Goal: Contribute content: Contribute content

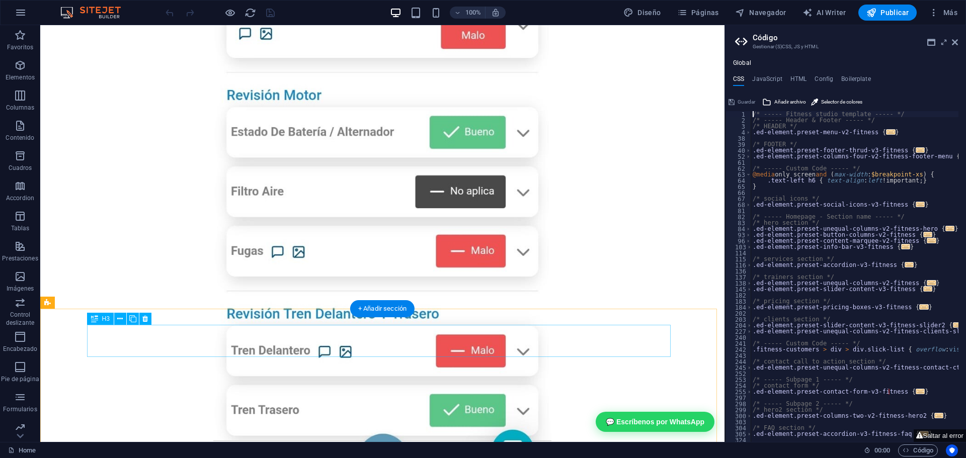
scroll to position [1944, 0]
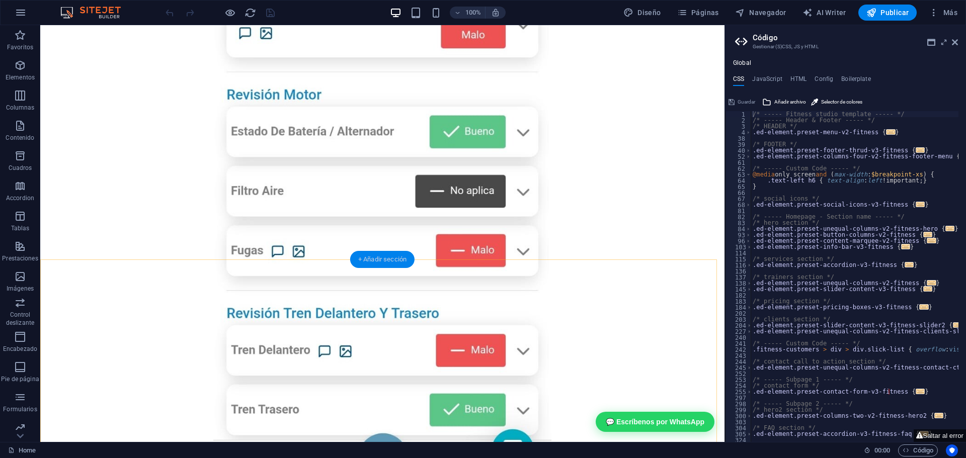
drag, startPoint x: 342, startPoint y: 243, endPoint x: 382, endPoint y: 259, distance: 43.1
click at [382, 259] on div "+ Añadir sección" at bounding box center [382, 259] width 64 height 17
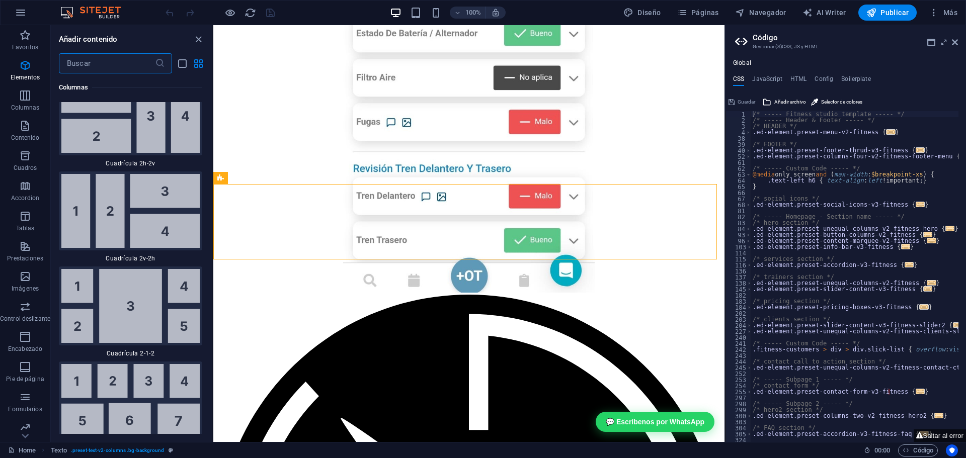
scroll to position [3079, 0]
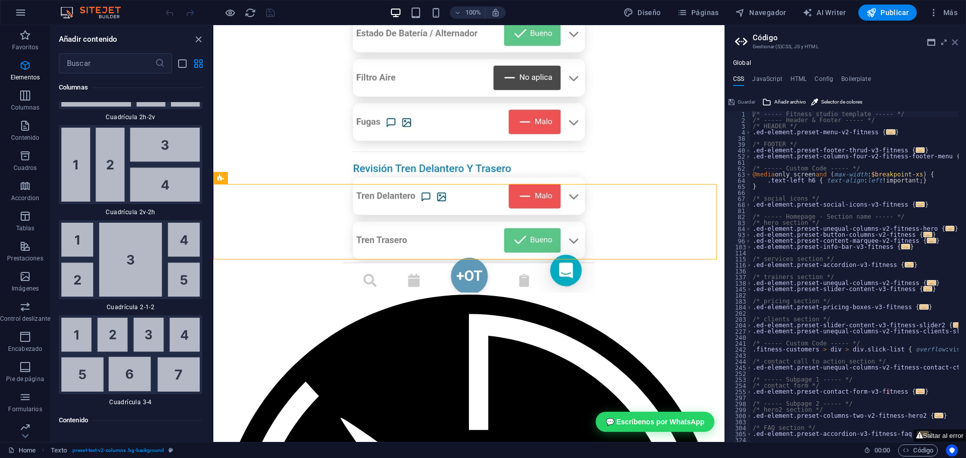
click at [956, 42] on icon at bounding box center [954, 42] width 6 height 8
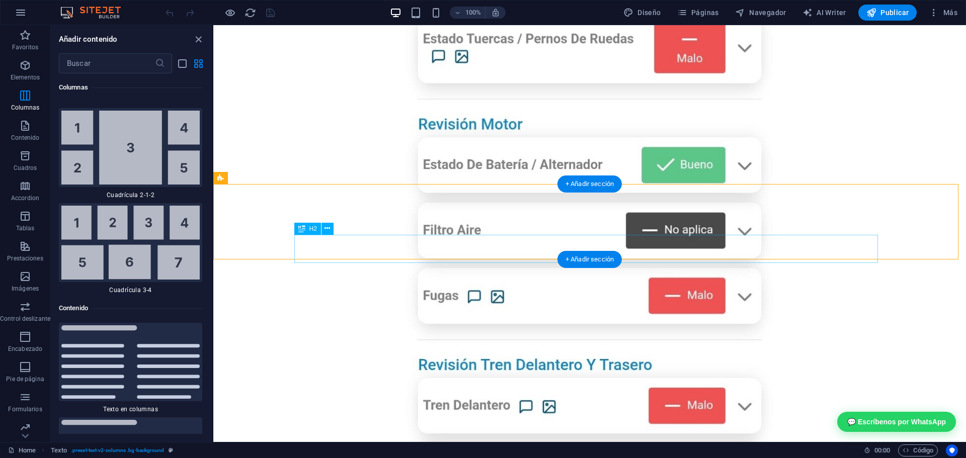
scroll to position [3269, 0]
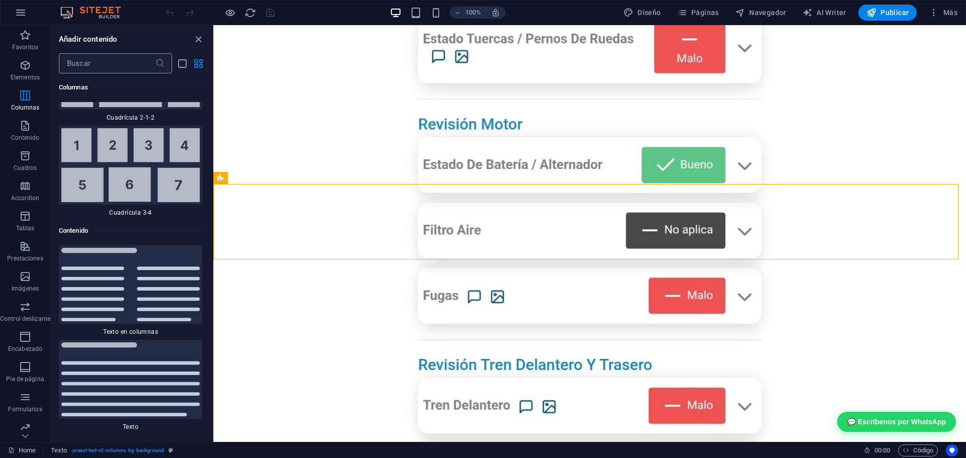
click at [103, 65] on input "text" at bounding box center [107, 63] width 96 height 20
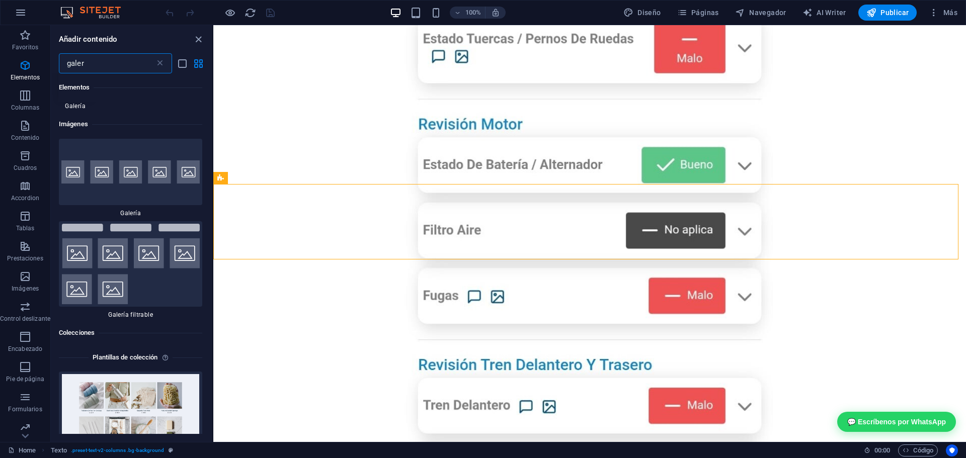
scroll to position [0, 0]
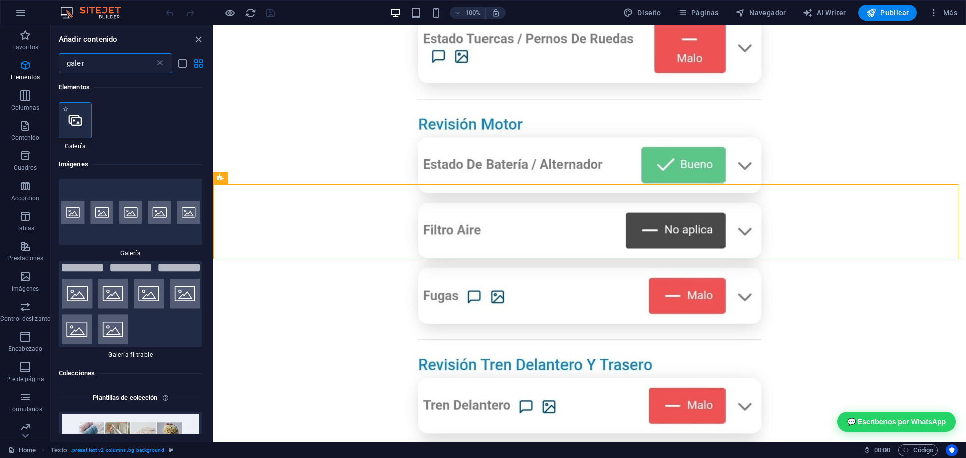
type input "galer"
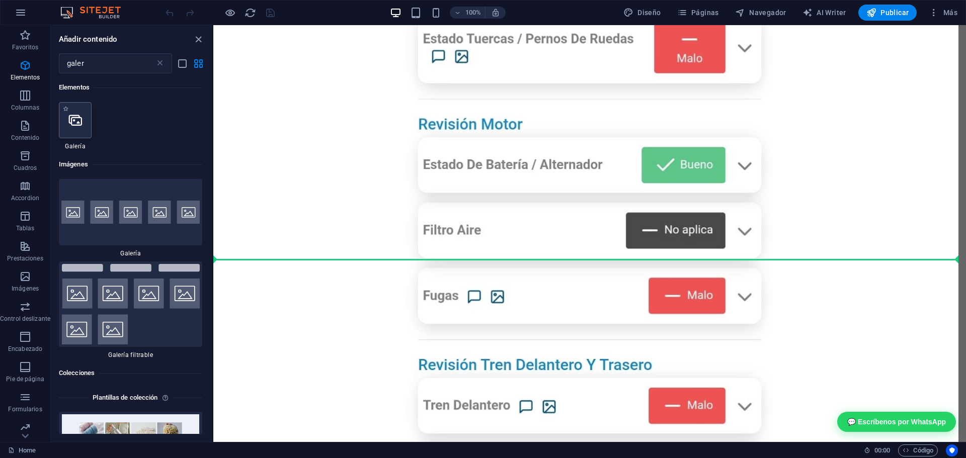
select select "4"
select select "%"
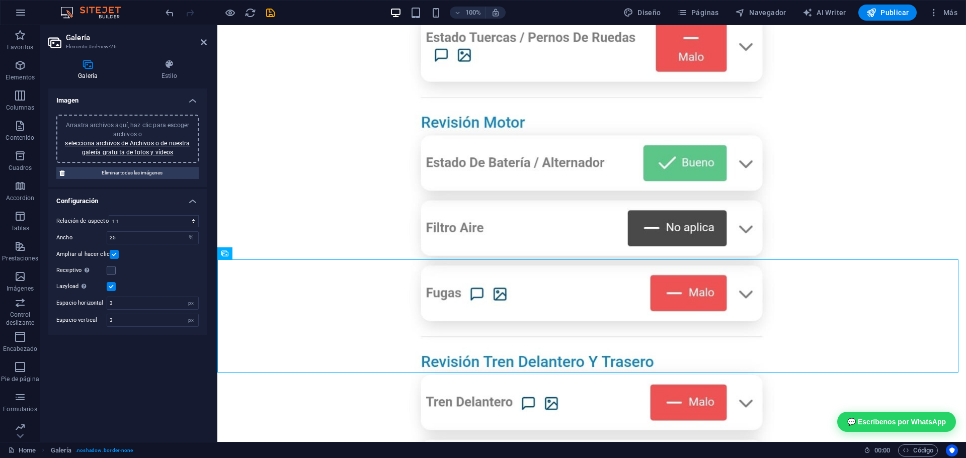
click at [130, 129] on div "Arrastra archivos aquí, haz clic para escoger archivos o selecciona archivos de…" at bounding box center [127, 139] width 130 height 36
click at [123, 128] on span "Arrastra archivos aquí, haz clic para escoger archivos o selecciona archivos de…" at bounding box center [127, 139] width 125 height 34
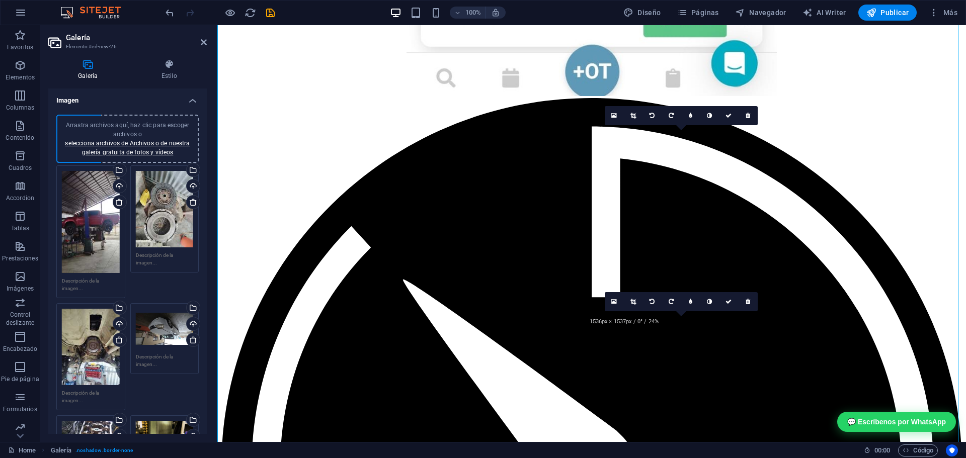
scroll to position [2394, 0]
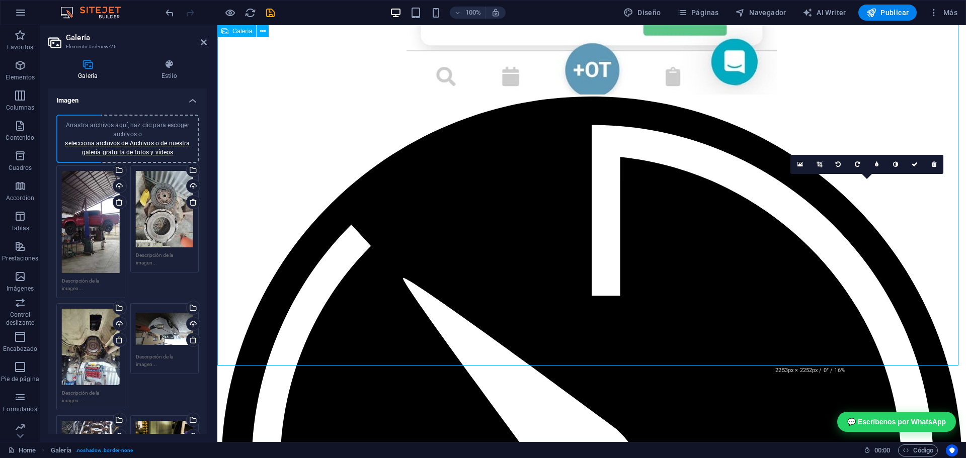
click at [853, 164] on link at bounding box center [856, 164] width 19 height 19
click at [855, 166] on icon at bounding box center [856, 164] width 5 height 6
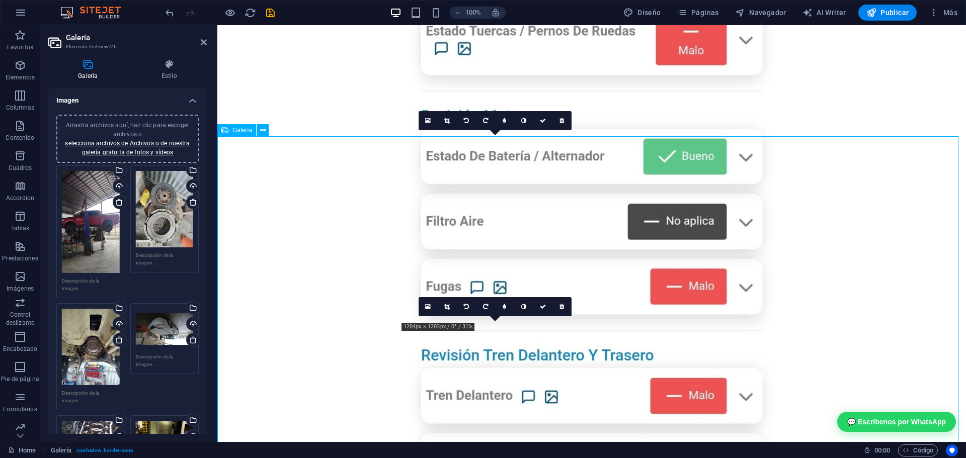
scroll to position [1942, 0]
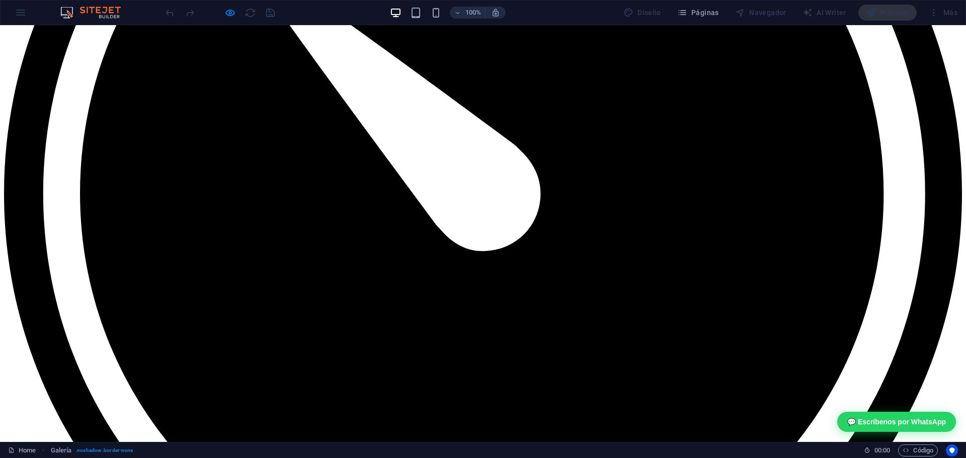
scroll to position [2998, 0]
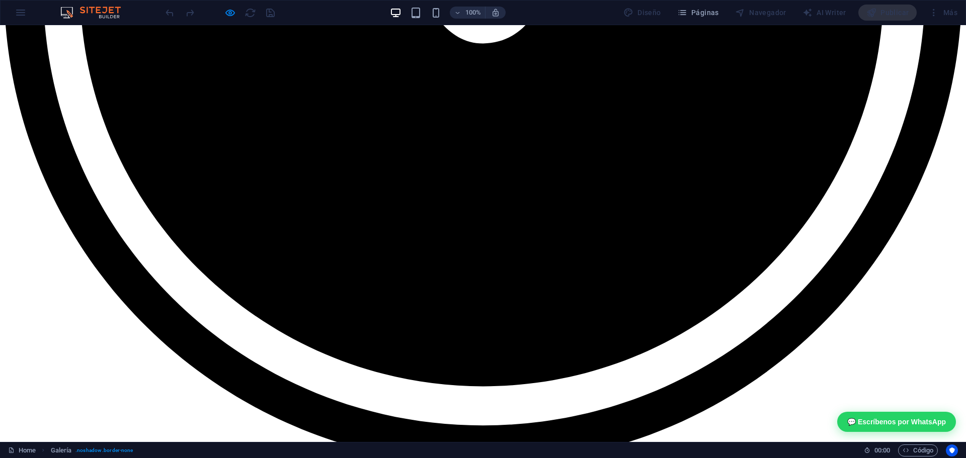
scroll to position [2618, 0]
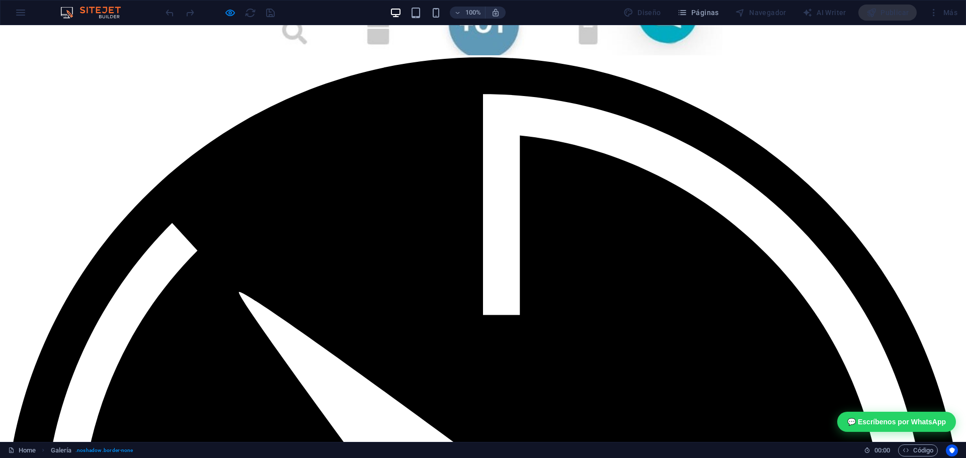
drag, startPoint x: 735, startPoint y: 333, endPoint x: 702, endPoint y: 196, distance: 141.6
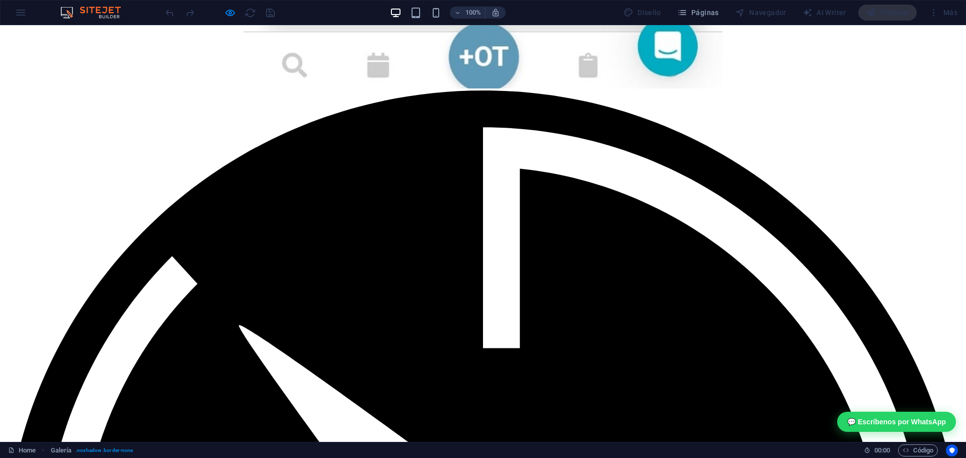
drag, startPoint x: 717, startPoint y: 248, endPoint x: 722, endPoint y: 124, distance: 124.3
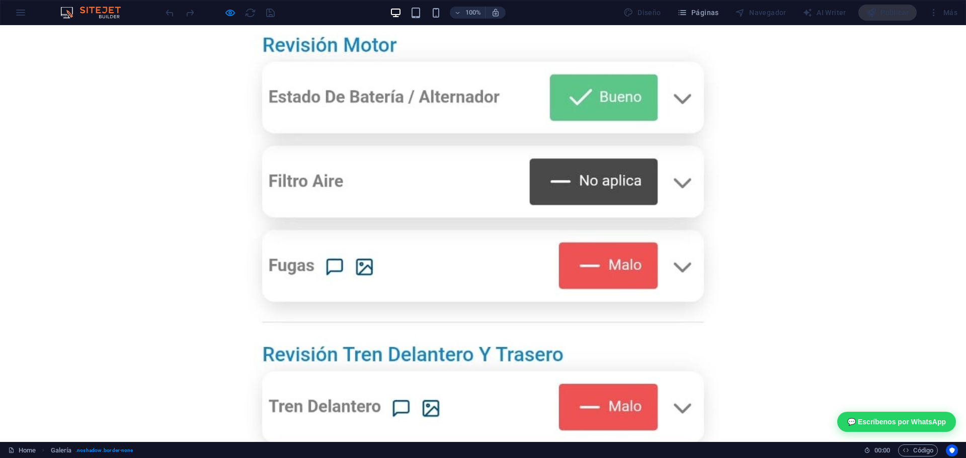
scroll to position [2115, 0]
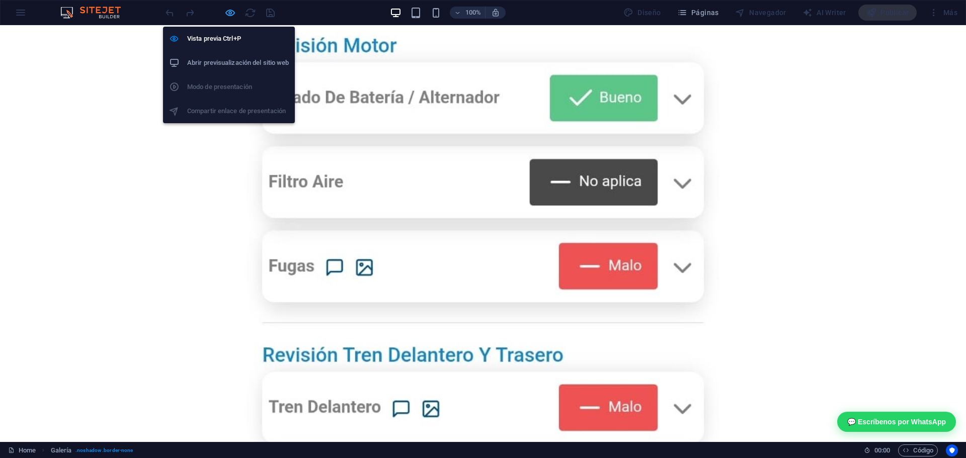
select select "4"
select select "%"
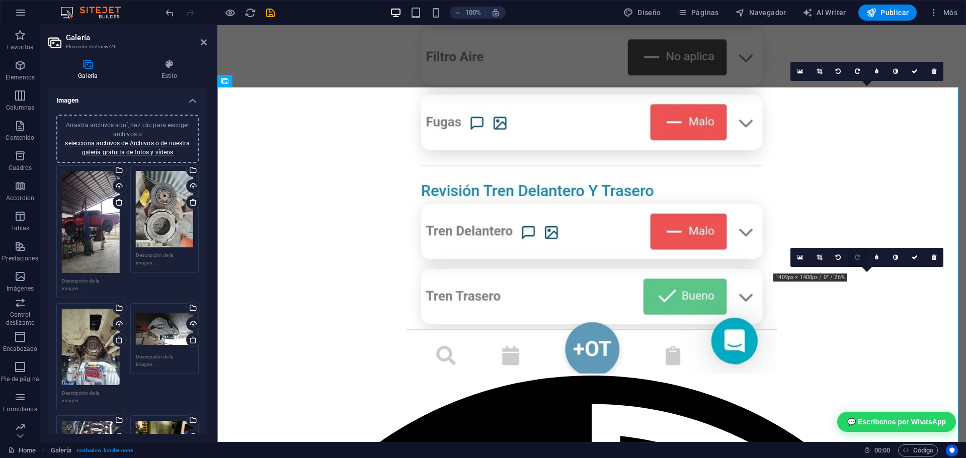
click at [851, 258] on link at bounding box center [856, 257] width 19 height 19
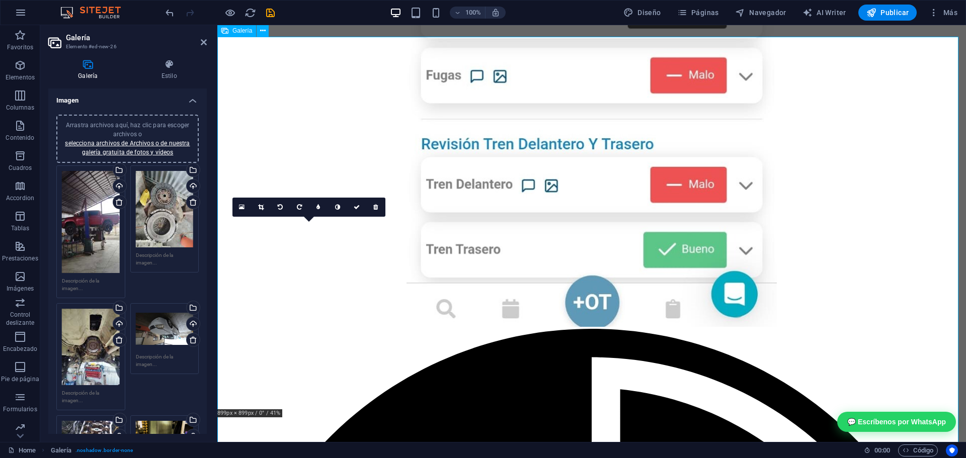
scroll to position [2165, 0]
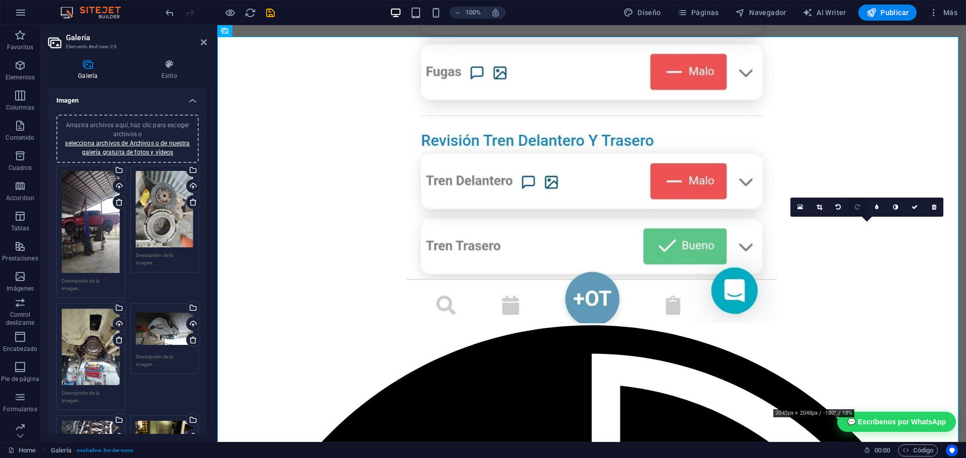
click at [856, 206] on icon at bounding box center [856, 207] width 5 height 6
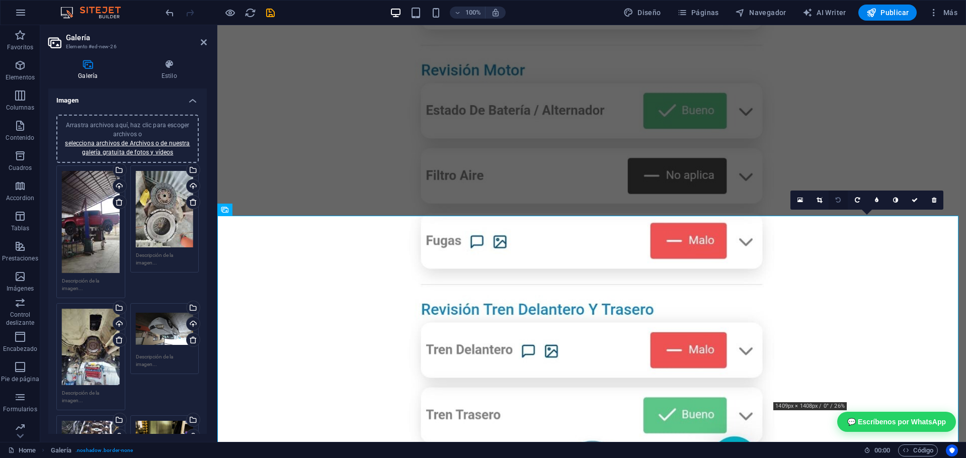
scroll to position [1964, 0]
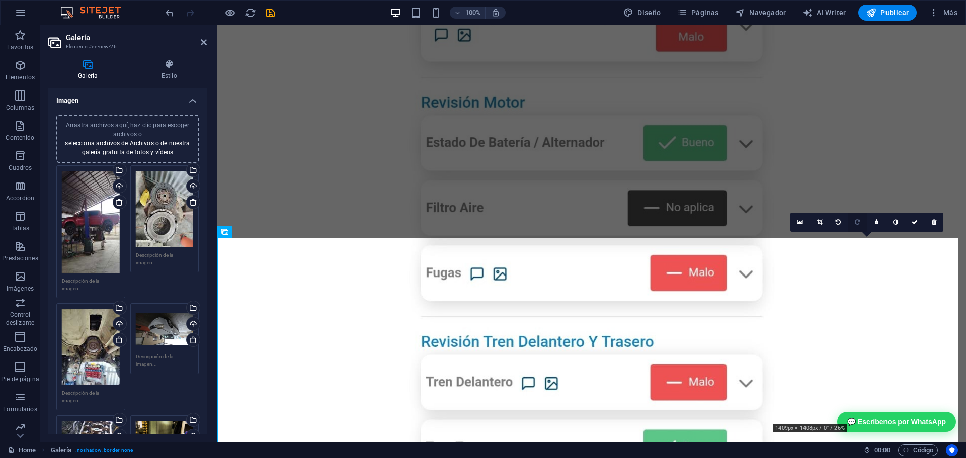
click at [861, 221] on link at bounding box center [856, 222] width 19 height 19
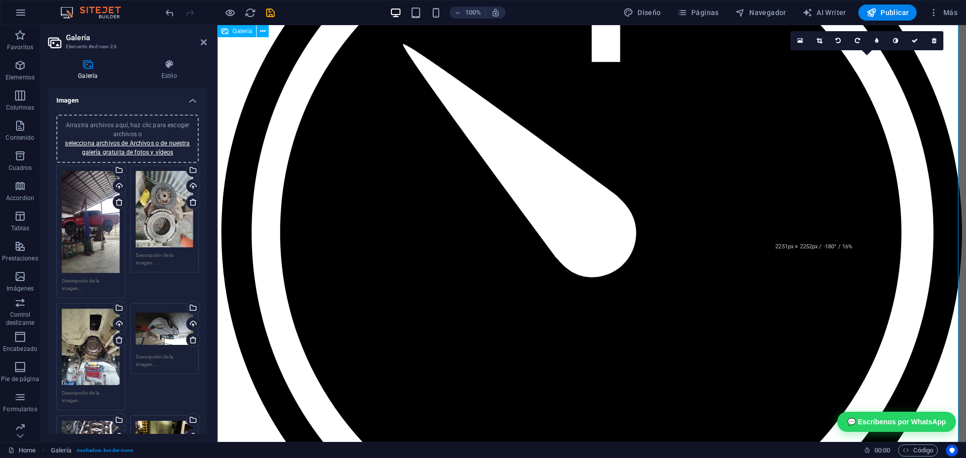
scroll to position [2668, 0]
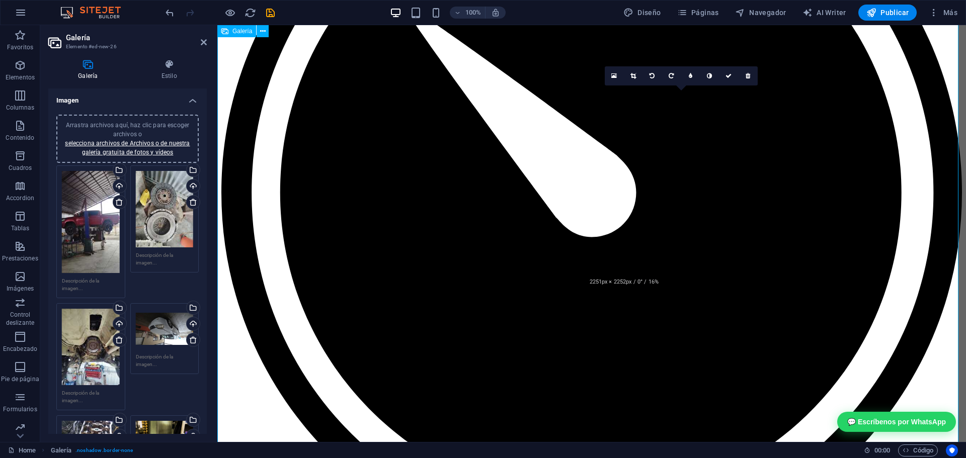
click at [669, 74] on icon at bounding box center [670, 76] width 5 height 6
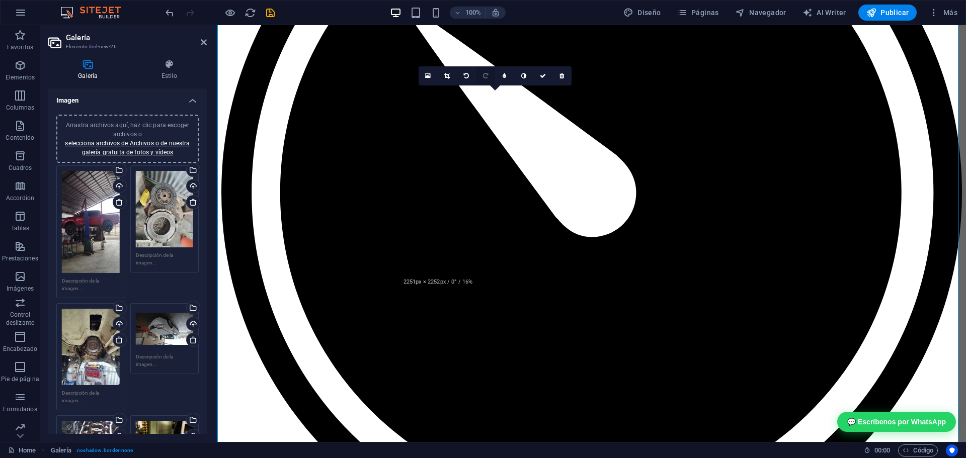
click at [485, 73] on icon at bounding box center [485, 76] width 5 height 6
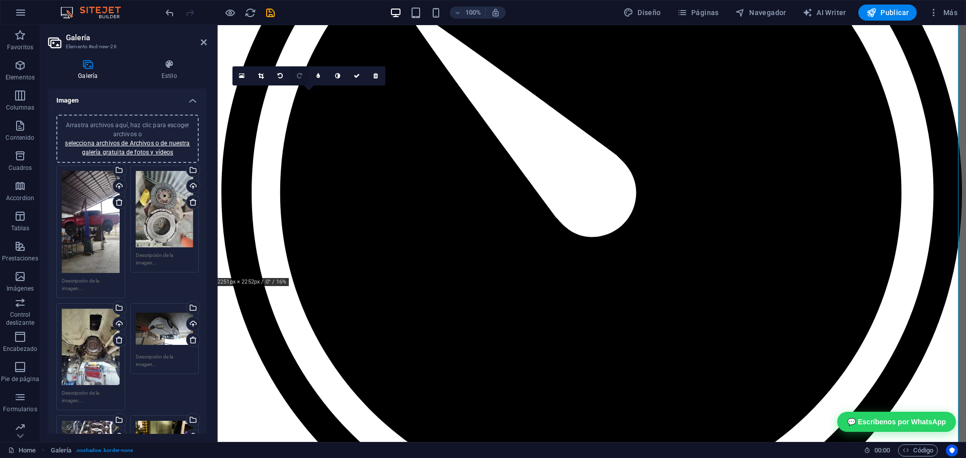
click at [295, 74] on link at bounding box center [299, 75] width 19 height 19
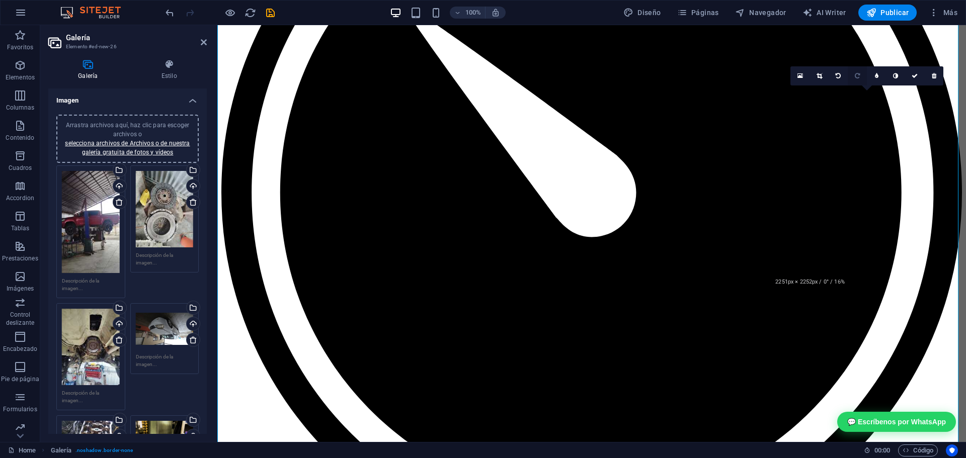
click at [857, 76] on icon at bounding box center [856, 76] width 5 height 6
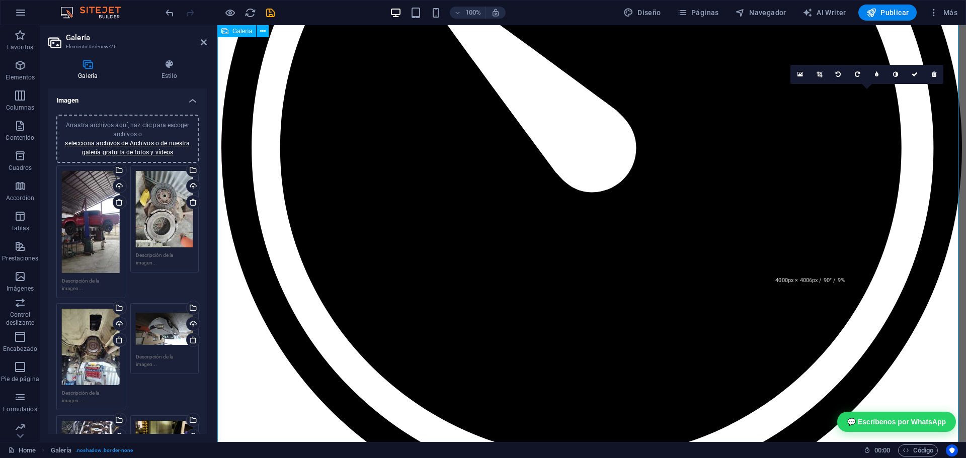
scroll to position [2719, 0]
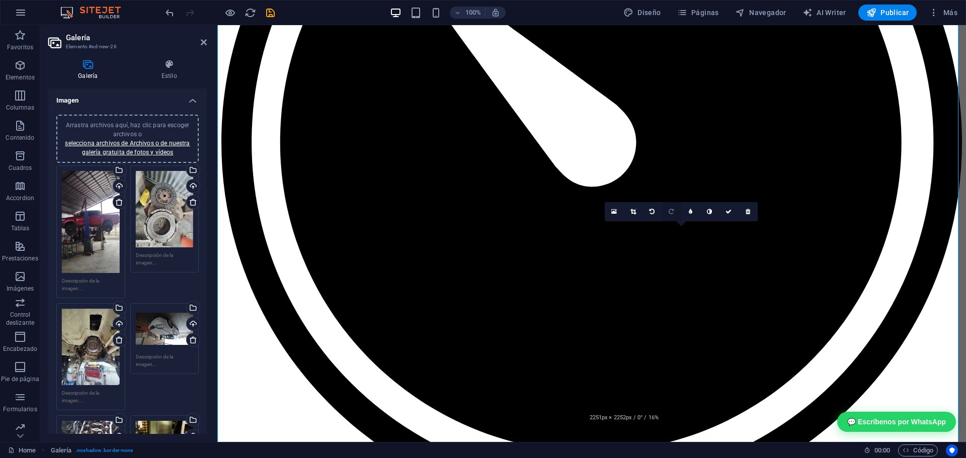
click at [674, 211] on link at bounding box center [671, 211] width 19 height 19
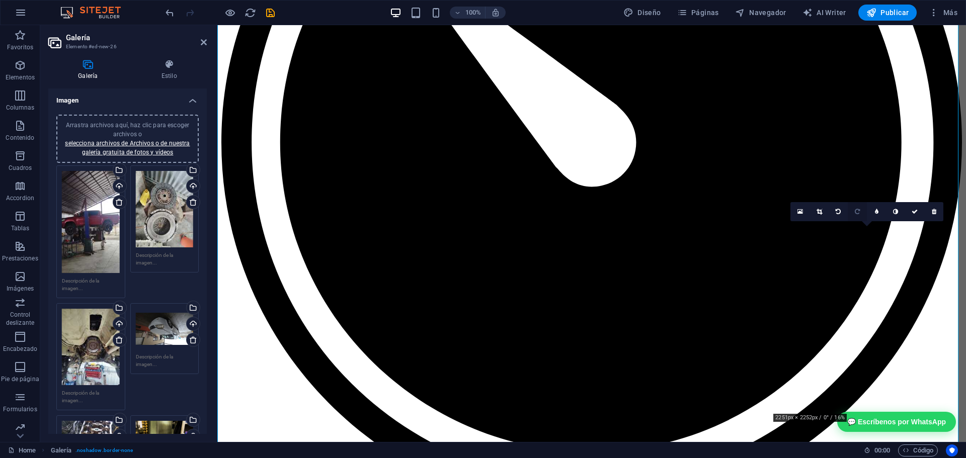
drag, startPoint x: 856, startPoint y: 212, endPoint x: 587, endPoint y: 211, distance: 269.0
click at [856, 212] on icon at bounding box center [856, 212] width 5 height 6
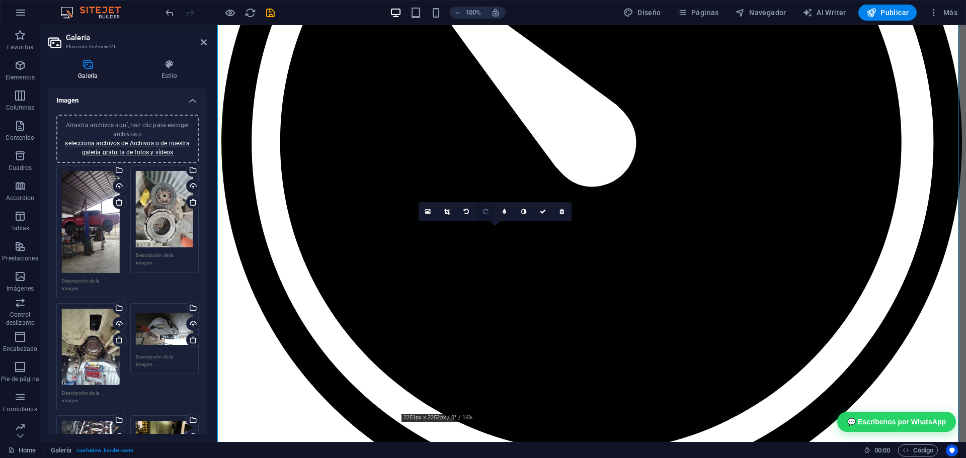
click at [486, 211] on icon at bounding box center [485, 212] width 5 height 6
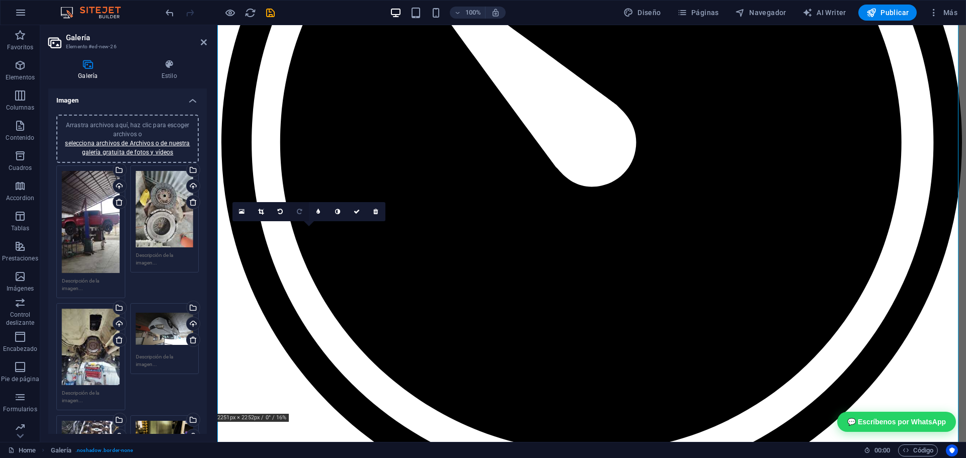
click at [302, 210] on link at bounding box center [299, 211] width 19 height 19
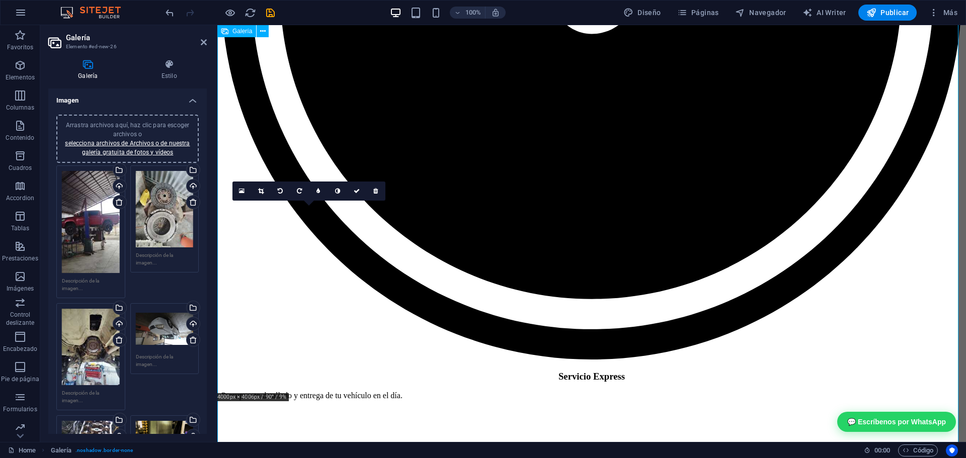
scroll to position [2920, 0]
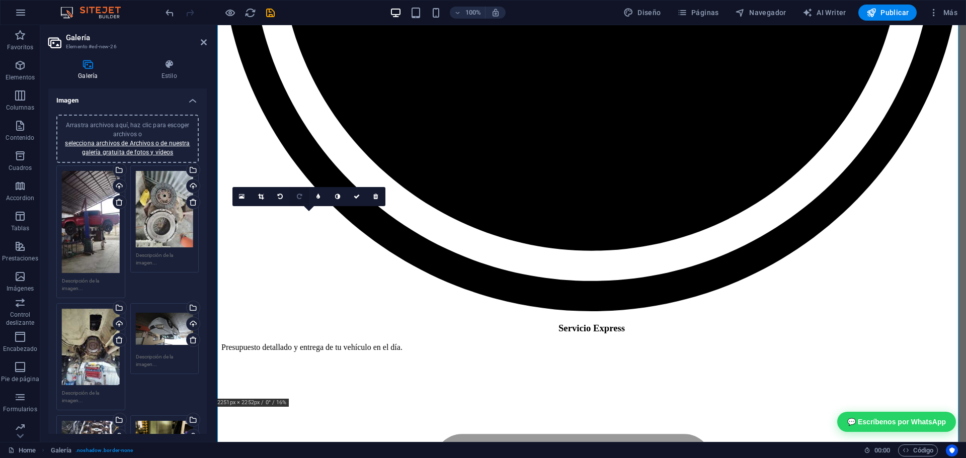
click at [299, 198] on icon at bounding box center [299, 197] width 5 height 6
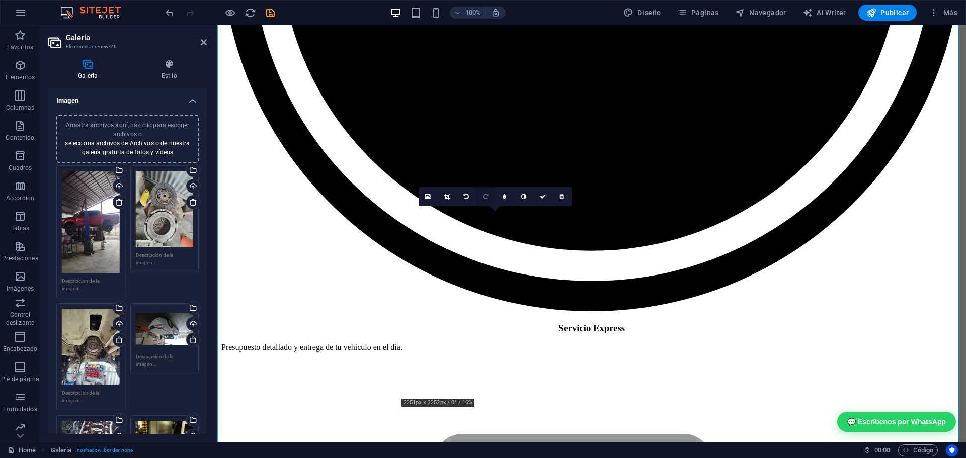
click at [483, 198] on icon at bounding box center [485, 197] width 5 height 6
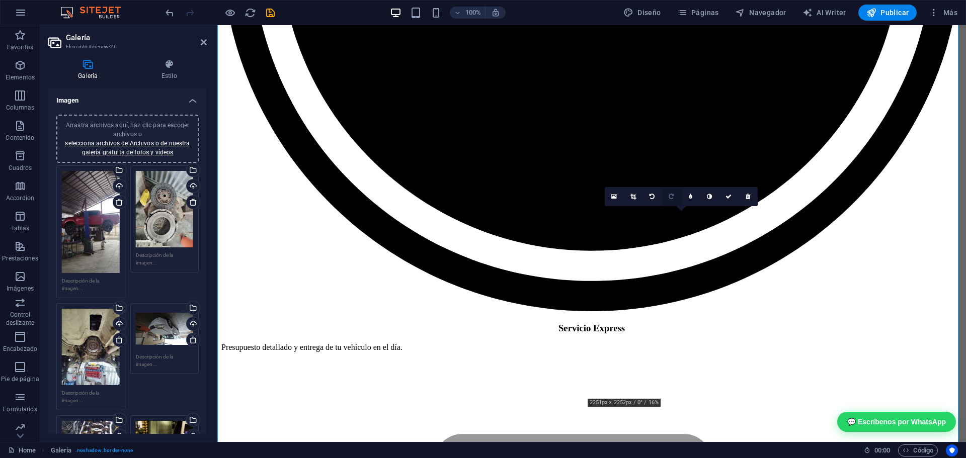
click at [669, 198] on icon at bounding box center [670, 197] width 5 height 6
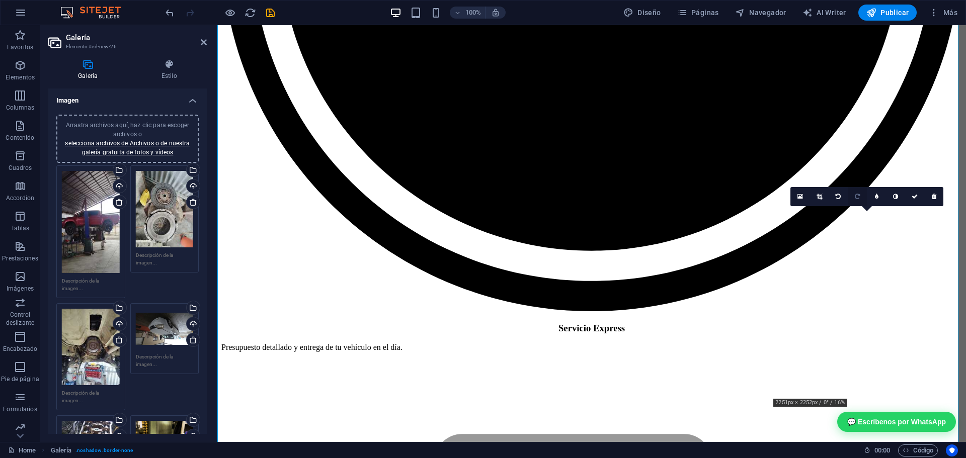
click at [853, 197] on link at bounding box center [856, 196] width 19 height 19
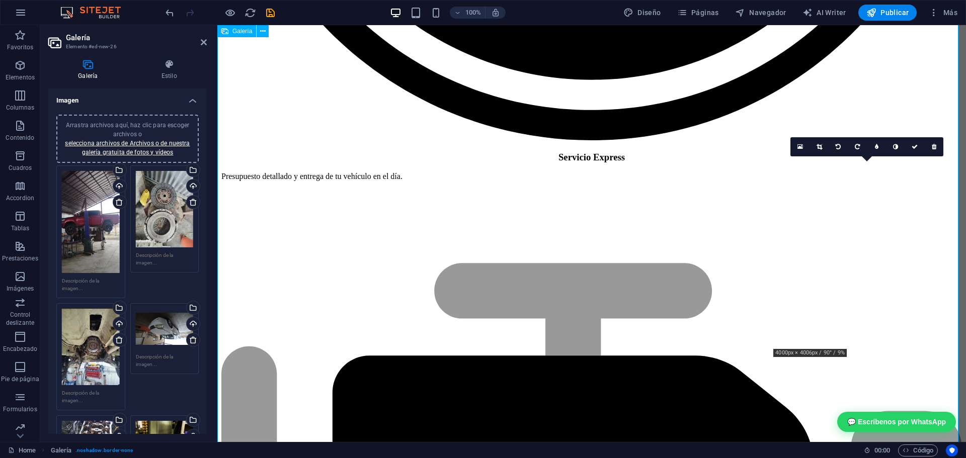
scroll to position [3121, 0]
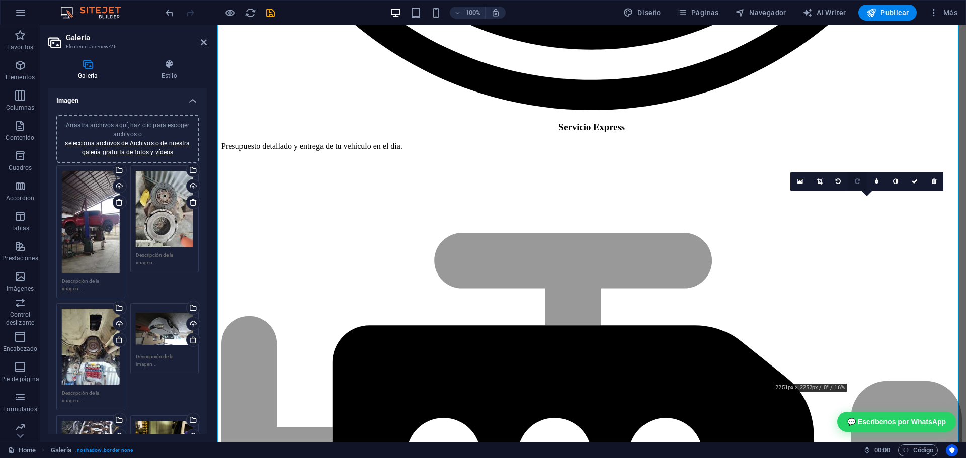
click at [857, 184] on icon at bounding box center [856, 182] width 5 height 6
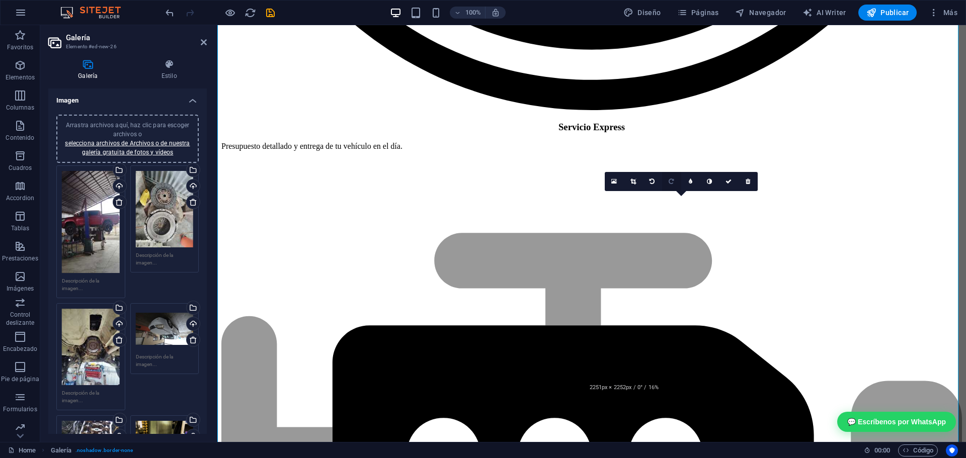
click at [670, 183] on icon at bounding box center [670, 182] width 5 height 6
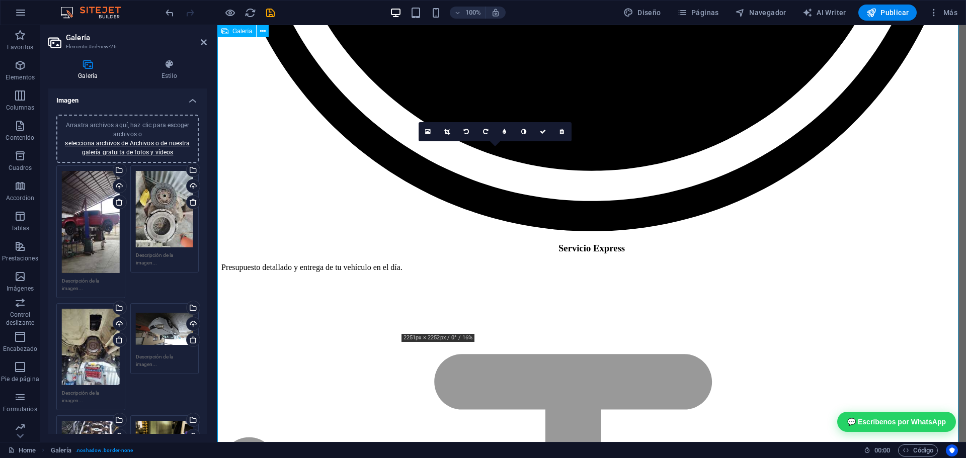
scroll to position [2970, 0]
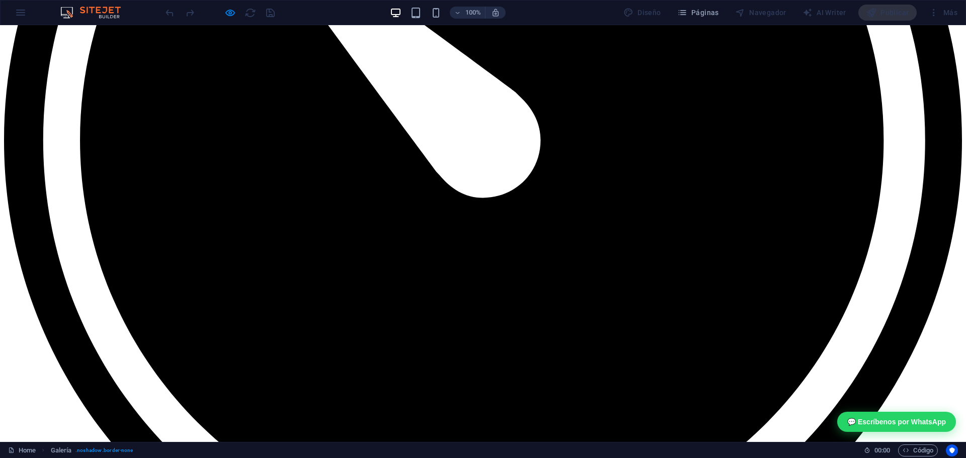
scroll to position [3036, 0]
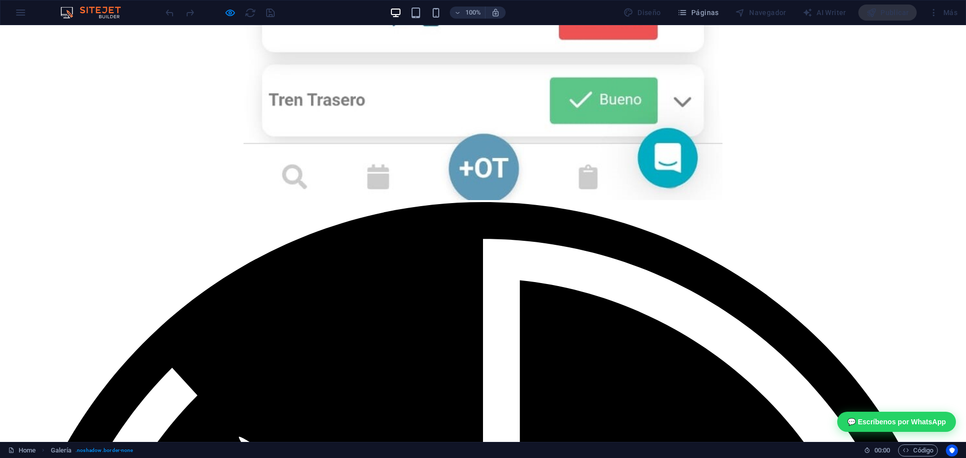
scroll to position [2483, 0]
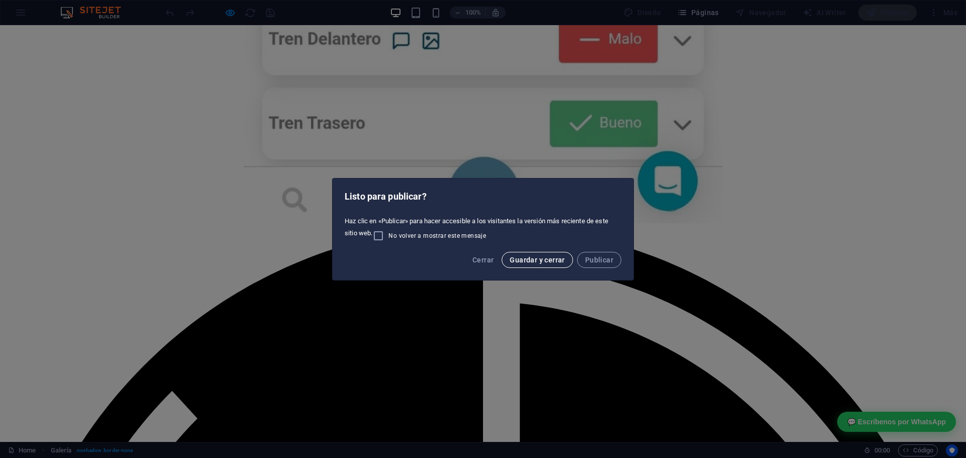
click at [551, 260] on span "Guardar y cerrar" at bounding box center [536, 260] width 55 height 8
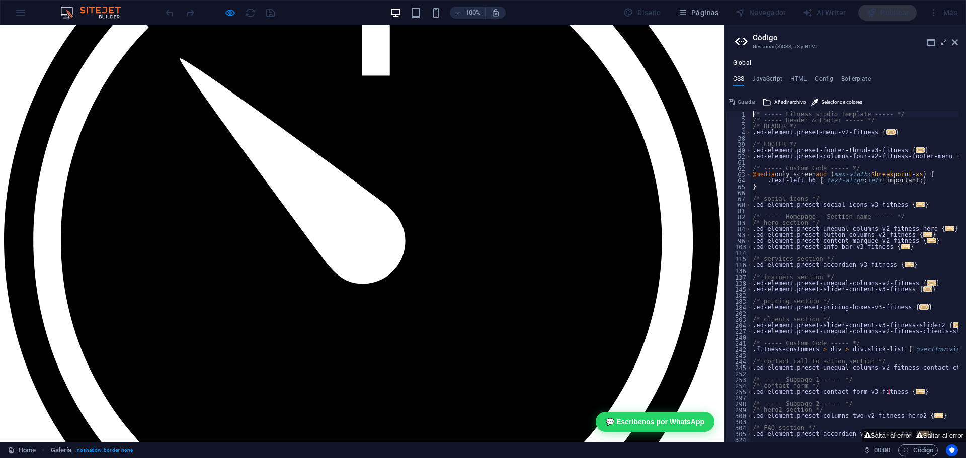
scroll to position [2624, 0]
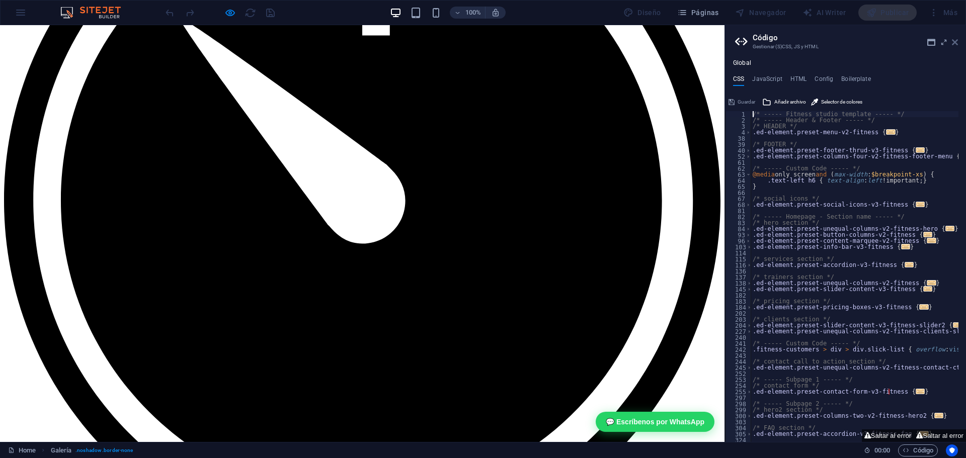
click at [951, 42] on icon at bounding box center [954, 42] width 6 height 8
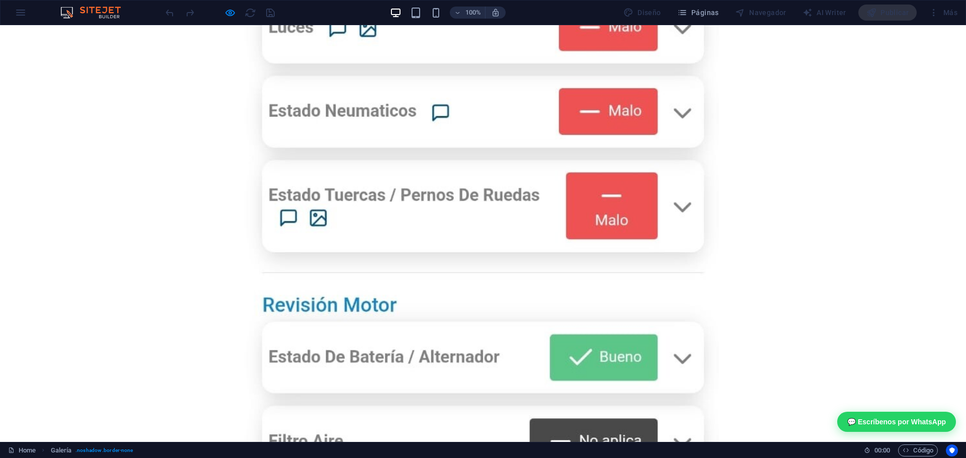
scroll to position [1890, 0]
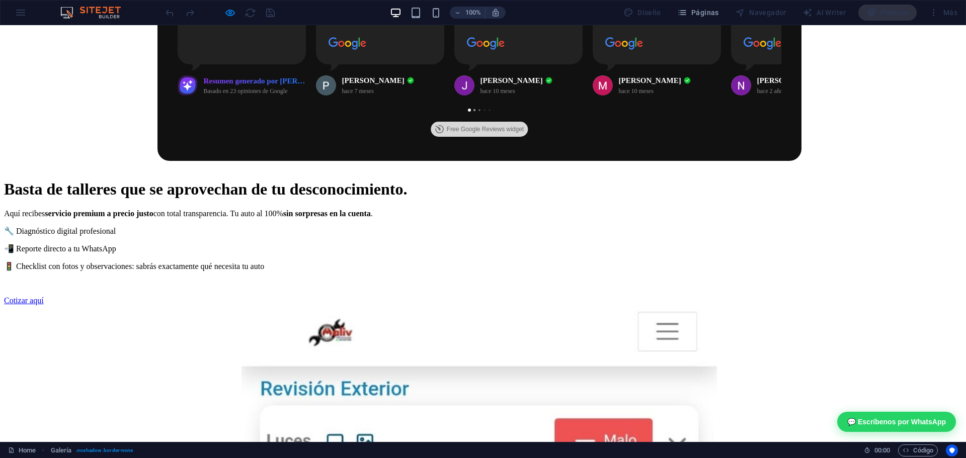
select select "4"
select select "%"
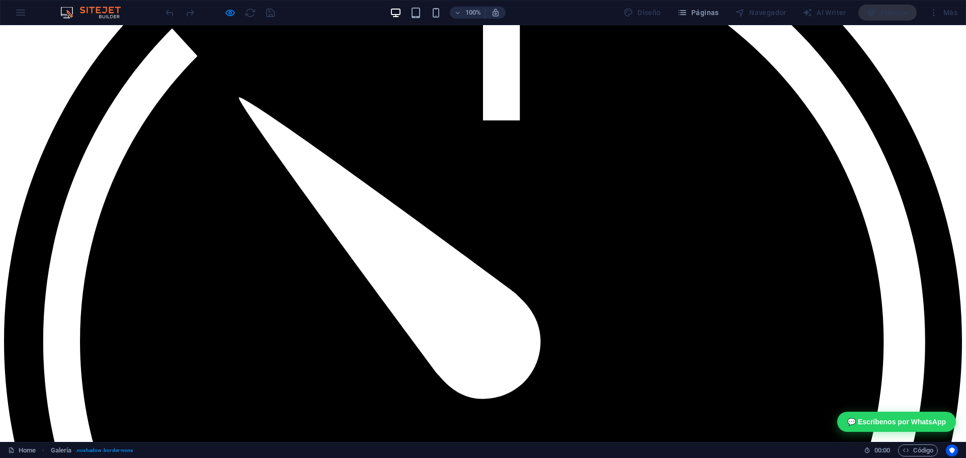
scroll to position [2908, 0]
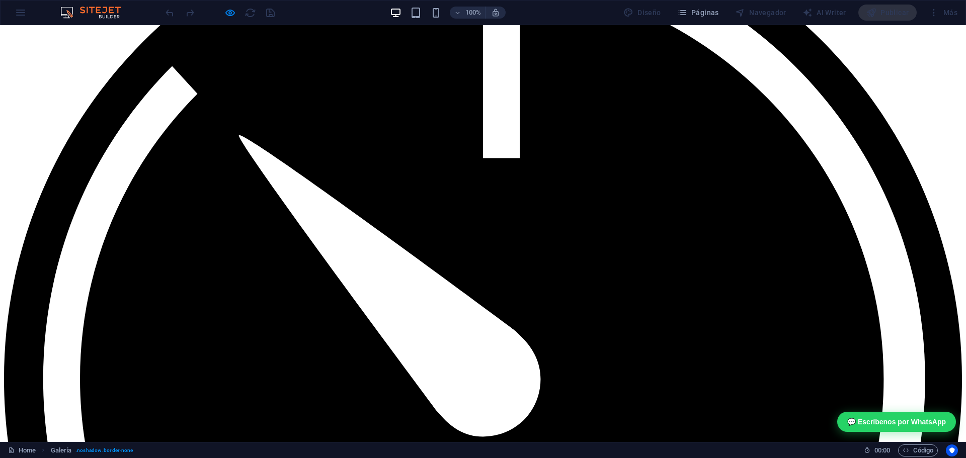
scroll to position [2798, 0]
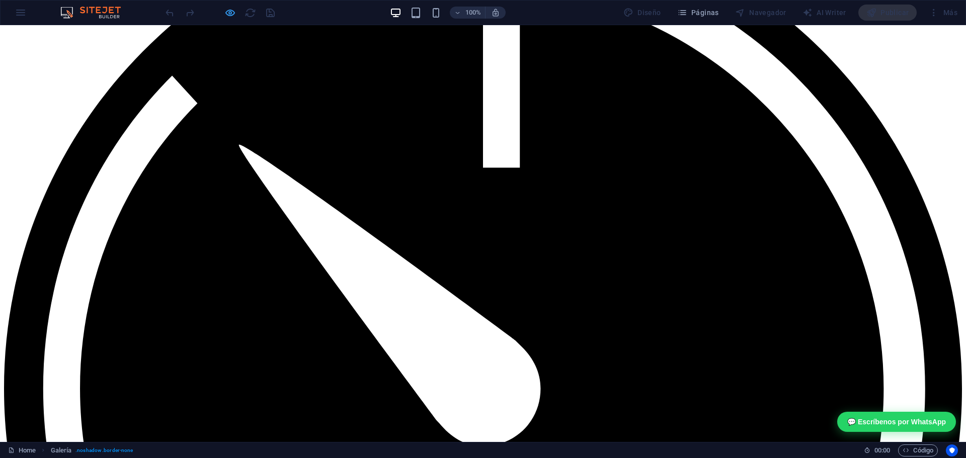
select select "4"
select select "%"
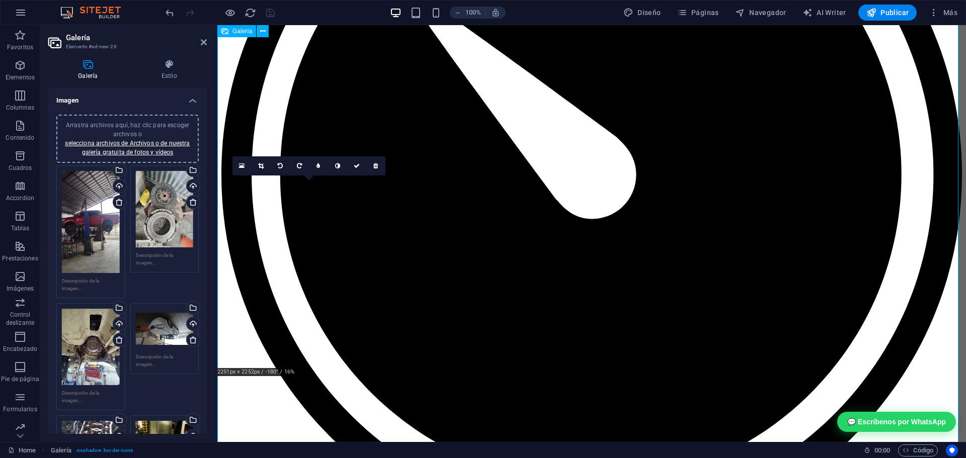
scroll to position [2690, 0]
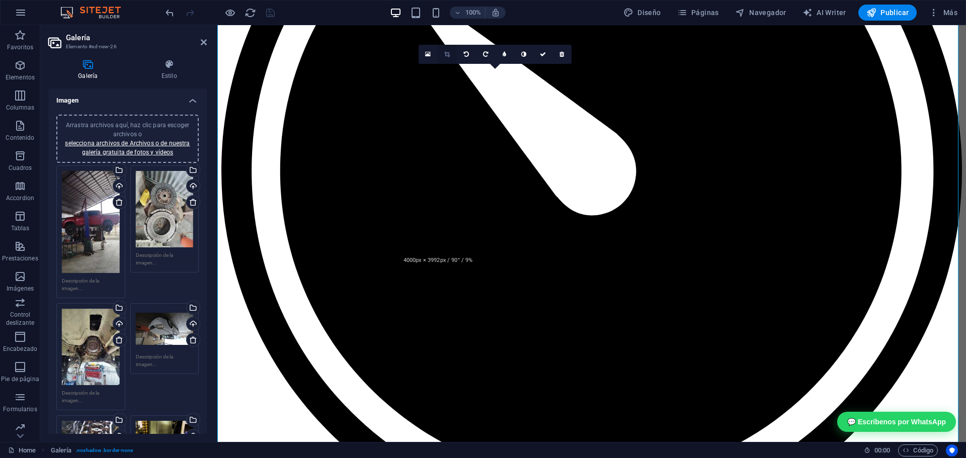
click at [445, 52] on icon at bounding box center [447, 54] width 6 height 6
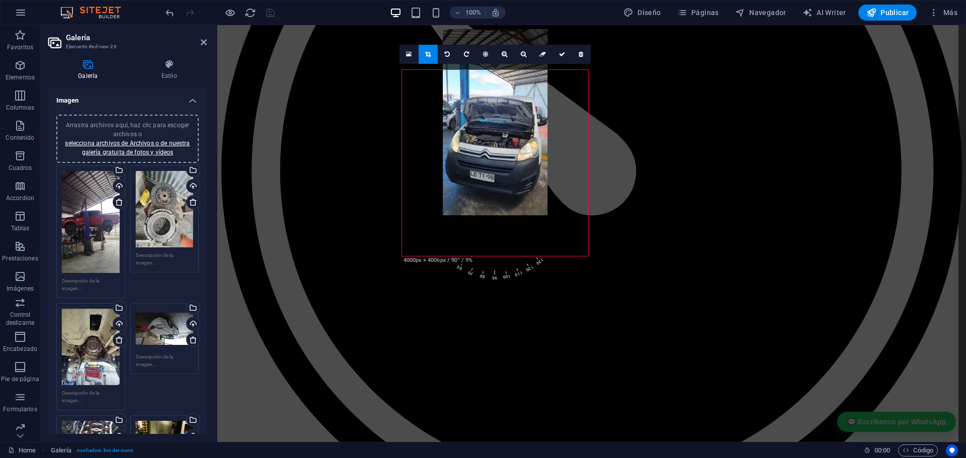
click at [421, 53] on link at bounding box center [427, 54] width 19 height 19
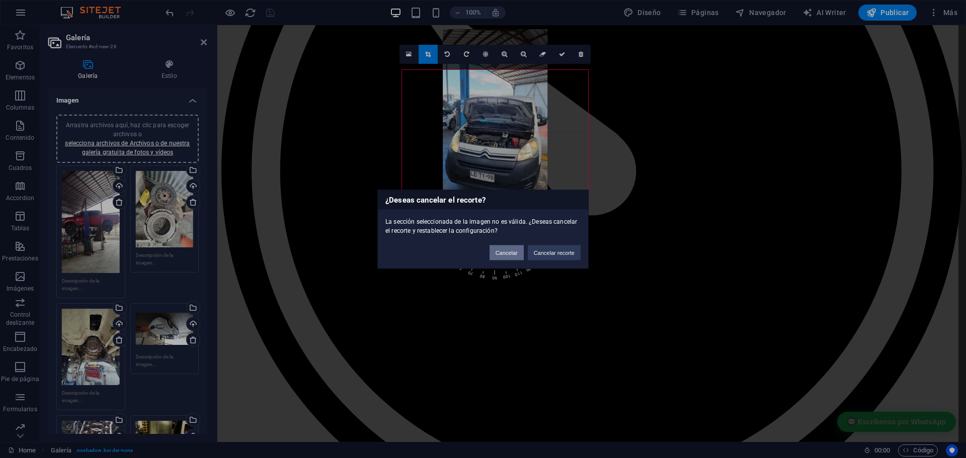
click at [504, 255] on button "Cancelar" at bounding box center [506, 252] width 34 height 15
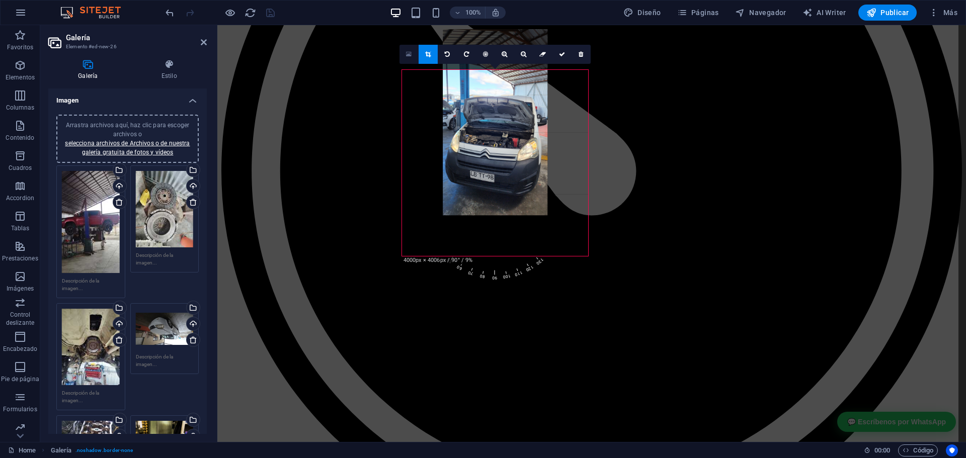
click at [414, 56] on link at bounding box center [408, 54] width 19 height 19
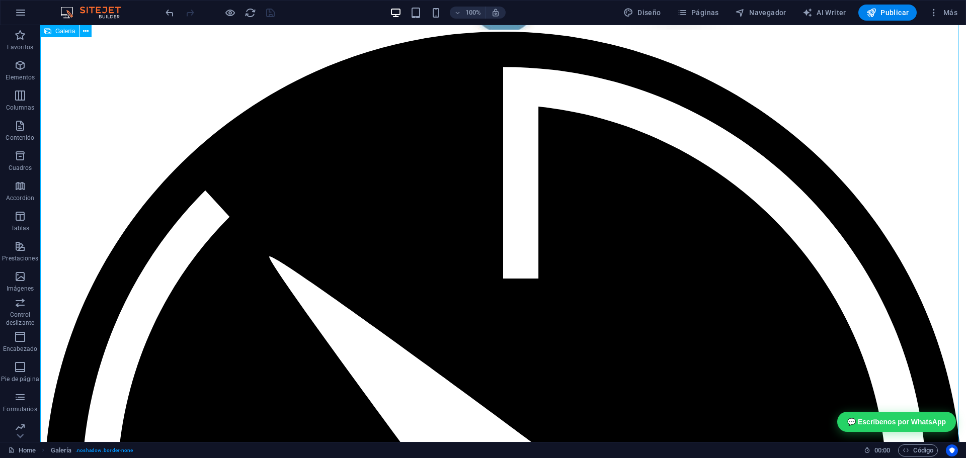
scroll to position [2628, 0]
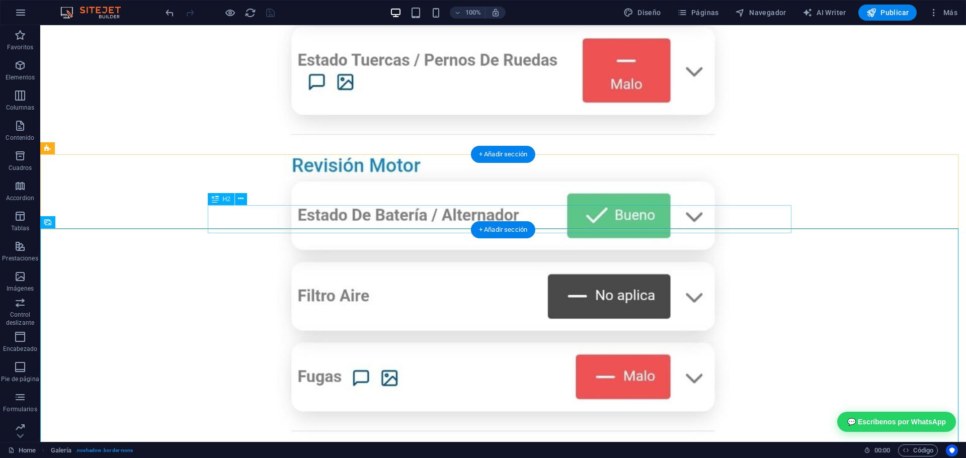
scroll to position [1974, 0]
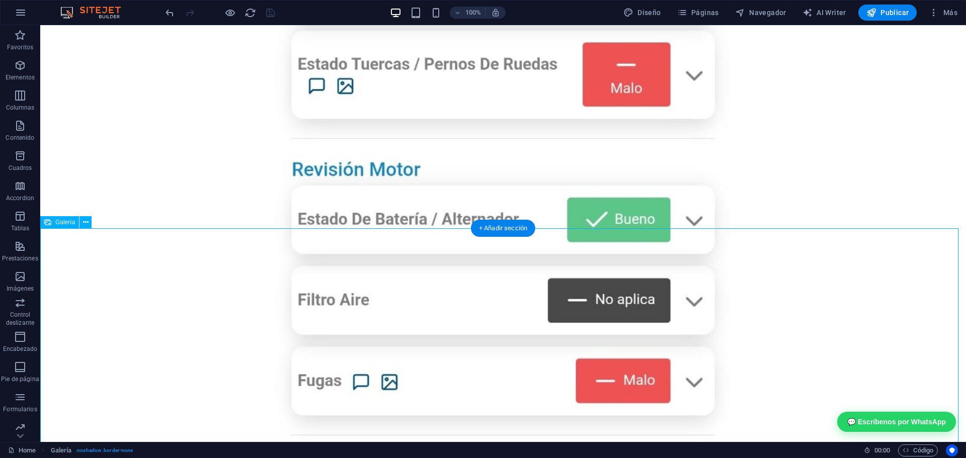
select select "4"
select select "%"
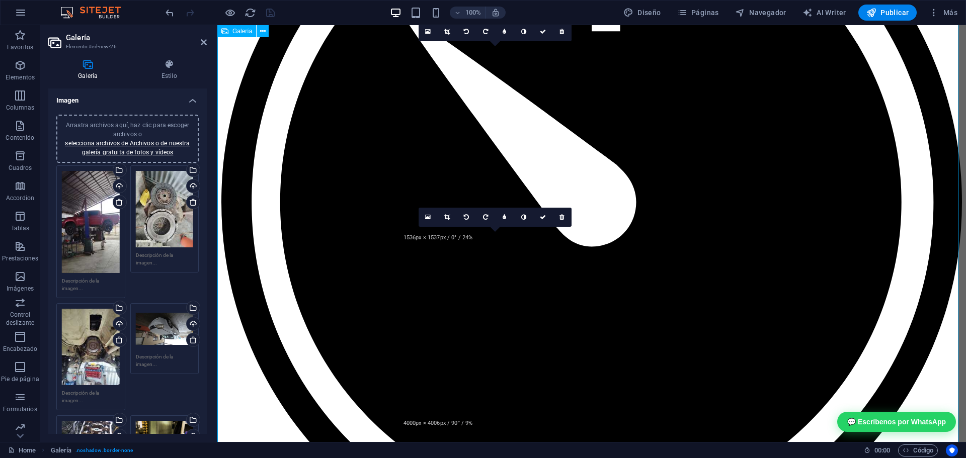
scroll to position [2678, 0]
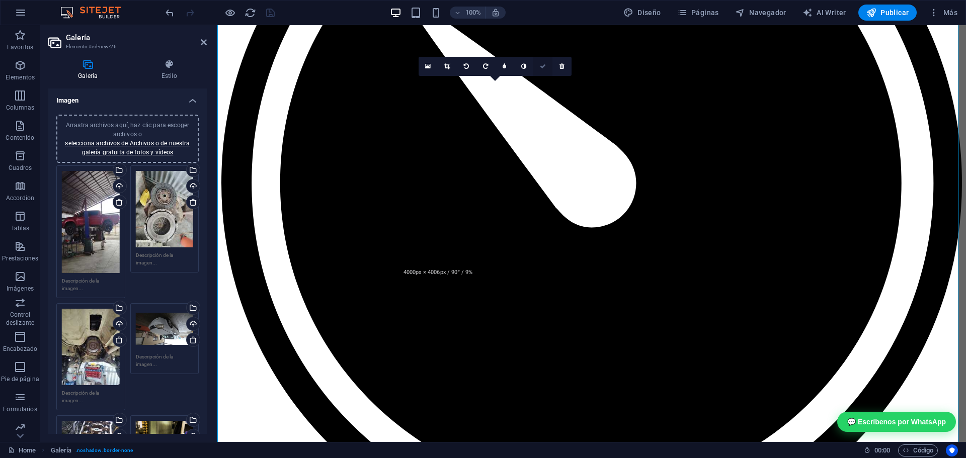
click at [542, 66] on icon at bounding box center [543, 66] width 6 height 6
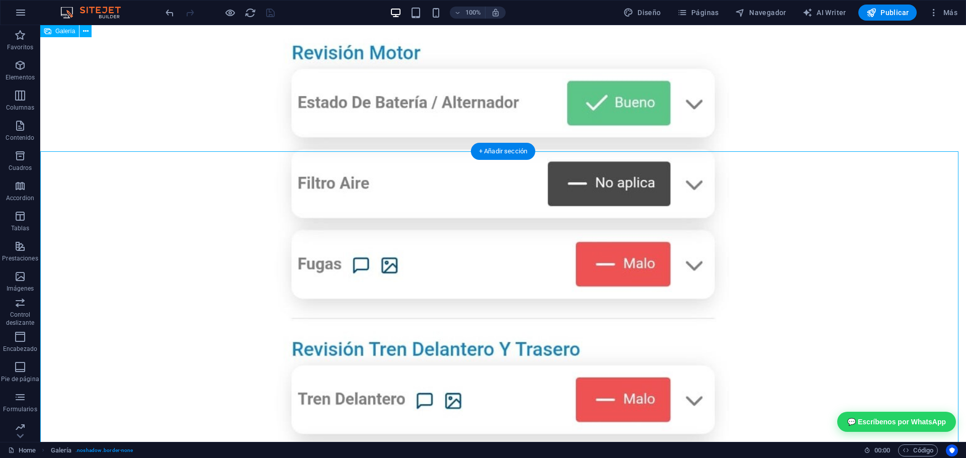
scroll to position [2113, 0]
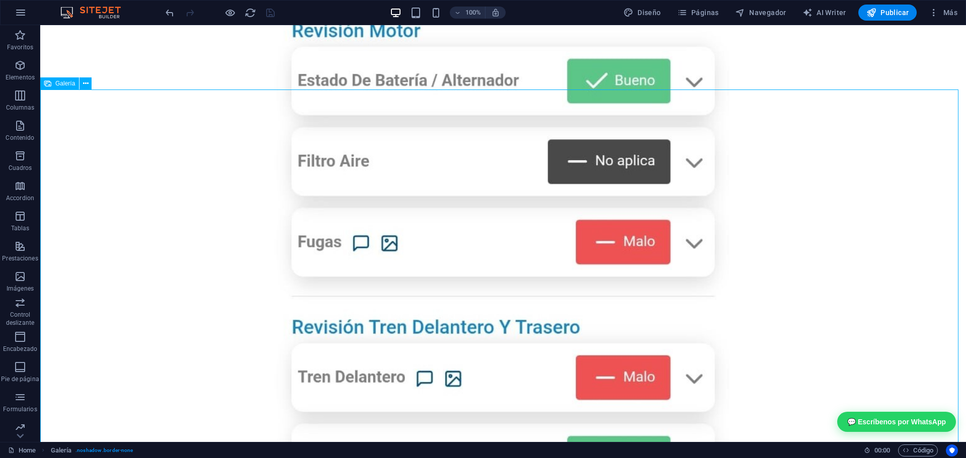
click at [52, 84] on div "Galería" at bounding box center [59, 83] width 39 height 12
select select "4"
select select "%"
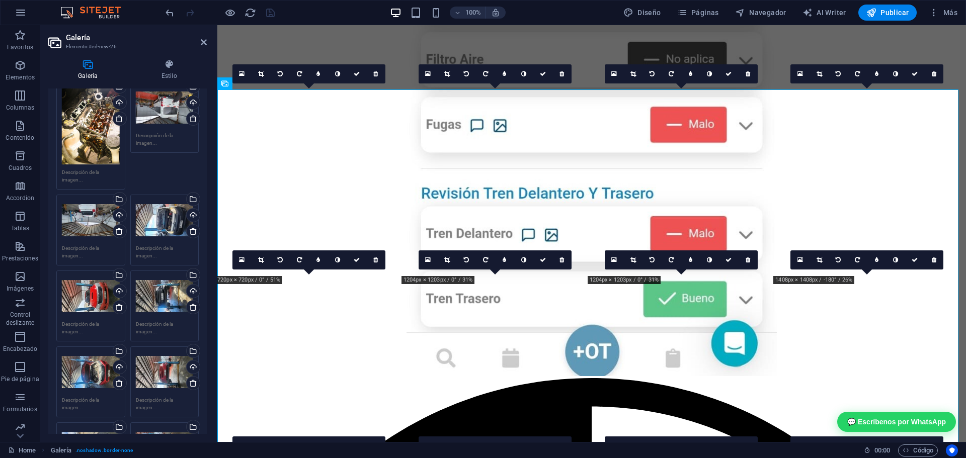
scroll to position [704, 0]
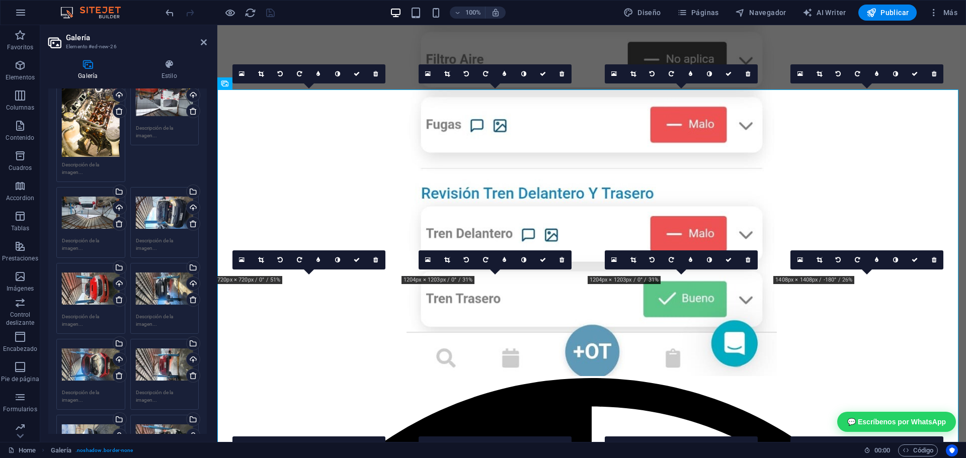
click at [158, 206] on div "Arrastra archivos aquí, haz clic para escoger archivos o selecciona archivos de…" at bounding box center [165, 213] width 58 height 40
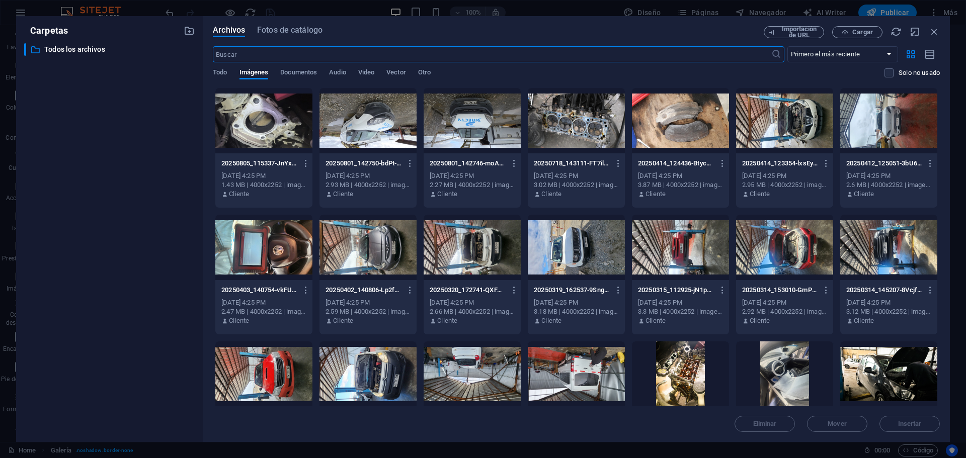
scroll to position [2143, 0]
click at [407, 290] on icon "button" at bounding box center [410, 290] width 10 height 9
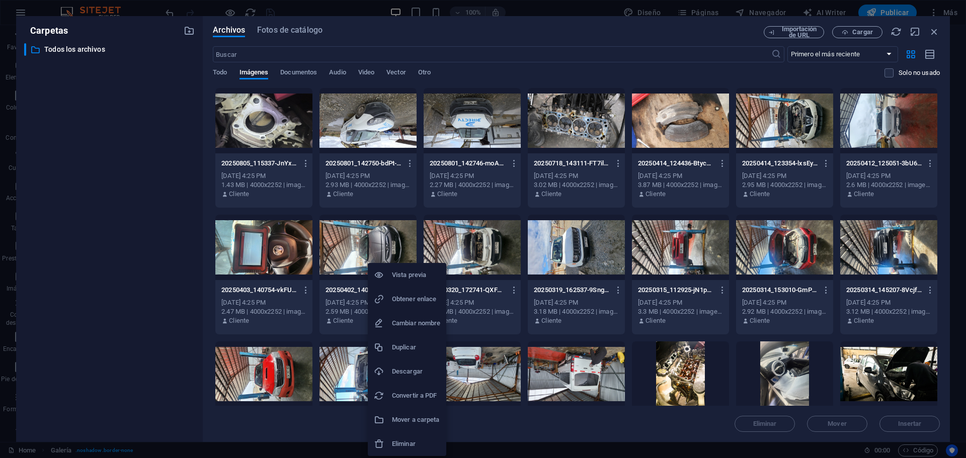
click at [697, 431] on div at bounding box center [483, 229] width 966 height 458
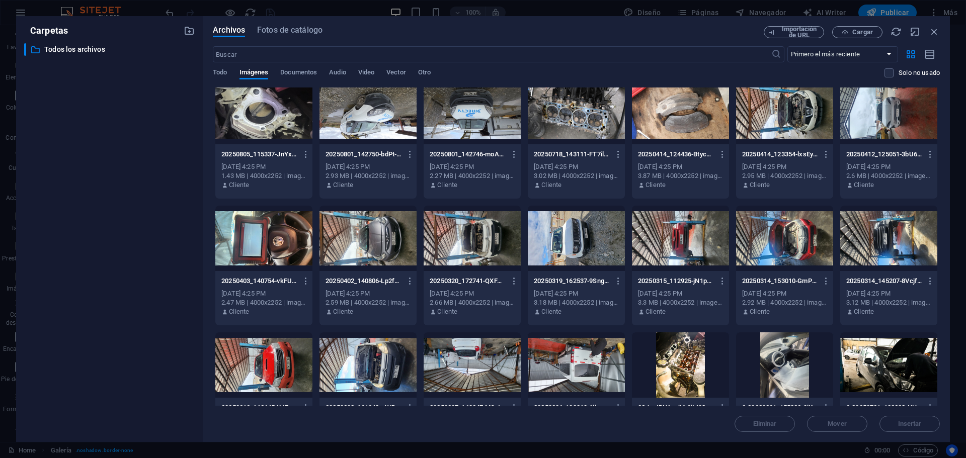
scroll to position [0, 0]
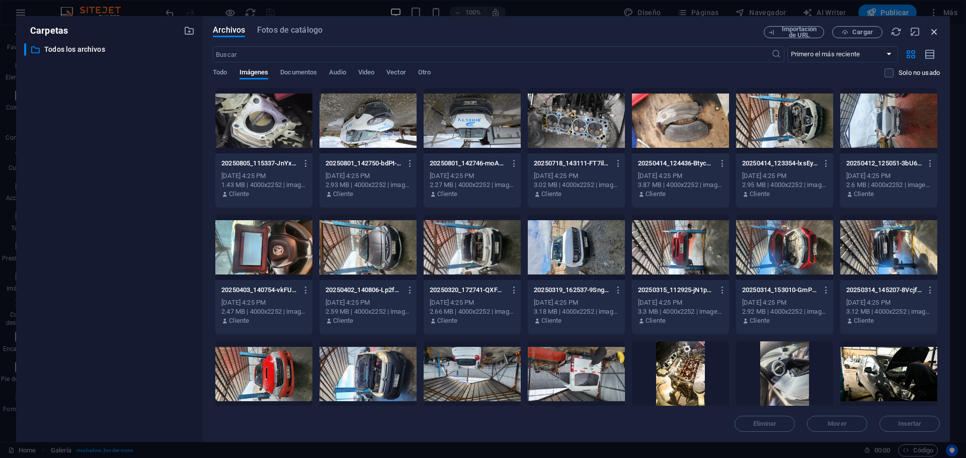
click at [933, 31] on icon "button" at bounding box center [933, 31] width 11 height 11
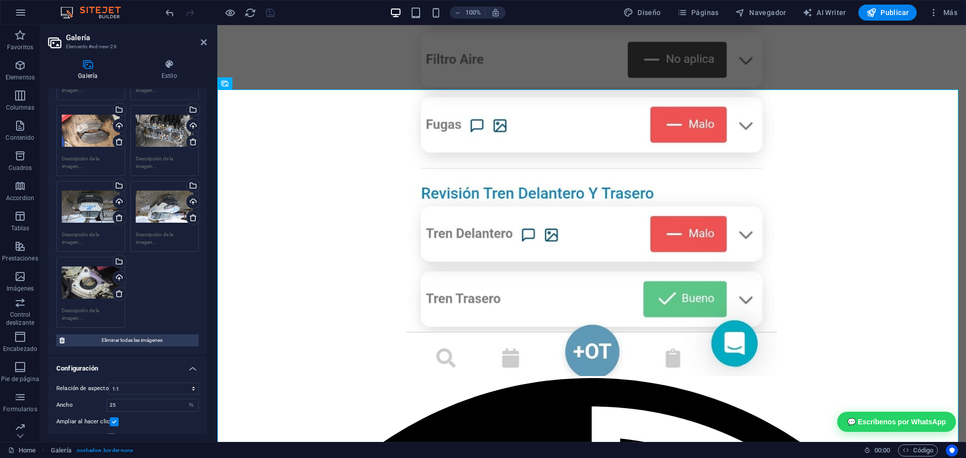
scroll to position [1301, 0]
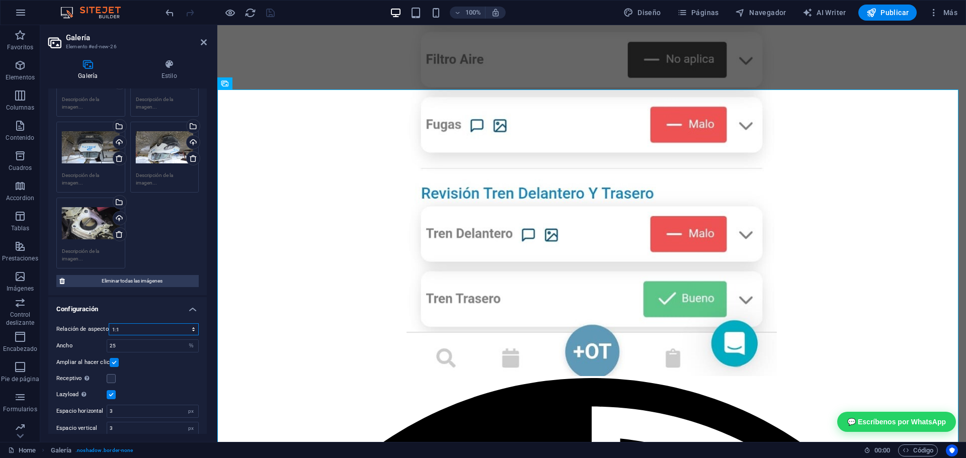
click at [125, 323] on select "Ninguna relación de aspecto fija 16:9 16:10 4:3 1:1 1:2 2:1" at bounding box center [154, 329] width 90 height 12
click at [109, 323] on select "Ninguna relación de aspecto fija 16:9 16:10 4:3 1:1 1:2 2:1" at bounding box center [154, 329] width 90 height 12
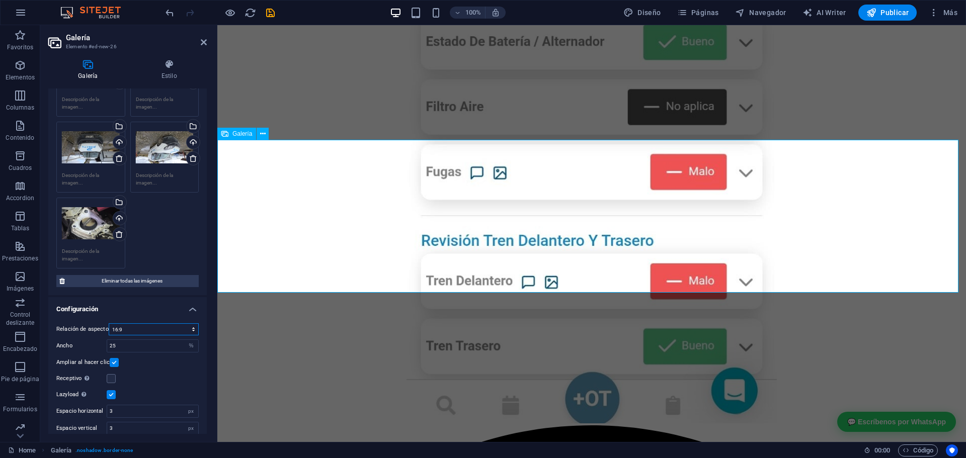
scroll to position [2062, 0]
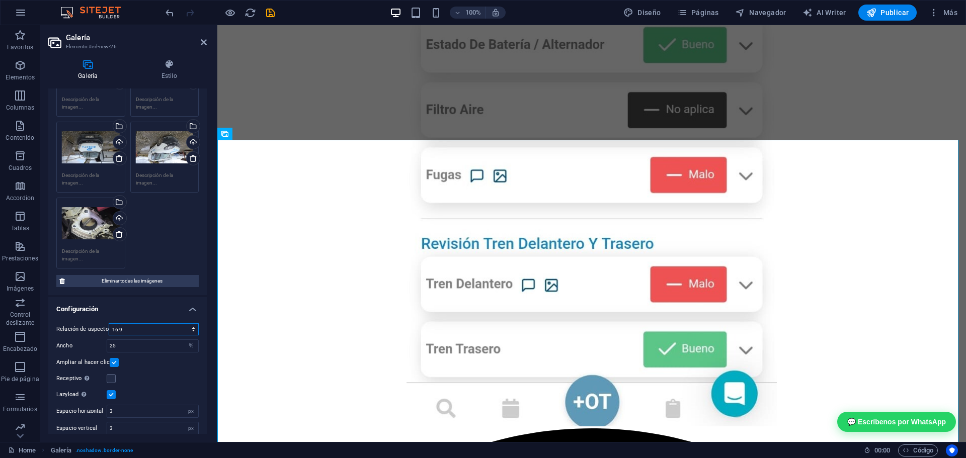
click at [129, 323] on select "Ninguna relación de aspecto fija 16:9 16:10 4:3 1:1 1:2 2:1" at bounding box center [154, 329] width 90 height 12
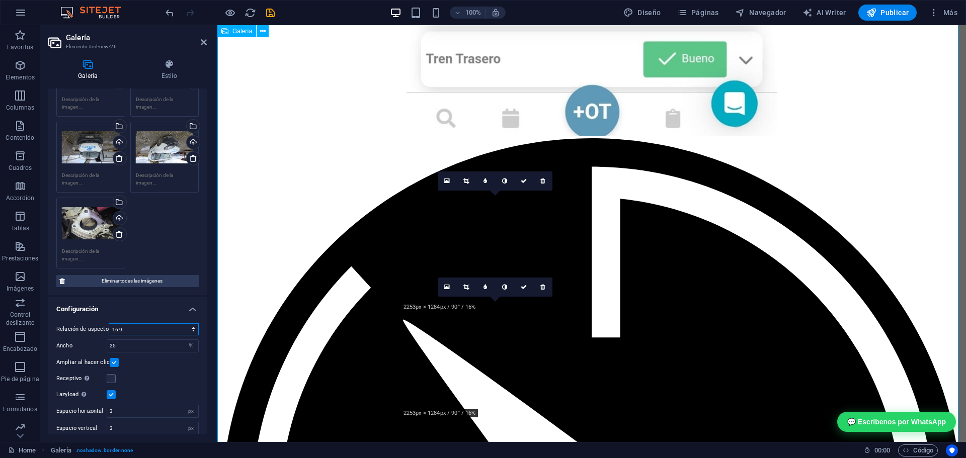
scroll to position [2364, 0]
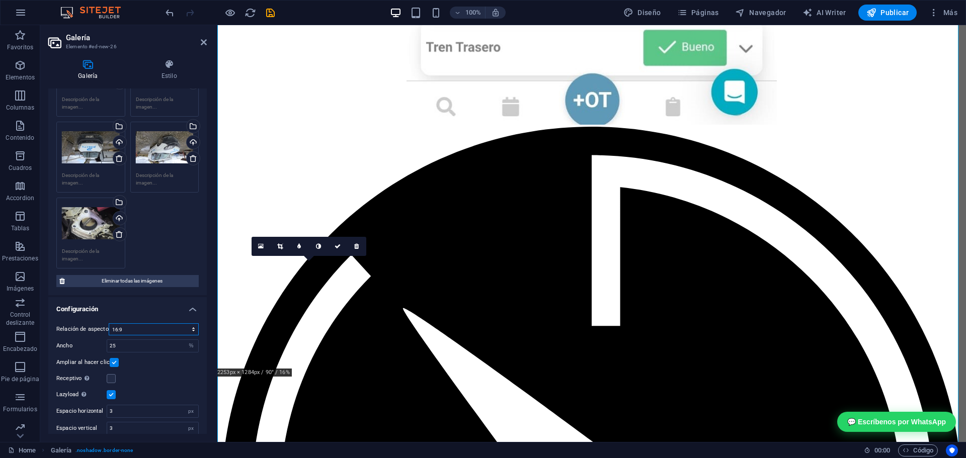
click at [125, 323] on select "Ninguna relación de aspecto fija 16:9 16:10 4:3 1:1 1:2 2:1" at bounding box center [154, 329] width 90 height 12
select select "3"
click at [109, 323] on select "Ninguna relación de aspecto fija 16:9 16:10 4:3 1:1 1:2 2:1" at bounding box center [154, 329] width 90 height 12
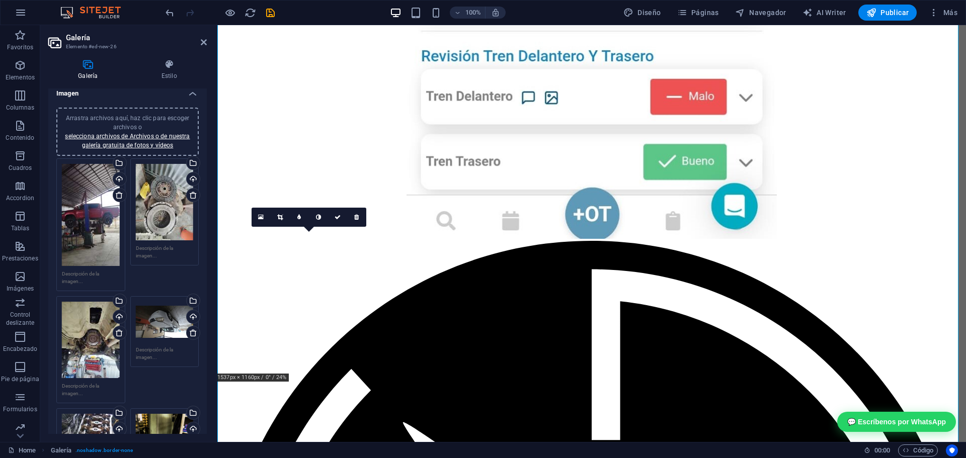
scroll to position [0, 0]
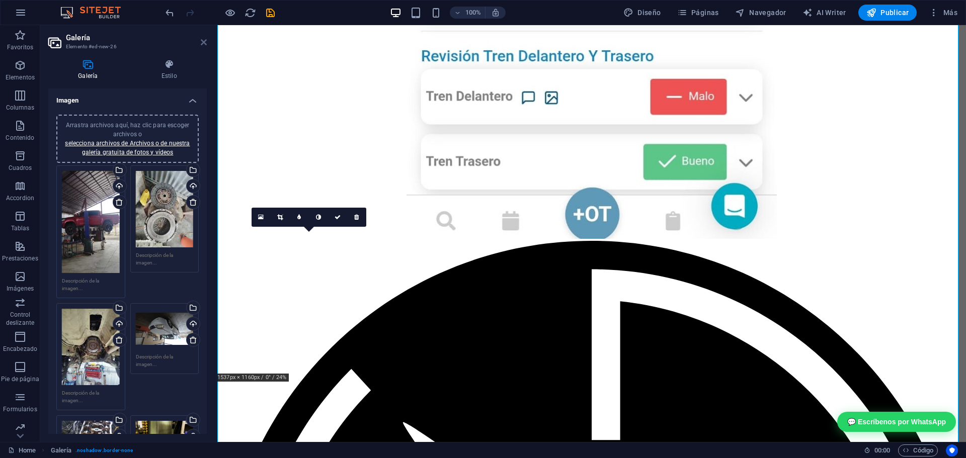
click at [201, 43] on icon at bounding box center [204, 42] width 6 height 8
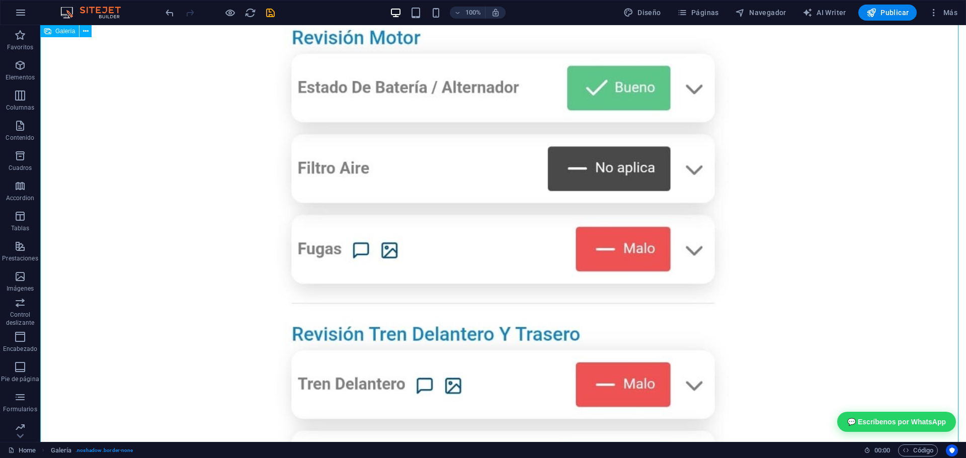
scroll to position [2049, 0]
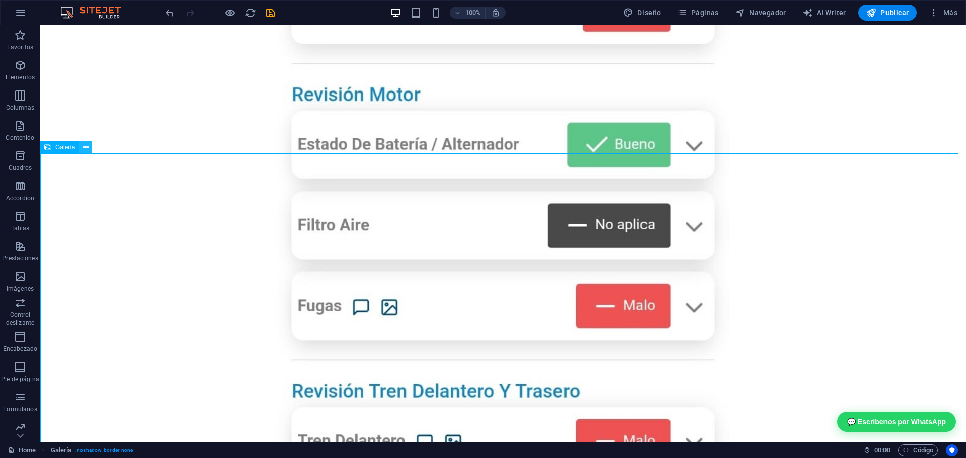
click at [84, 149] on icon at bounding box center [86, 147] width 6 height 11
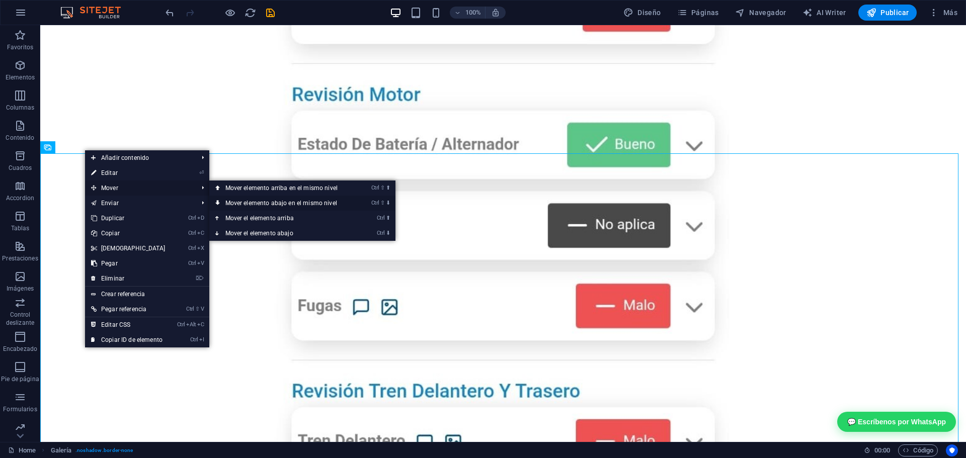
click at [293, 204] on link "Ctrl ⇧ ⬇ Mover elemento abajo en el mismo nivel" at bounding box center [283, 203] width 148 height 15
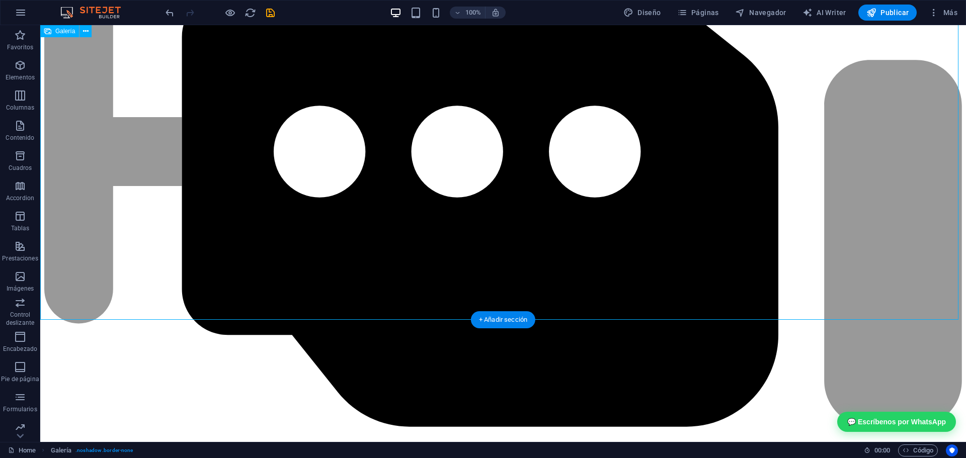
scroll to position [3819, 0]
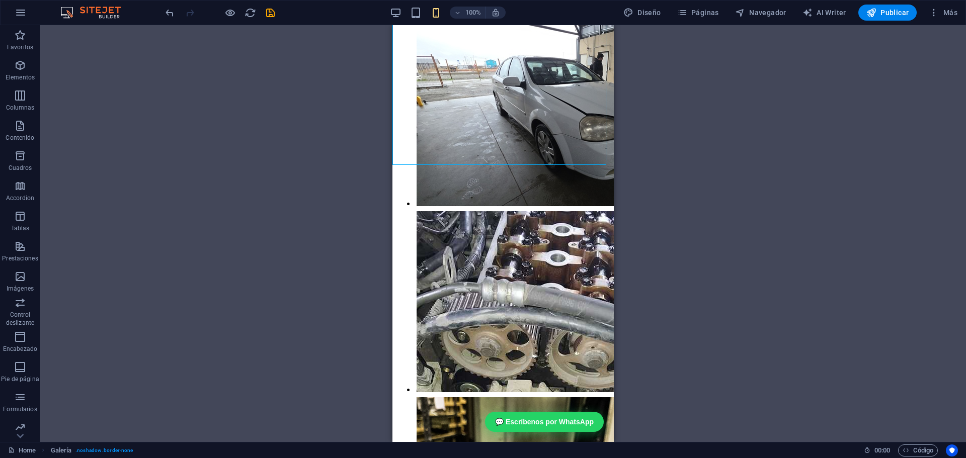
click at [275, 224] on div "Arrastra y suelta un archivo para añadirlo Contenedor H2 Columnas desiguales Co…" at bounding box center [502, 233] width 925 height 417
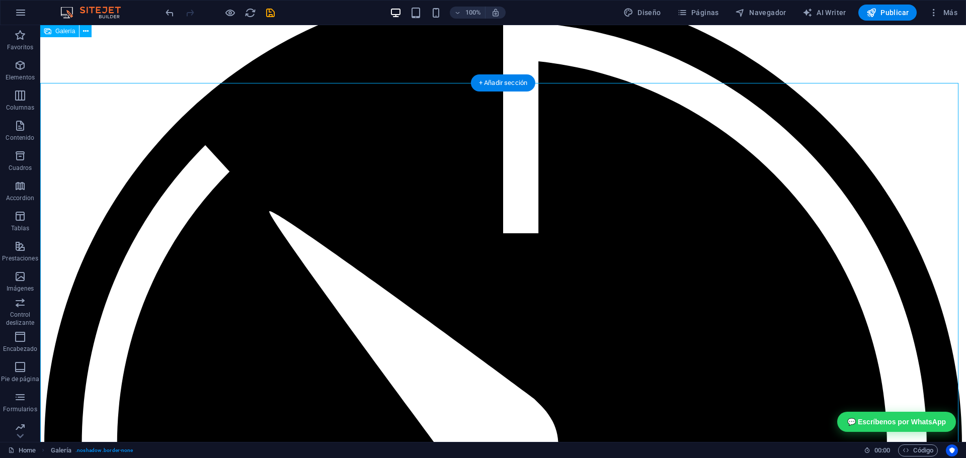
scroll to position [2681, 0]
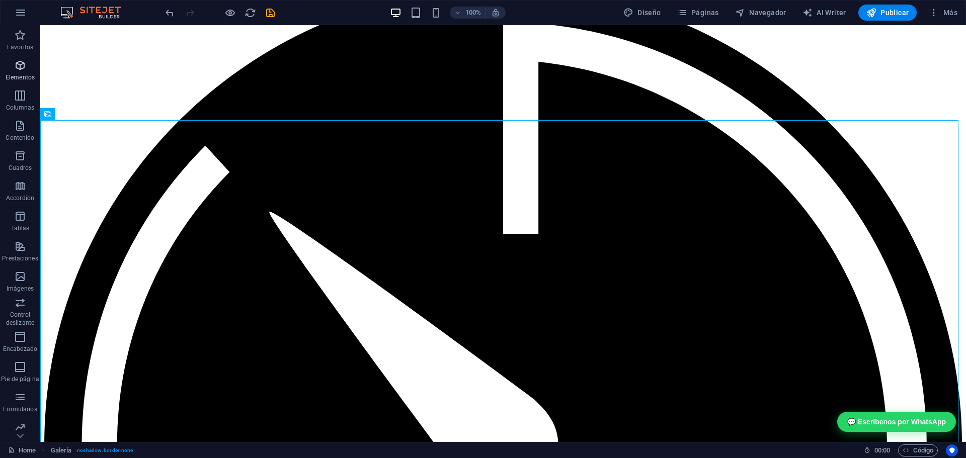
click at [16, 70] on icon "button" at bounding box center [20, 65] width 12 height 12
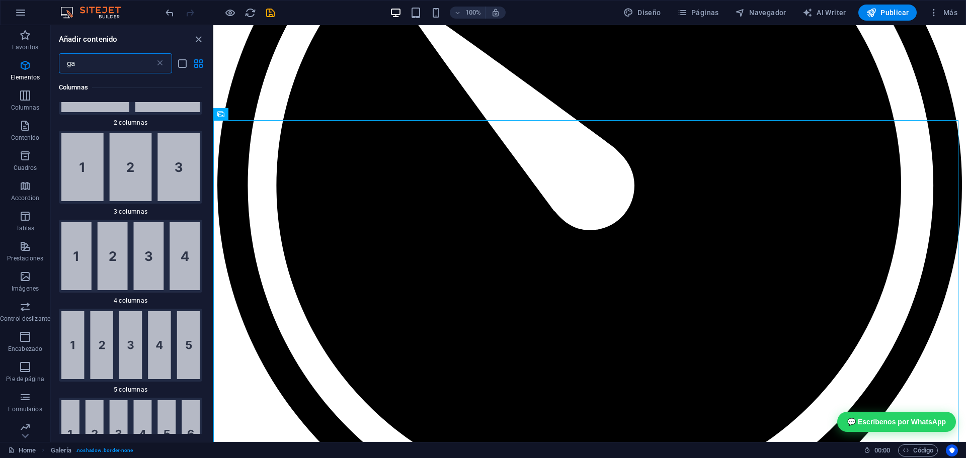
scroll to position [0, 0]
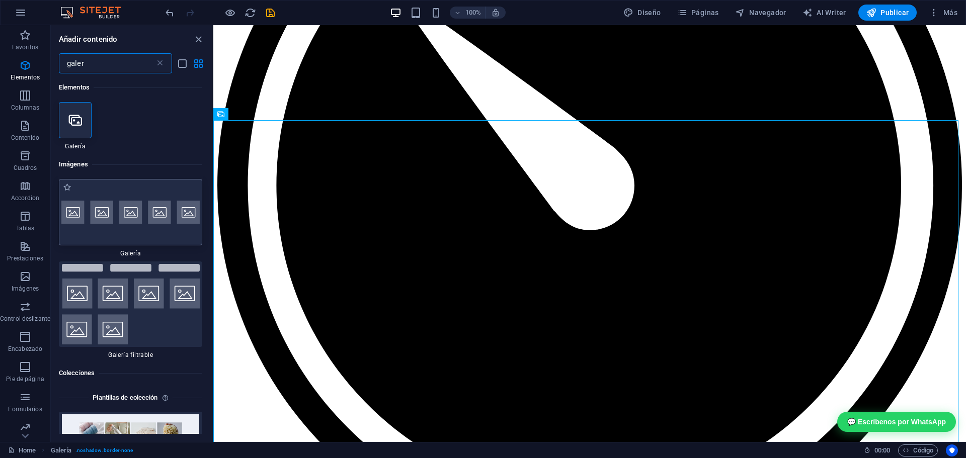
type input "galer"
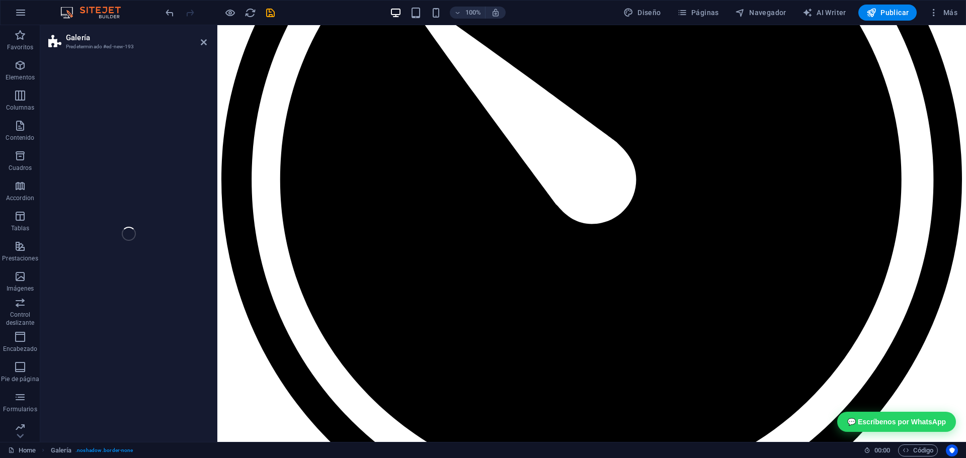
select select "rem"
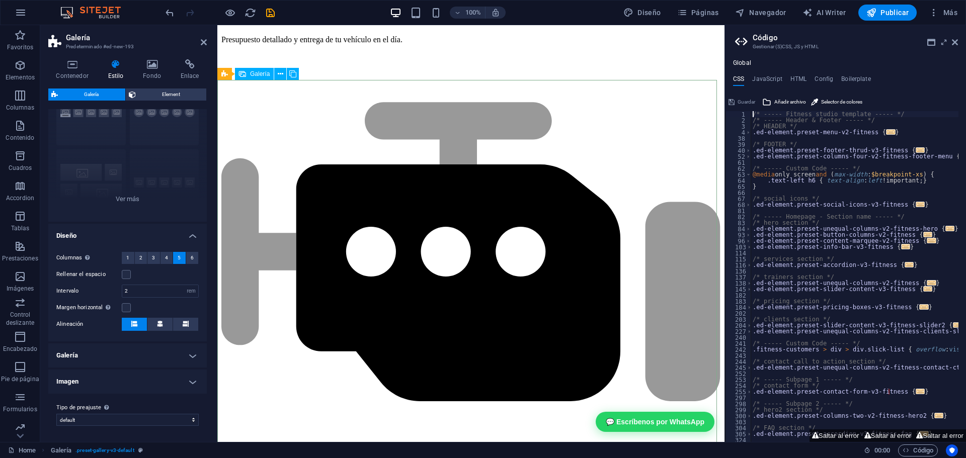
scroll to position [2782, 0]
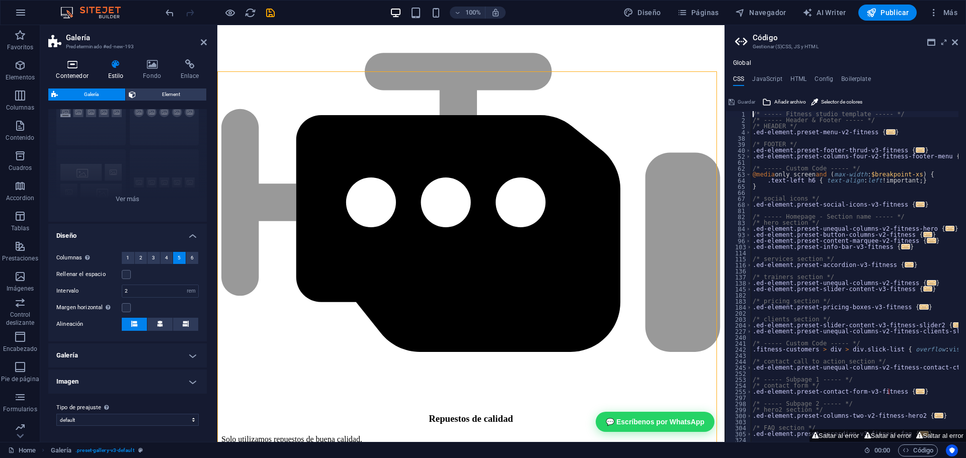
click at [78, 67] on icon at bounding box center [72, 64] width 48 height 10
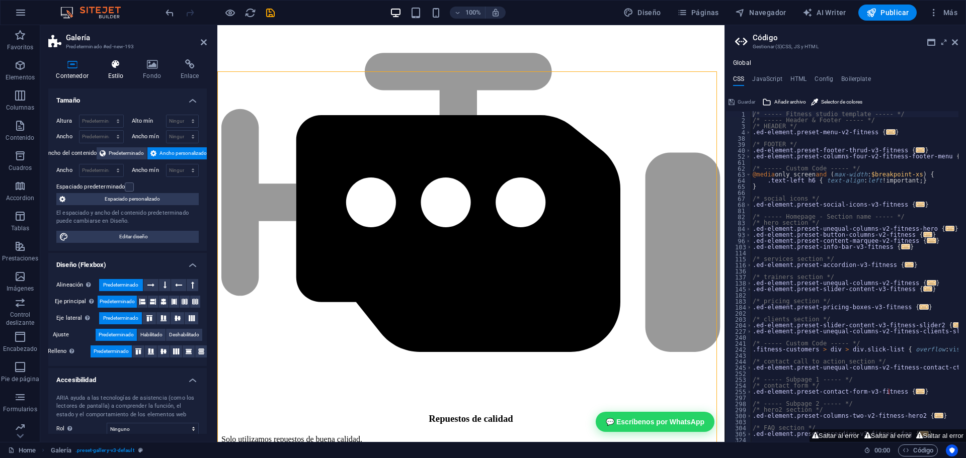
drag, startPoint x: 101, startPoint y: 70, endPoint x: 111, endPoint y: 70, distance: 10.1
click at [105, 70] on h4 "Estilo" at bounding box center [117, 69] width 35 height 21
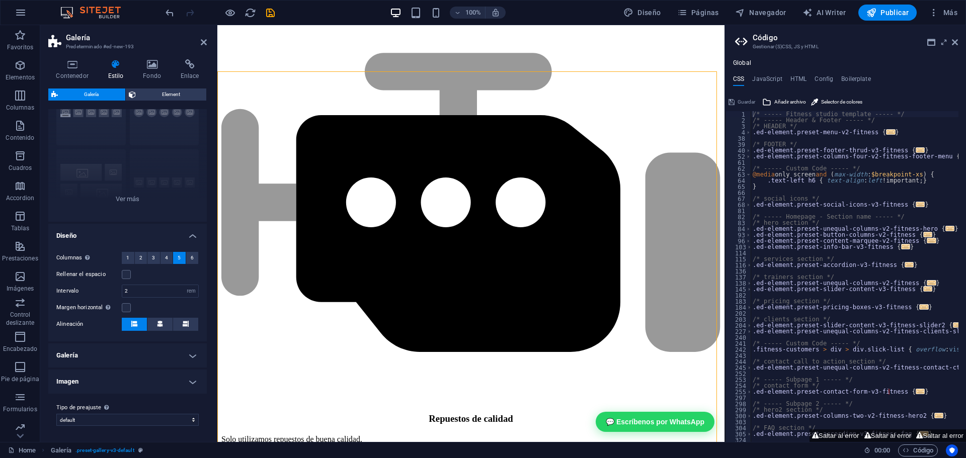
click at [144, 380] on h4 "Imagen" at bounding box center [127, 382] width 158 height 24
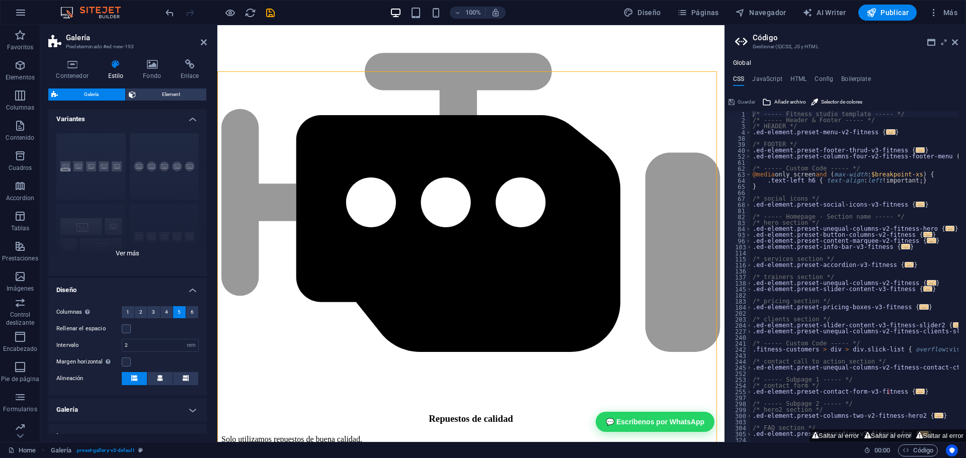
scroll to position [0, 0]
click at [151, 93] on span "Element" at bounding box center [171, 95] width 65 height 12
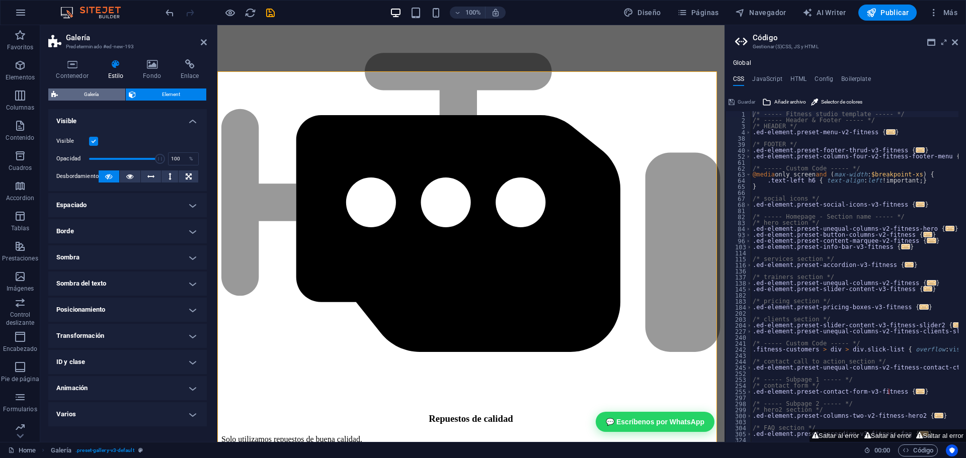
click at [120, 90] on span "Galería" at bounding box center [91, 95] width 61 height 12
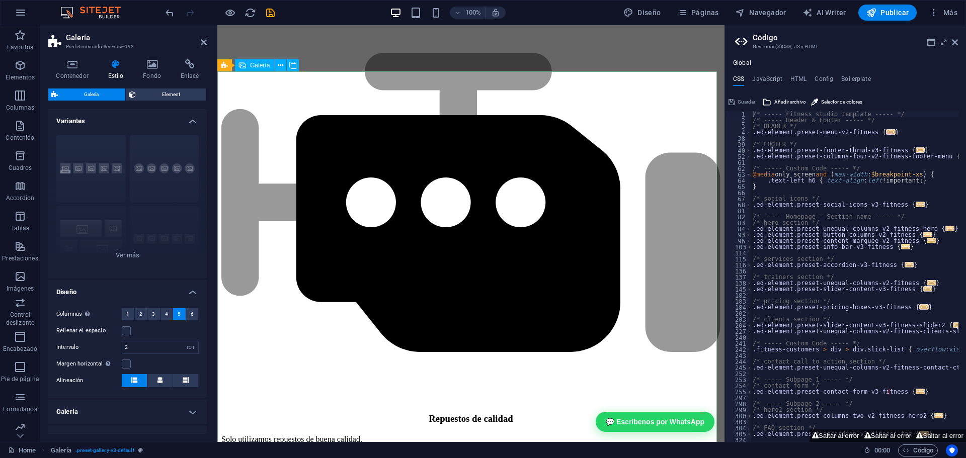
select select "4"
select select "px"
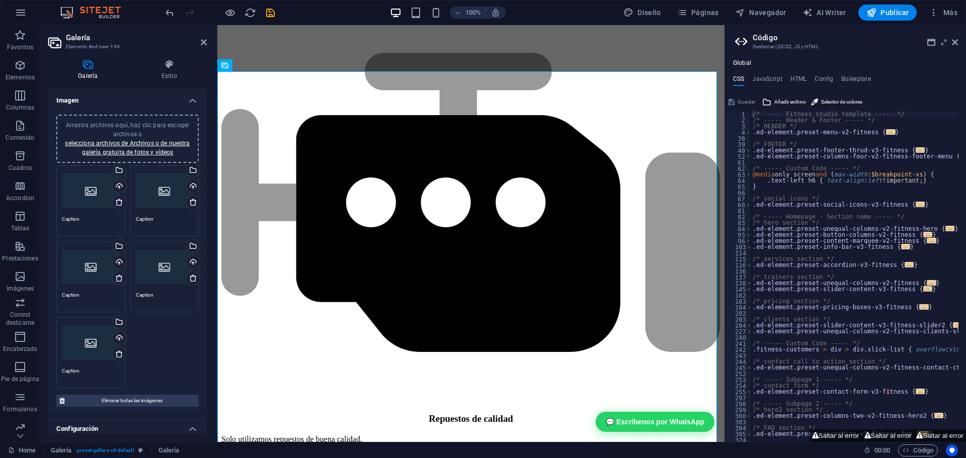
click at [128, 127] on span "Arrastra archivos aquí, haz clic para escoger archivos o selecciona archivos de…" at bounding box center [127, 139] width 125 height 34
click at [161, 148] on link "selecciona archivos de Archivos o de nuestra galería gratuita de fotos y vídeos" at bounding box center [127, 148] width 125 height 16
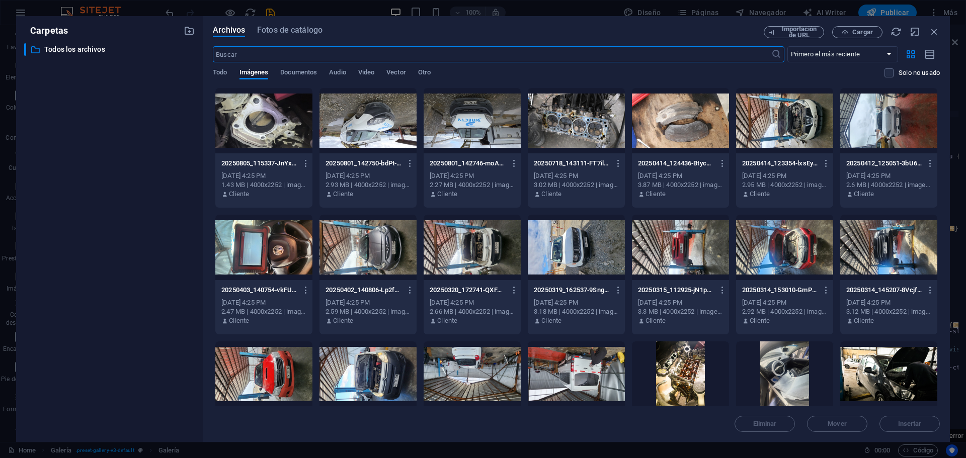
scroll to position [2766, 0]
click at [278, 119] on div at bounding box center [263, 120] width 97 height 65
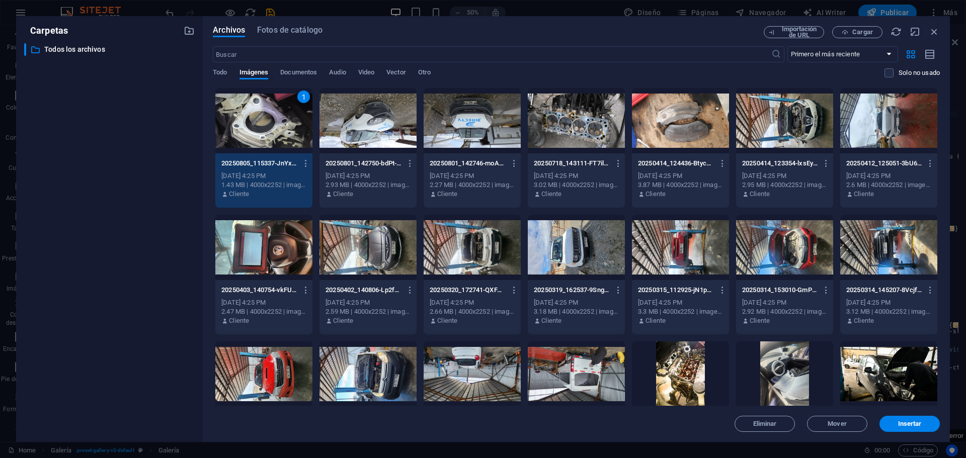
click at [363, 116] on div at bounding box center [367, 120] width 97 height 65
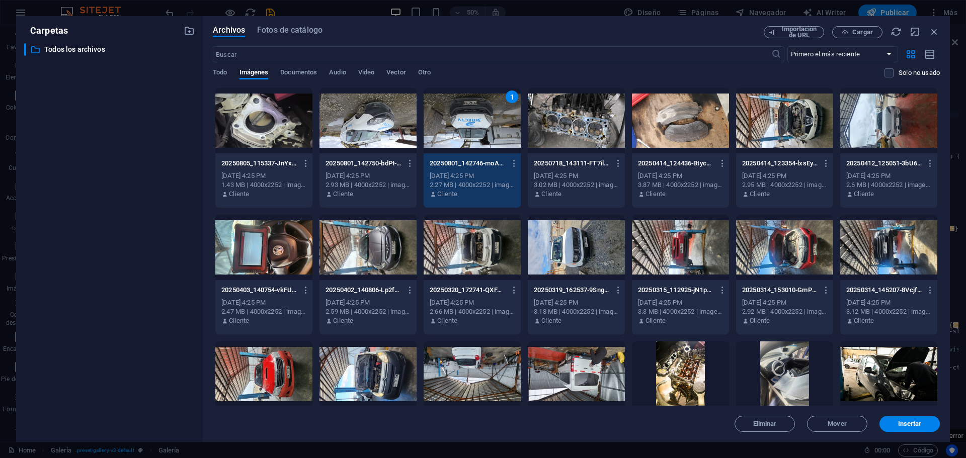
drag, startPoint x: 273, startPoint y: 119, endPoint x: 298, endPoint y: 123, distance: 25.1
click at [275, 119] on div at bounding box center [263, 120] width 97 height 65
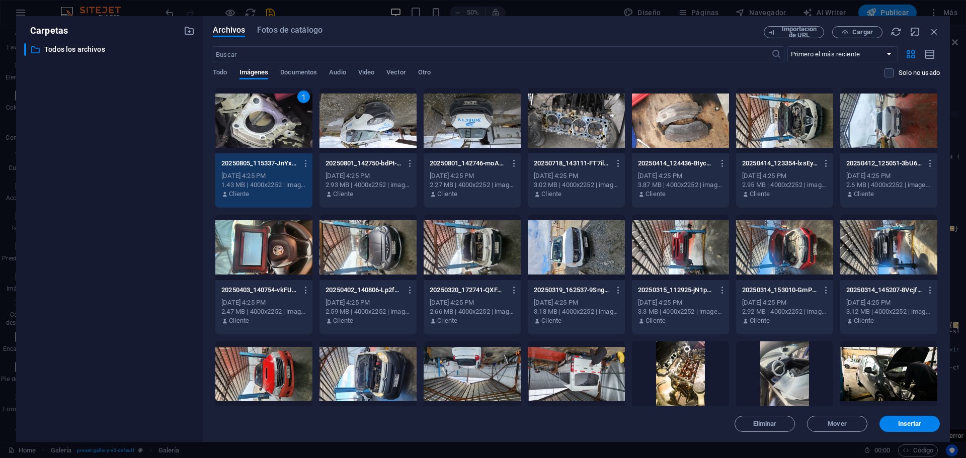
click at [588, 161] on p "20250718_143111-FT7il22Su8JapVRzDAgw7A.jpg" at bounding box center [571, 163] width 75 height 9
click at [386, 136] on div at bounding box center [367, 120] width 97 height 65
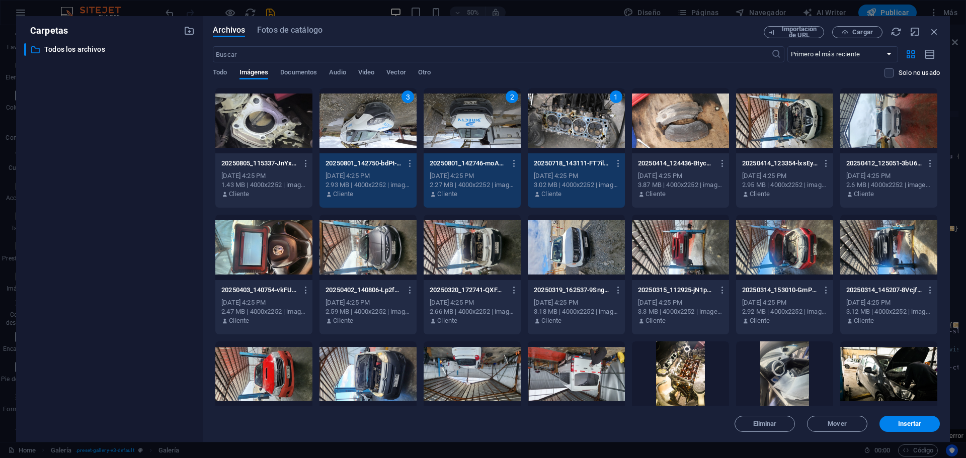
click at [274, 153] on div at bounding box center [263, 120] width 97 height 65
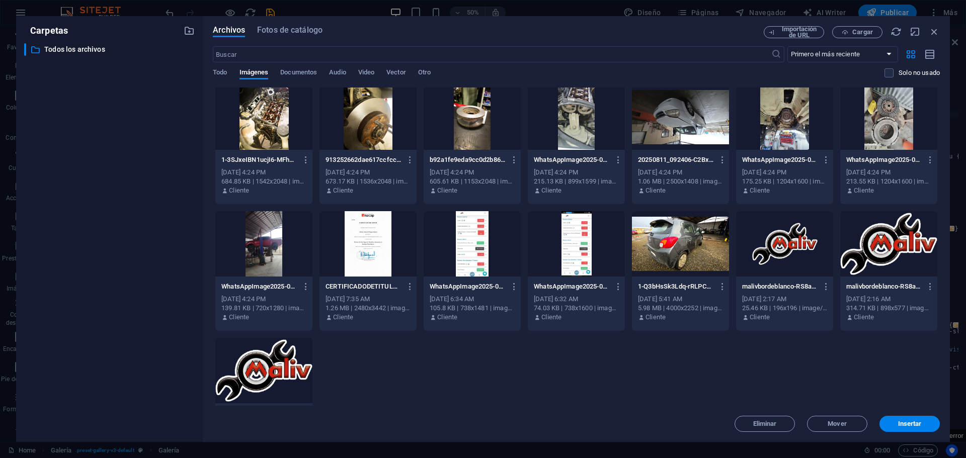
scroll to position [352, 0]
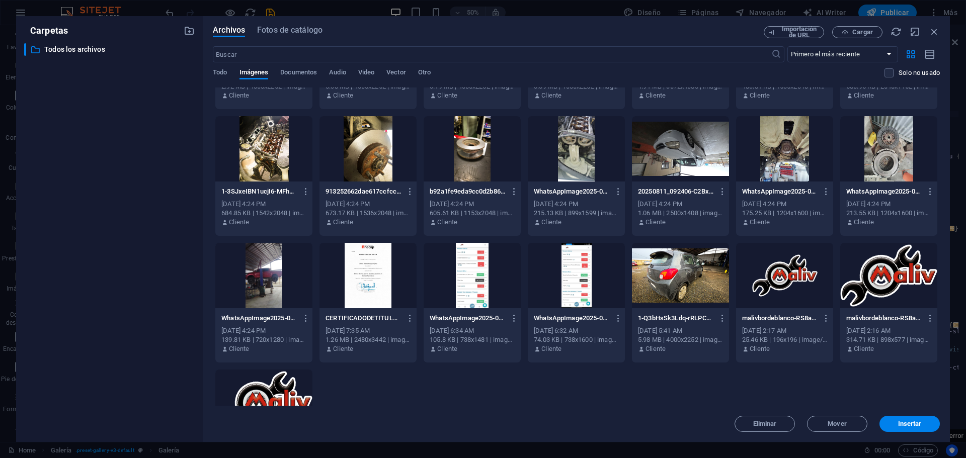
click at [917, 167] on div at bounding box center [888, 148] width 97 height 65
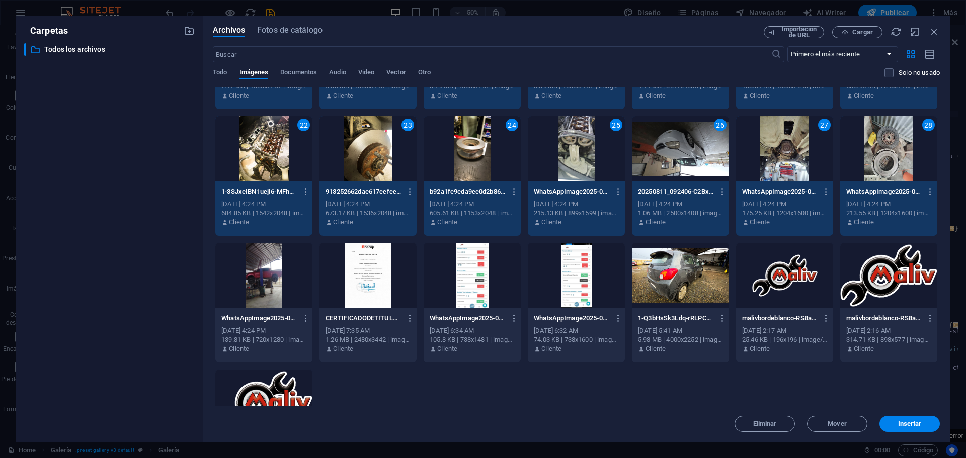
click at [259, 276] on div at bounding box center [263, 275] width 97 height 65
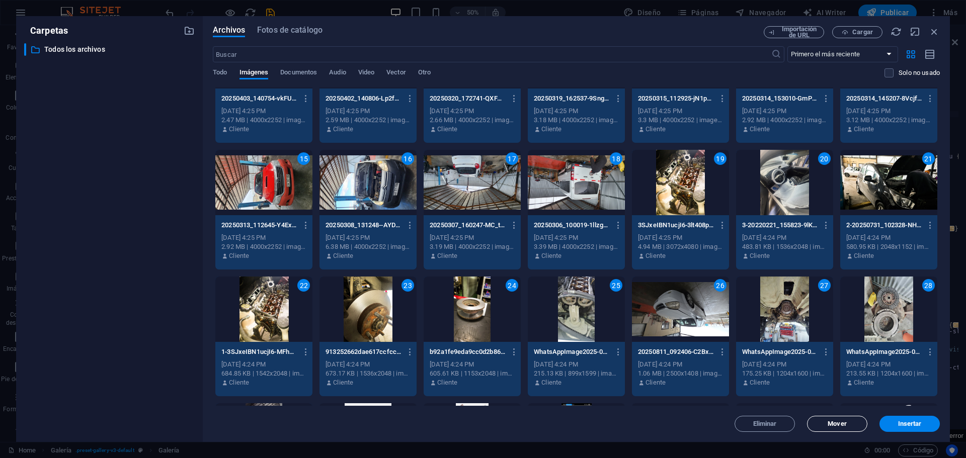
scroll to position [201, 0]
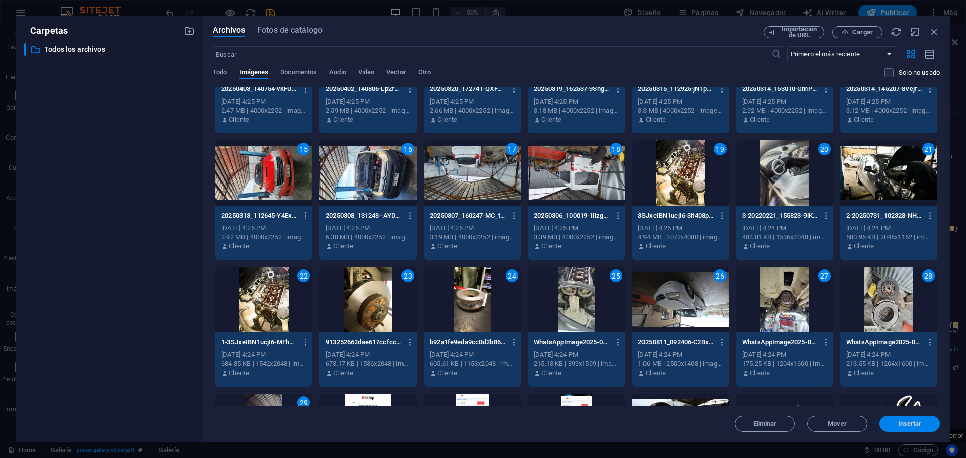
click at [903, 425] on span "Insertar" at bounding box center [910, 424] width 24 height 6
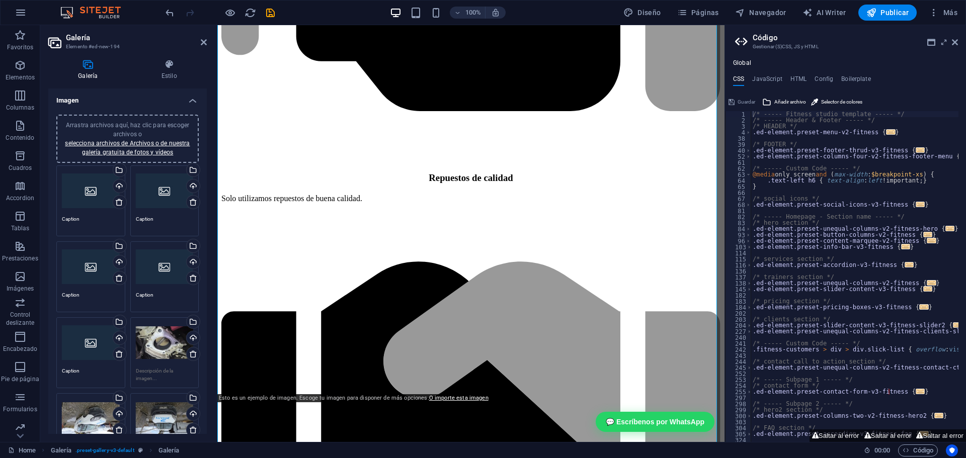
scroll to position [3084, 0]
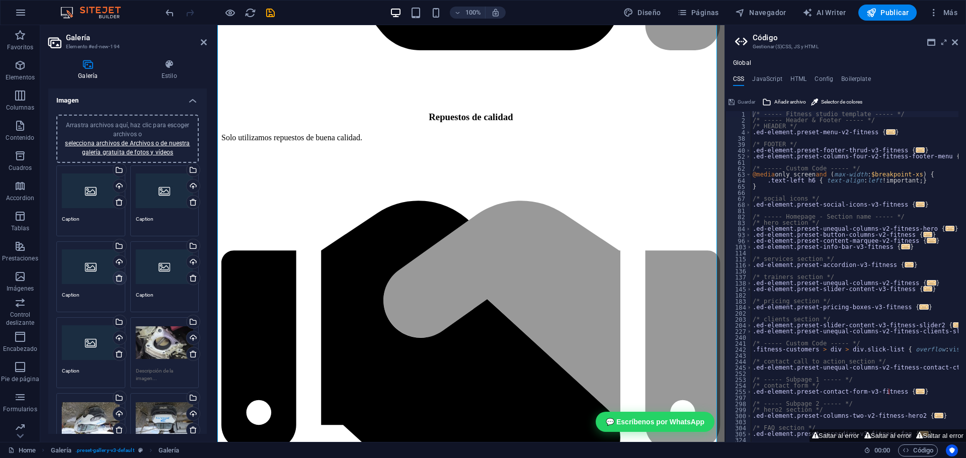
click at [120, 277] on icon at bounding box center [119, 278] width 8 height 8
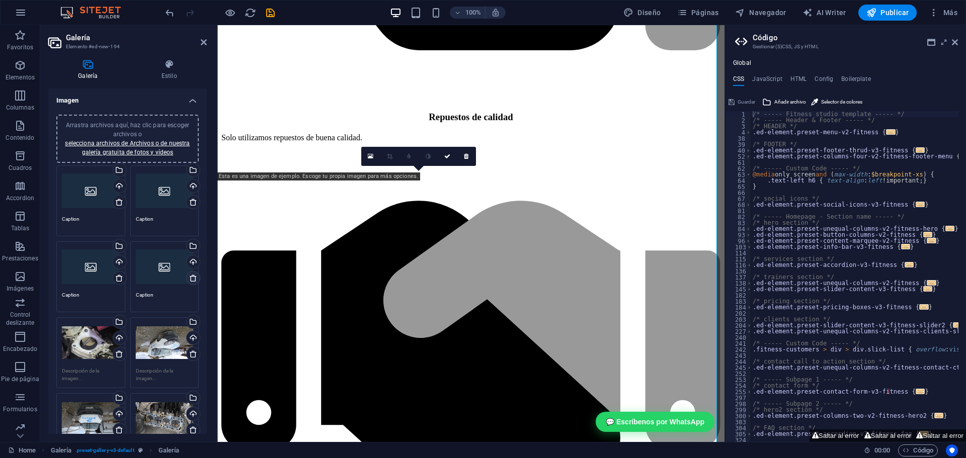
click at [192, 278] on icon at bounding box center [193, 278] width 8 height 8
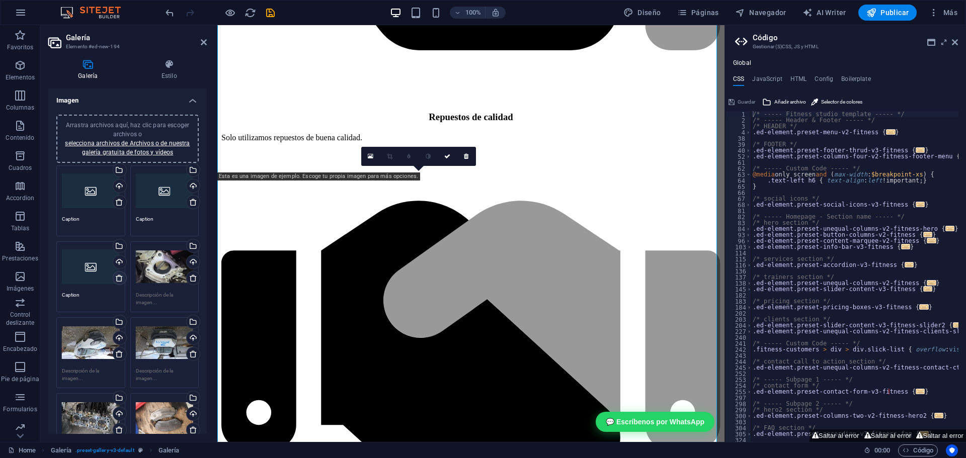
click at [119, 278] on icon at bounding box center [119, 278] width 8 height 8
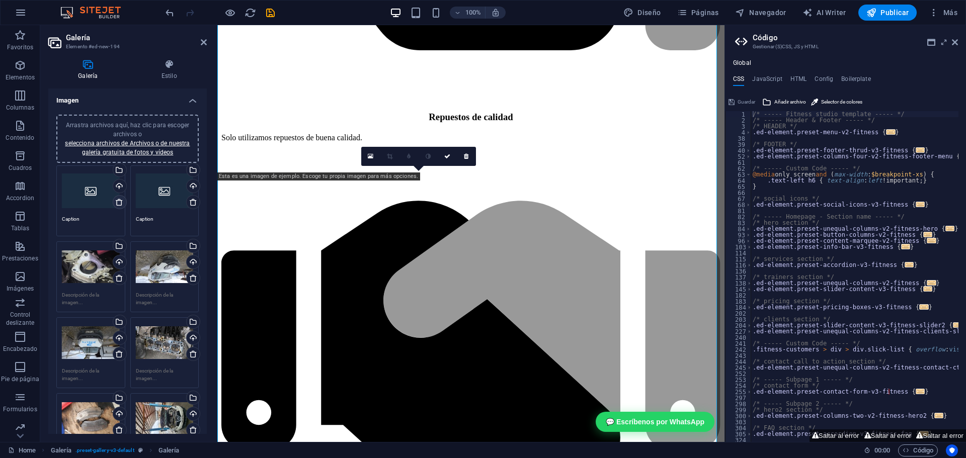
click at [118, 206] on link at bounding box center [120, 202] width 14 height 14
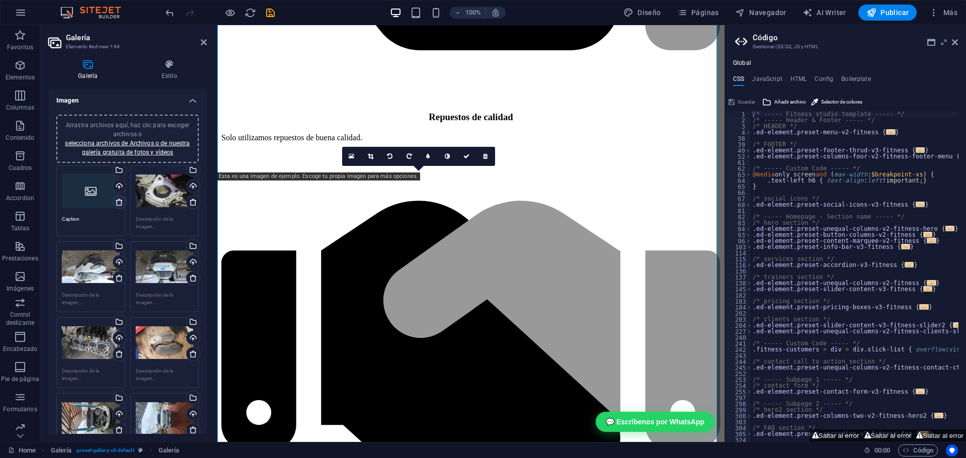
click at [122, 204] on icon at bounding box center [119, 202] width 8 height 8
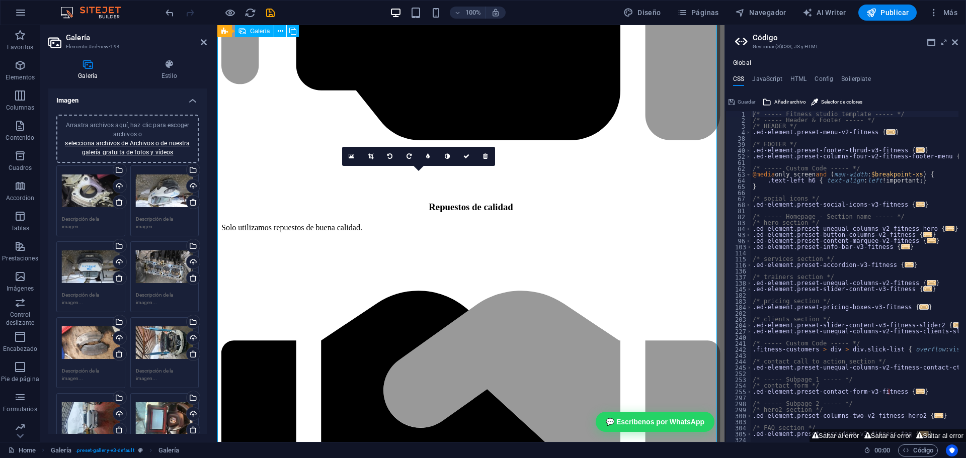
scroll to position [2983, 0]
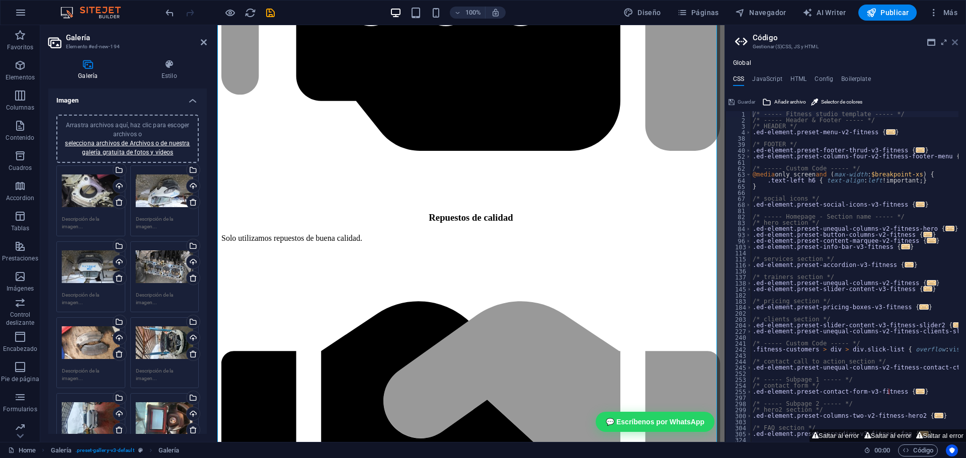
click at [954, 45] on icon at bounding box center [954, 42] width 6 height 8
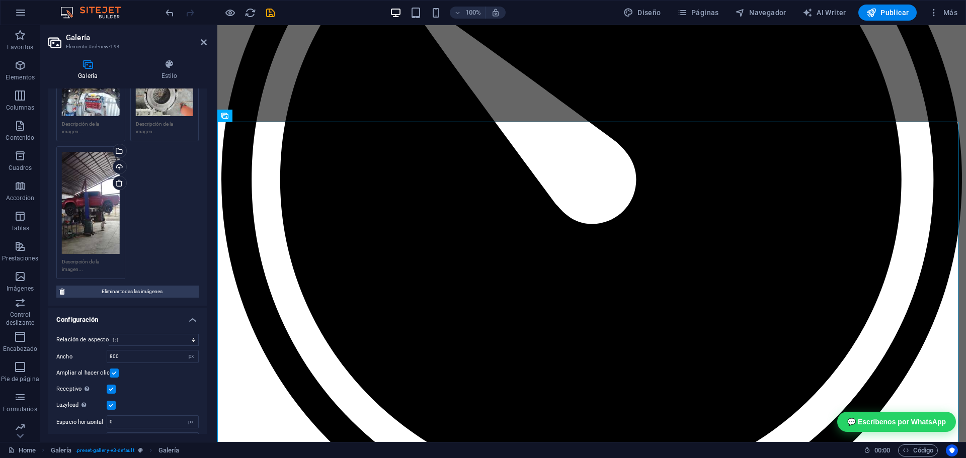
scroll to position [1326, 0]
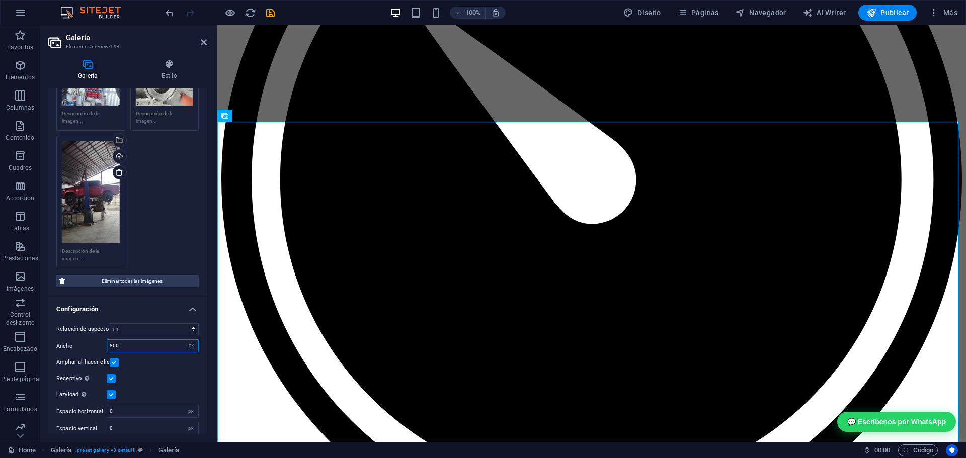
click at [124, 340] on input "800" at bounding box center [152, 346] width 91 height 12
click at [150, 358] on div "Ampliar al hacer clic" at bounding box center [127, 363] width 142 height 12
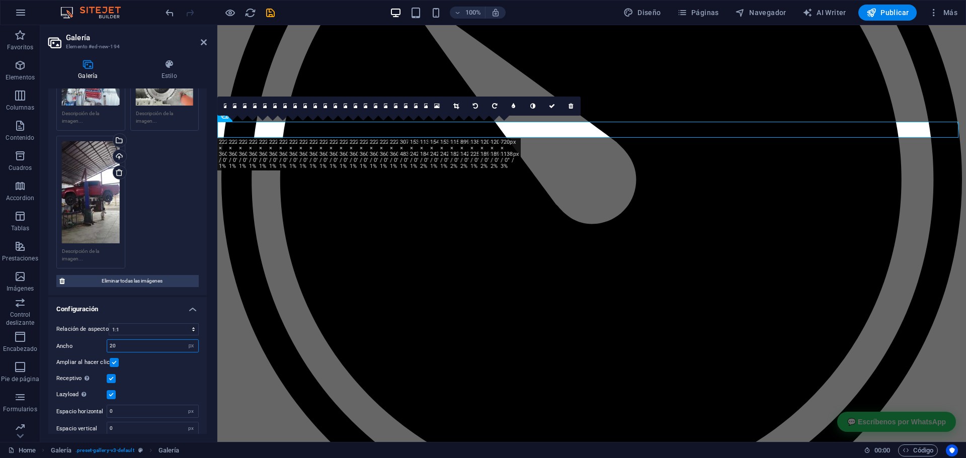
click at [139, 340] on input "20" at bounding box center [152, 346] width 91 height 12
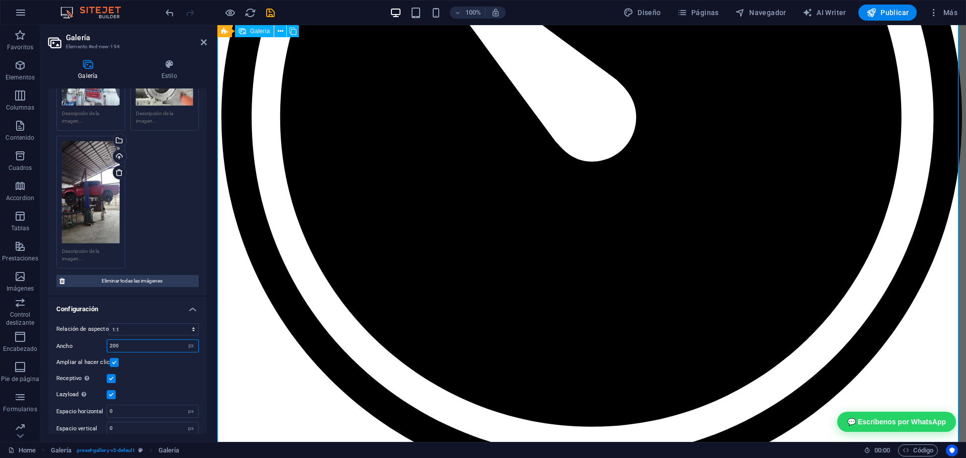
scroll to position [2732, 0]
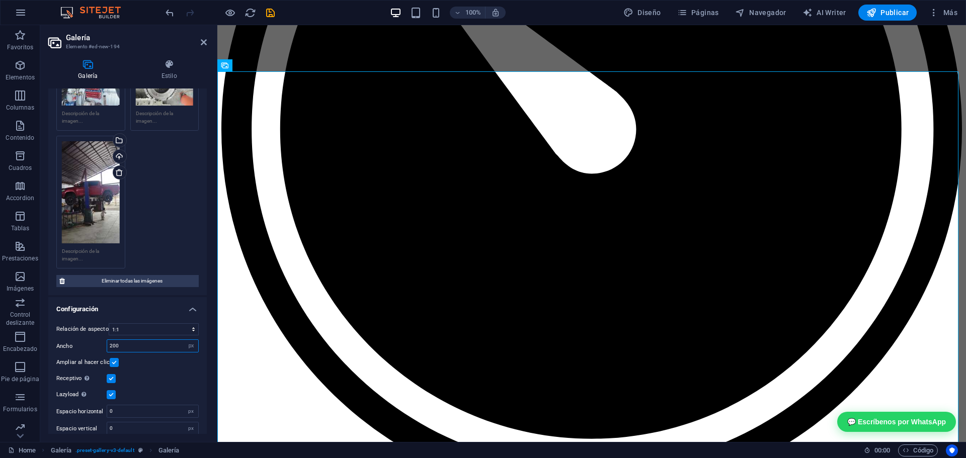
type input "200"
click at [110, 374] on label at bounding box center [111, 378] width 9 height 9
click at [0, 0] on input "Receptivo Automáticamente cargar tamaños optimizados de smartphone e imagen ret…" at bounding box center [0, 0] width 0 height 0
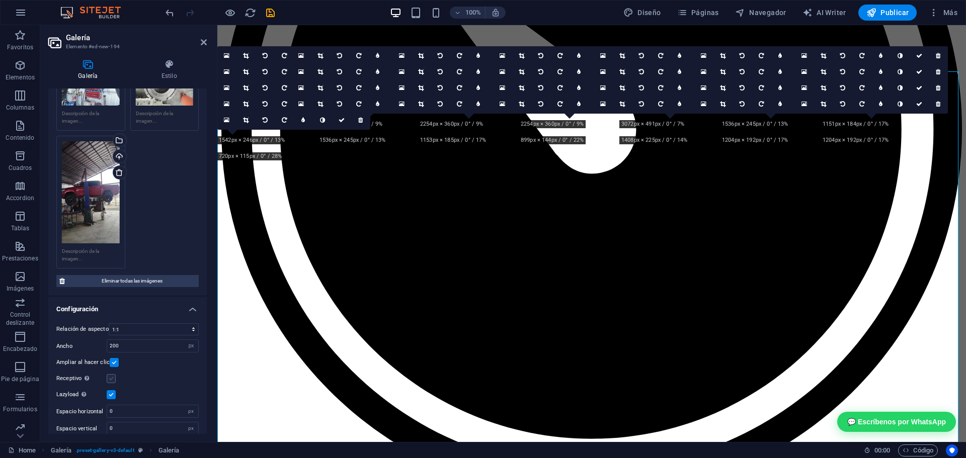
click at [111, 374] on label at bounding box center [111, 378] width 9 height 9
click at [0, 0] on input "Receptivo Automáticamente cargar tamaños optimizados de smartphone e imagen ret…" at bounding box center [0, 0] width 0 height 0
click at [111, 374] on label at bounding box center [111, 378] width 9 height 9
click at [0, 0] on input "Receptivo Automáticamente cargar tamaños optimizados de smartphone e imagen ret…" at bounding box center [0, 0] width 0 height 0
click at [112, 390] on label at bounding box center [111, 394] width 9 height 9
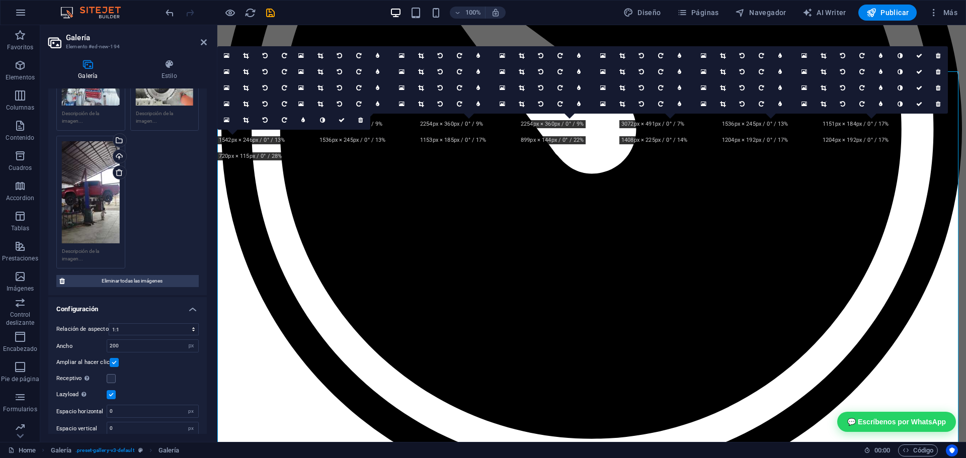
click at [0, 0] on input "Lazyload La carga de imágenes tras la carga de la página mejora la velocidad de…" at bounding box center [0, 0] width 0 height 0
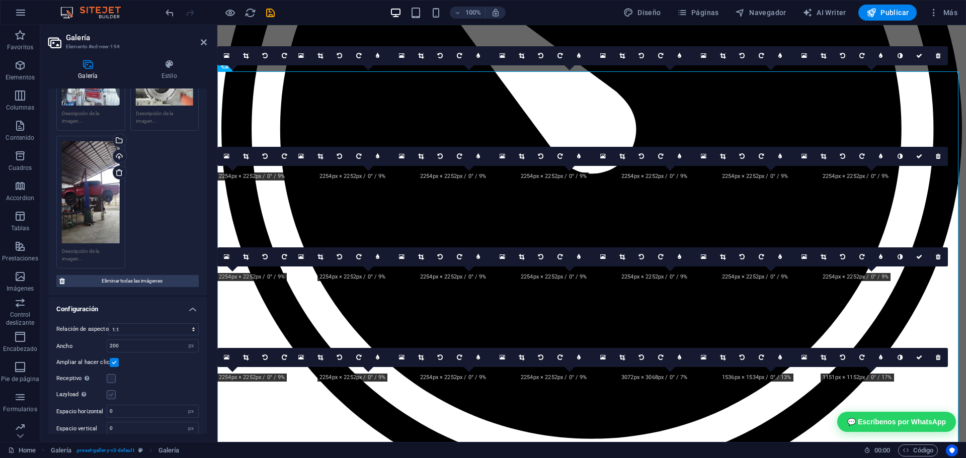
click at [112, 390] on label at bounding box center [111, 394] width 9 height 9
click at [0, 0] on input "Lazyload La carga de imágenes tras la carga de la página mejora la velocidad de…" at bounding box center [0, 0] width 0 height 0
click at [163, 389] on div "Lazyload La carga de imágenes tras la carga de la página mejora la velocidad de…" at bounding box center [127, 395] width 142 height 12
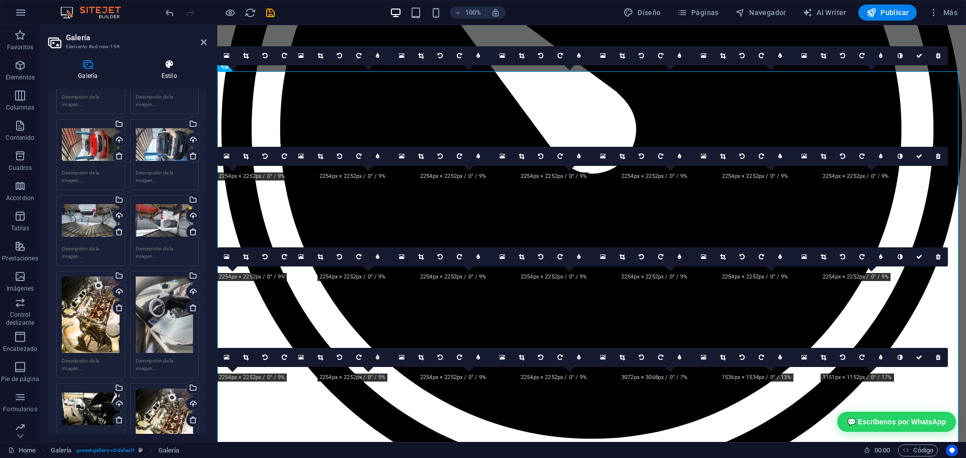
scroll to position [0, 0]
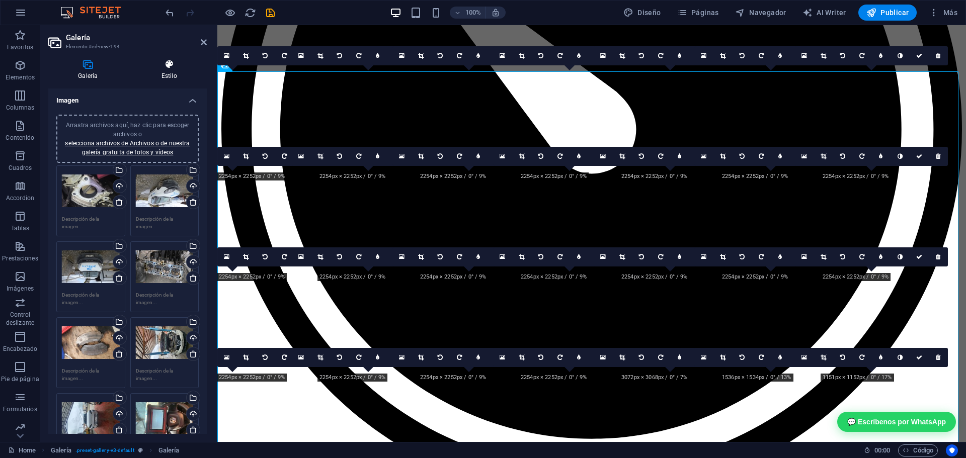
drag, startPoint x: 183, startPoint y: 205, endPoint x: 182, endPoint y: 69, distance: 135.3
click at [176, 67] on icon at bounding box center [169, 64] width 75 height 10
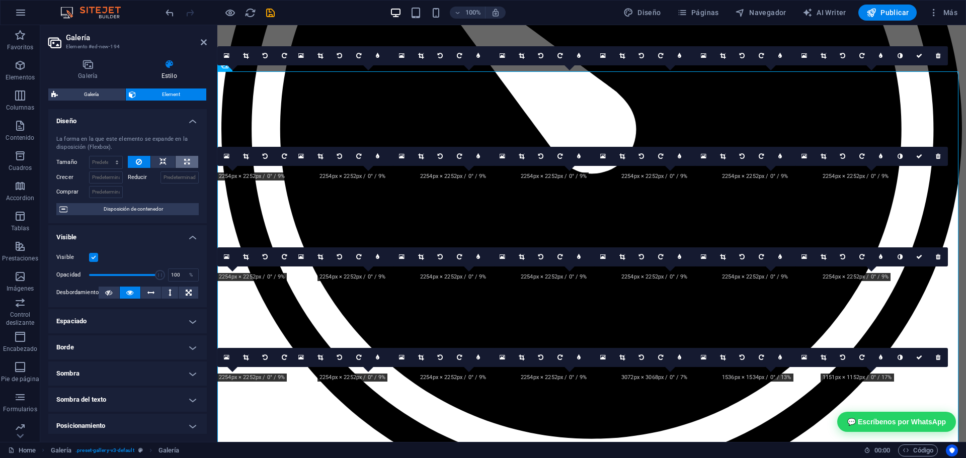
click at [184, 163] on icon at bounding box center [187, 162] width 6 height 12
type input "100"
select select "%"
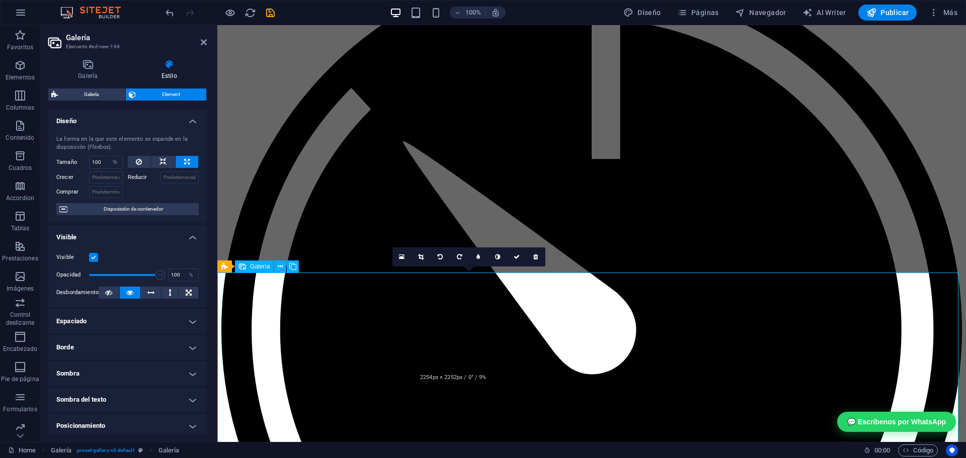
scroll to position [2530, 0]
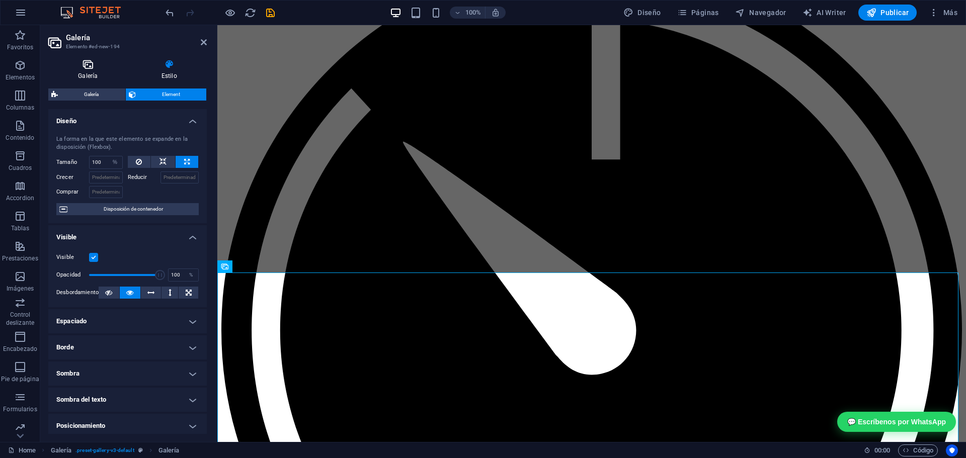
click at [92, 67] on icon at bounding box center [87, 64] width 79 height 10
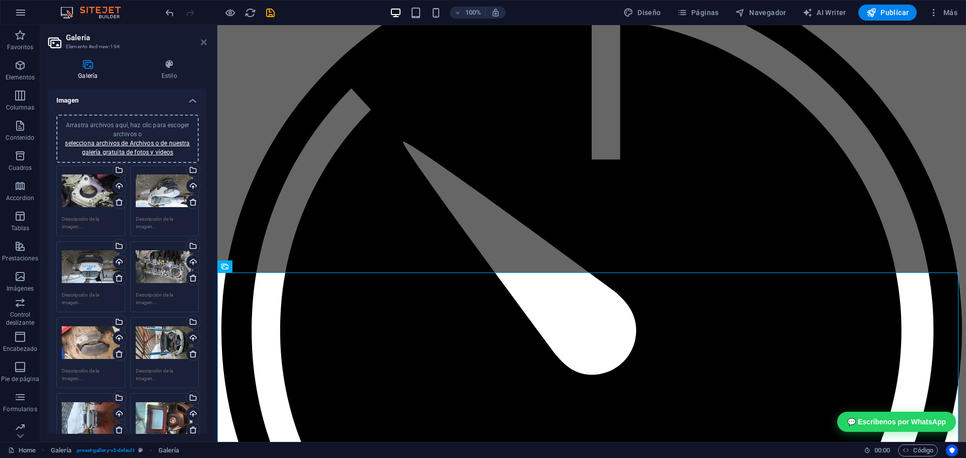
click at [201, 39] on icon at bounding box center [204, 42] width 6 height 8
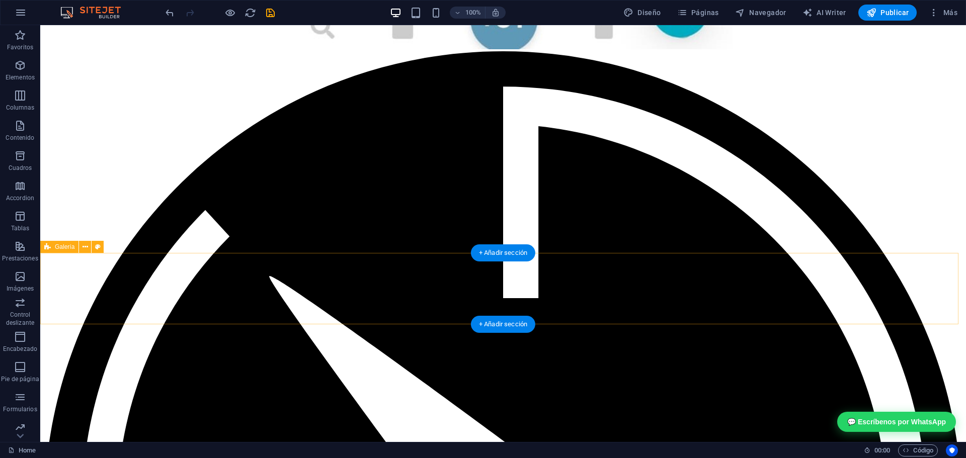
scroll to position [2631, 0]
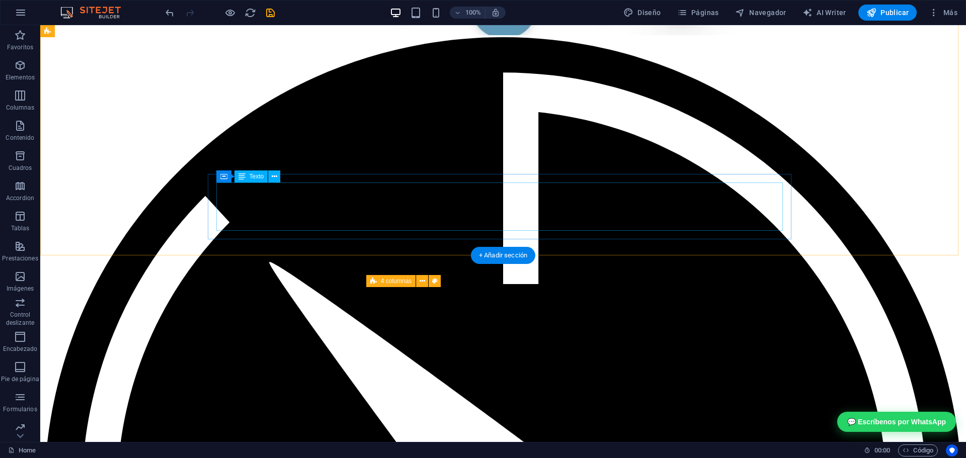
scroll to position [2548, 0]
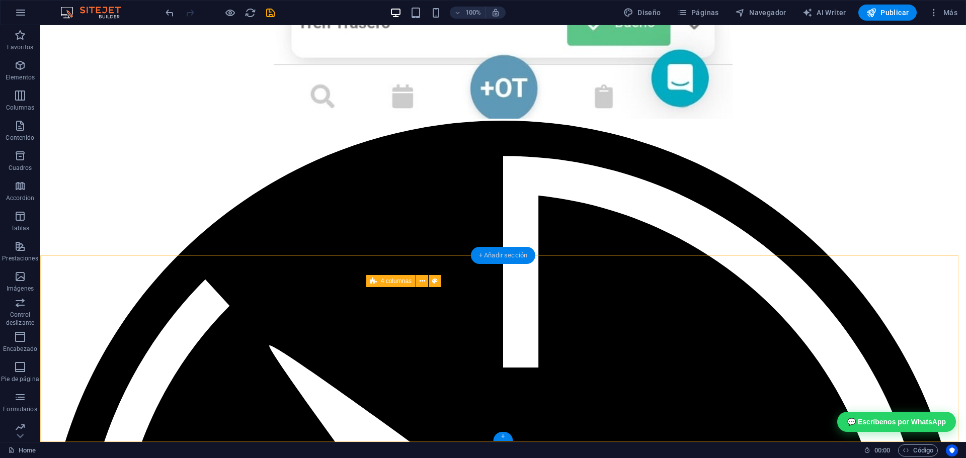
click at [492, 251] on div "+ Añadir sección" at bounding box center [503, 255] width 64 height 17
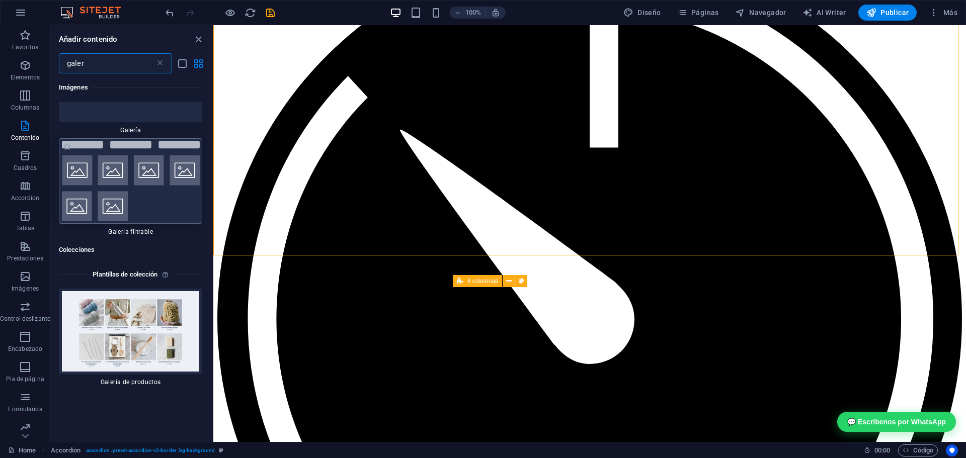
scroll to position [151, 0]
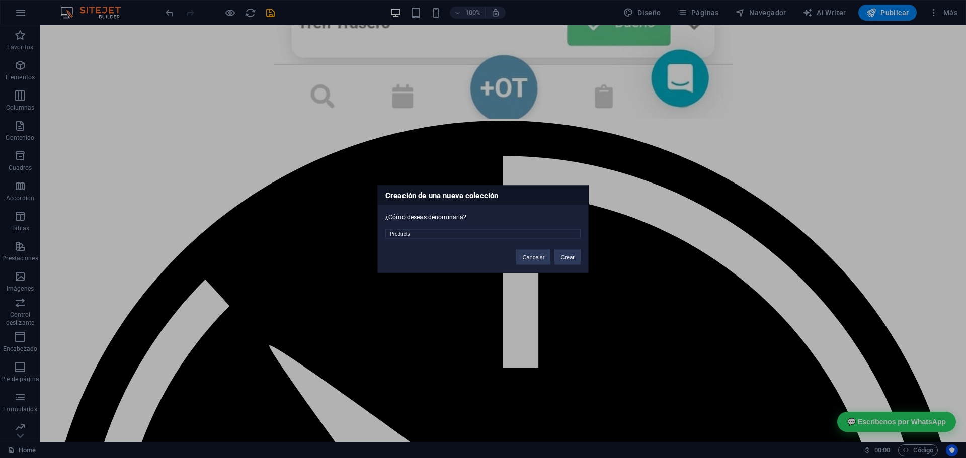
click at [472, 240] on div "Creación de una nueva colección ¿Cómo deseas denominarla? Products Cancelar Cre…" at bounding box center [482, 229] width 211 height 88
click at [471, 238] on input "Products" at bounding box center [482, 234] width 195 height 10
click at [468, 237] on input "Products" at bounding box center [482, 234] width 195 height 10
type input "galería"
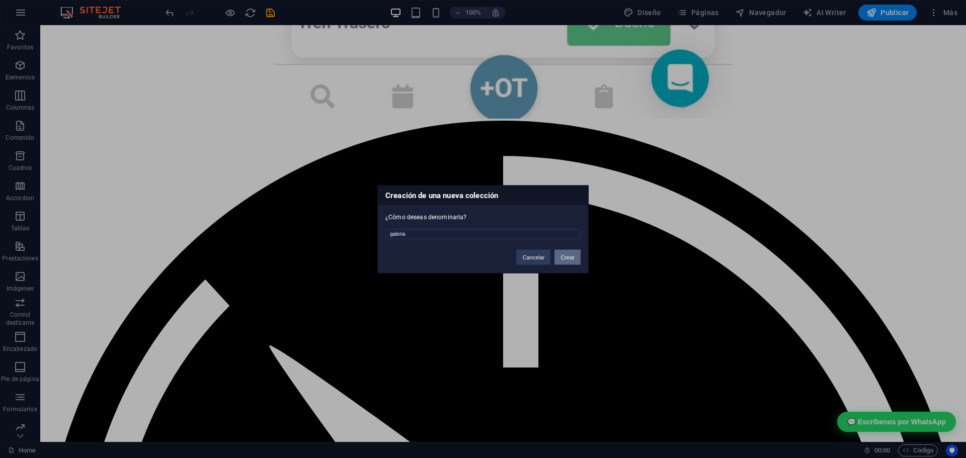
click at [572, 259] on button "Crear" at bounding box center [567, 256] width 26 height 15
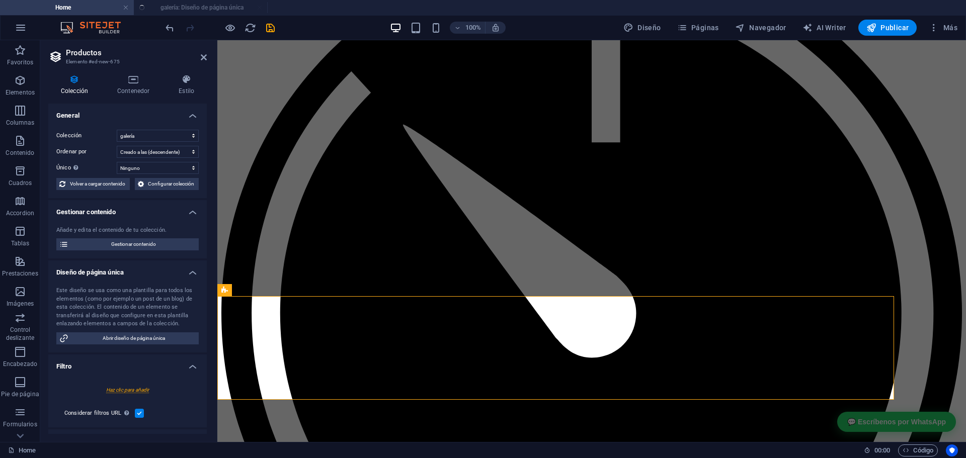
select select "createdAt_DESC"
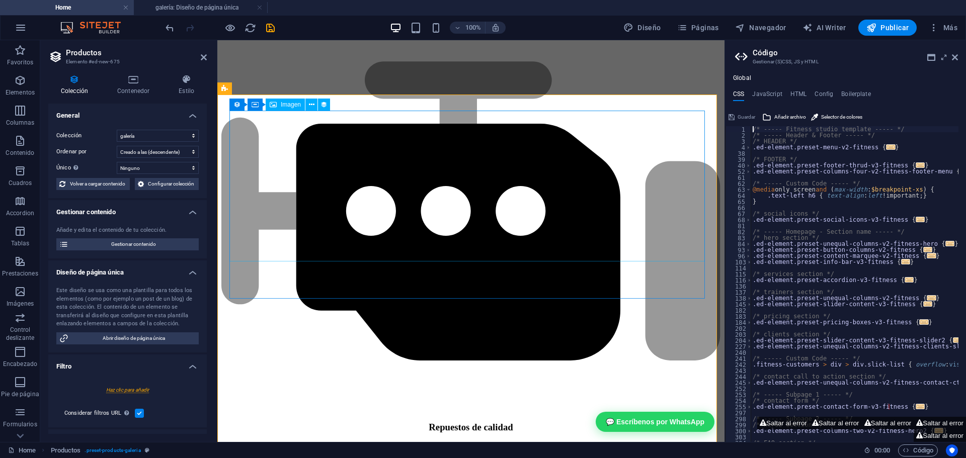
scroll to position [2924, 0]
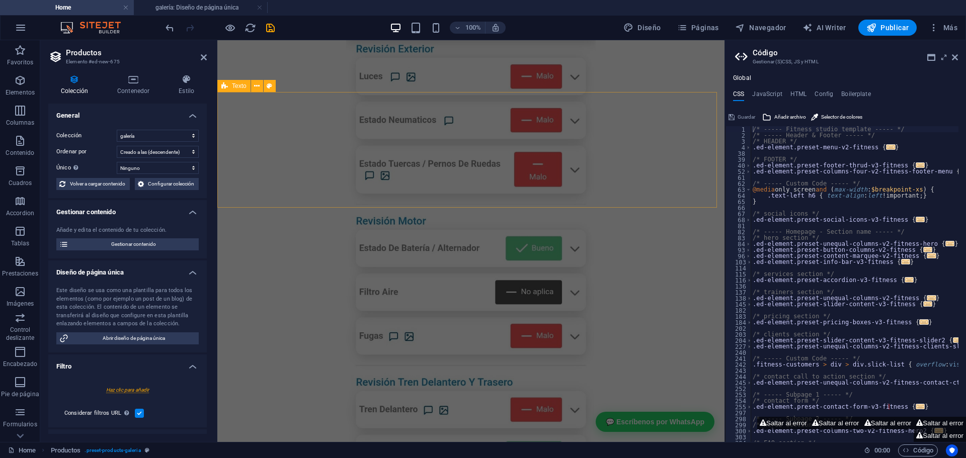
drag, startPoint x: 638, startPoint y: 259, endPoint x: 587, endPoint y: 100, distance: 167.5
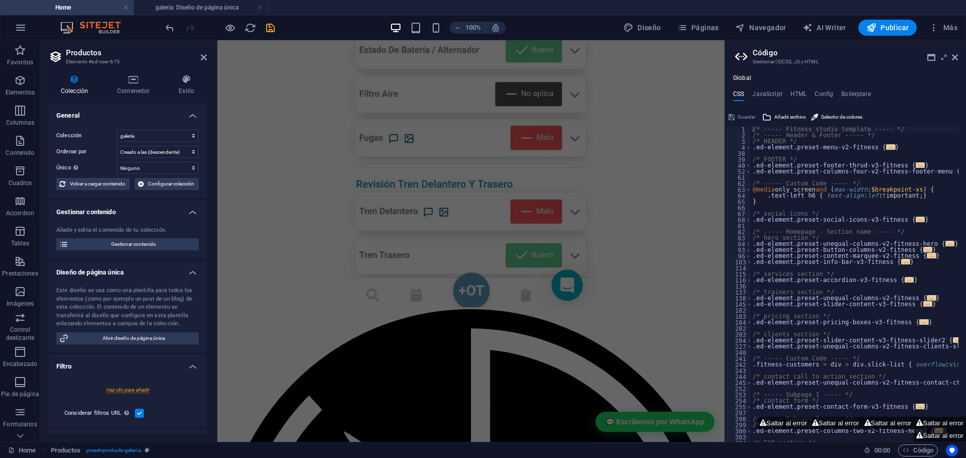
drag, startPoint x: 497, startPoint y: 242, endPoint x: 493, endPoint y: 332, distance: 90.1
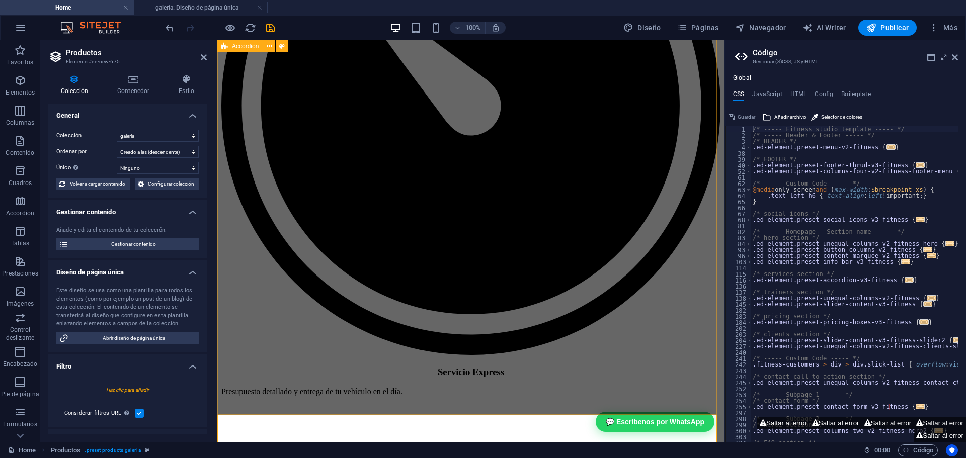
drag, startPoint x: 544, startPoint y: 349, endPoint x: 535, endPoint y: 413, distance: 64.4
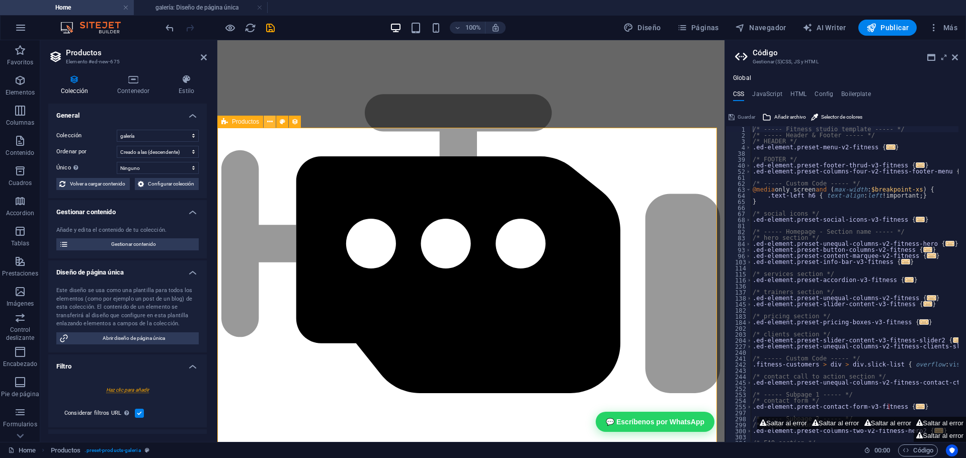
click at [271, 122] on icon at bounding box center [270, 122] width 6 height 11
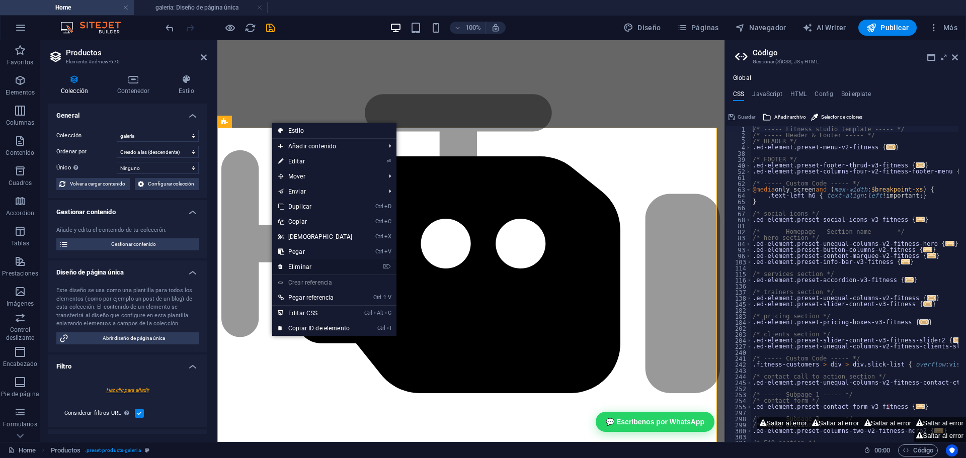
click at [333, 264] on link "⌦ Eliminar" at bounding box center [315, 266] width 86 height 15
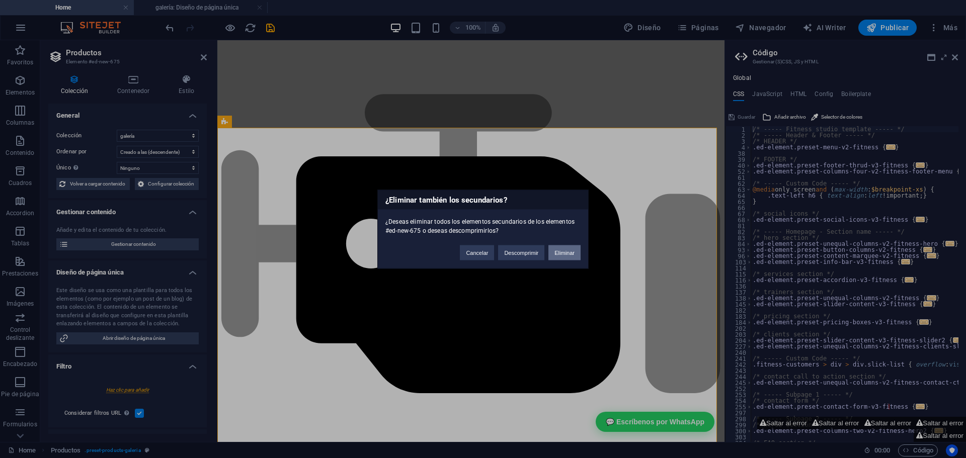
click at [555, 254] on button "Eliminar" at bounding box center [564, 252] width 32 height 15
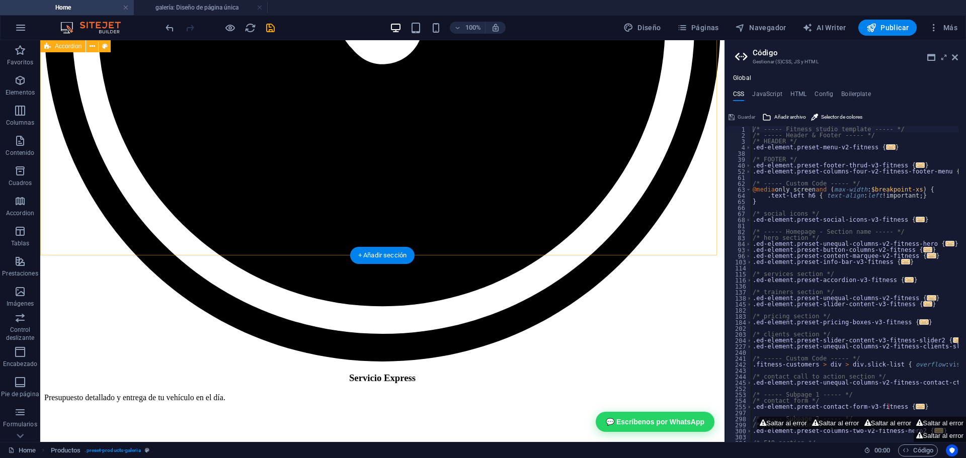
scroll to position [2563, 0]
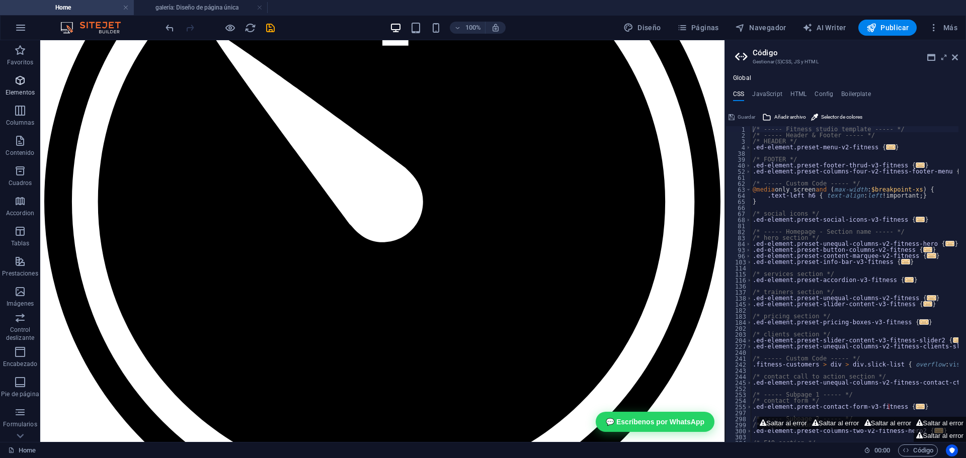
click at [21, 100] on button "Elementos" at bounding box center [20, 85] width 40 height 30
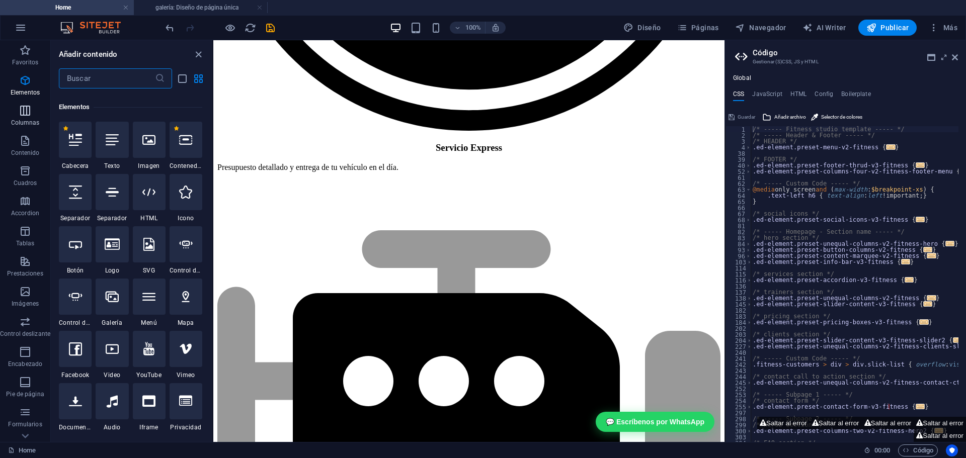
scroll to position [190, 0]
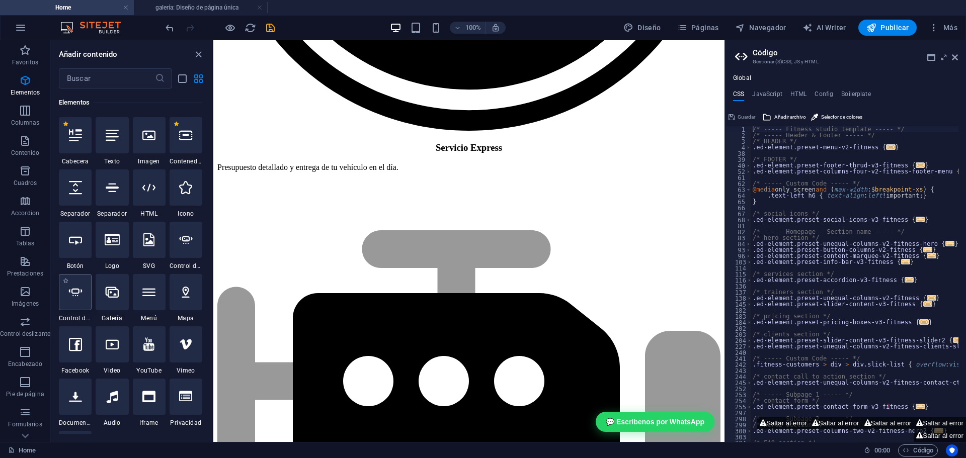
click at [79, 302] on div at bounding box center [75, 292] width 33 height 36
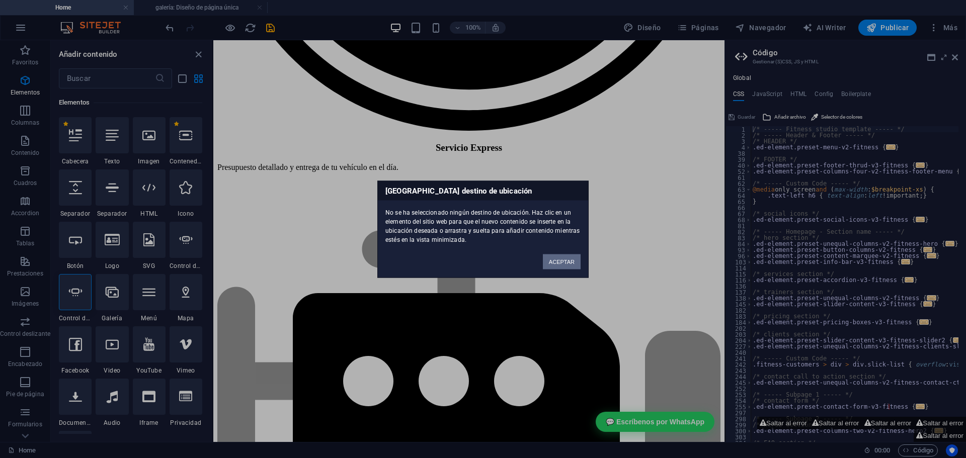
click at [569, 259] on button "ACEPTAR" at bounding box center [562, 261] width 38 height 15
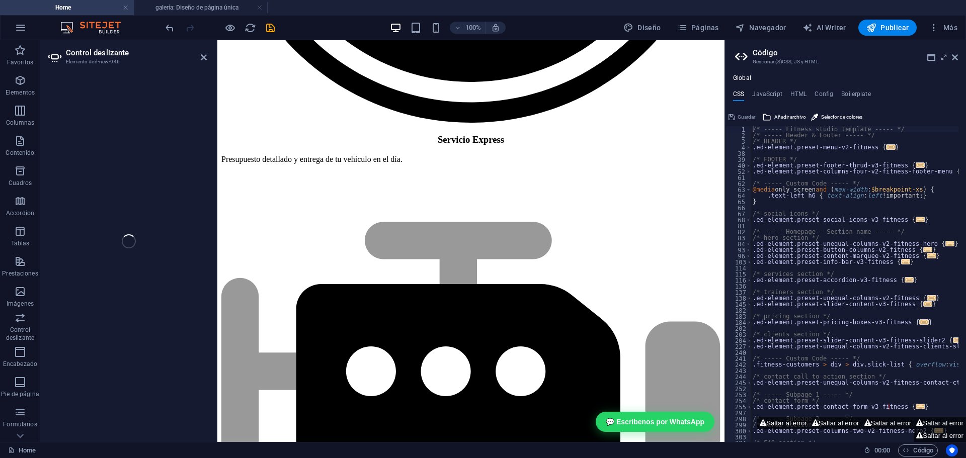
scroll to position [2684, 0]
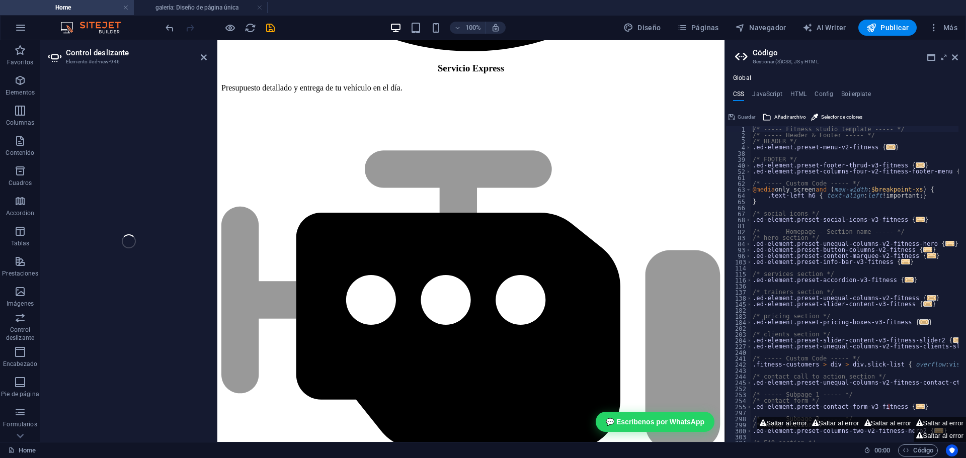
select select "ms"
select select "s"
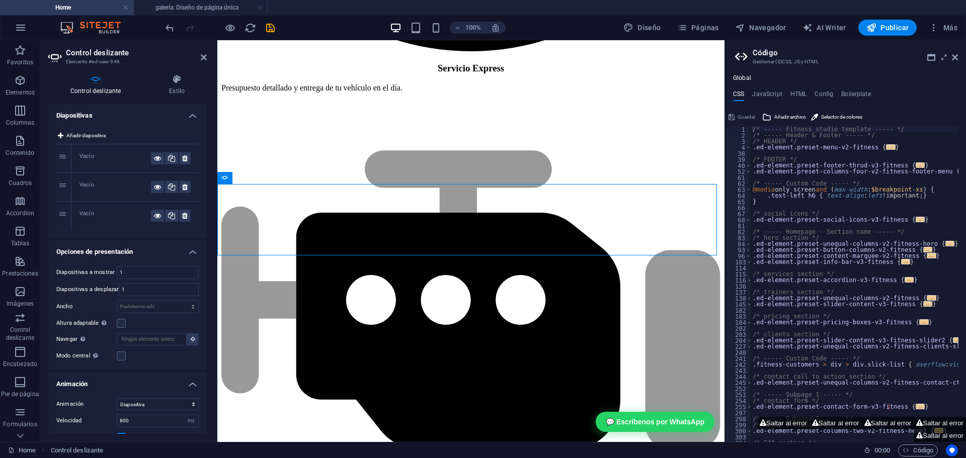
click at [79, 157] on div "Vacío" at bounding box center [134, 158] width 127 height 28
click at [90, 157] on div "Vacío" at bounding box center [114, 158] width 71 height 12
click at [154, 160] on icon at bounding box center [157, 158] width 7 height 12
click at [157, 159] on icon at bounding box center [157, 158] width 7 height 12
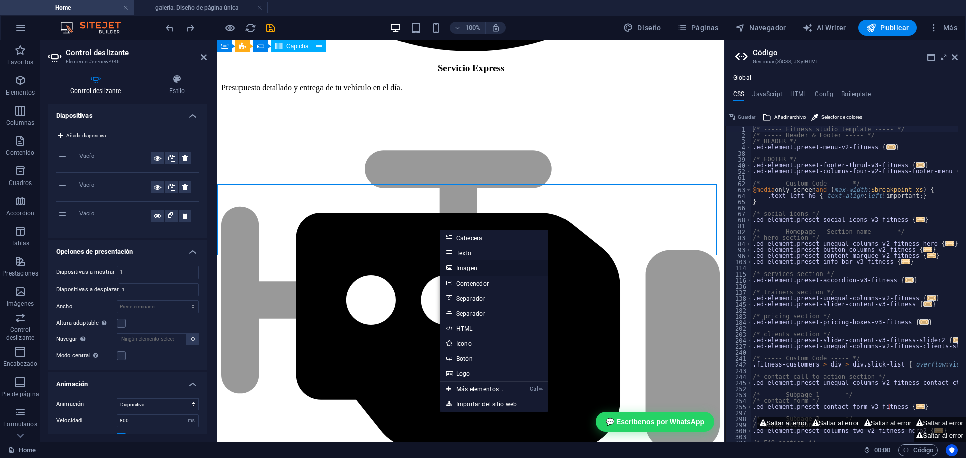
drag, startPoint x: 256, startPoint y: 228, endPoint x: 473, endPoint y: 267, distance: 220.8
click at [473, 267] on link "Imagen" at bounding box center [494, 267] width 108 height 15
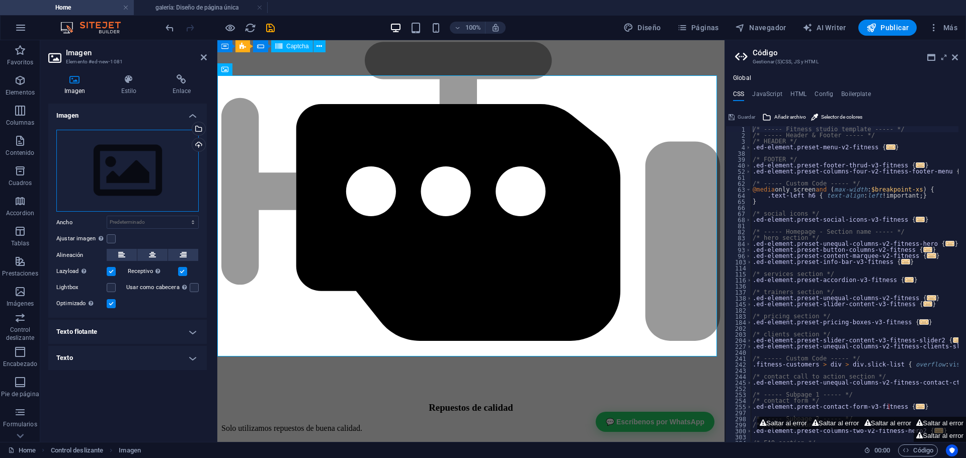
click at [125, 162] on div "Arrastra archivos aquí, haz clic para escoger archivos o selecciona archivos de…" at bounding box center [127, 171] width 142 height 82
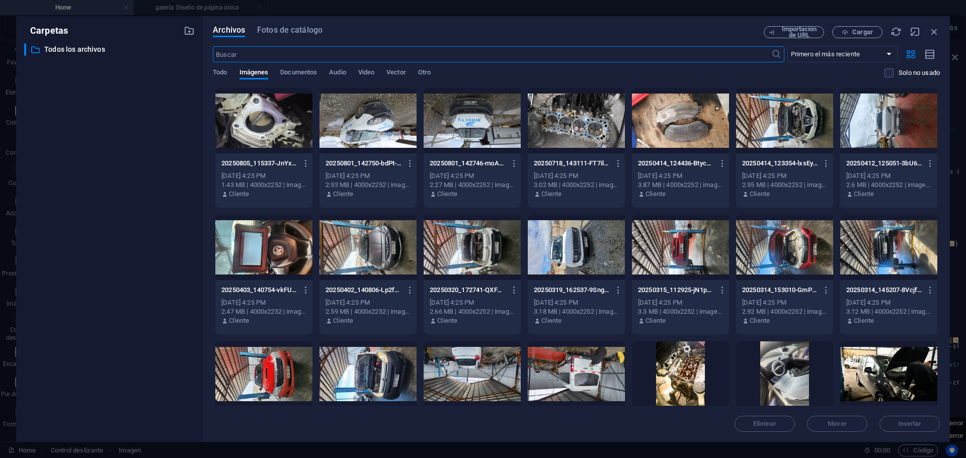
scroll to position [2484, 0]
click at [563, 115] on div at bounding box center [576, 120] width 97 height 65
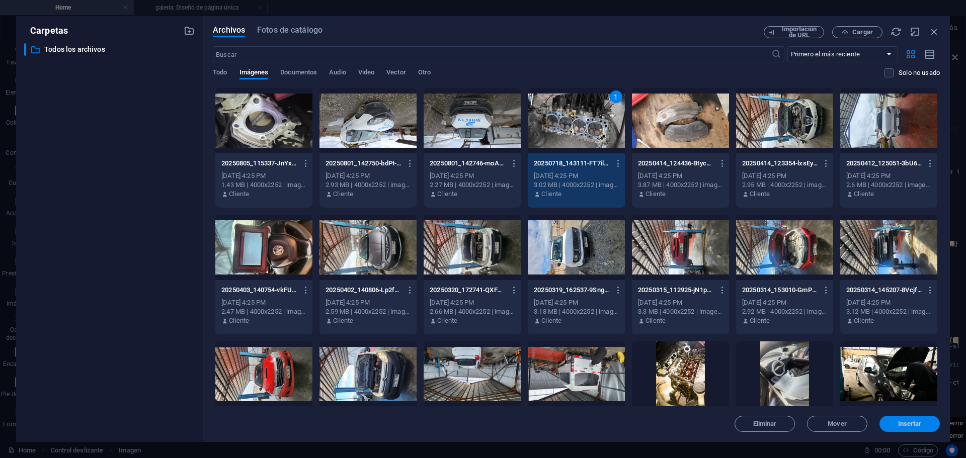
click at [921, 428] on button "Insertar" at bounding box center [909, 424] width 60 height 16
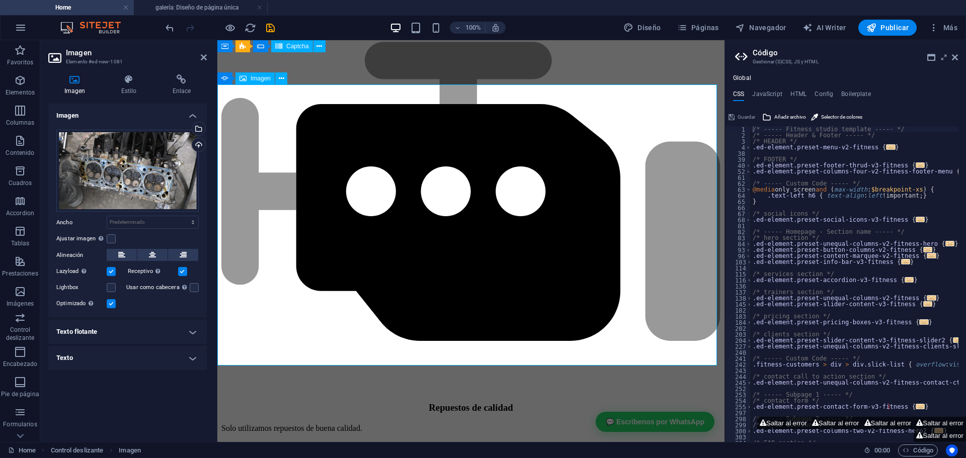
scroll to position [2743, 0]
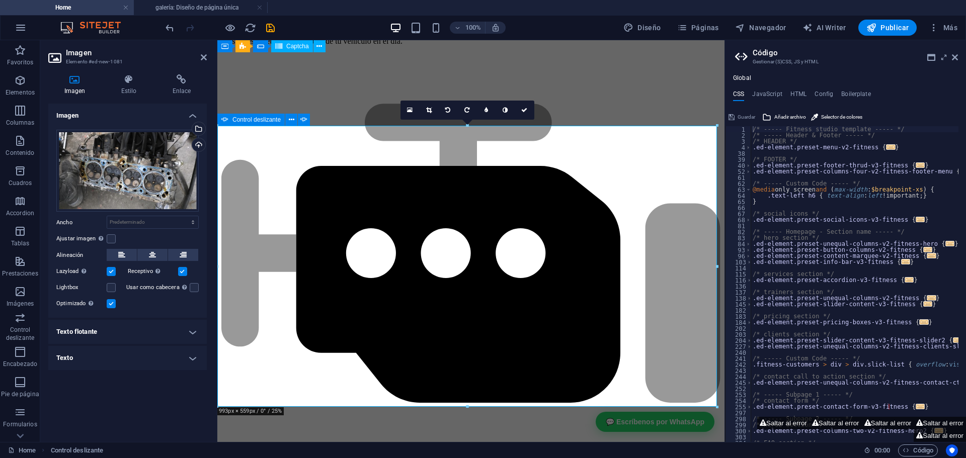
scroll to position [2692, 0]
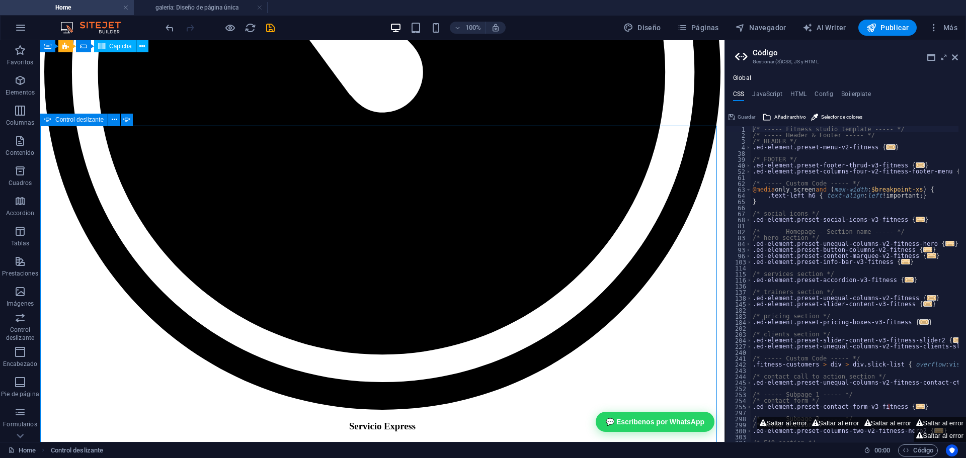
click at [85, 119] on span "Control deslizante" at bounding box center [79, 120] width 48 height 6
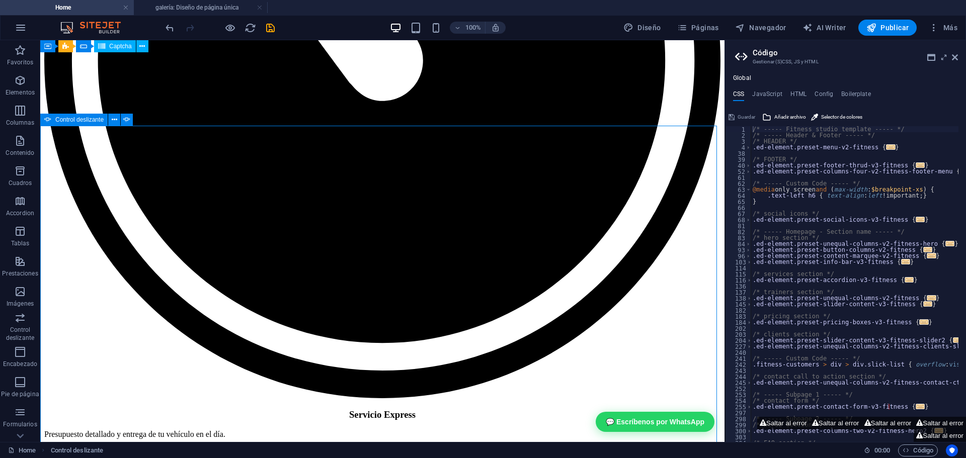
scroll to position [2743, 0]
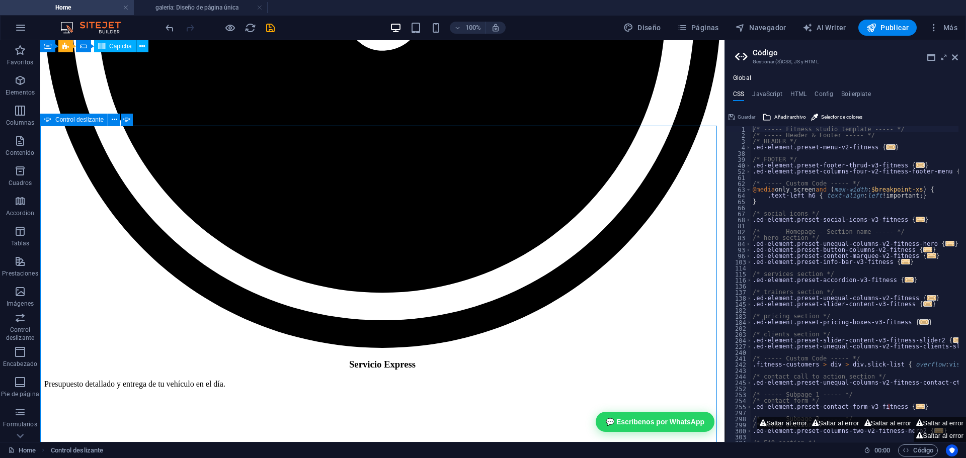
select select "ms"
select select "s"
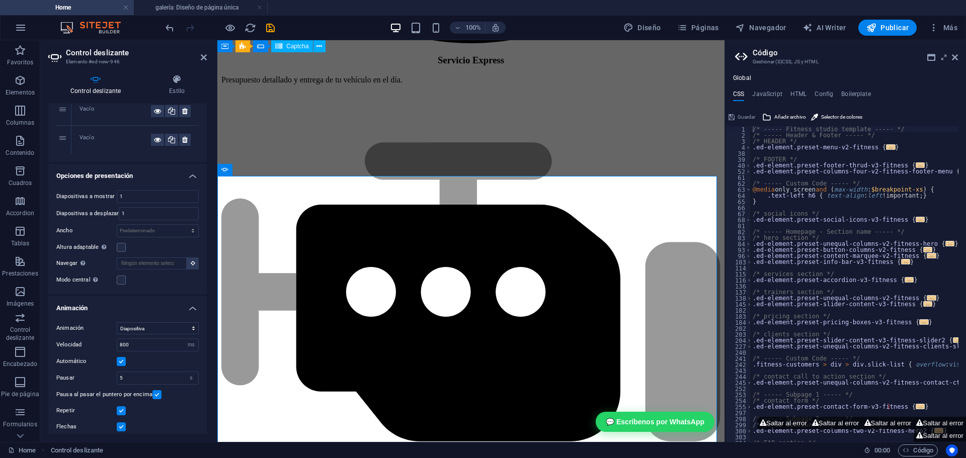
scroll to position [0, 0]
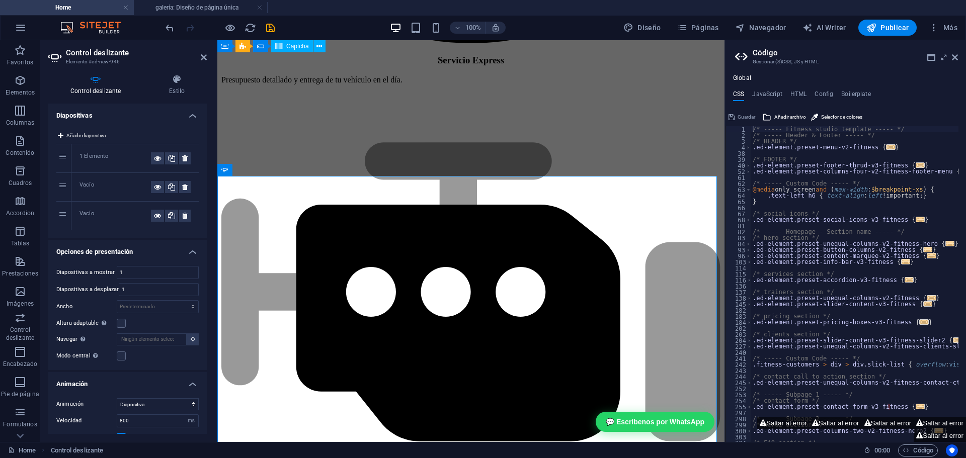
click at [67, 160] on div "1" at bounding box center [63, 158] width 15 height 28
click at [99, 158] on div "1 Elemento" at bounding box center [114, 158] width 71 height 12
click at [100, 158] on div "1 Elemento" at bounding box center [114, 158] width 71 height 12
click at [99, 189] on div "Vacío" at bounding box center [114, 187] width 71 height 12
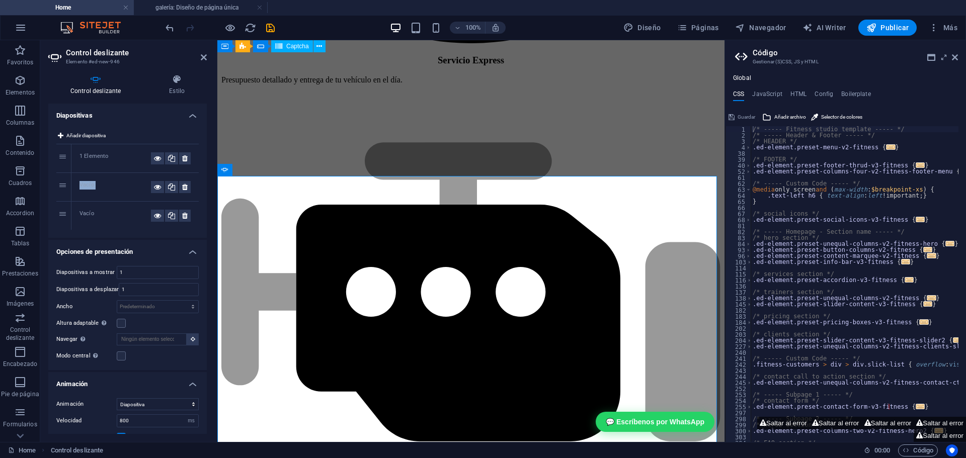
click at [80, 186] on div "Vacío" at bounding box center [114, 187] width 71 height 12
click at [63, 185] on div "2" at bounding box center [63, 187] width 15 height 28
click at [103, 154] on div "1 Elemento" at bounding box center [114, 158] width 71 height 12
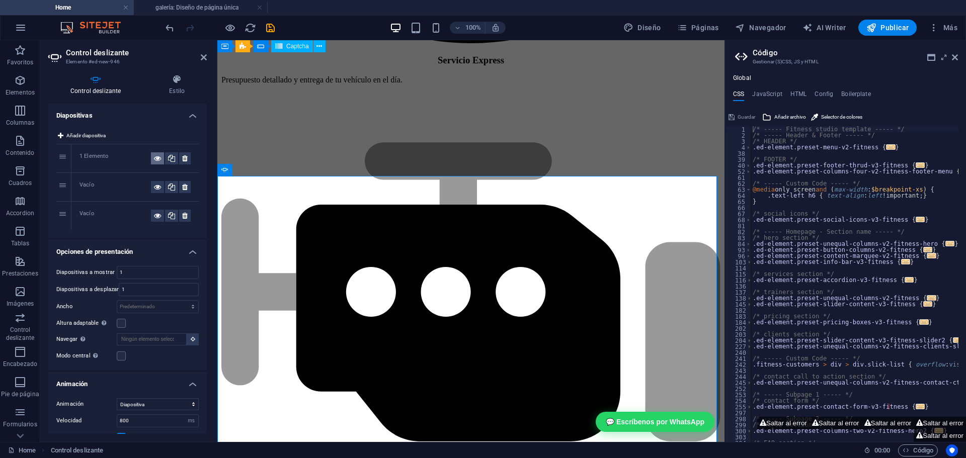
click at [154, 159] on icon at bounding box center [157, 158] width 7 height 12
click at [155, 158] on icon at bounding box center [157, 158] width 7 height 12
click at [157, 189] on icon at bounding box center [157, 187] width 7 height 12
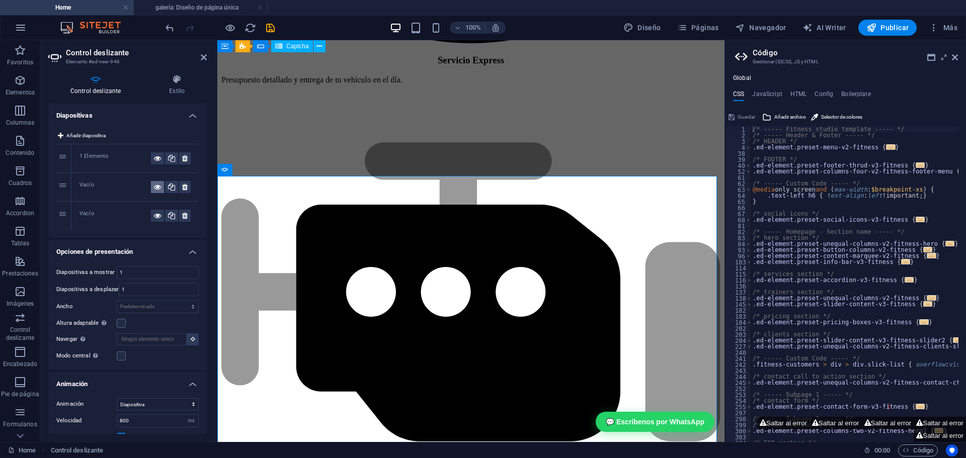
click at [157, 189] on icon at bounding box center [157, 187] width 7 height 12
click at [156, 214] on icon at bounding box center [157, 216] width 7 height 12
click at [156, 187] on icon at bounding box center [157, 187] width 7 height 12
click at [157, 187] on icon at bounding box center [157, 187] width 7 height 12
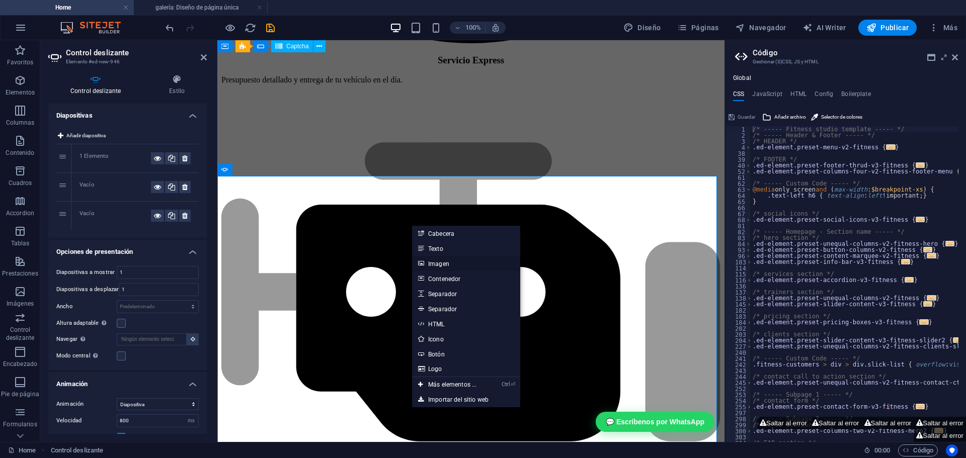
click at [438, 264] on link "Imagen" at bounding box center [466, 263] width 108 height 15
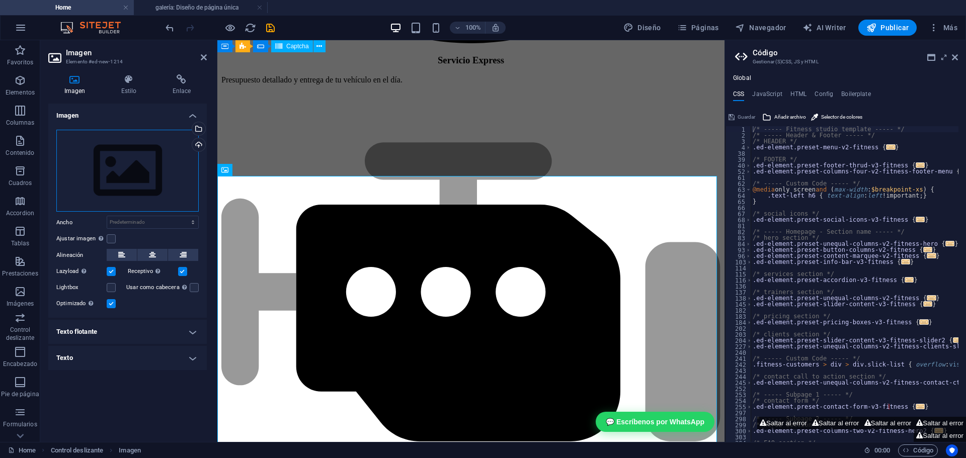
click at [83, 155] on div "Arrastra archivos aquí, haz clic para escoger archivos o selecciona archivos de…" at bounding box center [127, 171] width 142 height 82
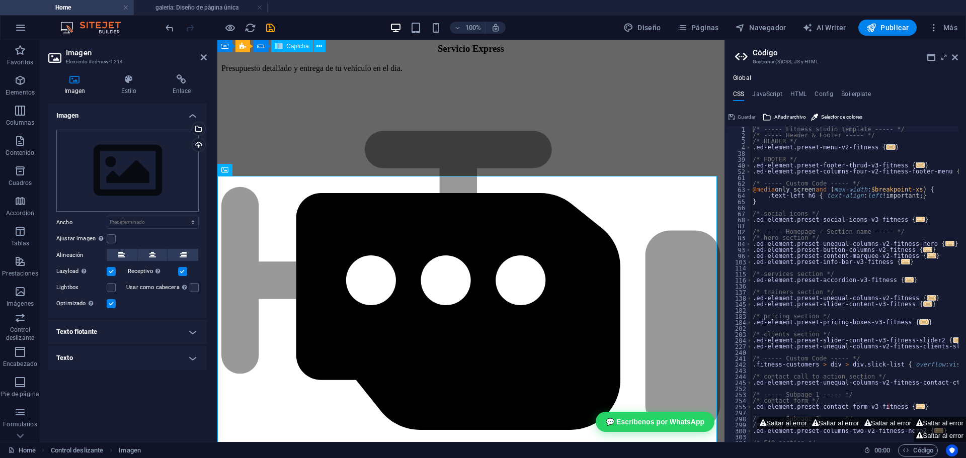
scroll to position [2484, 0]
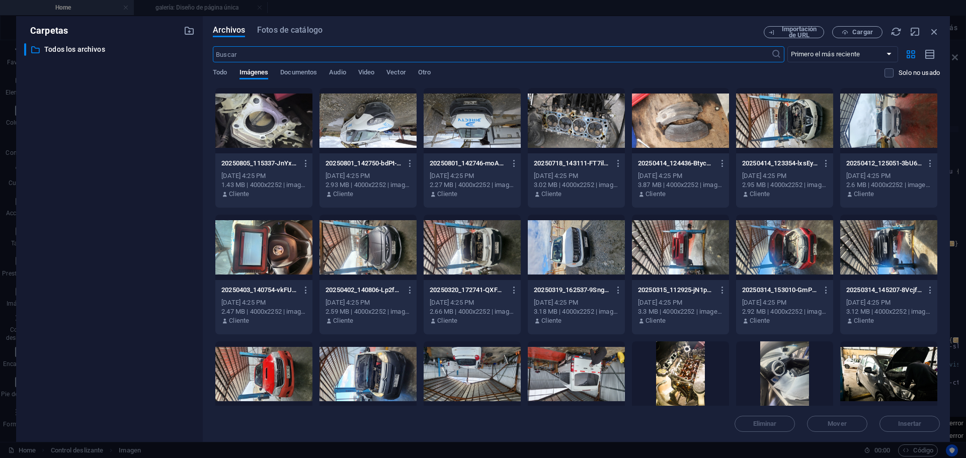
click at [379, 255] on div at bounding box center [367, 247] width 97 height 65
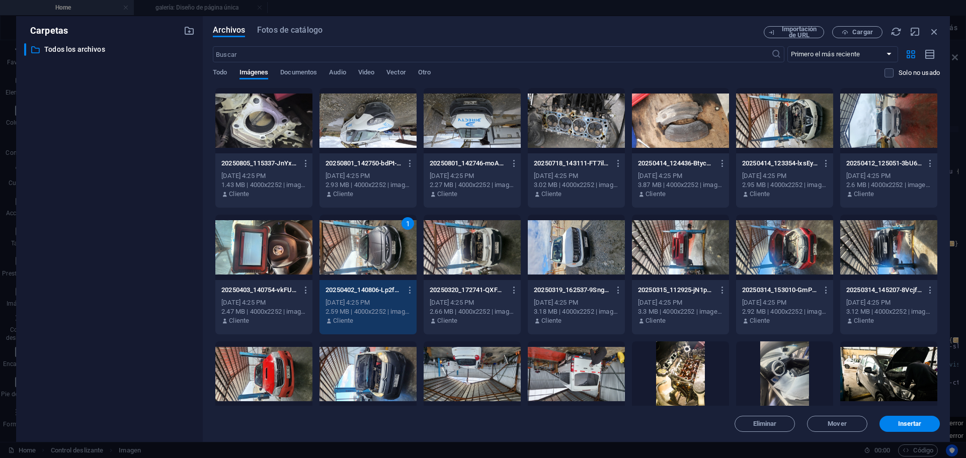
click at [386, 131] on div at bounding box center [367, 120] width 97 height 65
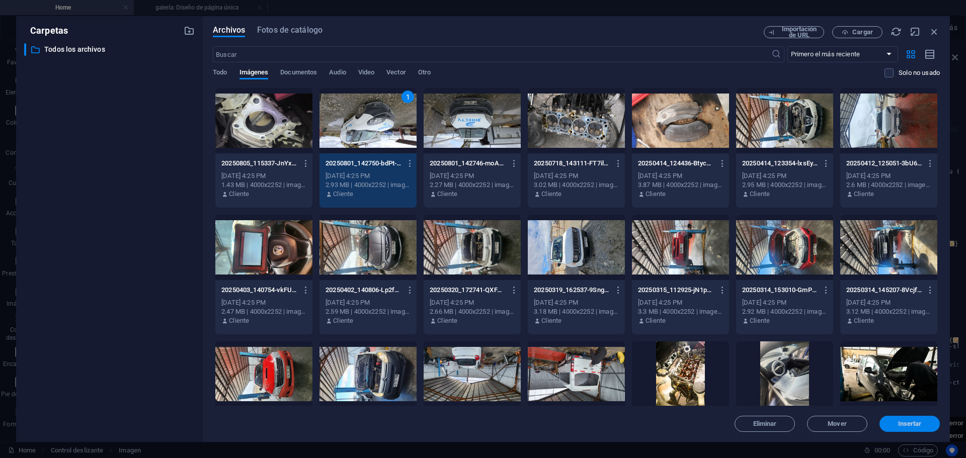
click at [896, 422] on span "Insertar" at bounding box center [909, 424] width 52 height 6
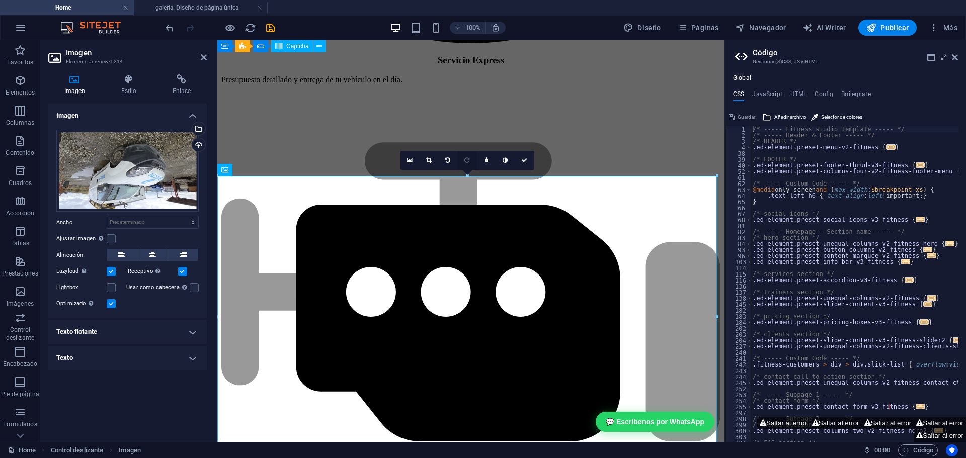
click at [465, 161] on icon at bounding box center [466, 160] width 5 height 6
click at [466, 161] on icon at bounding box center [466, 160] width 5 height 6
click at [151, 253] on div "Automáticamente cargar tamaños optimizados de smartphone e imagen retina." at bounding box center [128, 250] width 80 height 30
click at [0, 0] on input "Receptivo Automáticamente cargar tamaños optimizados de smartphone e imagen ret…" at bounding box center [0, 0] width 0 height 0
click at [153, 258] on icon at bounding box center [152, 255] width 7 height 12
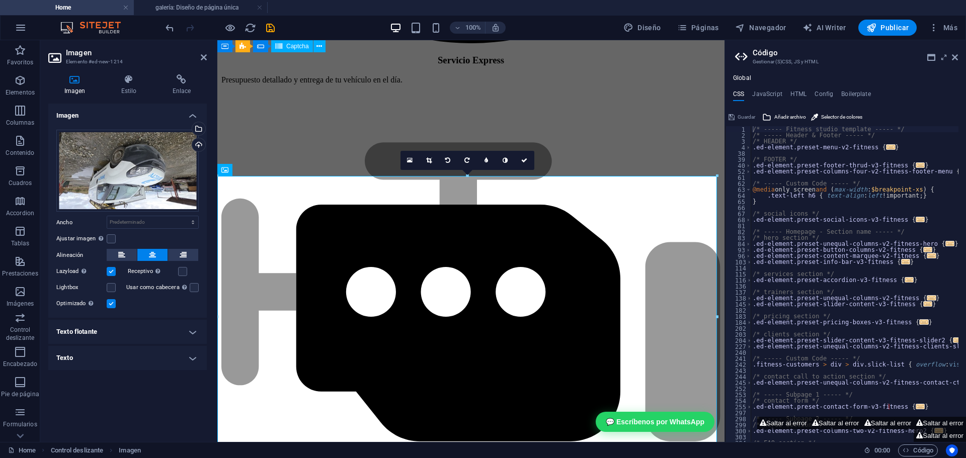
click at [155, 254] on icon at bounding box center [152, 255] width 7 height 12
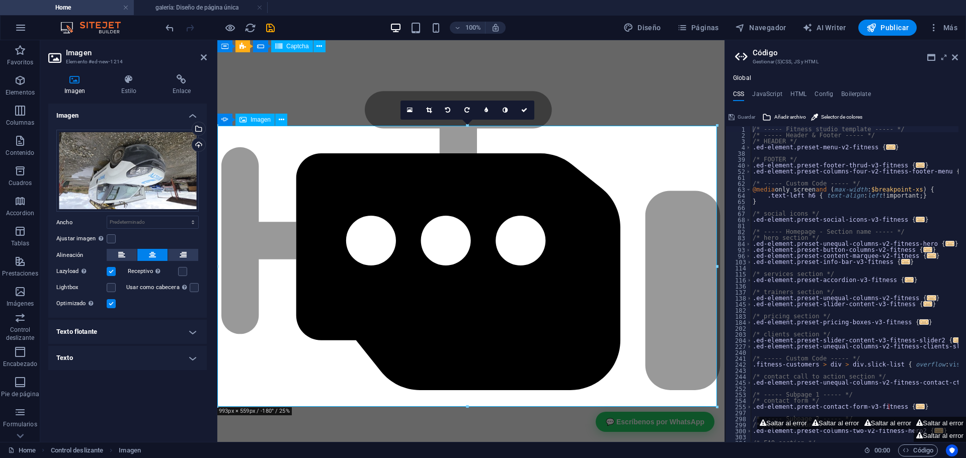
scroll to position [2743, 0]
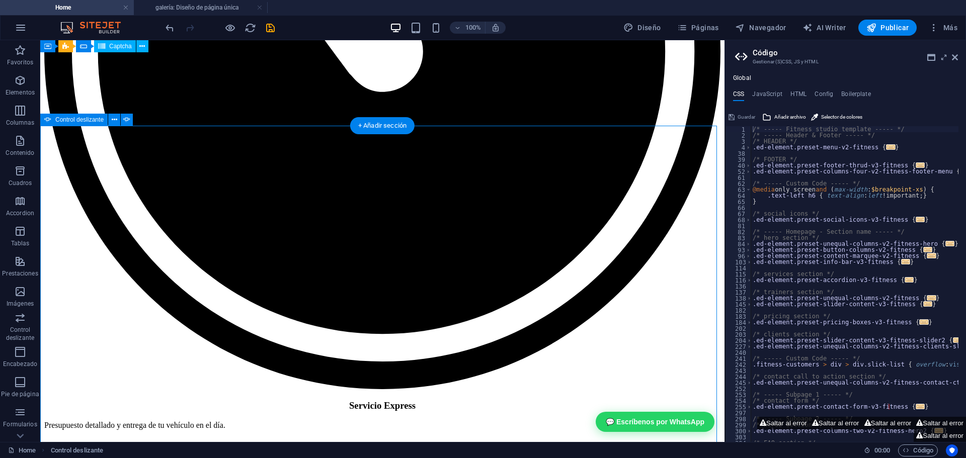
scroll to position [2743, 0]
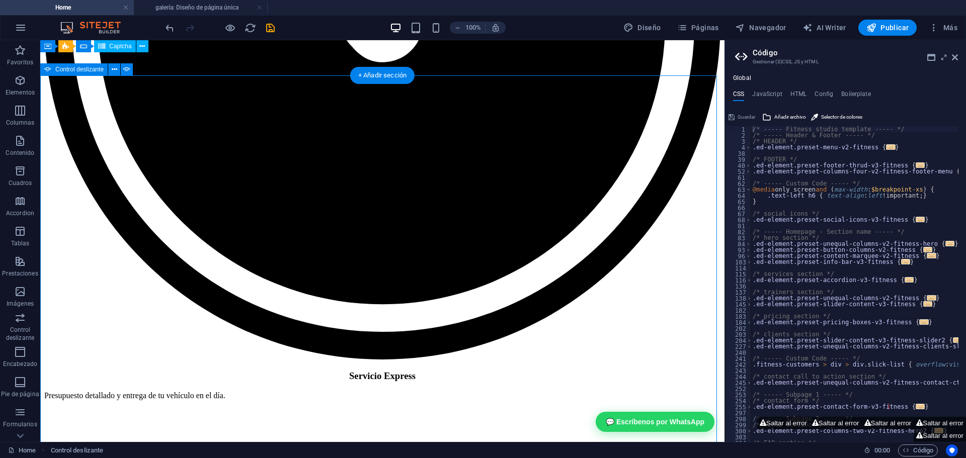
click at [954, 57] on icon at bounding box center [954, 57] width 6 height 8
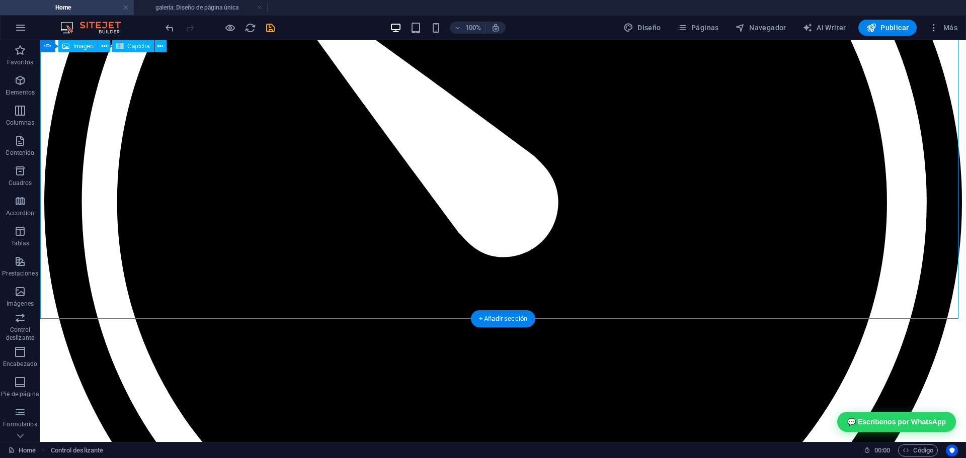
scroll to position [2894, 0]
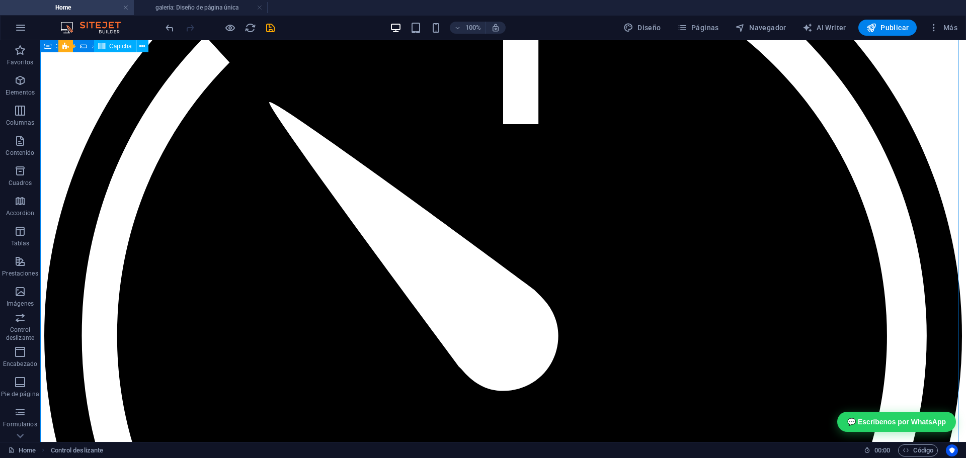
scroll to position [2743, 0]
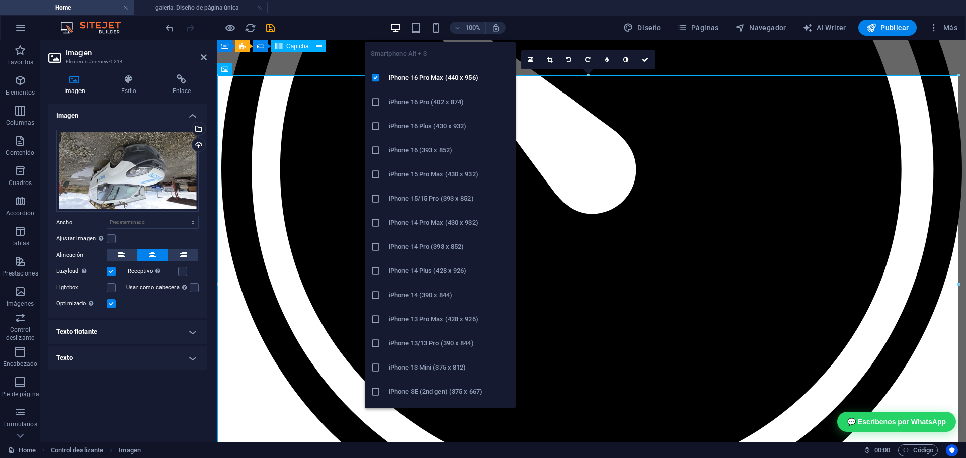
scroll to position [4198, 0]
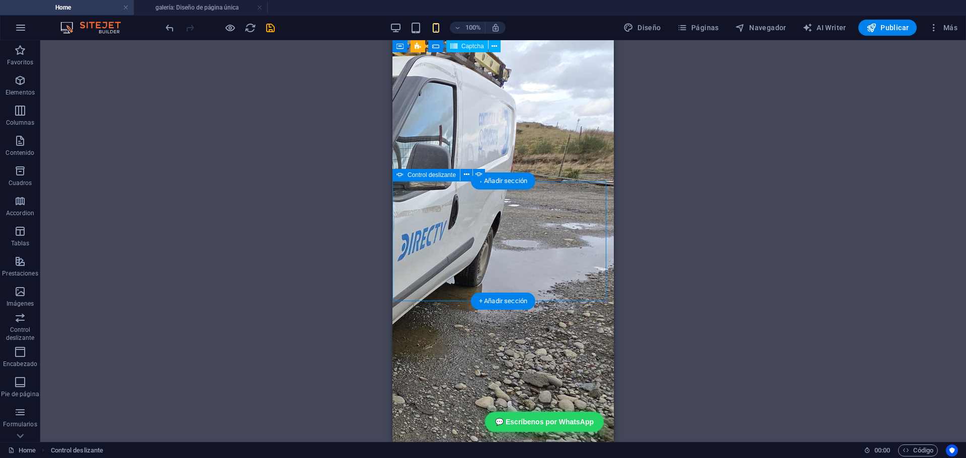
scroll to position [4197, 0]
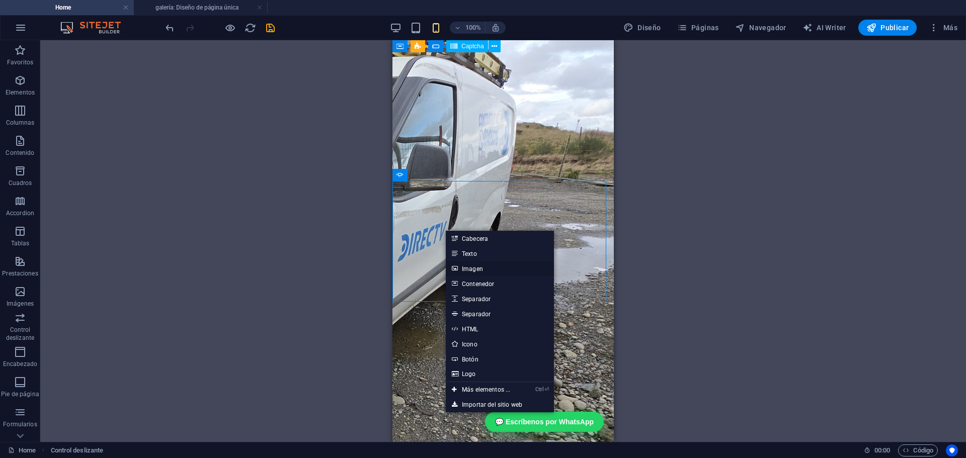
click at [478, 264] on link "Imagen" at bounding box center [500, 268] width 108 height 15
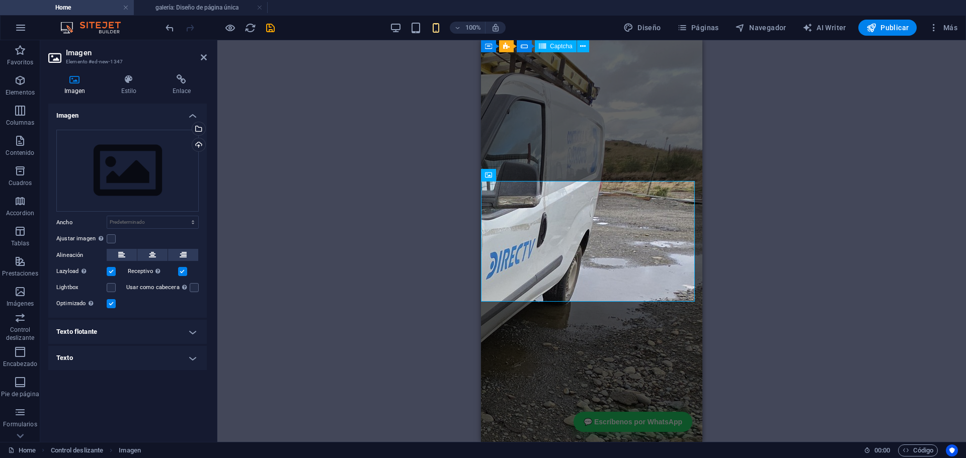
scroll to position [4196, 0]
click at [137, 82] on icon at bounding box center [128, 79] width 47 height 10
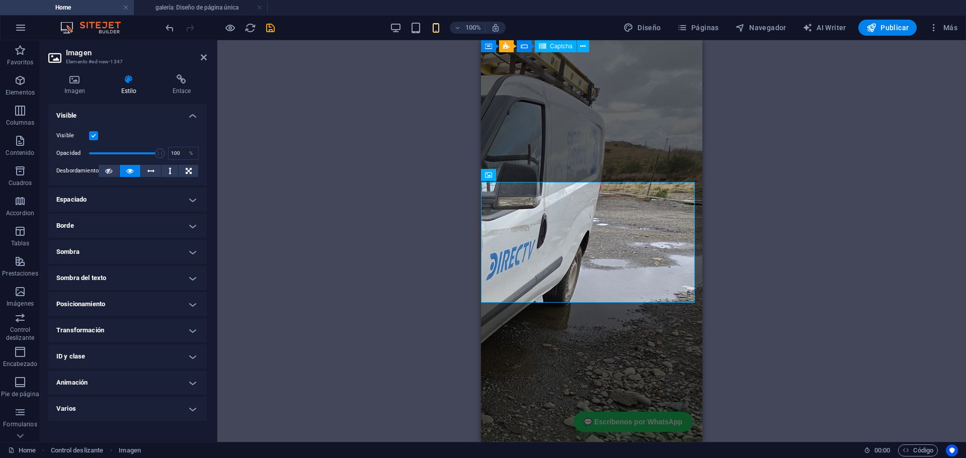
click at [181, 73] on div "Imagen Estilo Enlace Imagen Arrastra archivos aquí, haz clic para escoger archi…" at bounding box center [127, 254] width 174 height 376
click at [184, 82] on icon at bounding box center [181, 79] width 50 height 10
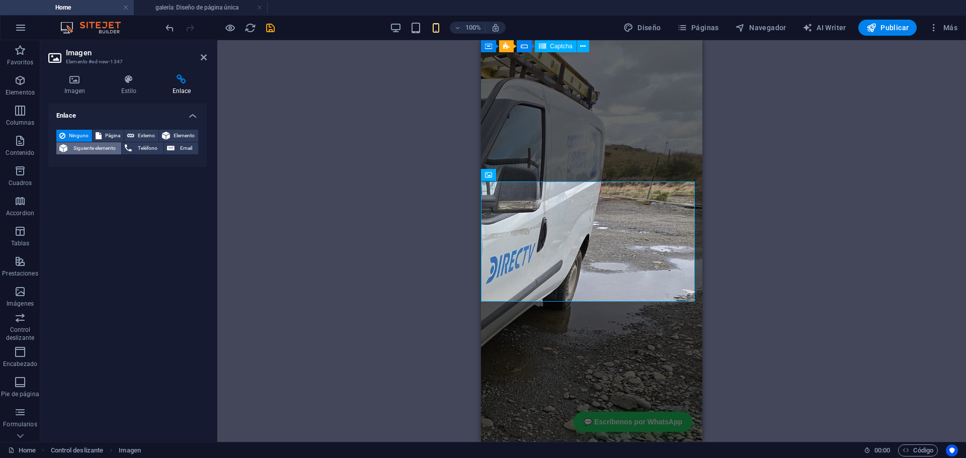
click at [97, 150] on span "Siguiente elemento" at bounding box center [94, 148] width 48 height 12
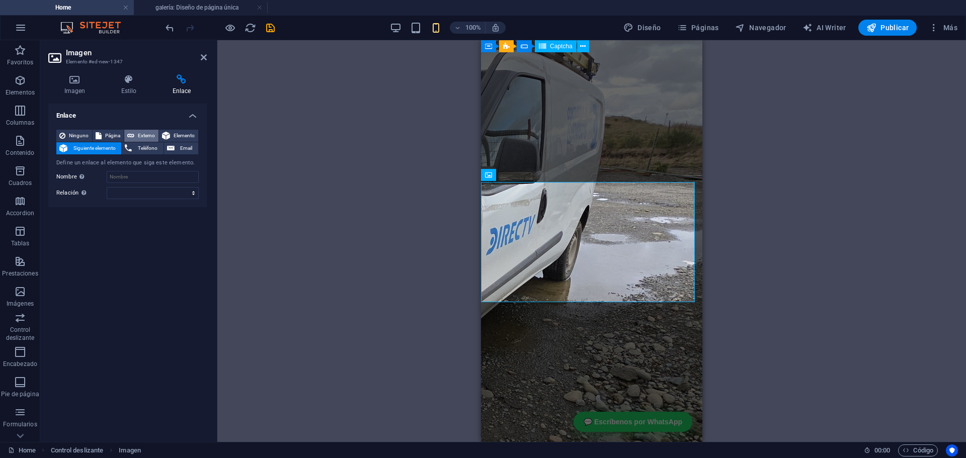
click at [138, 133] on span "Externo" at bounding box center [146, 136] width 18 height 12
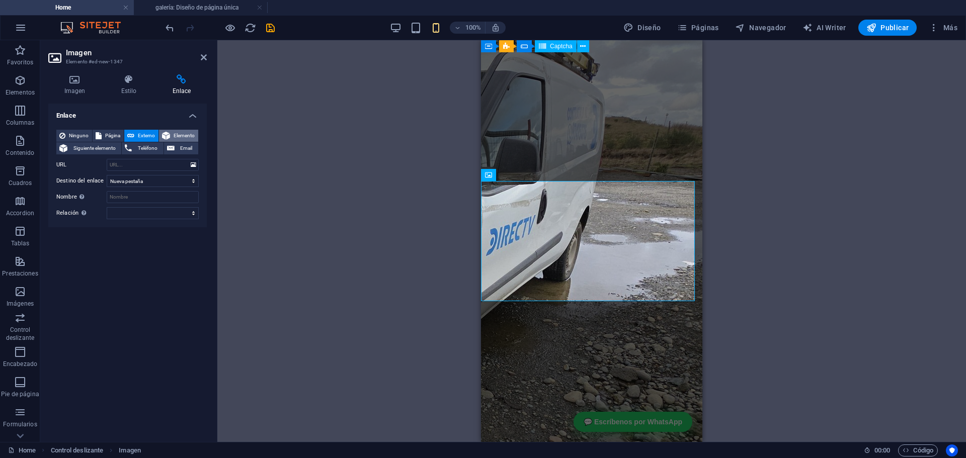
click at [164, 134] on icon at bounding box center [166, 136] width 8 height 12
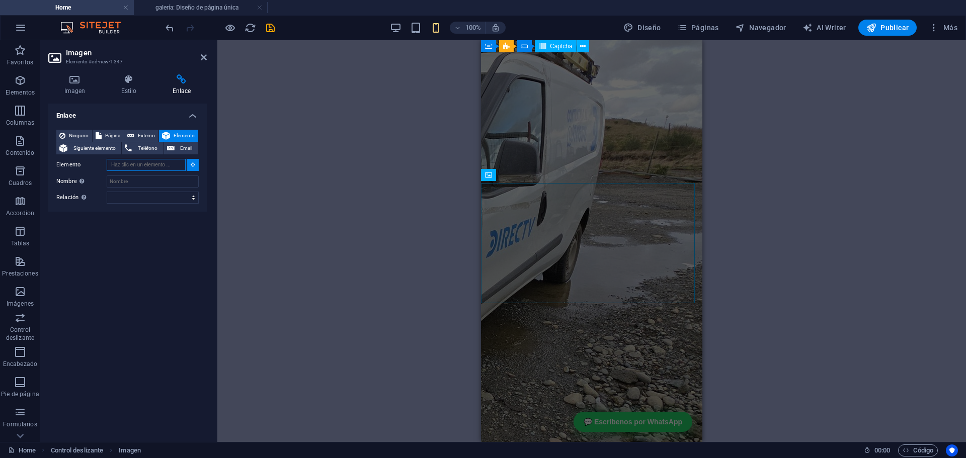
click at [151, 164] on input "Elemento" at bounding box center [146, 165] width 79 height 12
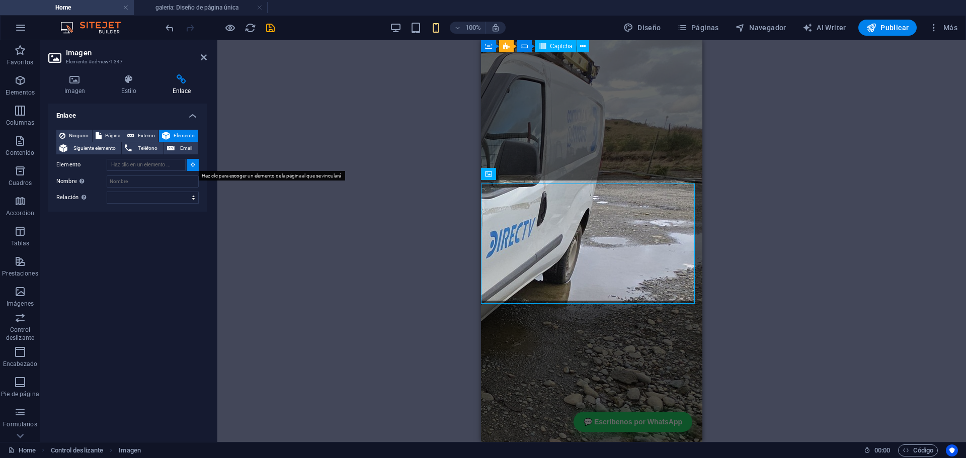
click at [193, 162] on icon at bounding box center [193, 164] width 5 height 5
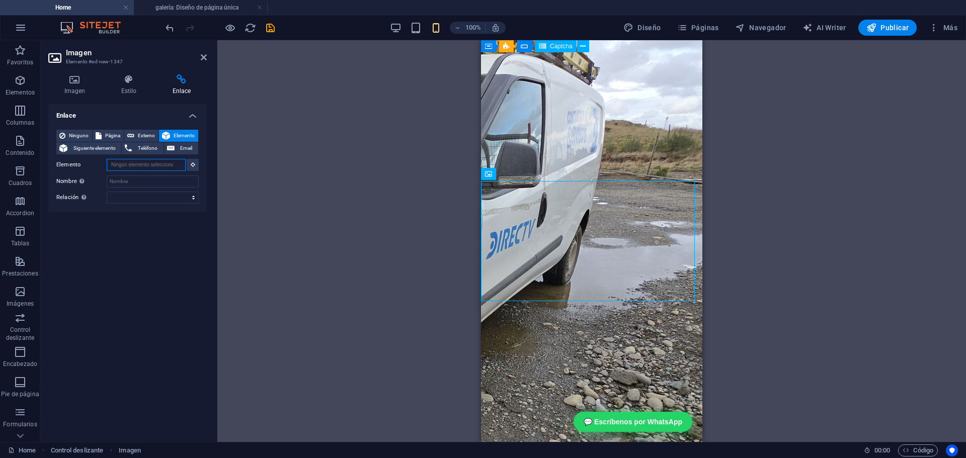
click at [171, 165] on input "Elemento" at bounding box center [146, 165] width 79 height 12
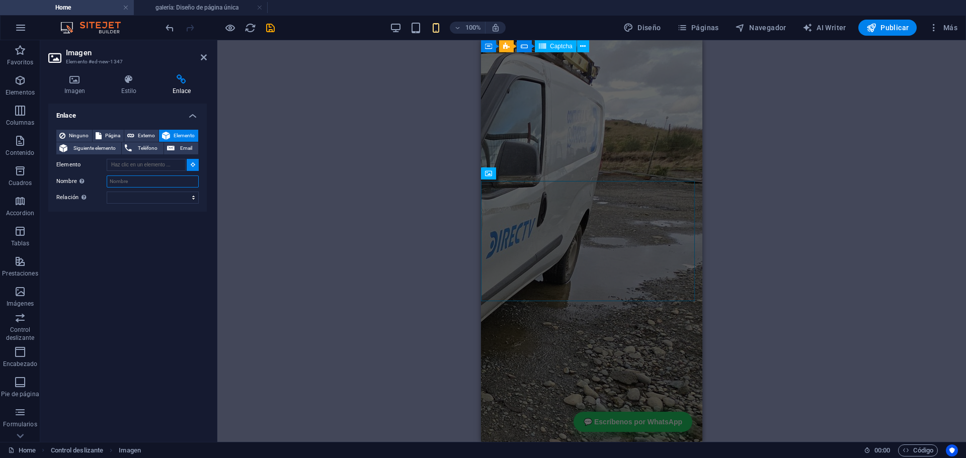
click at [156, 187] on input "Nombre Una descripción adicional del enlace no debería ser igual al texto del e…" at bounding box center [153, 182] width 92 height 12
click at [146, 195] on select "alternativo autor marcador externo ayuda licencia siguiente nofollow noreferrer…" at bounding box center [153, 198] width 92 height 12
click at [153, 138] on span "Externo" at bounding box center [146, 136] width 18 height 12
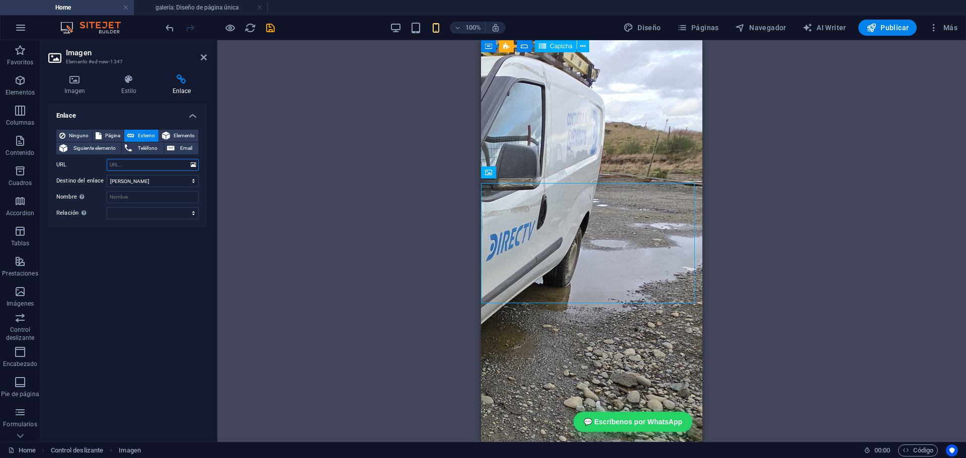
select select "blank"
click at [105, 133] on span "Página" at bounding box center [113, 136] width 16 height 12
select select
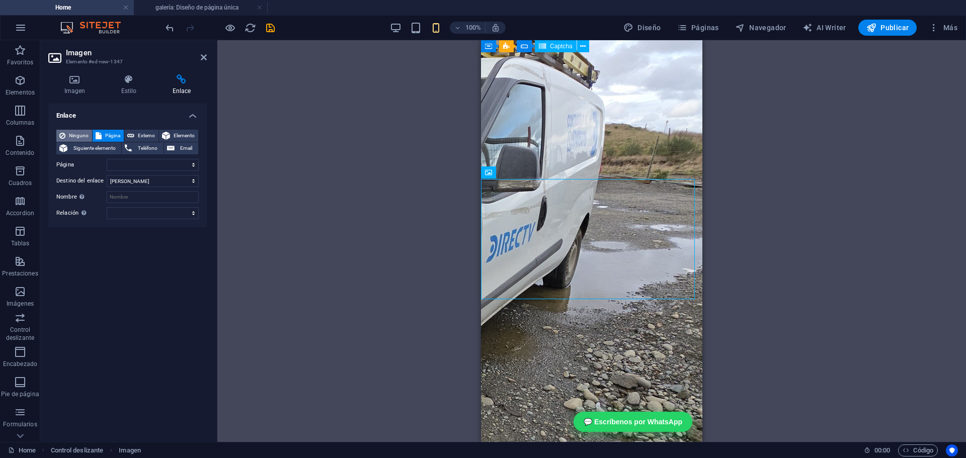
click at [79, 137] on span "Ninguno" at bounding box center [78, 136] width 21 height 12
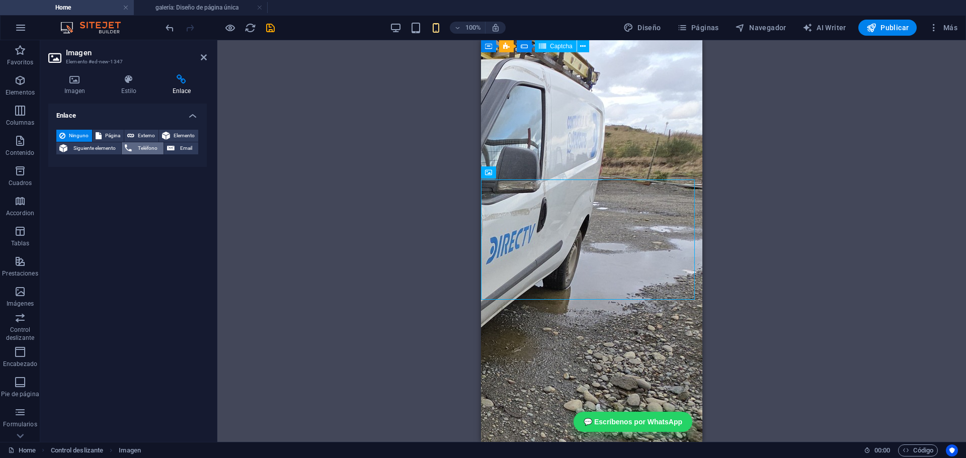
click at [150, 149] on span "Teléfono" at bounding box center [147, 148] width 25 height 12
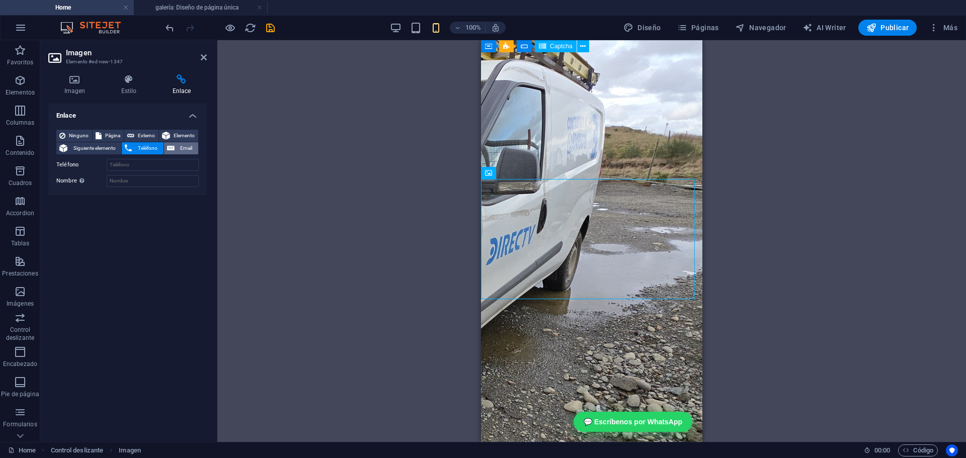
click at [178, 147] on span "Email" at bounding box center [187, 148] width 18 height 12
click at [93, 136] on button "Página" at bounding box center [108, 136] width 31 height 12
select select
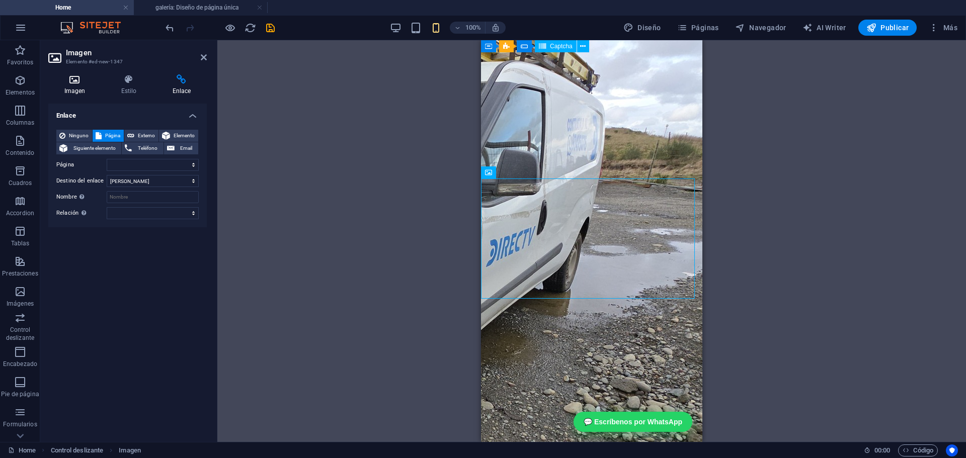
click at [85, 91] on h4 "Imagen" at bounding box center [76, 84] width 57 height 21
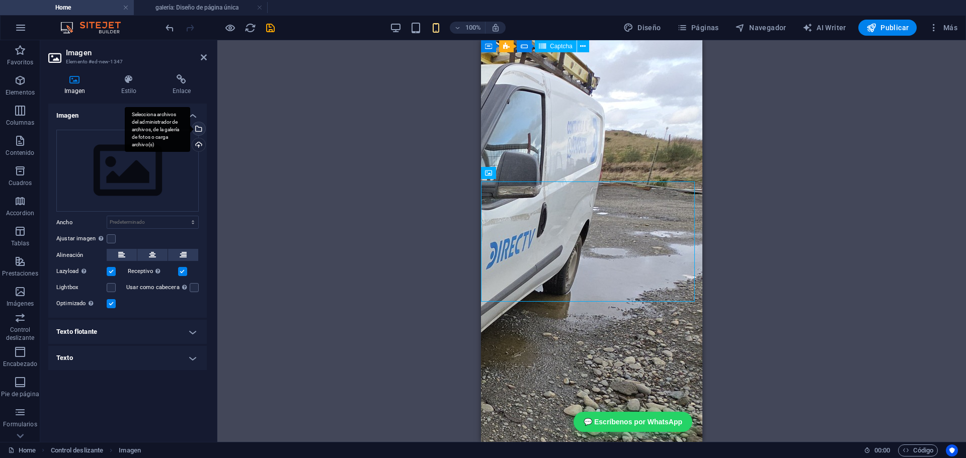
click at [201, 130] on div "Selecciona archivos del administrador de archivos, de la galería de fotos o car…" at bounding box center [197, 129] width 15 height 15
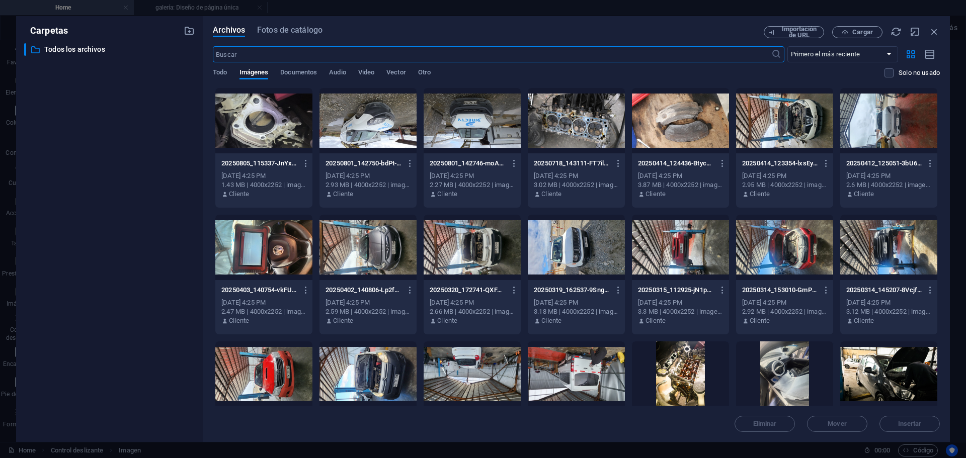
click at [251, 247] on div at bounding box center [263, 247] width 97 height 65
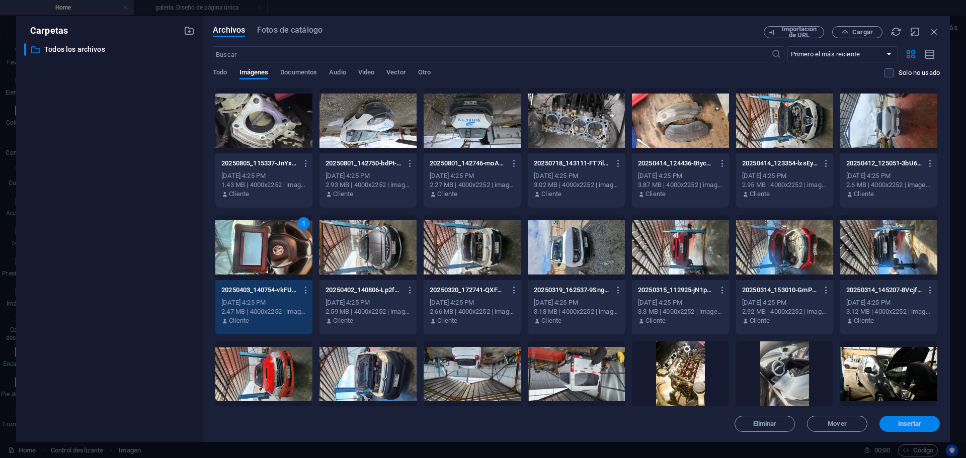
click at [924, 421] on span "Insertar" at bounding box center [909, 424] width 52 height 6
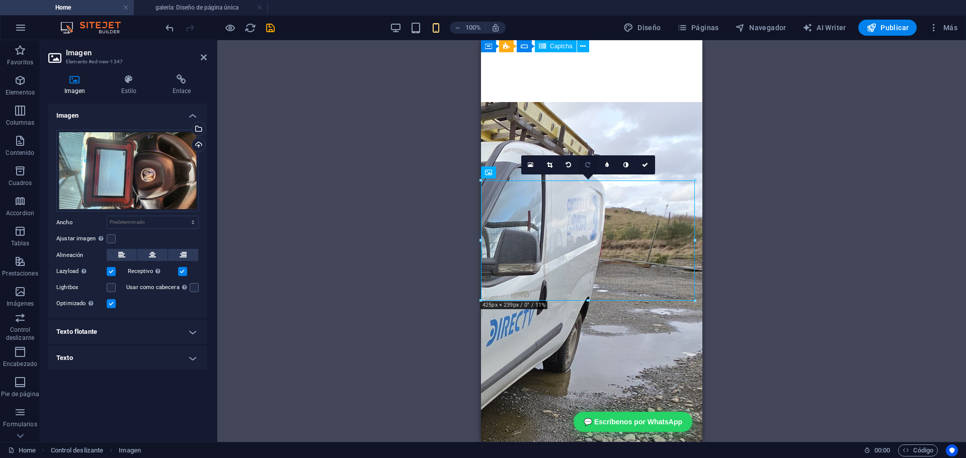
click at [592, 164] on link at bounding box center [587, 164] width 19 height 19
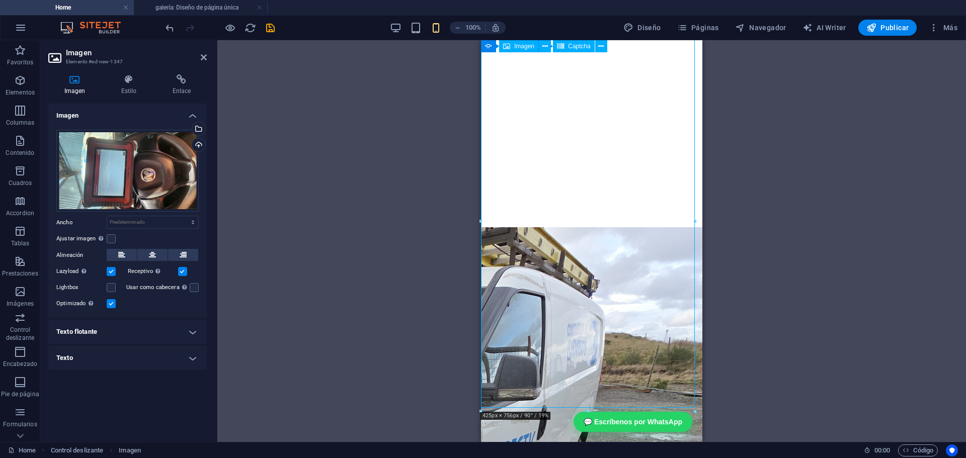
scroll to position [4281, 0]
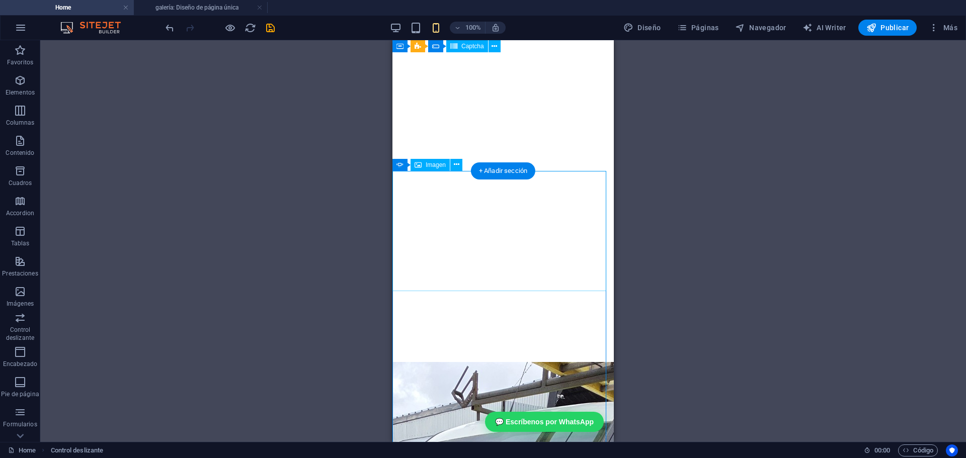
scroll to position [4180, 0]
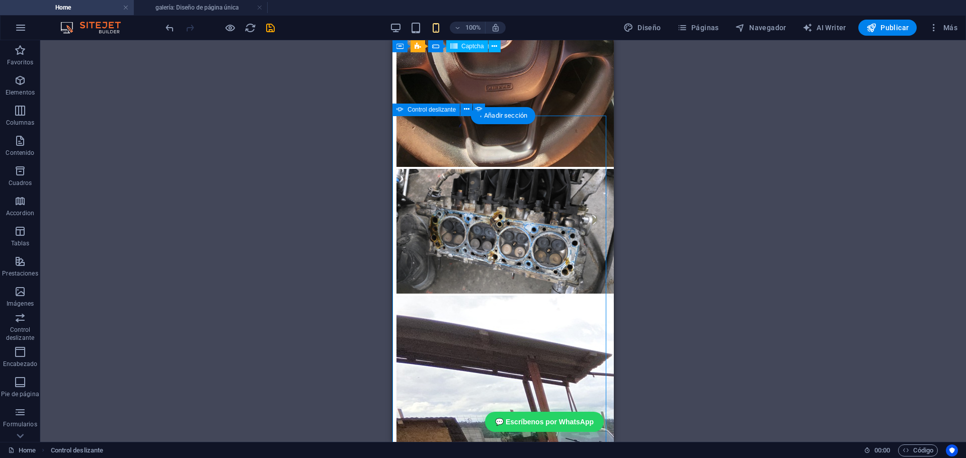
scroll to position [4281, 0]
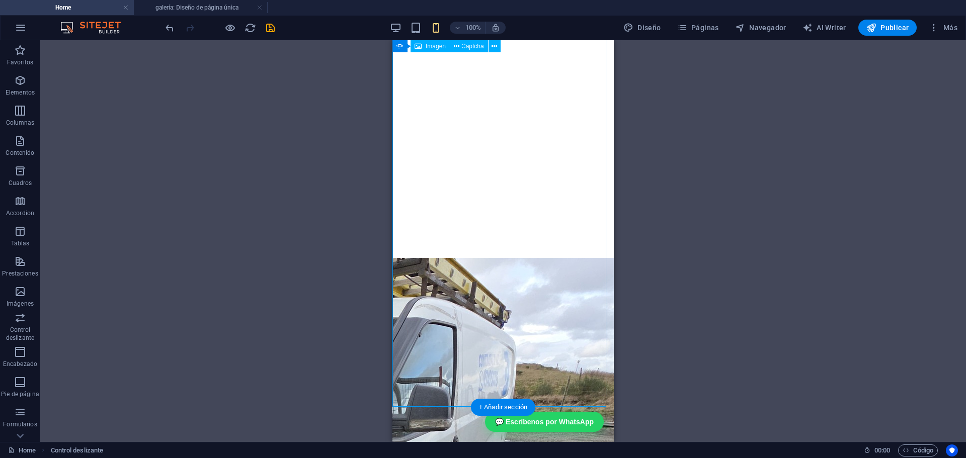
drag, startPoint x: 476, startPoint y: 139, endPoint x: 868, endPoint y: 180, distance: 394.8
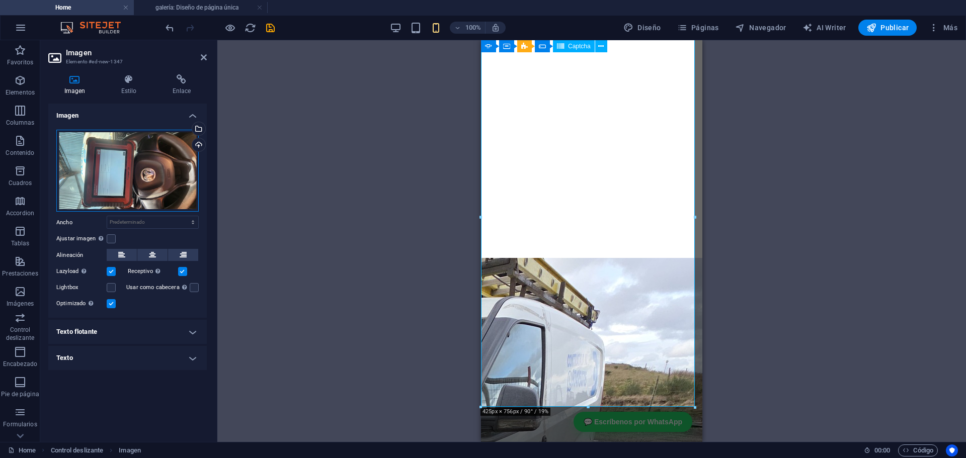
click at [168, 142] on div "Arrastra archivos aquí, haz clic para escoger archivos o selecciona archivos de…" at bounding box center [127, 171] width 142 height 82
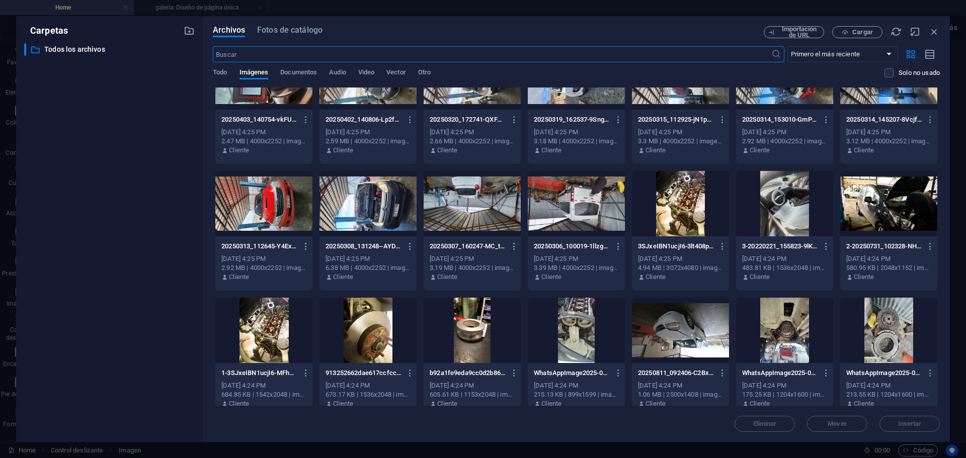
scroll to position [201, 0]
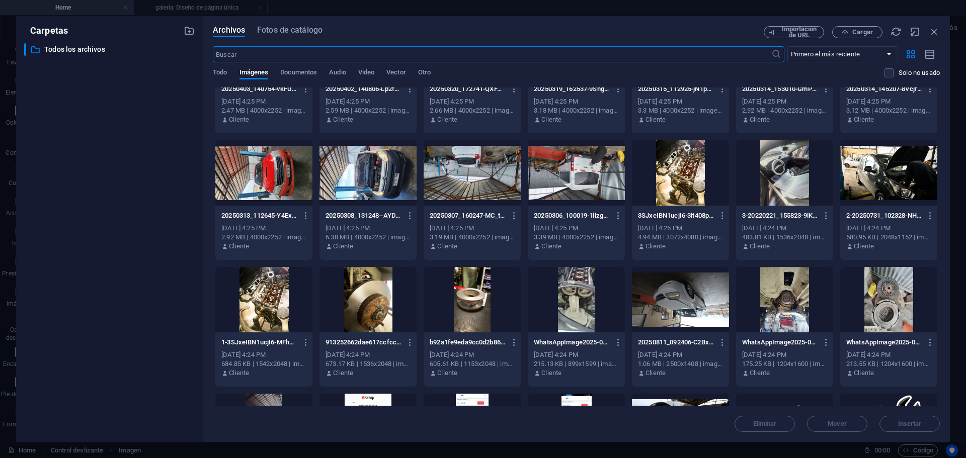
click at [884, 184] on div at bounding box center [888, 172] width 97 height 65
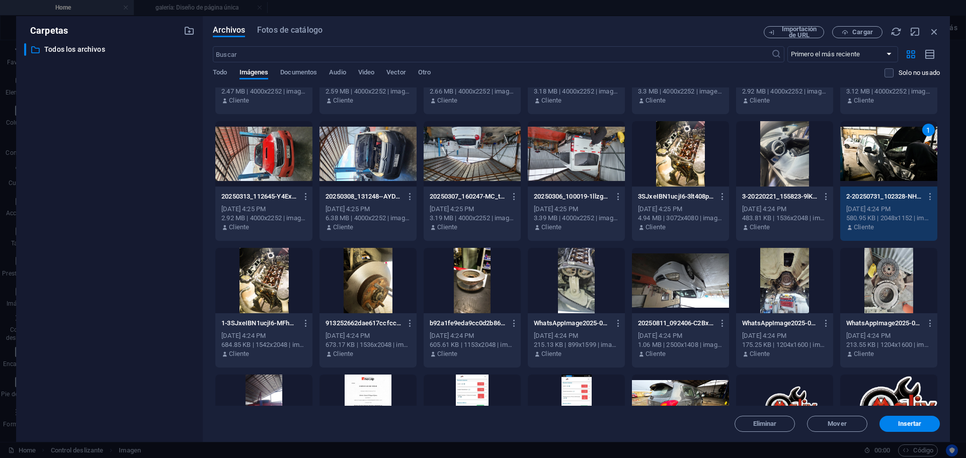
scroll to position [251, 0]
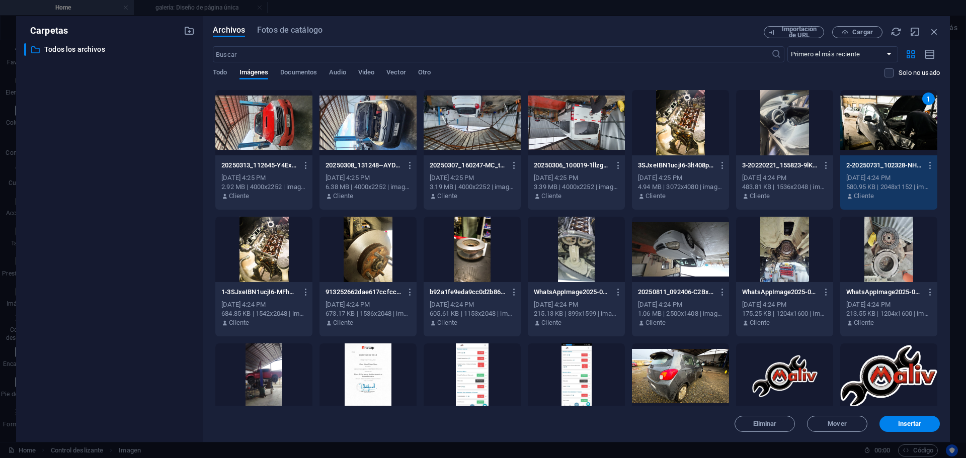
click at [271, 257] on div at bounding box center [263, 249] width 97 height 65
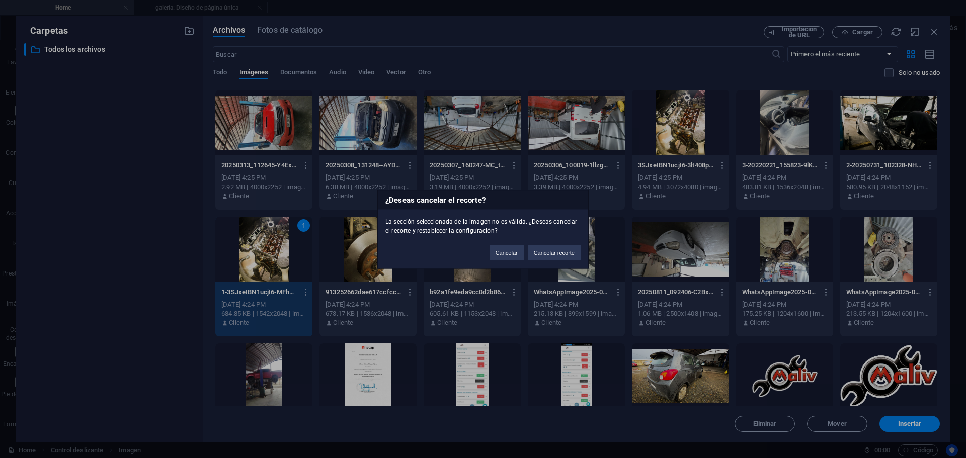
click at [866, 125] on div "¿Deseas cancelar el recorte? La sección seleccionada de la imagen no es válida.…" at bounding box center [483, 229] width 966 height 458
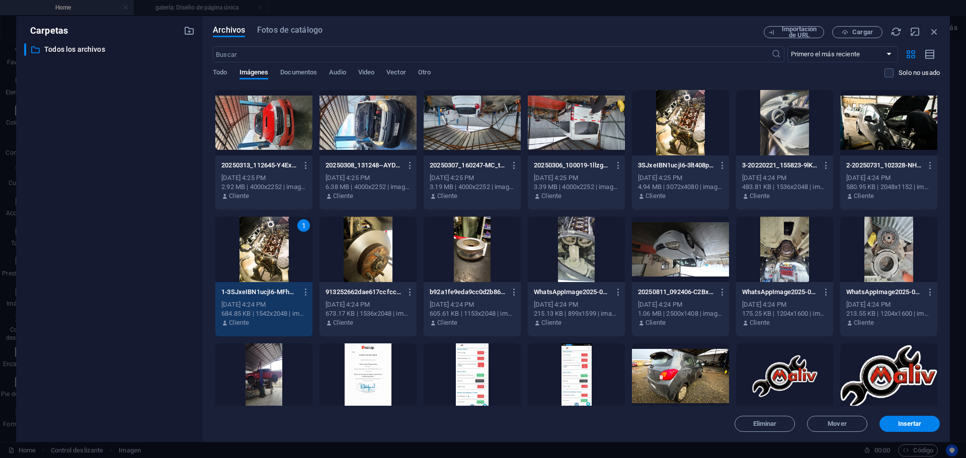
click at [861, 144] on div at bounding box center [888, 122] width 97 height 65
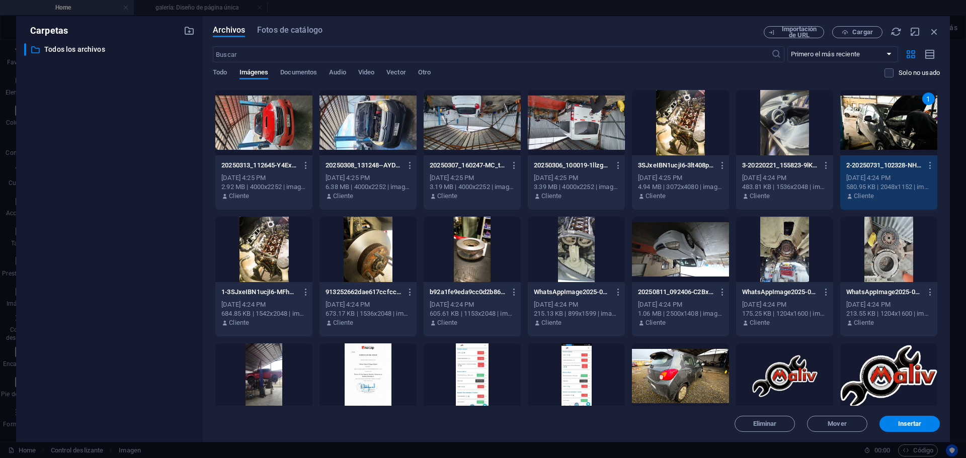
drag, startPoint x: 913, startPoint y: 423, endPoint x: 900, endPoint y: 419, distance: 13.1
click at [913, 422] on span "Insertar" at bounding box center [910, 424] width 24 height 6
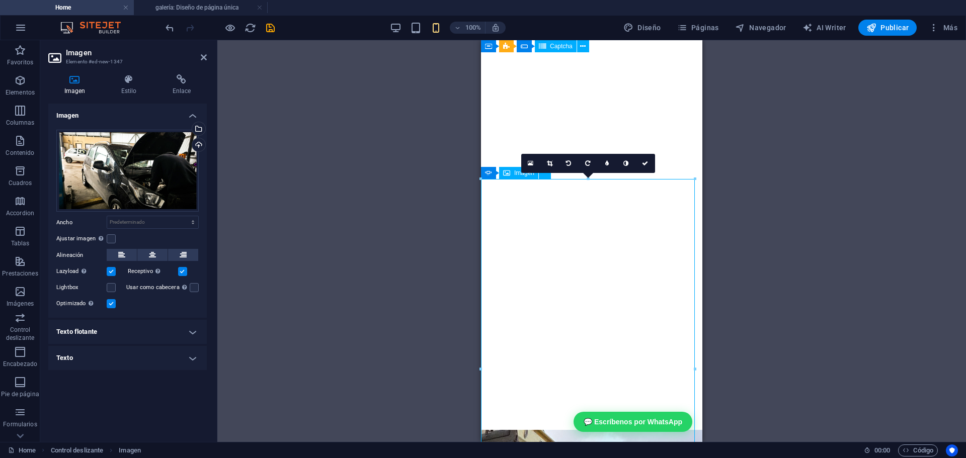
scroll to position [4080, 0]
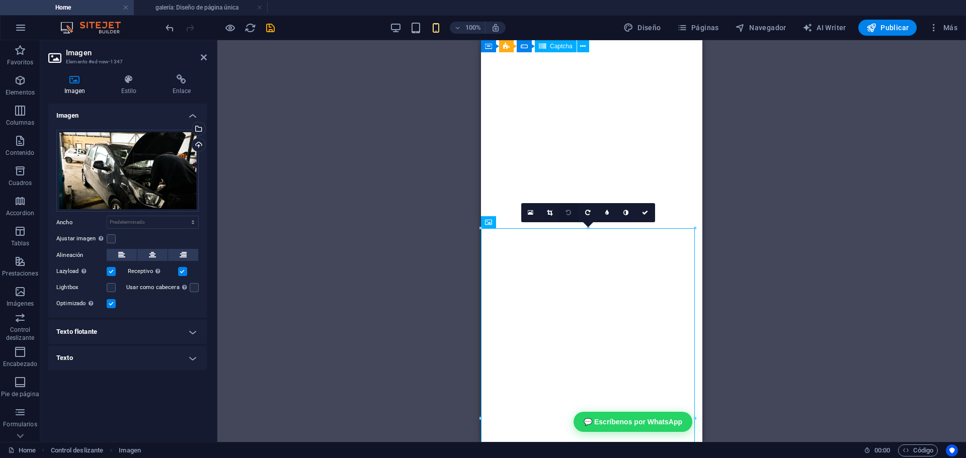
click at [572, 213] on link at bounding box center [568, 212] width 19 height 19
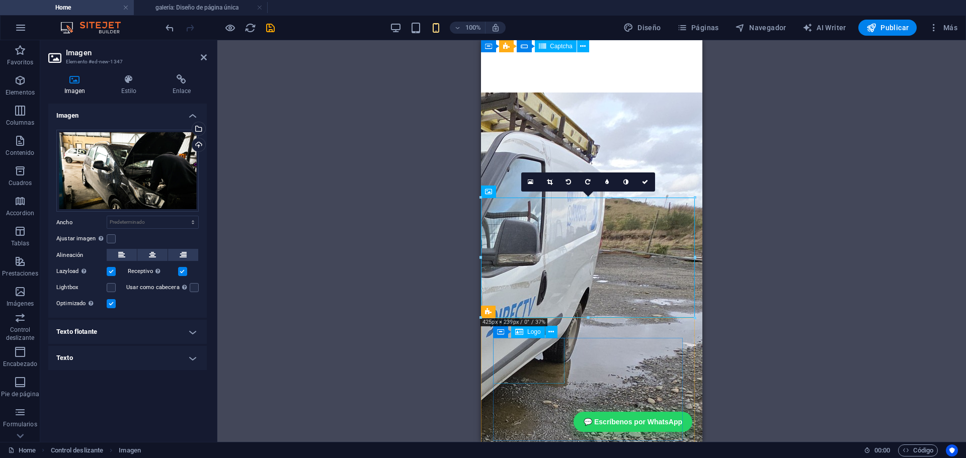
scroll to position [4180, 0]
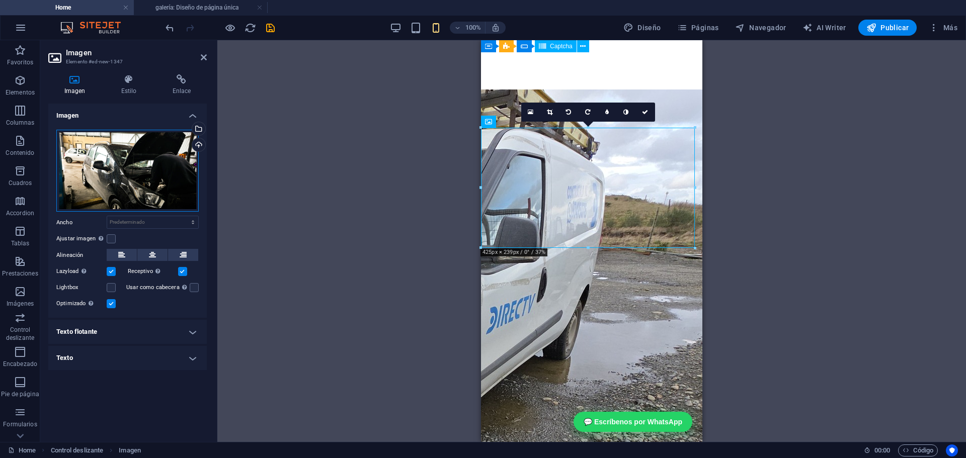
click at [138, 166] on div "Arrastra archivos aquí, haz clic para escoger archivos o selecciona archivos de…" at bounding box center [127, 171] width 142 height 82
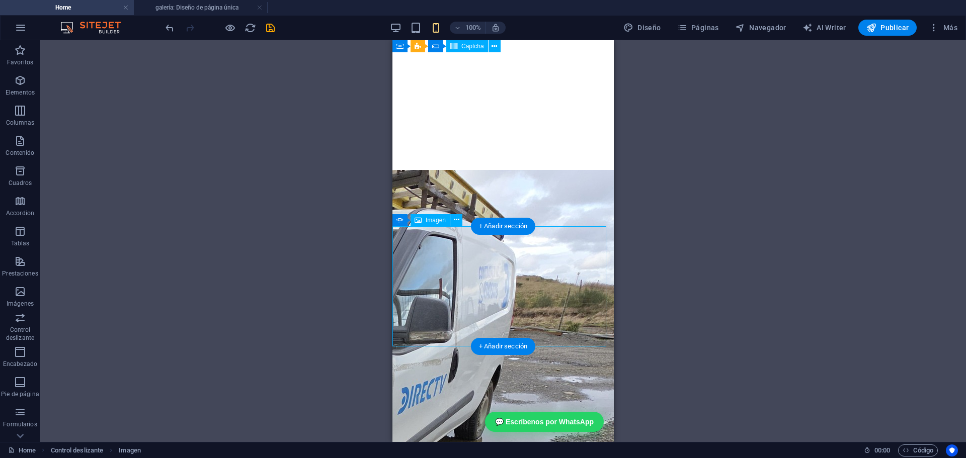
scroll to position [4080, 0]
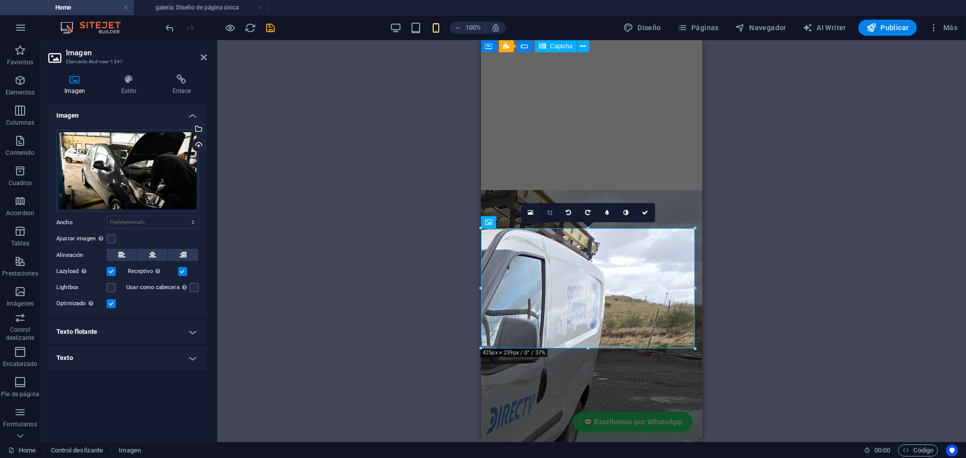
click at [549, 211] on icon at bounding box center [550, 213] width 6 height 6
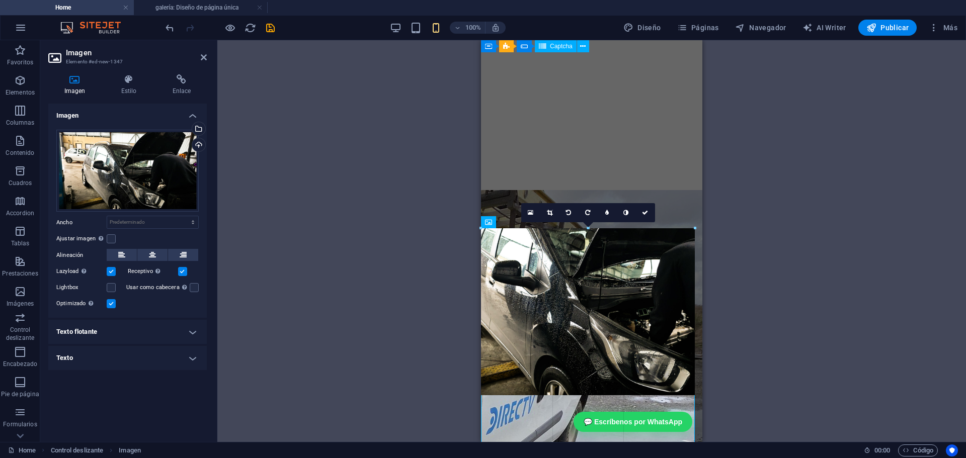
drag, startPoint x: 694, startPoint y: 347, endPoint x: 796, endPoint y: 387, distance: 108.6
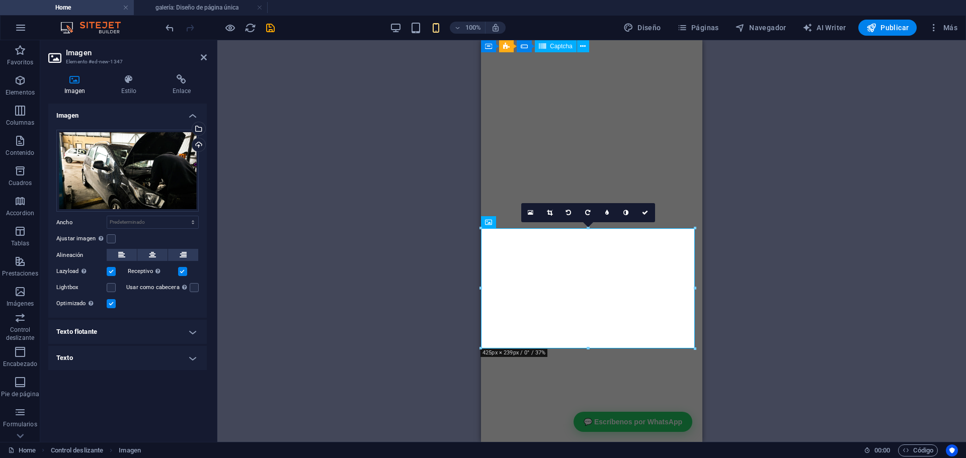
click at [547, 214] on icon at bounding box center [550, 213] width 6 height 6
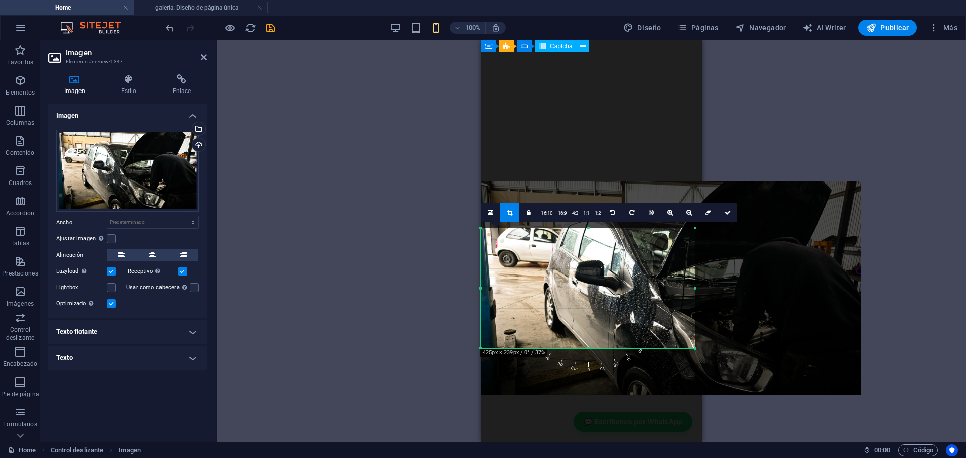
drag, startPoint x: 482, startPoint y: 289, endPoint x: 381, endPoint y: 275, distance: 101.6
click at [388, 278] on div "Arrastra aquí para reemplazar el contenido existente. Si quieres crear un eleme…" at bounding box center [591, 241] width 748 height 402
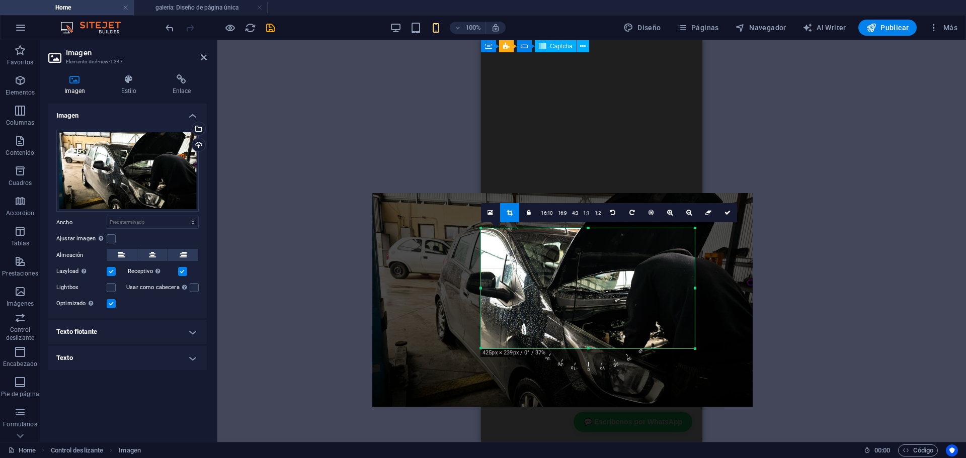
drag, startPoint x: 599, startPoint y: 285, endPoint x: 493, endPoint y: 258, distance: 109.4
click at [467, 298] on div at bounding box center [562, 300] width 380 height 214
click at [557, 211] on link "16:9" at bounding box center [562, 213] width 14 height 19
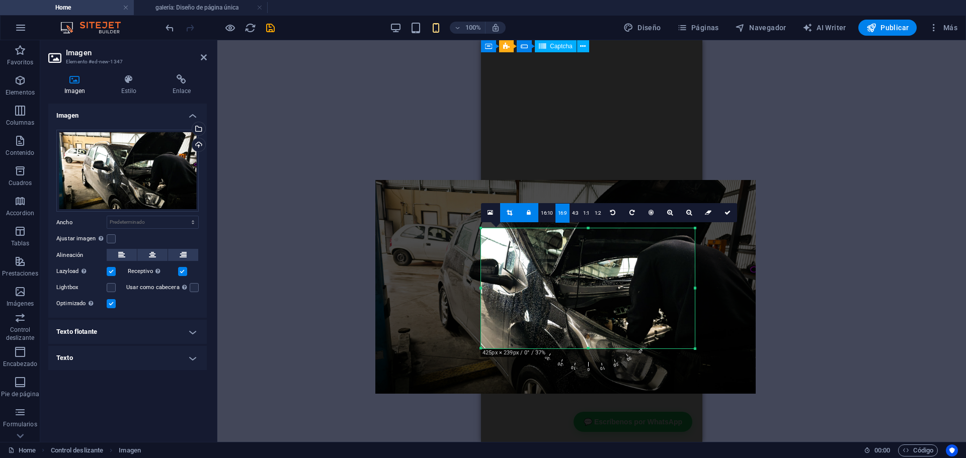
drag, startPoint x: 577, startPoint y: 289, endPoint x: 596, endPoint y: 315, distance: 32.1
click at [581, 277] on div at bounding box center [565, 287] width 380 height 214
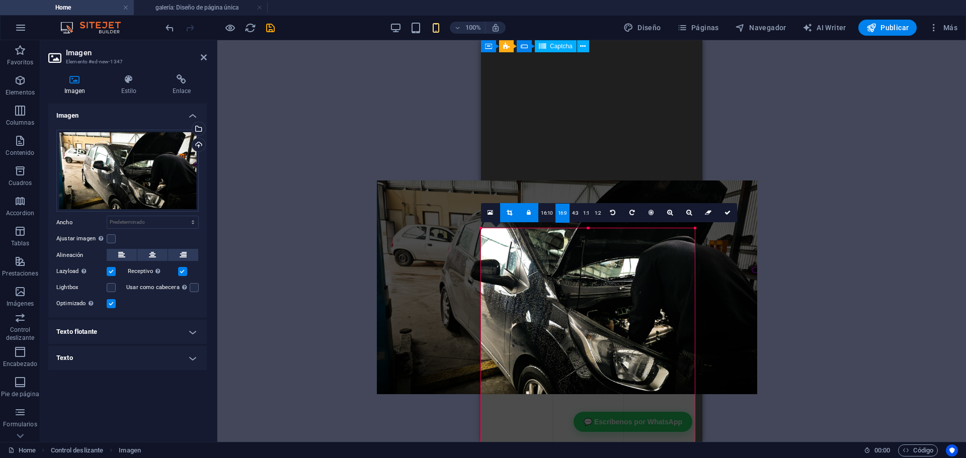
drag, startPoint x: 693, startPoint y: 348, endPoint x: 737, endPoint y: 372, distance: 49.5
drag, startPoint x: 490, startPoint y: 312, endPoint x: 814, endPoint y: 325, distance: 324.6
click at [814, 325] on div "Arrastra aquí para reemplazar el contenido existente. Si quieres crear un eleme…" at bounding box center [591, 241] width 748 height 402
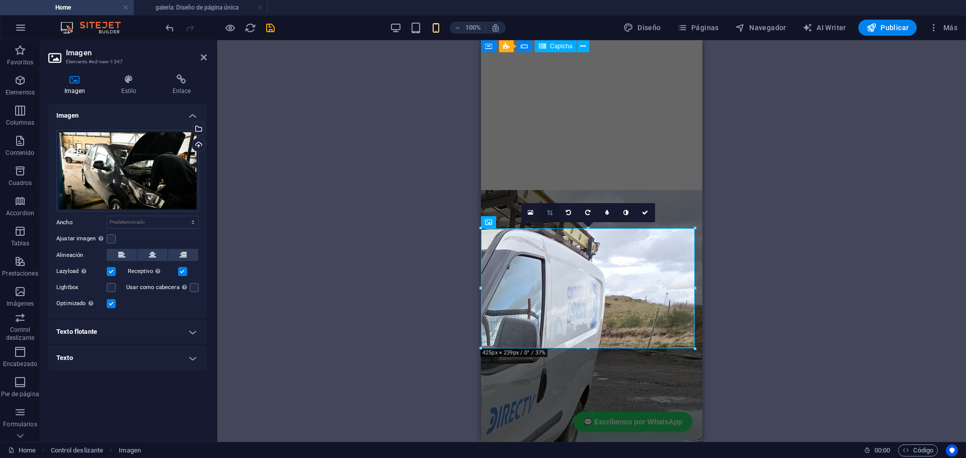
click at [548, 215] on icon at bounding box center [550, 213] width 6 height 6
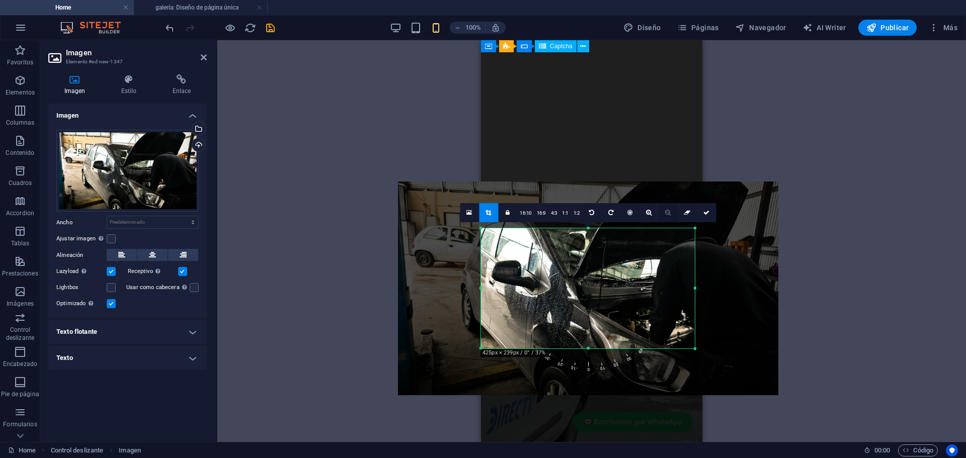
click at [667, 214] on icon at bounding box center [668, 213] width 6 height 6
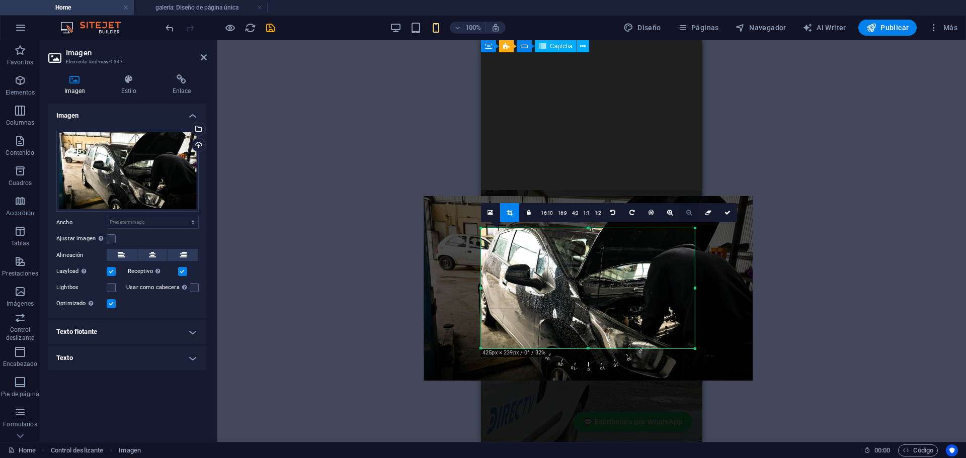
click at [667, 214] on icon at bounding box center [670, 213] width 6 height 6
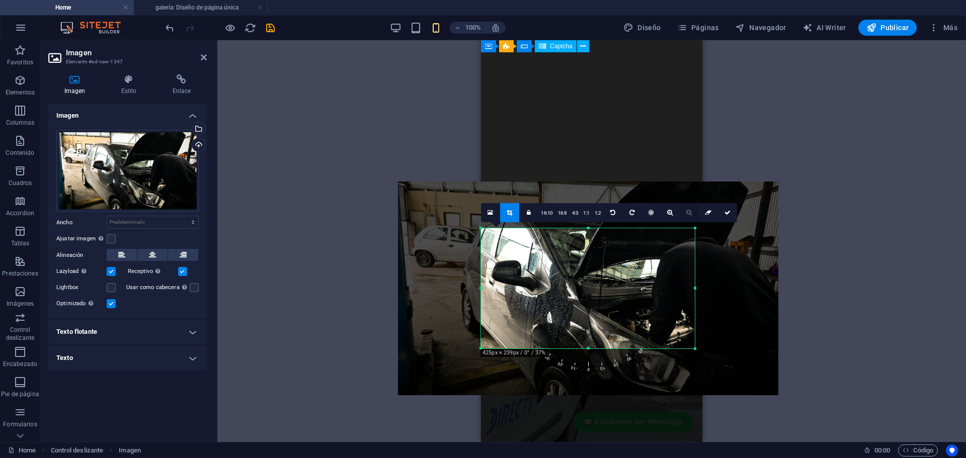
click at [667, 214] on icon at bounding box center [670, 213] width 6 height 6
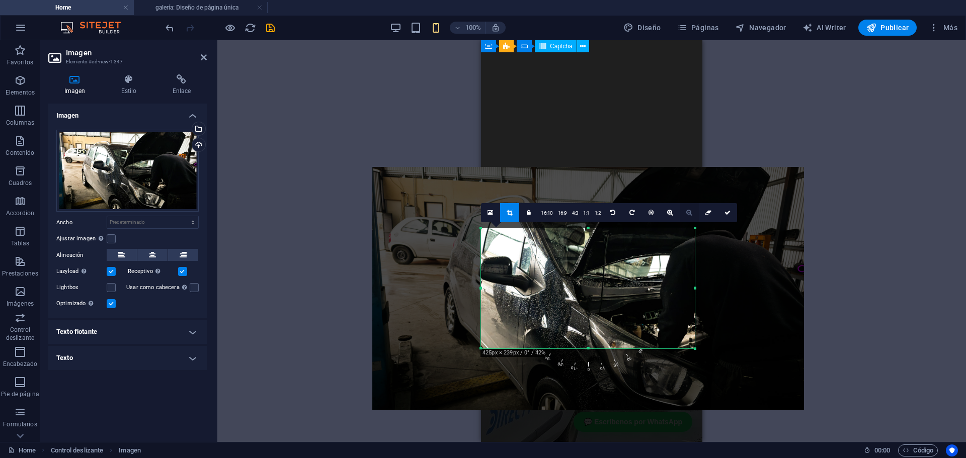
click at [693, 213] on link at bounding box center [688, 212] width 19 height 19
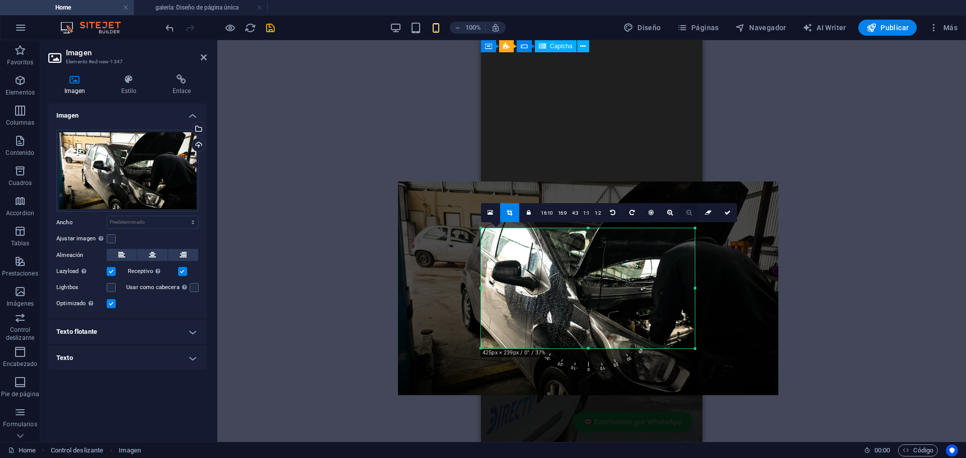
click at [693, 213] on link at bounding box center [688, 212] width 19 height 19
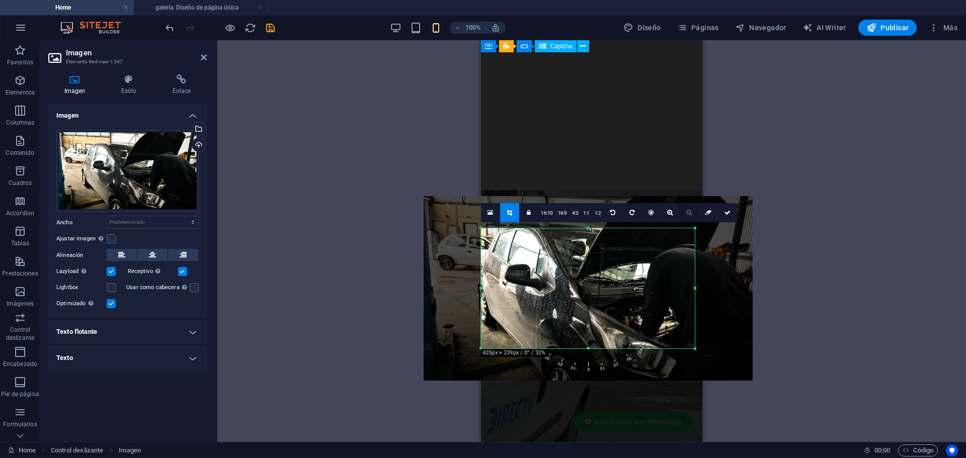
click at [692, 212] on link at bounding box center [688, 212] width 19 height 19
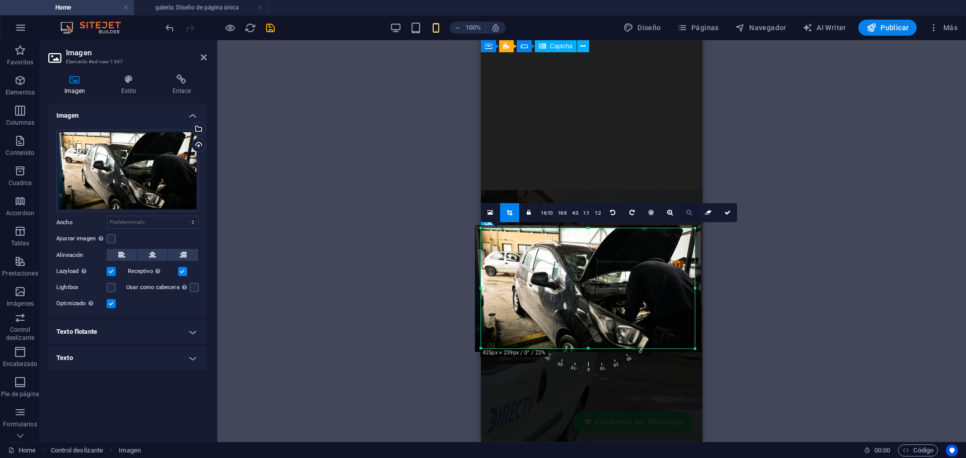
click at [692, 212] on link at bounding box center [688, 212] width 19 height 19
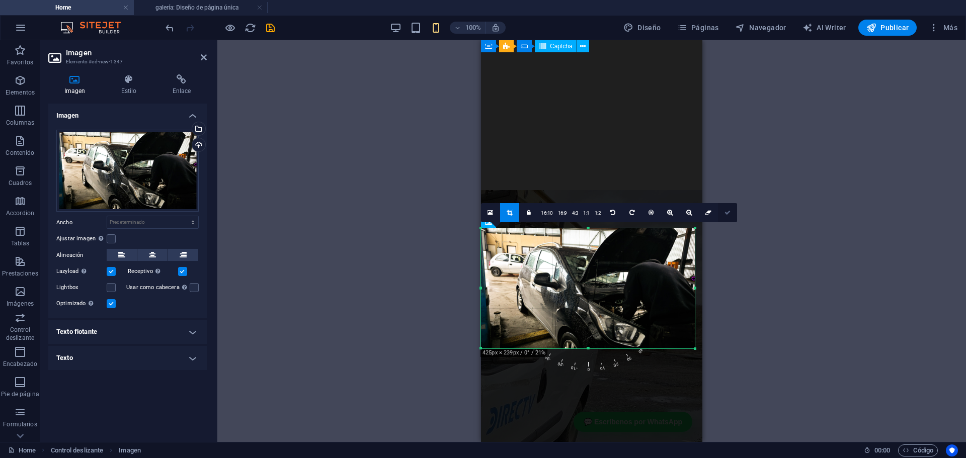
click at [726, 214] on icon at bounding box center [727, 213] width 6 height 6
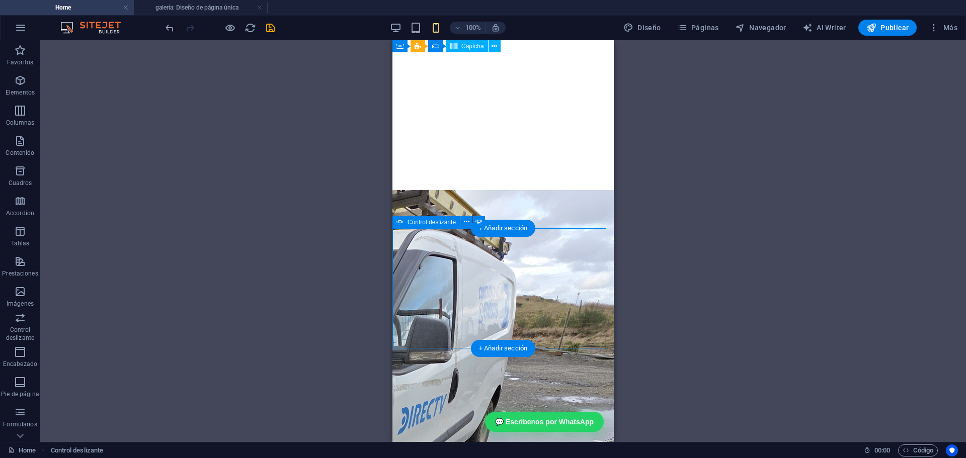
click at [444, 268] on div at bounding box center [502, 463] width 213 height 1070
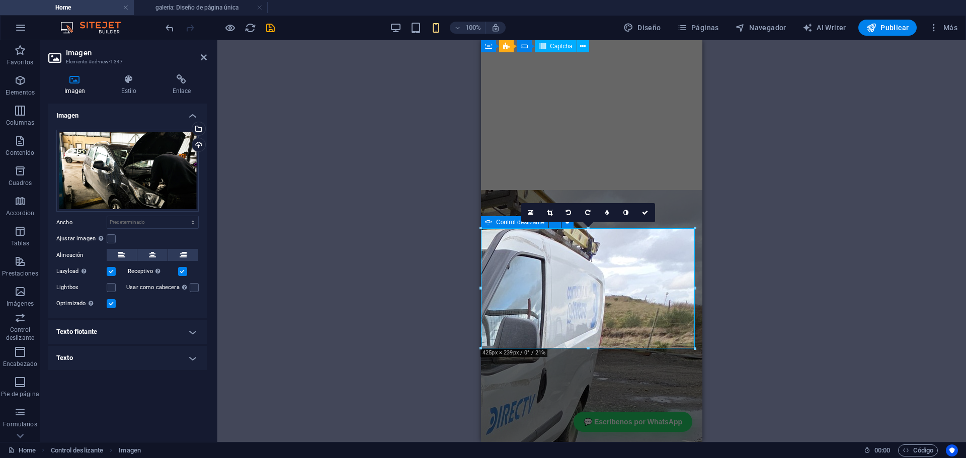
click at [491, 222] on icon at bounding box center [488, 222] width 7 height 12
select select "ms"
select select "s"
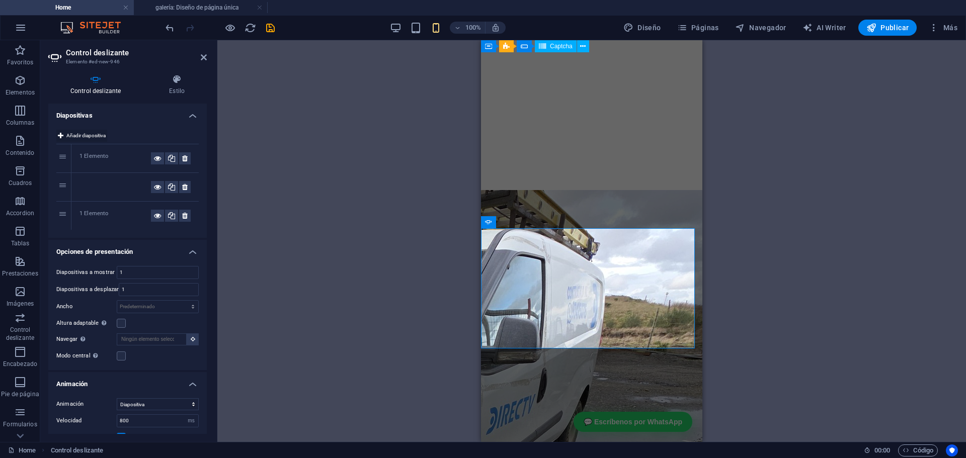
click at [78, 136] on span "Añadir diapositiva" at bounding box center [85, 136] width 39 height 12
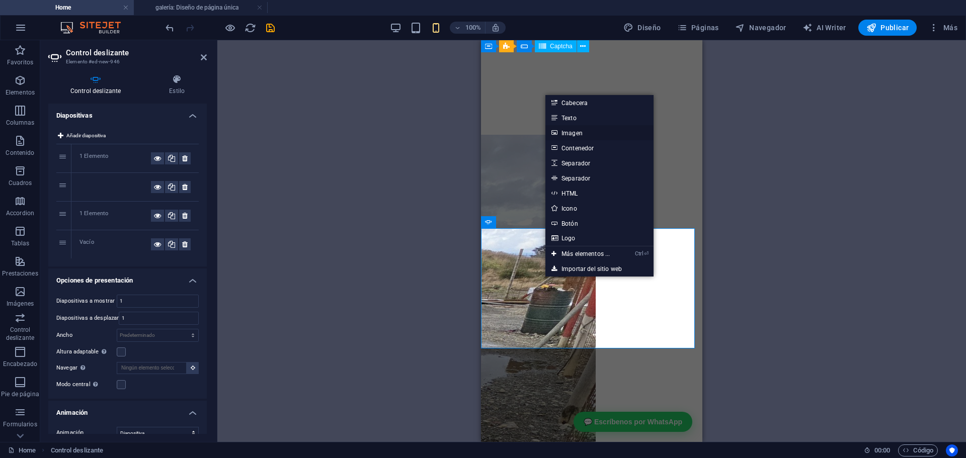
click at [580, 132] on link "Imagen" at bounding box center [599, 132] width 108 height 15
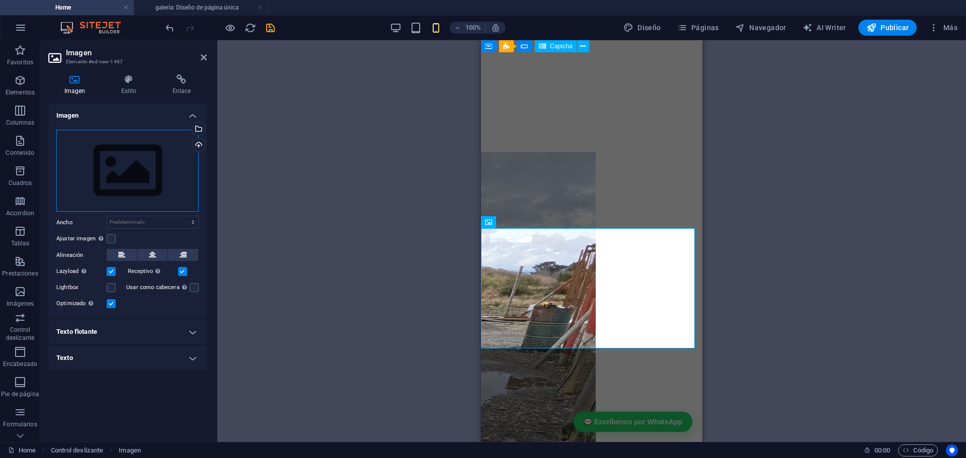
click at [101, 184] on div "Arrastra archivos aquí, haz clic para escoger archivos o selecciona archivos de…" at bounding box center [127, 171] width 142 height 82
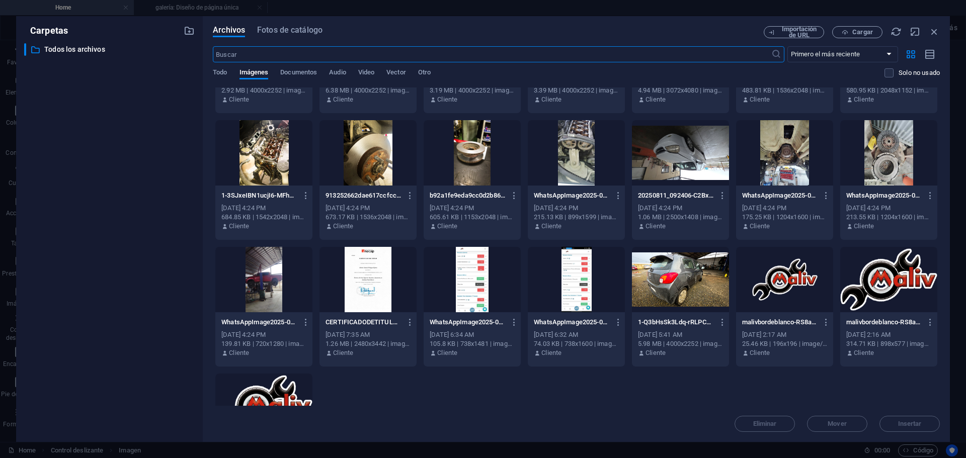
scroll to position [402, 0]
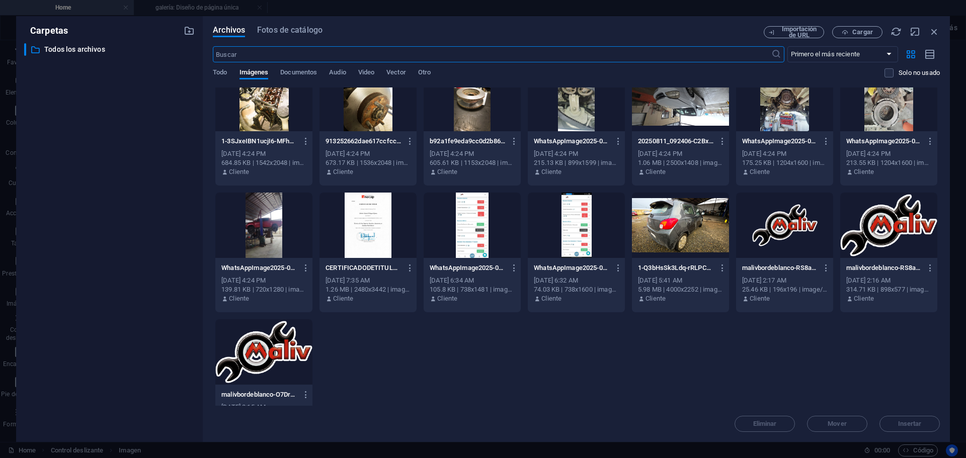
click at [256, 225] on div at bounding box center [263, 225] width 97 height 65
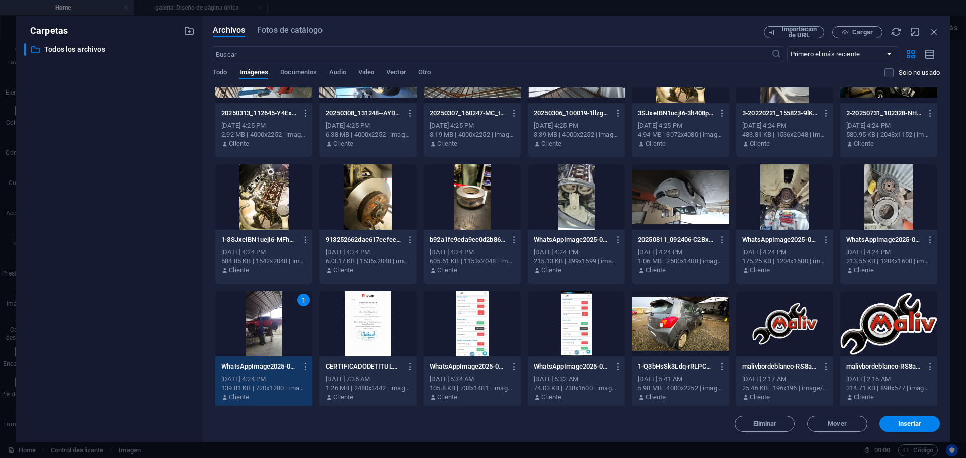
scroll to position [302, 0]
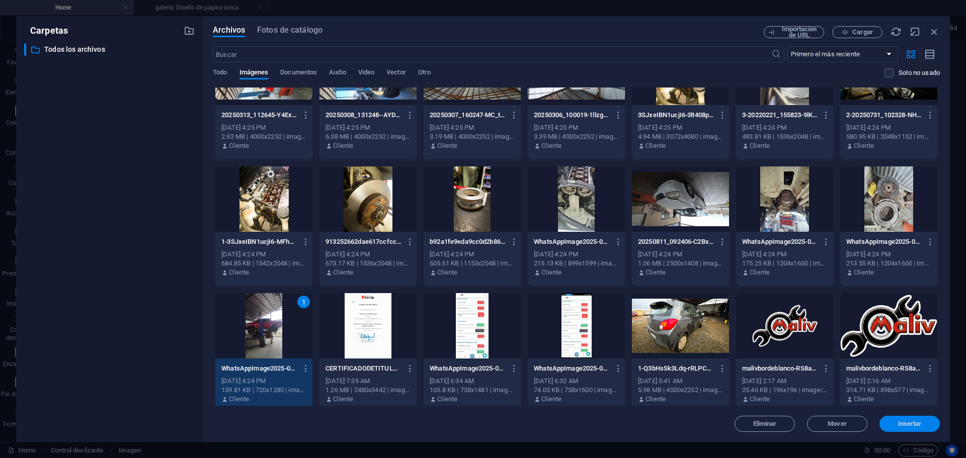
click at [901, 421] on span "Insertar" at bounding box center [910, 424] width 24 height 6
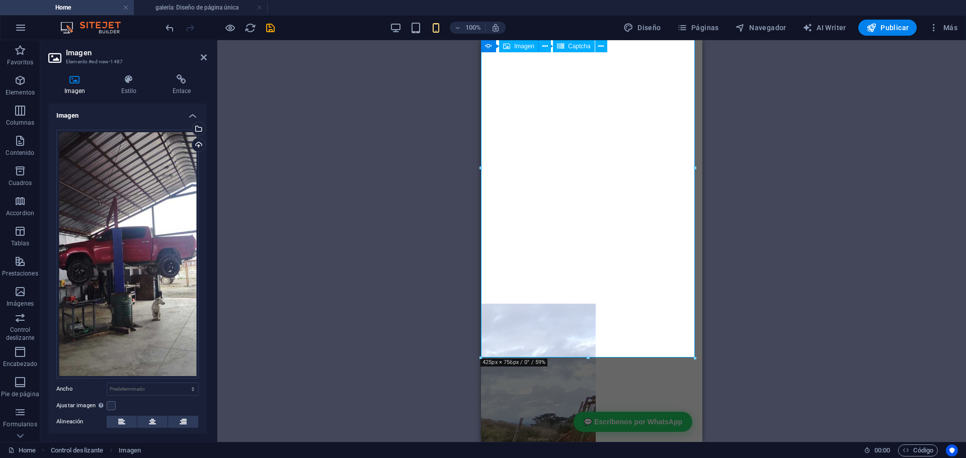
scroll to position [4231, 0]
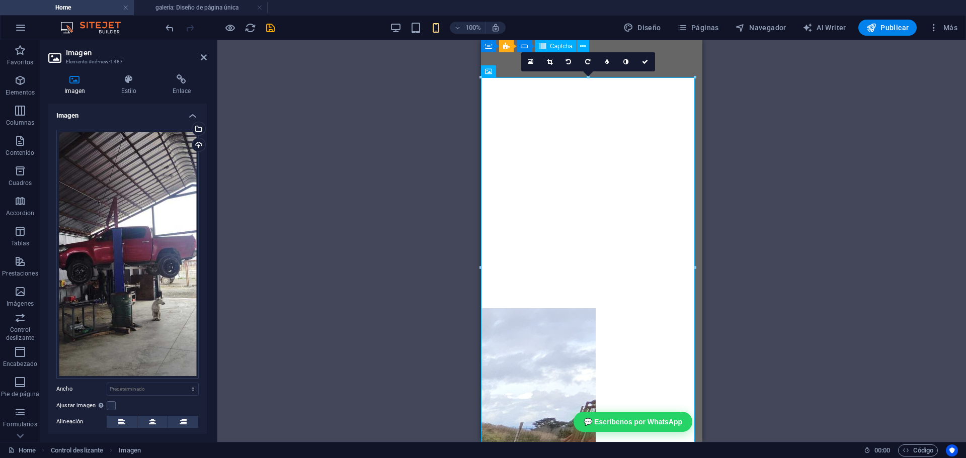
click at [551, 60] on icon at bounding box center [550, 62] width 6 height 6
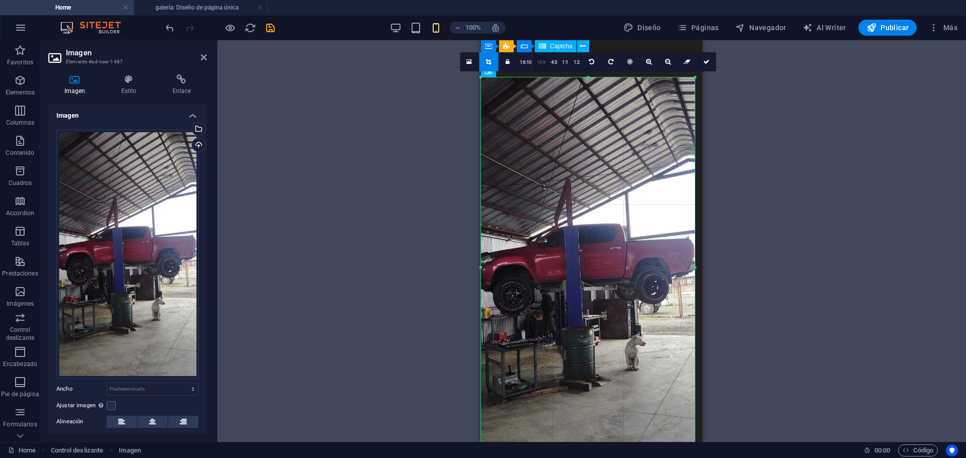
click at [543, 61] on link "16:9" at bounding box center [541, 62] width 14 height 19
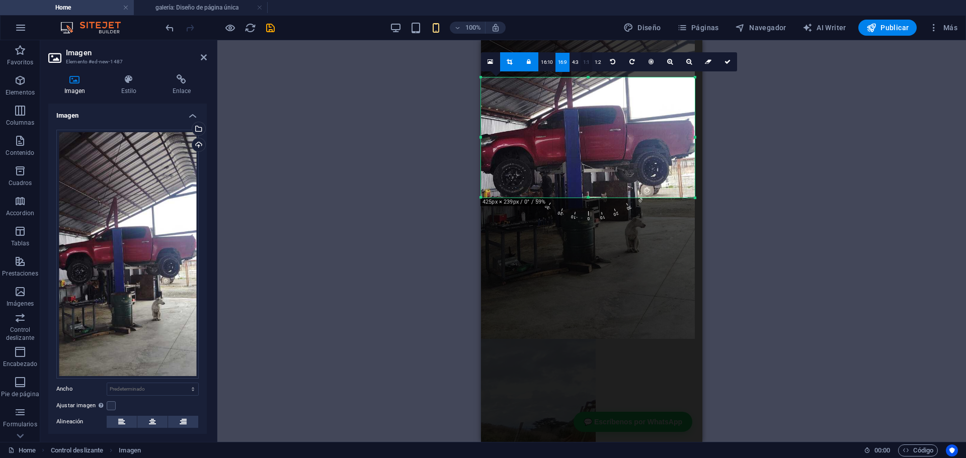
drag, startPoint x: 584, startPoint y: 179, endPoint x: 583, endPoint y: 57, distance: 122.2
click at [583, 77] on div "180 170 160 150 140 130 120 110 100 90 80 70 60 50 40 30 20 10 0 -10 -20 -30 -4…" at bounding box center [588, 137] width 214 height 120
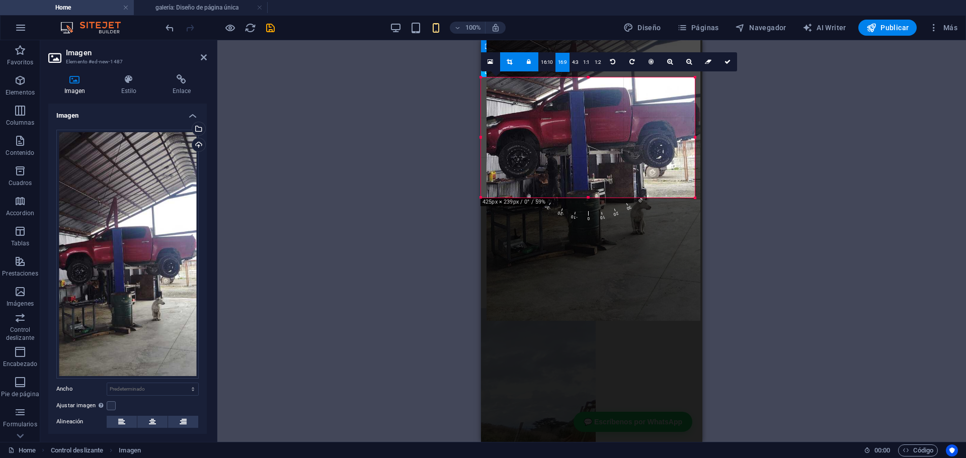
drag, startPoint x: 587, startPoint y: 122, endPoint x: 586, endPoint y: 107, distance: 14.6
click at [586, 107] on div at bounding box center [593, 131] width 214 height 380
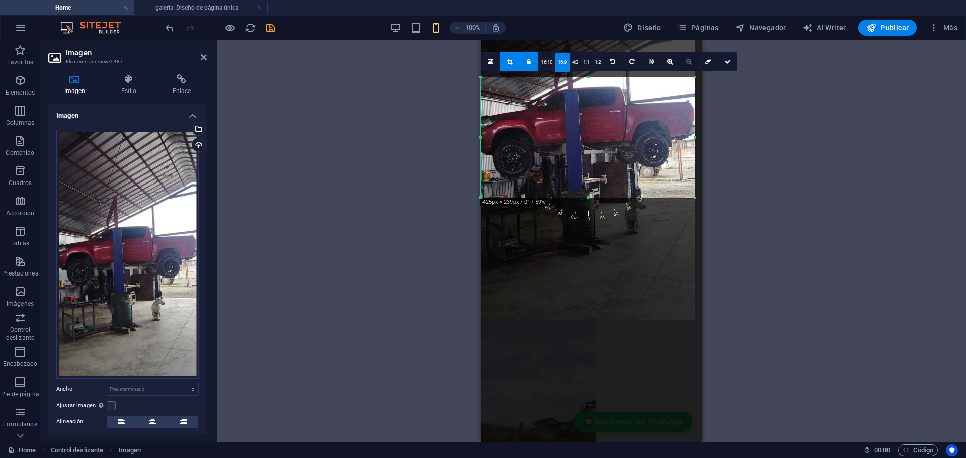
click at [683, 65] on link at bounding box center [688, 61] width 19 height 19
click at [684, 65] on link at bounding box center [688, 61] width 19 height 19
click at [730, 64] on link at bounding box center [727, 61] width 19 height 19
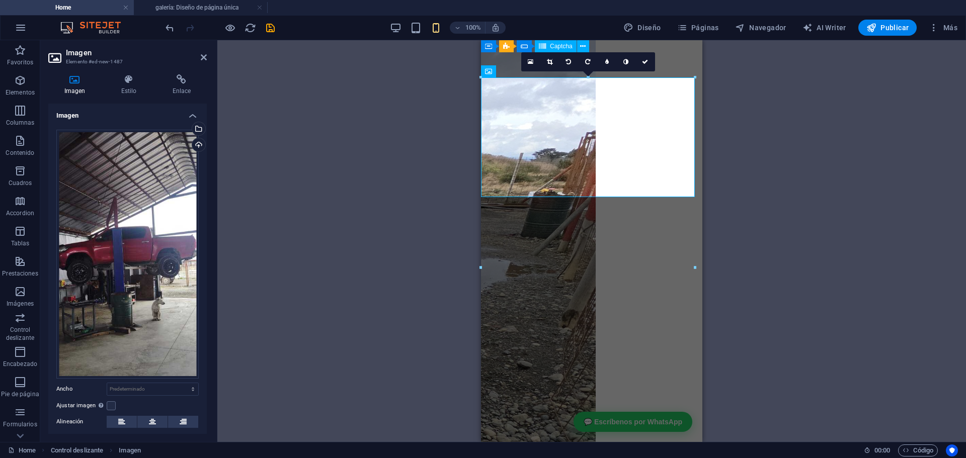
drag, startPoint x: 377, startPoint y: 308, endPoint x: 379, endPoint y: 303, distance: 5.4
click at [378, 304] on div "Arrastra aquí para reemplazar el contenido existente. Si quieres crear un eleme…" at bounding box center [591, 241] width 748 height 402
click at [410, 113] on div "Arrastra aquí para reemplazar el contenido existente. Si quieres crear un eleme…" at bounding box center [591, 241] width 748 height 402
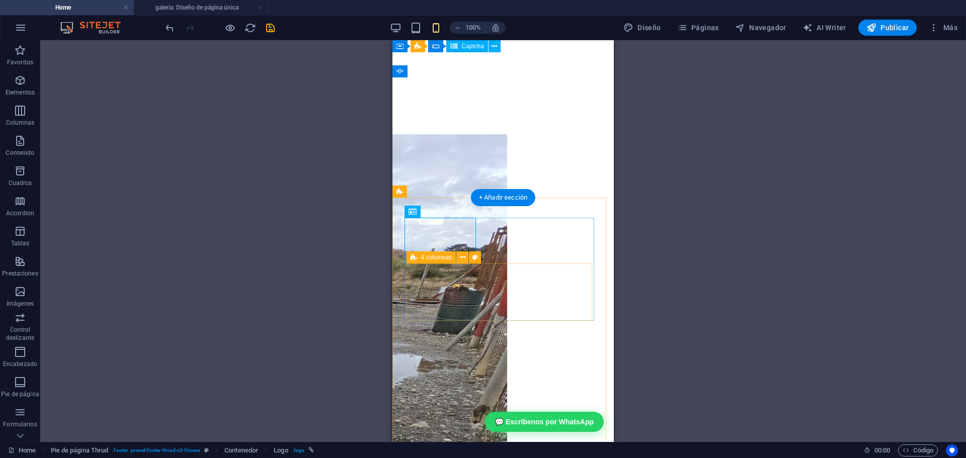
scroll to position [4080, 0]
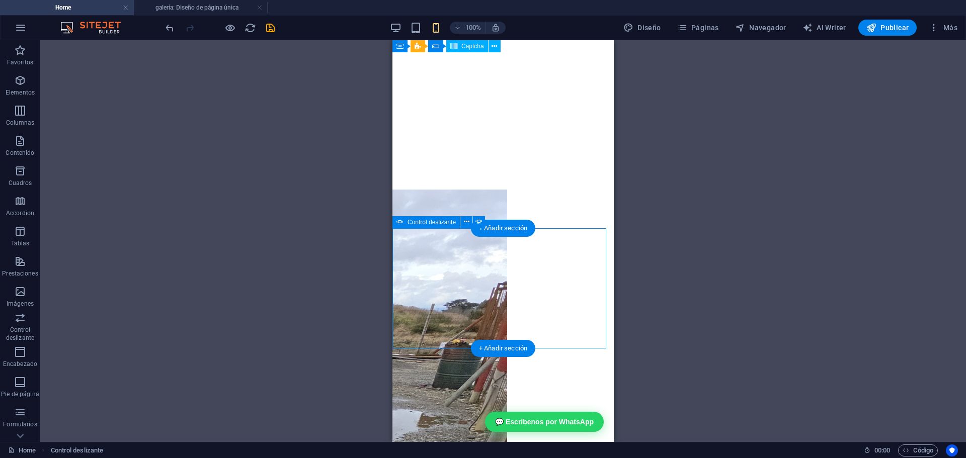
select select "ms"
select select "s"
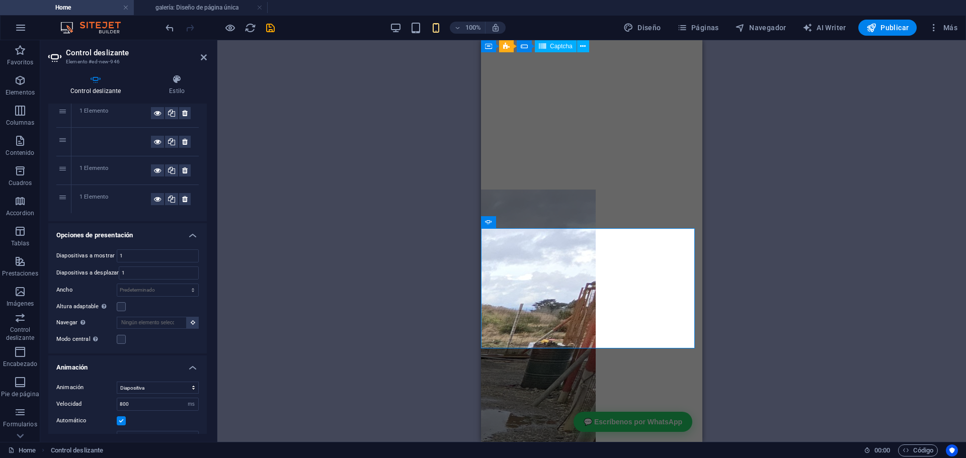
scroll to position [50, 0]
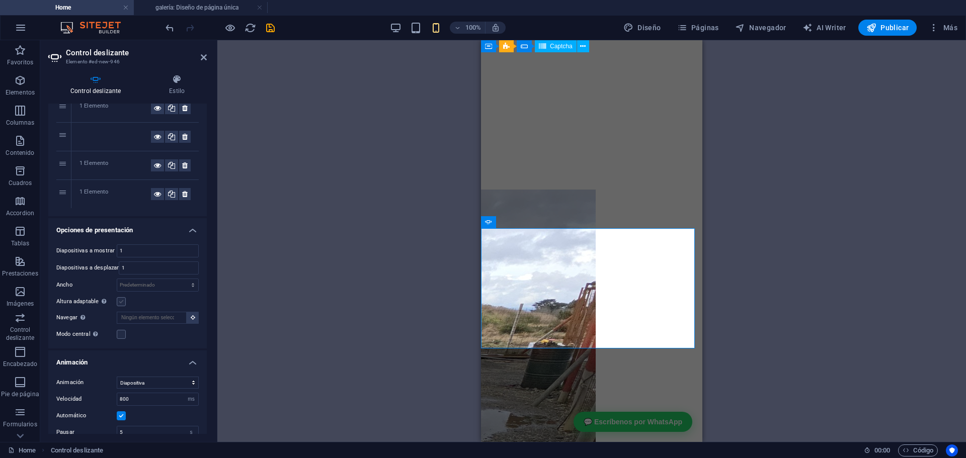
click at [122, 302] on label at bounding box center [121, 301] width 9 height 9
click at [0, 0] on input "Altura adaptable Ajustar automáticamente el alto para controles deslizantes de …" at bounding box center [0, 0] width 0 height 0
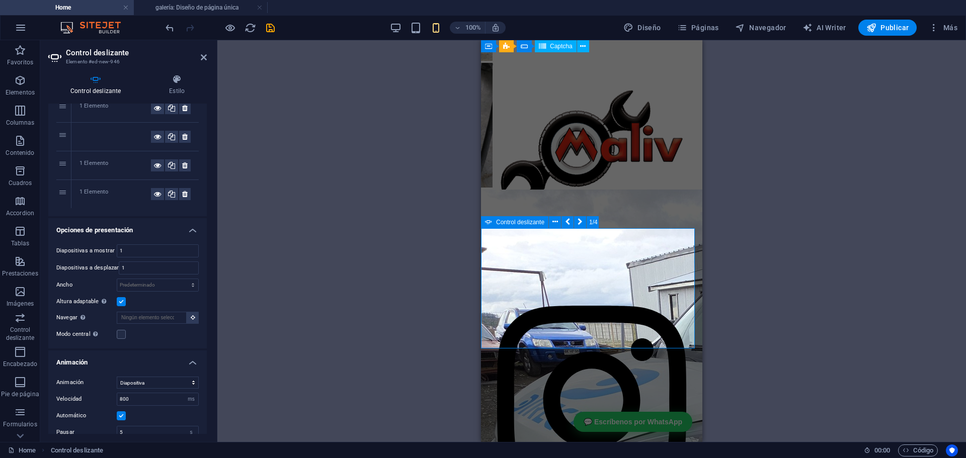
click at [493, 66] on button "button" at bounding box center [489, 64] width 8 height 3
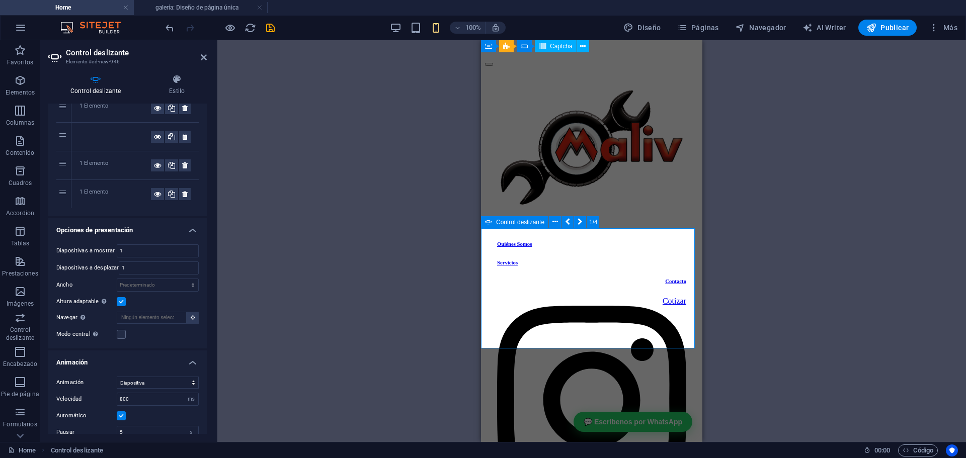
click at [493, 66] on button "button" at bounding box center [489, 64] width 8 height 3
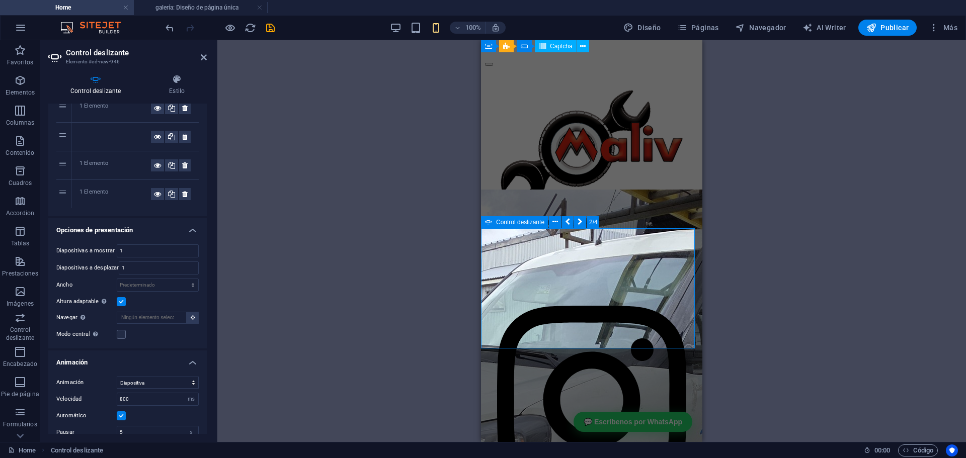
click at [493, 66] on button "button" at bounding box center [489, 64] width 8 height 3
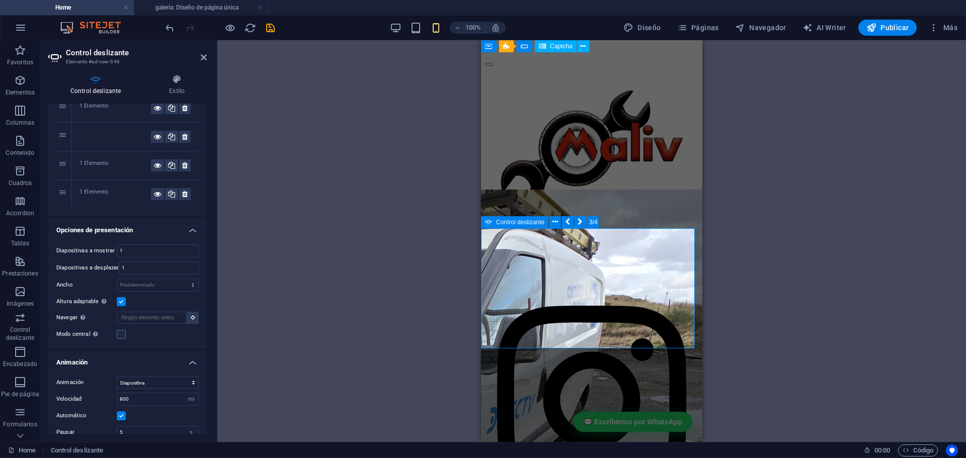
click at [493, 66] on button "button" at bounding box center [489, 64] width 8 height 3
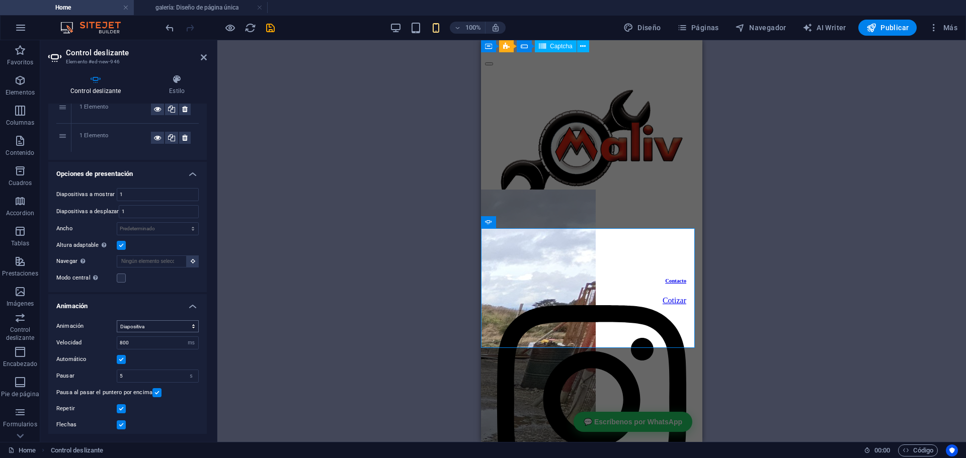
scroll to position [128, 0]
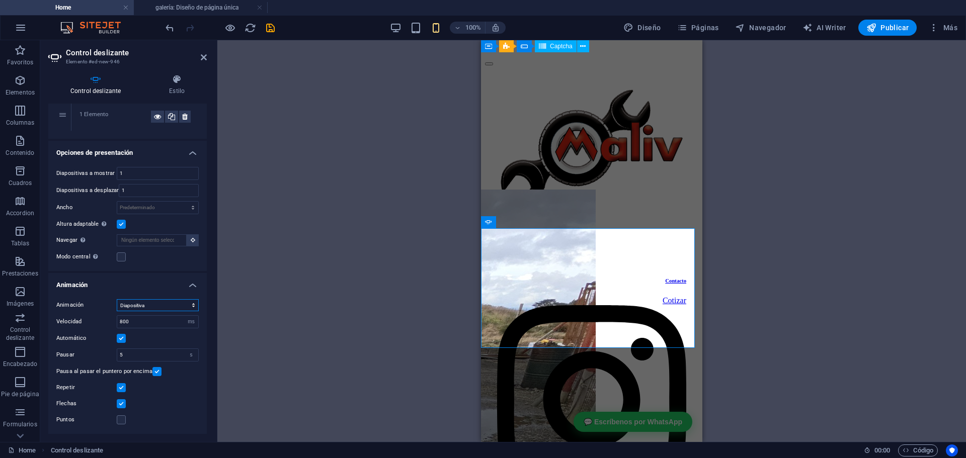
click at [136, 306] on select "Diapositiva Difuminar" at bounding box center [158, 305] width 82 height 12
select select "fade"
click at [117, 299] on select "Diapositiva Difuminar" at bounding box center [158, 305] width 82 height 12
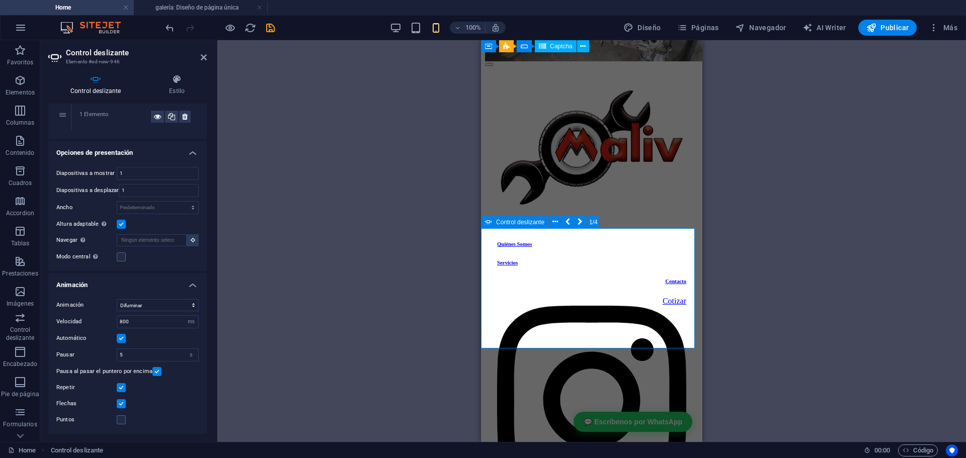
click at [493, 66] on button "button" at bounding box center [489, 64] width 8 height 3
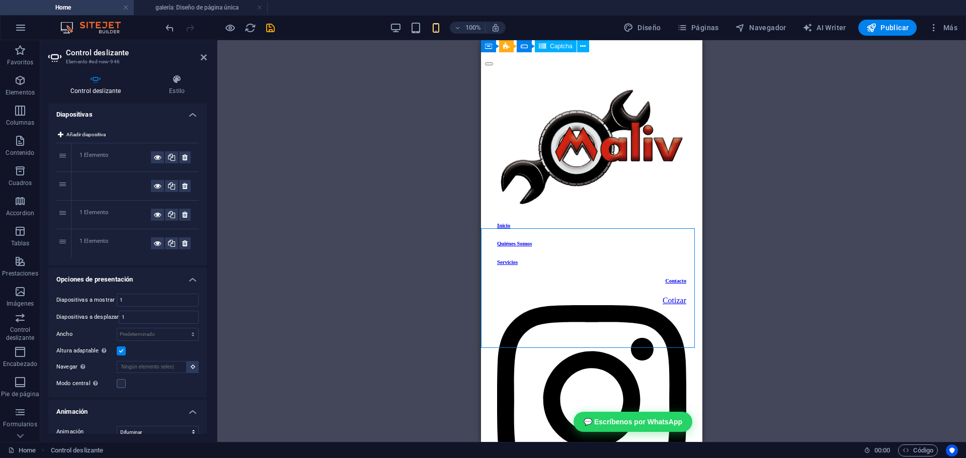
scroll to position [0, 0]
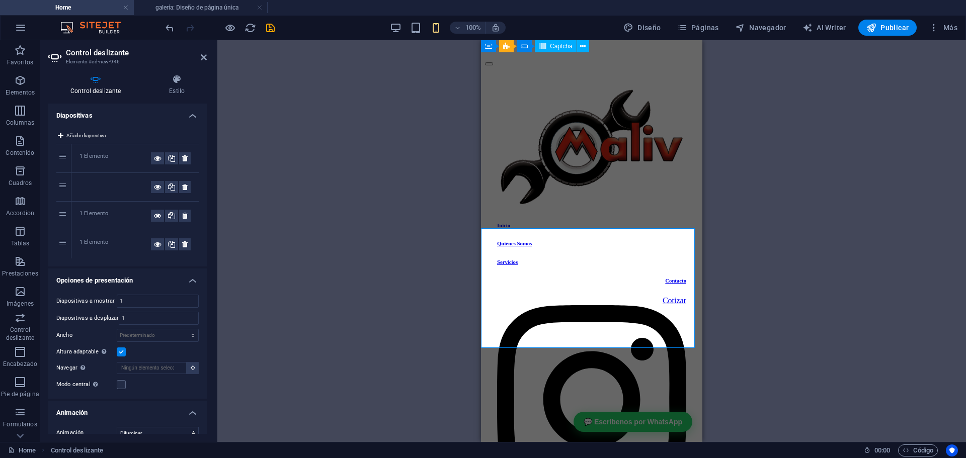
click at [402, 301] on div "Arrastra aquí para reemplazar el contenido existente. Si quieres crear un eleme…" at bounding box center [591, 241] width 748 height 402
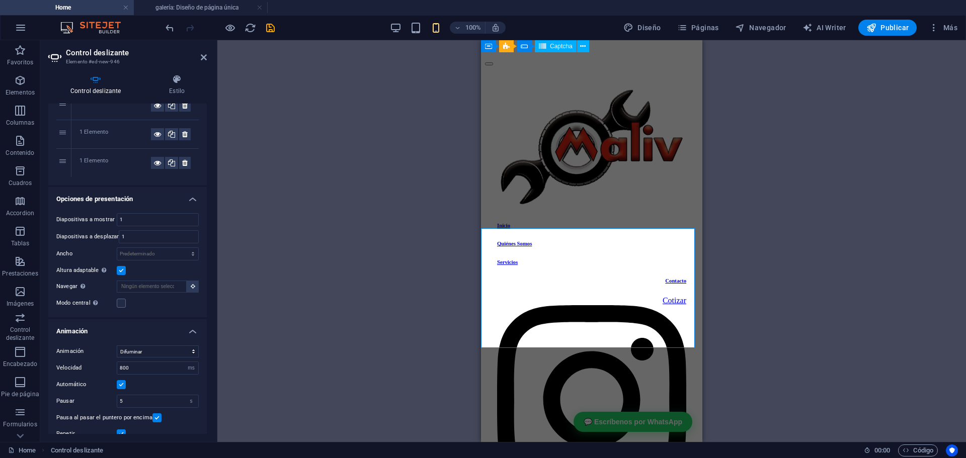
scroll to position [77, 0]
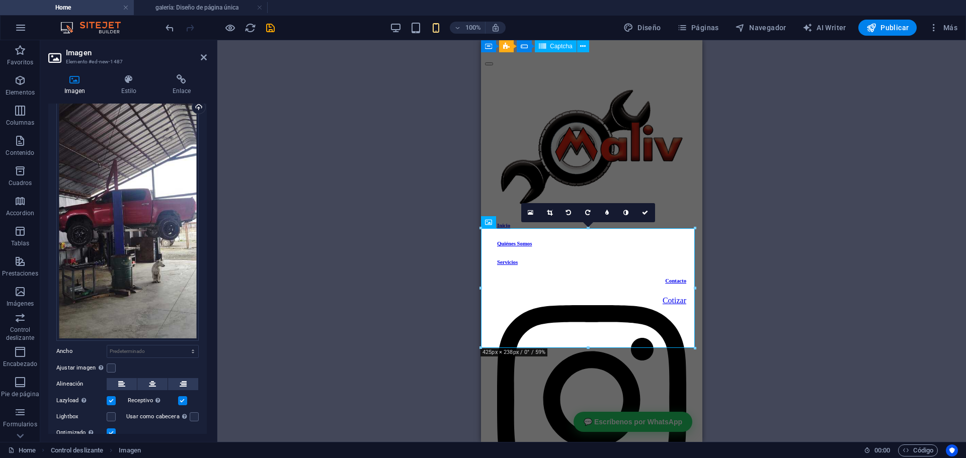
scroll to position [100, 0]
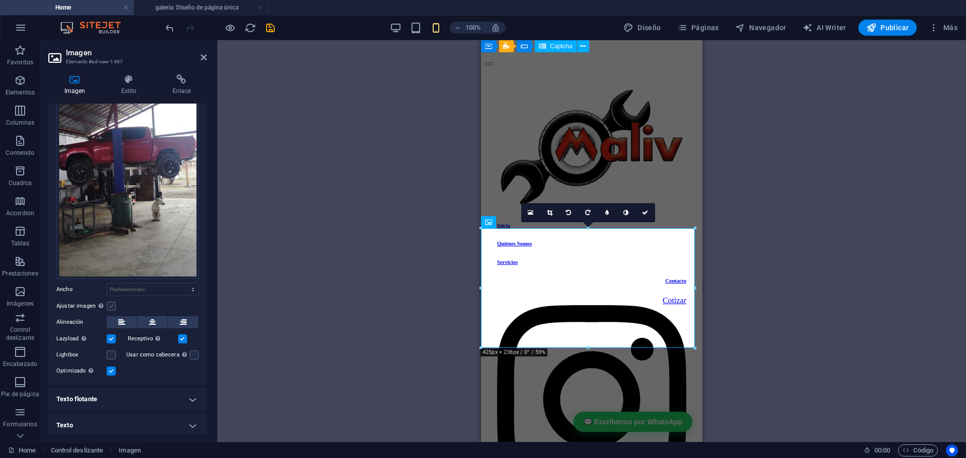
click at [113, 302] on label at bounding box center [111, 306] width 9 height 9
click at [0, 0] on input "Ajustar imagen Ajustar imagen automáticamente a un ancho y alto fijo" at bounding box center [0, 0] width 0 height 0
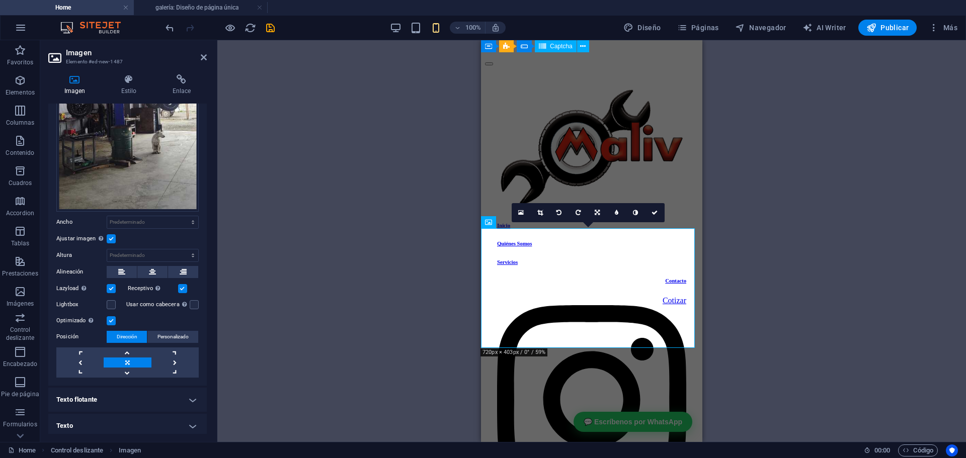
scroll to position [167, 0]
click at [137, 218] on select "Predeterminado automático px rem % em vh vw" at bounding box center [152, 222] width 91 height 12
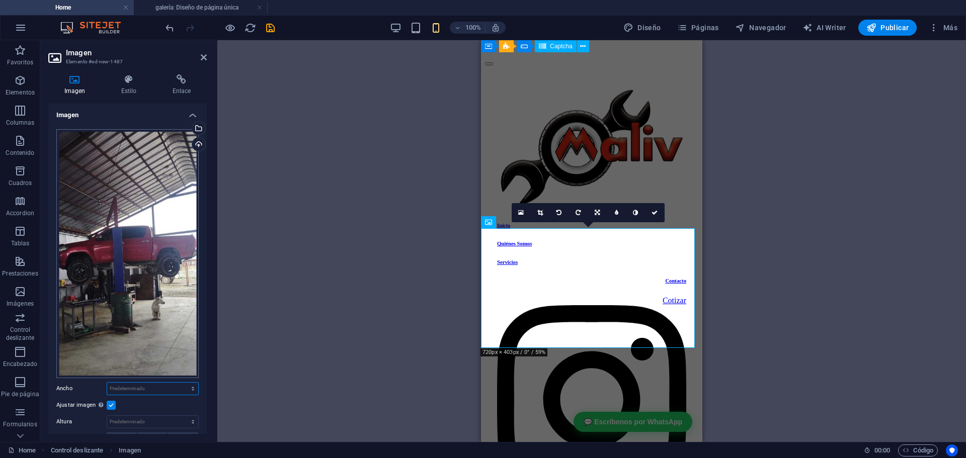
scroll to position [0, 0]
click at [207, 55] on aside "Imagen Elemento #ed-new-1487 Imagen Estilo Enlace Imagen Arrastra archivos aquí…" at bounding box center [128, 241] width 177 height 402
click at [490, 220] on icon at bounding box center [488, 222] width 7 height 12
select select "fade"
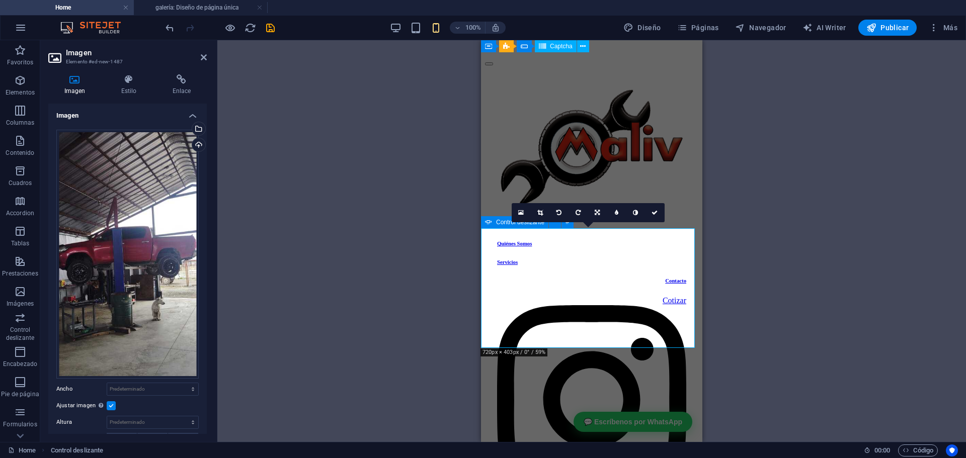
select select "ms"
select select "s"
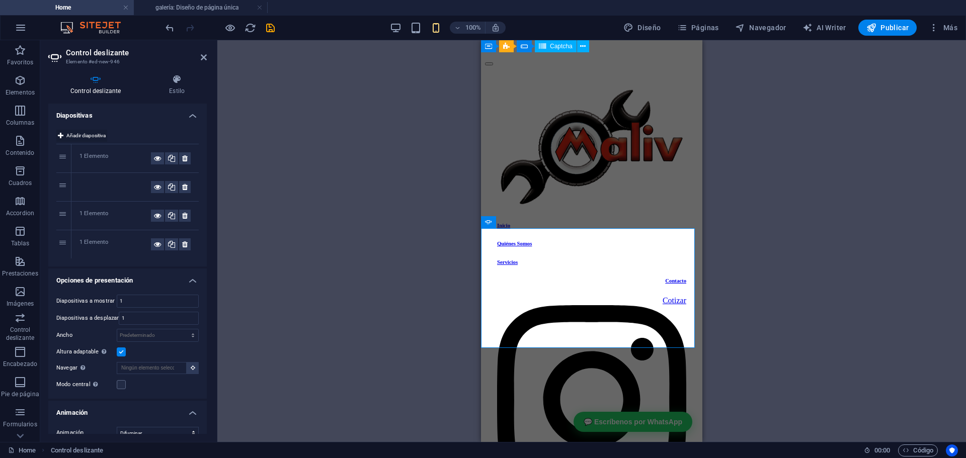
click at [75, 137] on span "Añadir diapositiva" at bounding box center [85, 136] width 39 height 12
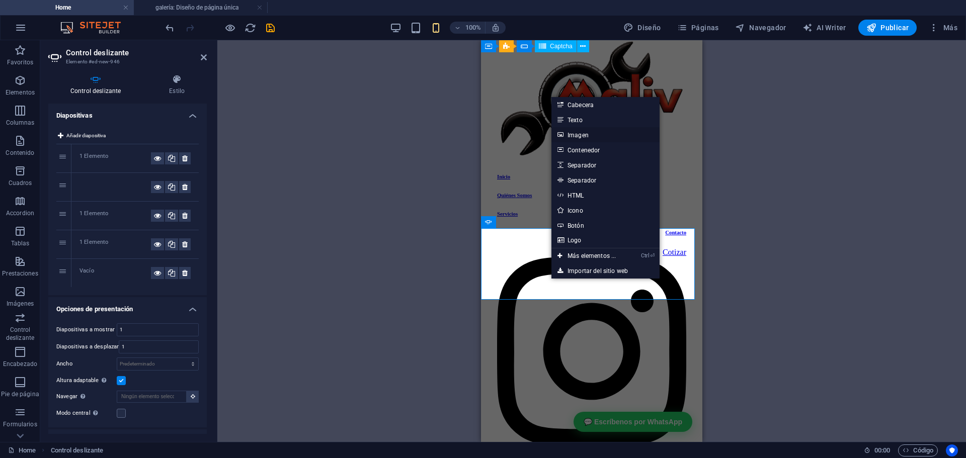
drag, startPoint x: 584, startPoint y: 134, endPoint x: 89, endPoint y: 145, distance: 494.9
click at [584, 134] on link "Imagen" at bounding box center [605, 134] width 108 height 15
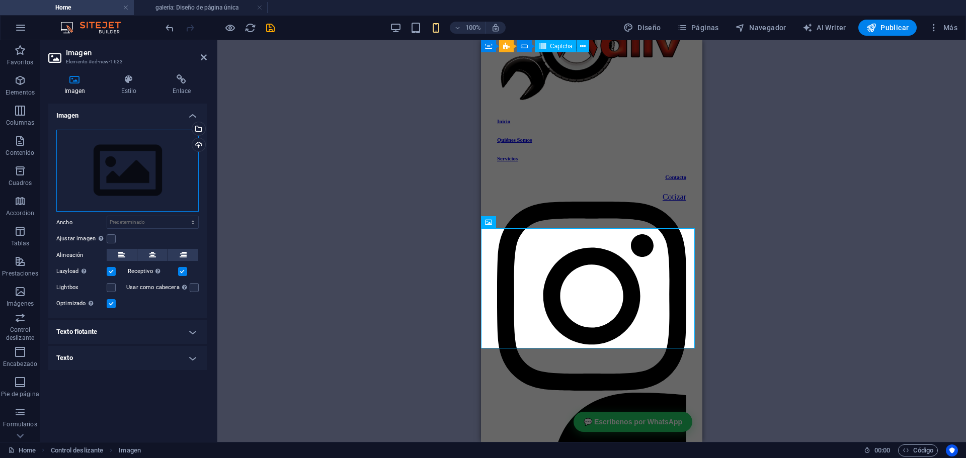
click at [144, 173] on div "Arrastra archivos aquí, haz clic para escoger archivos o selecciona archivos de…" at bounding box center [127, 171] width 142 height 82
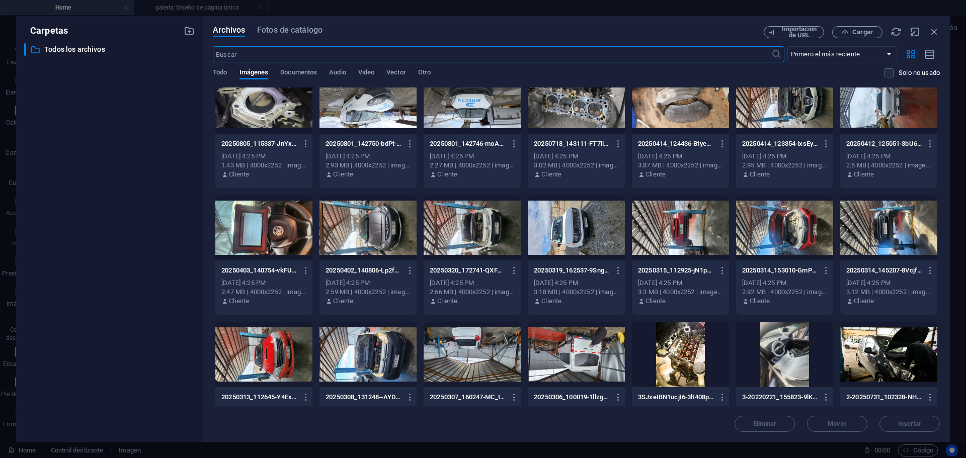
scroll to position [50, 0]
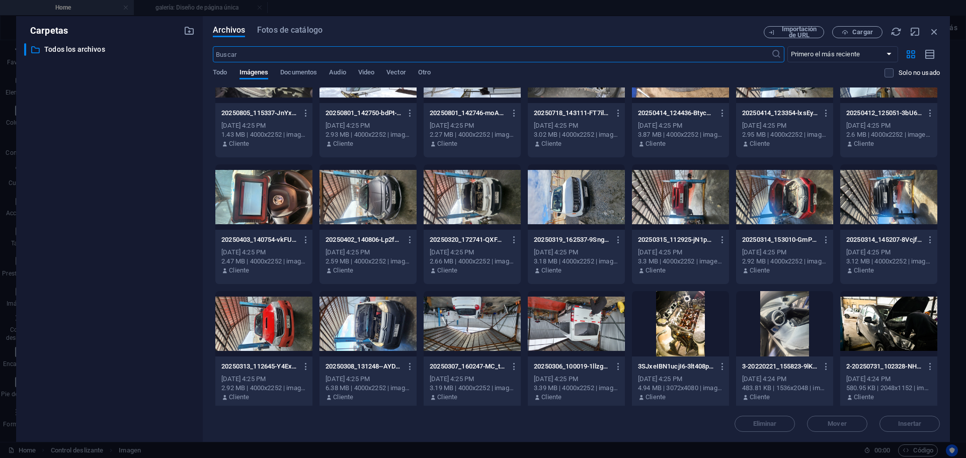
click at [576, 206] on div at bounding box center [576, 196] width 97 height 65
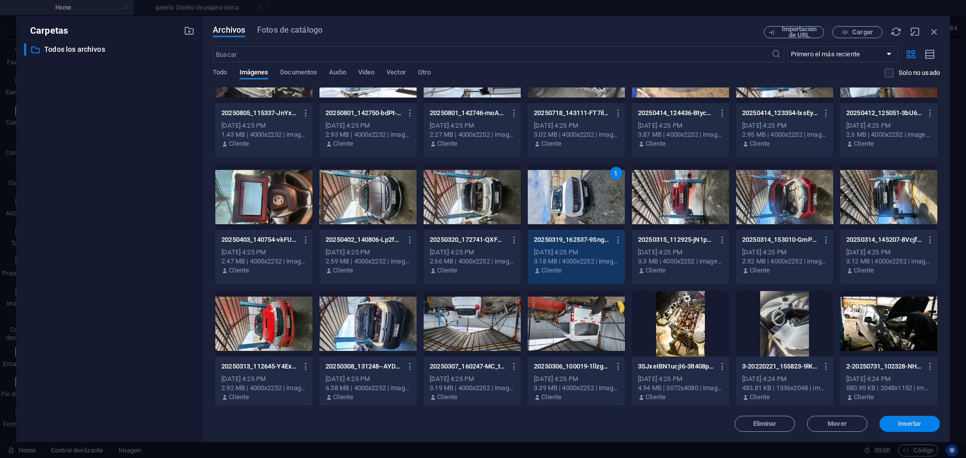
click at [901, 421] on span "Insertar" at bounding box center [910, 424] width 24 height 6
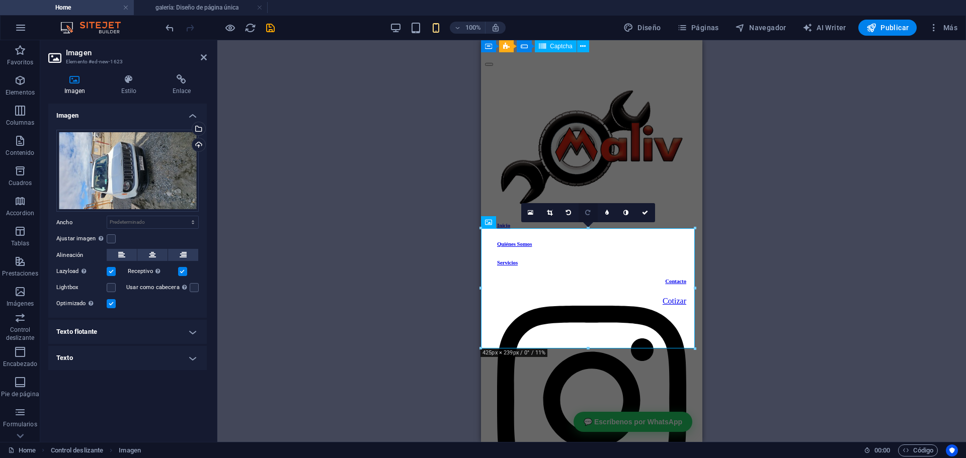
click at [588, 214] on icon at bounding box center [587, 213] width 5 height 6
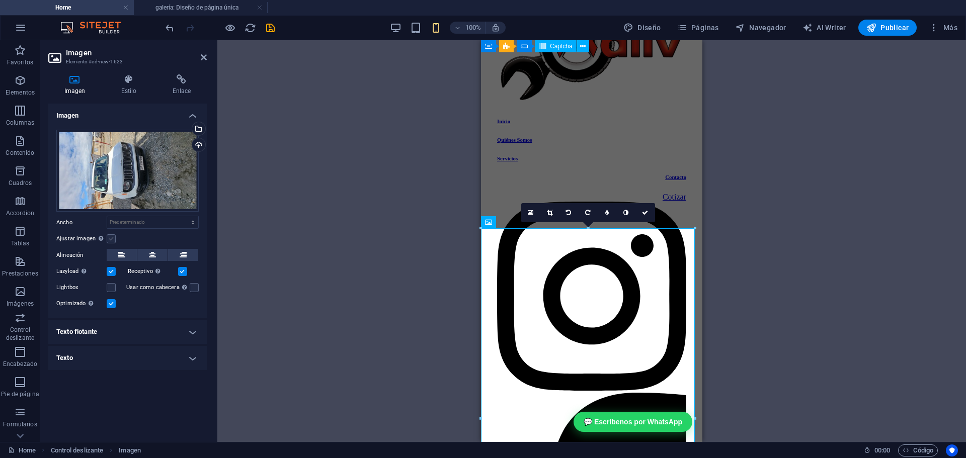
click at [109, 241] on label at bounding box center [111, 238] width 9 height 9
click at [0, 0] on input "Ajustar imagen Ajustar imagen automáticamente a un ancho y alto fijo" at bounding box center [0, 0] width 0 height 0
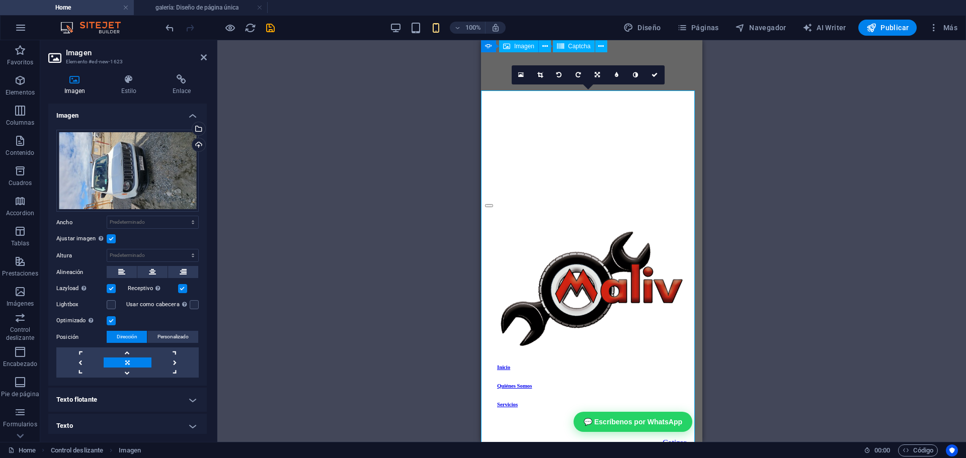
scroll to position [4180, 0]
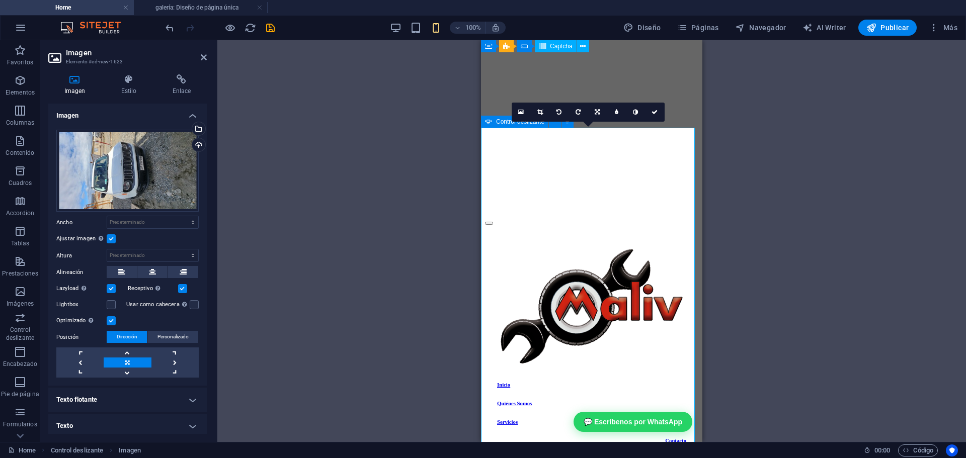
click at [493, 225] on button "button" at bounding box center [489, 223] width 8 height 3
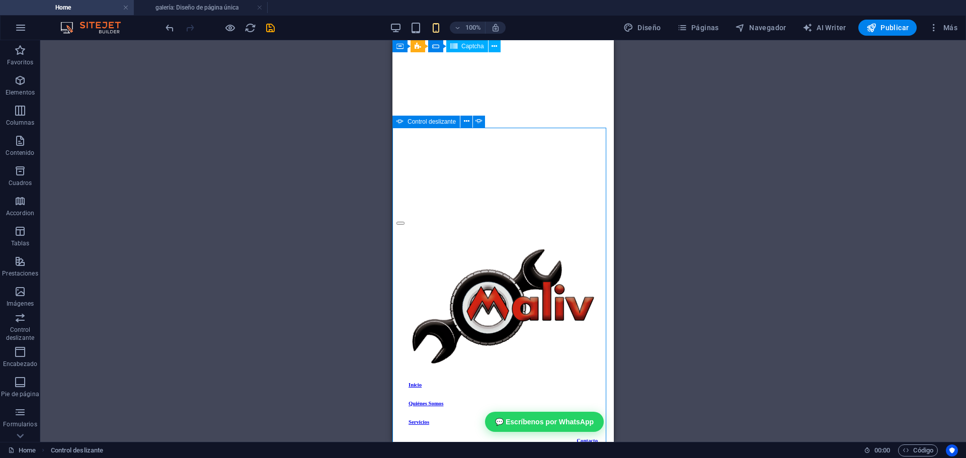
click at [399, 122] on icon at bounding box center [399, 122] width 7 height 12
select select "fade"
select select "ms"
select select "s"
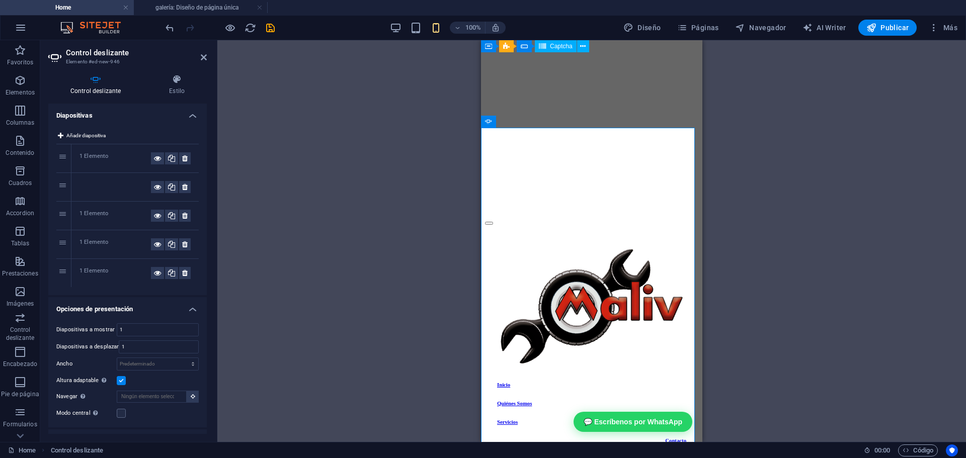
click at [67, 128] on div "Añadir diapositiva 1 1 Elemento 2 3 1 Elemento 4 1 Elemento 5 1 Elemento" at bounding box center [127, 208] width 158 height 173
click at [75, 136] on span "Añadir diapositiva" at bounding box center [85, 136] width 39 height 12
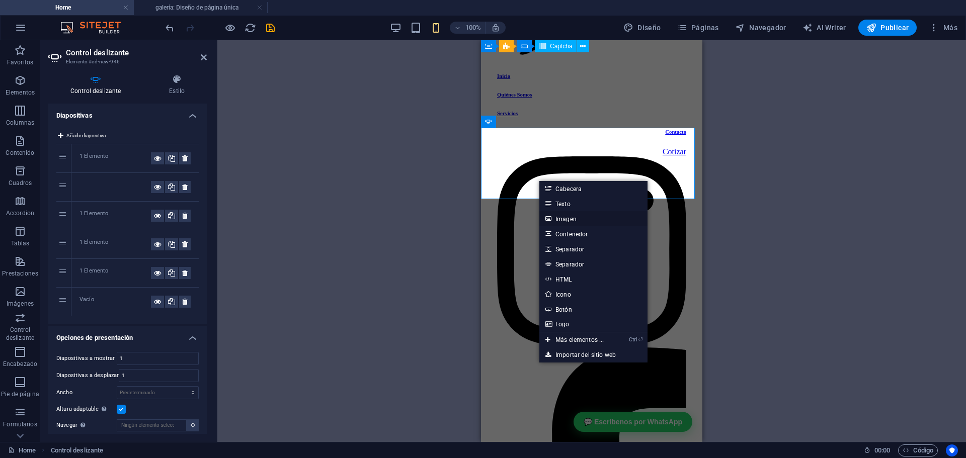
click at [573, 218] on link "Imagen" at bounding box center [593, 218] width 108 height 15
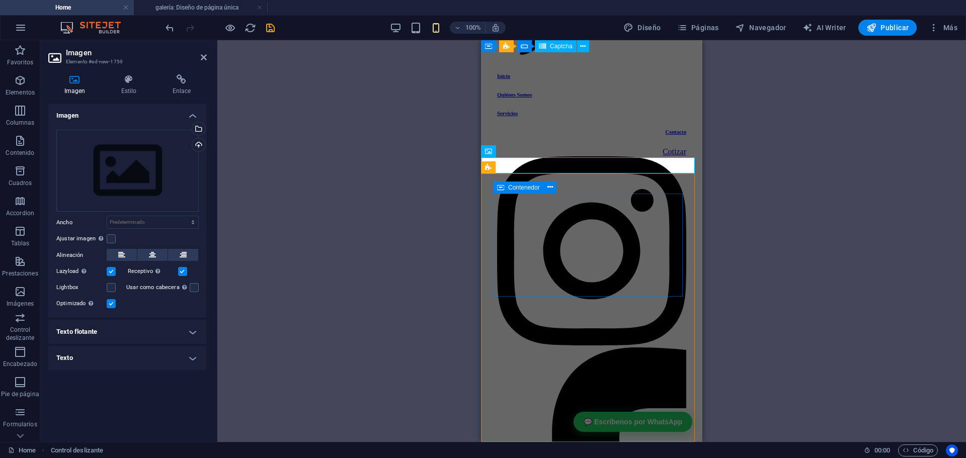
scroll to position [4151, 0]
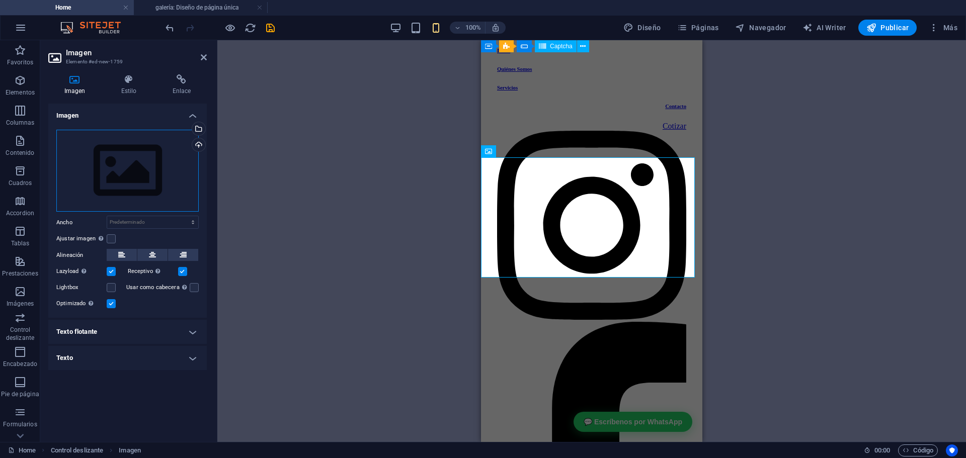
click at [110, 179] on div "Arrastra archivos aquí, haz clic para escoger archivos o selecciona archivos de…" at bounding box center [127, 171] width 142 height 82
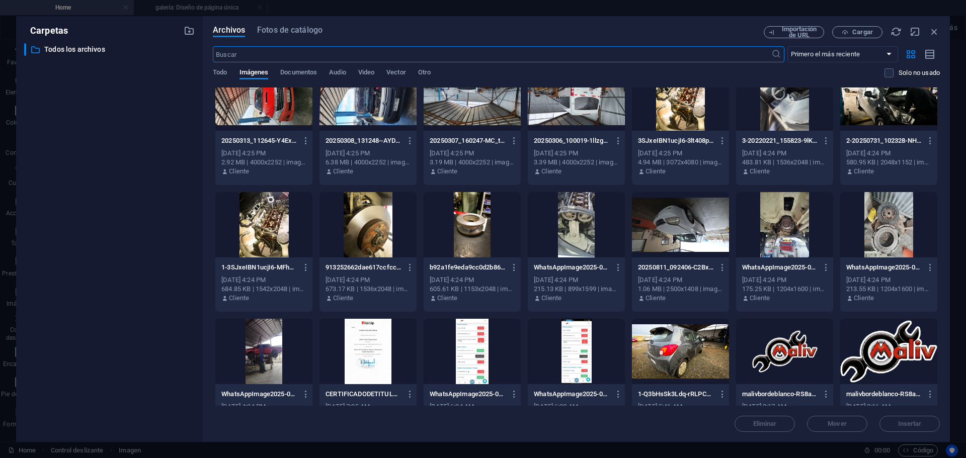
scroll to position [302, 0]
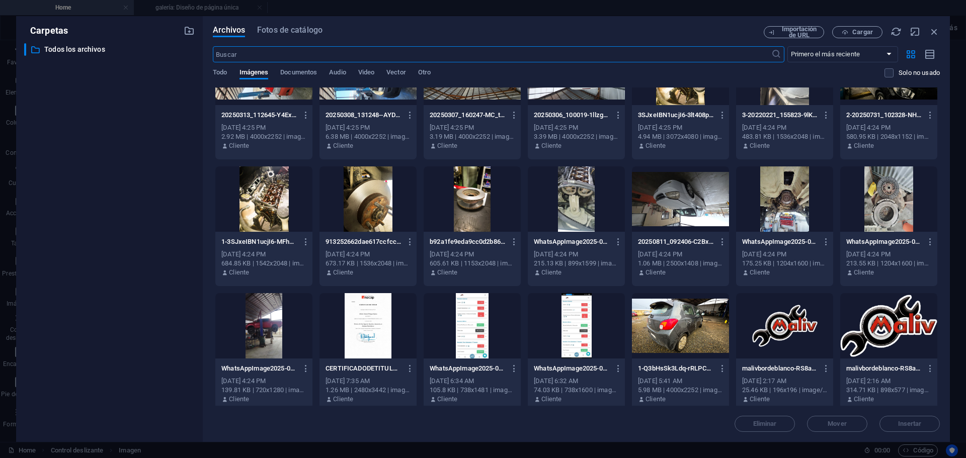
click at [475, 211] on div at bounding box center [471, 198] width 97 height 65
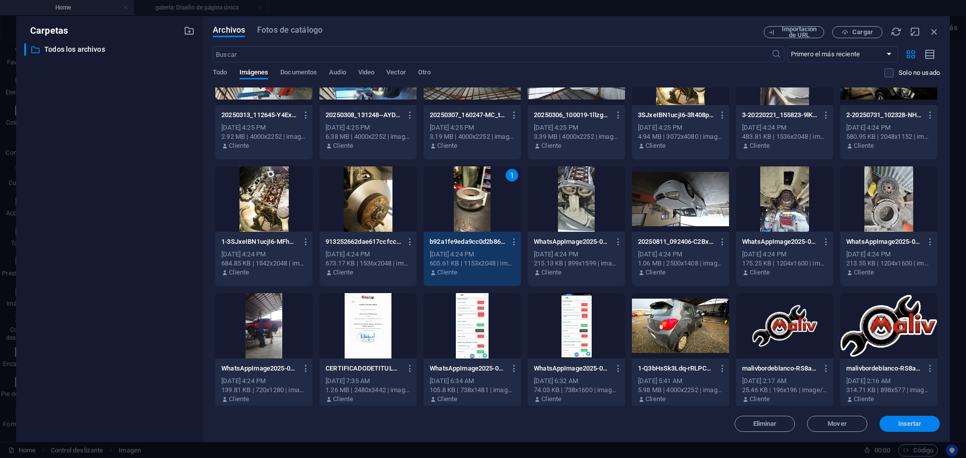
click at [917, 423] on span "Insertar" at bounding box center [910, 424] width 24 height 6
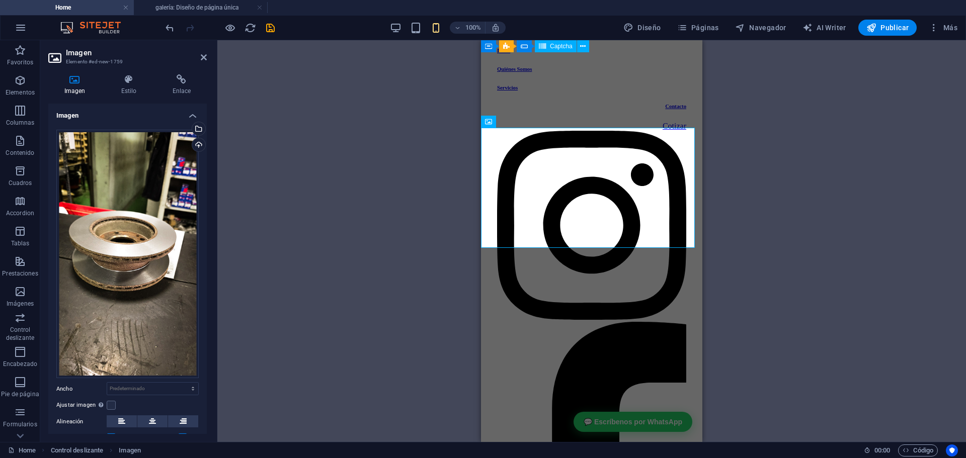
scroll to position [4180, 0]
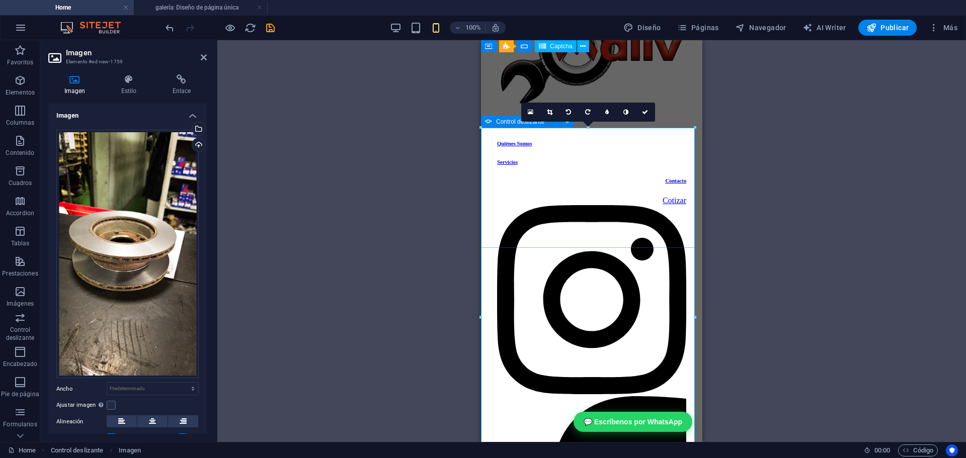
click at [489, 125] on icon at bounding box center [488, 122] width 7 height 12
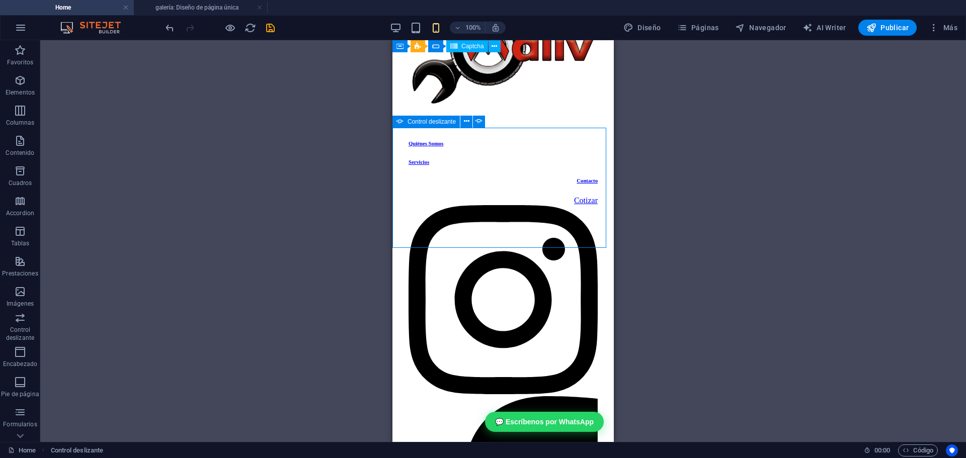
click at [399, 124] on icon at bounding box center [399, 122] width 7 height 12
select select "fade"
select select "ms"
select select "s"
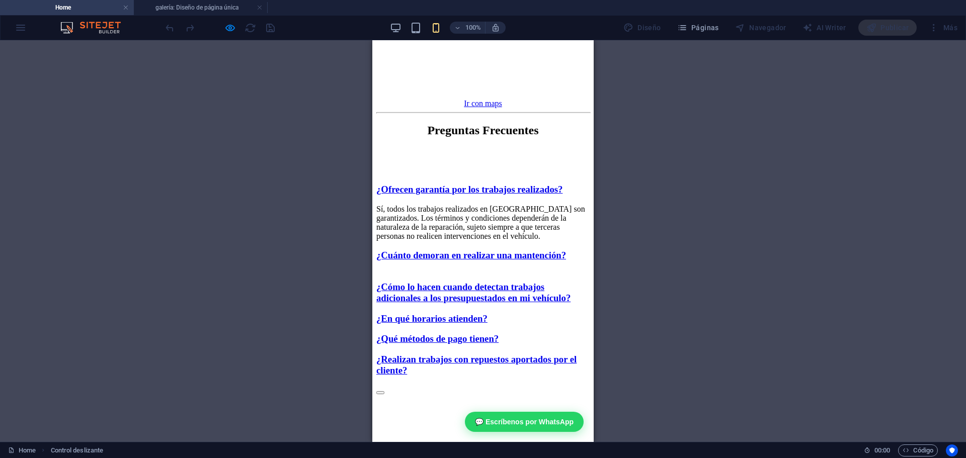
scroll to position [3353, 0]
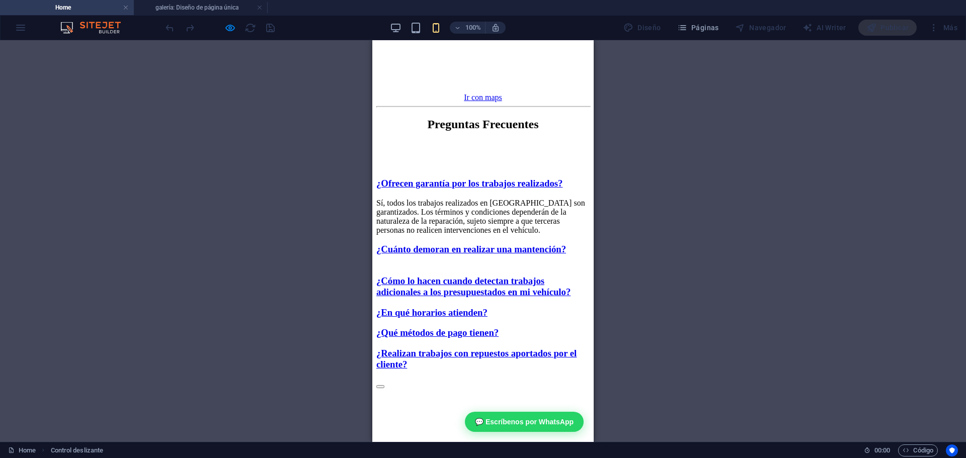
drag, startPoint x: 512, startPoint y: 254, endPoint x: 290, endPoint y: 242, distance: 222.6
drag, startPoint x: 518, startPoint y: 260, endPoint x: 419, endPoint y: 264, distance: 99.1
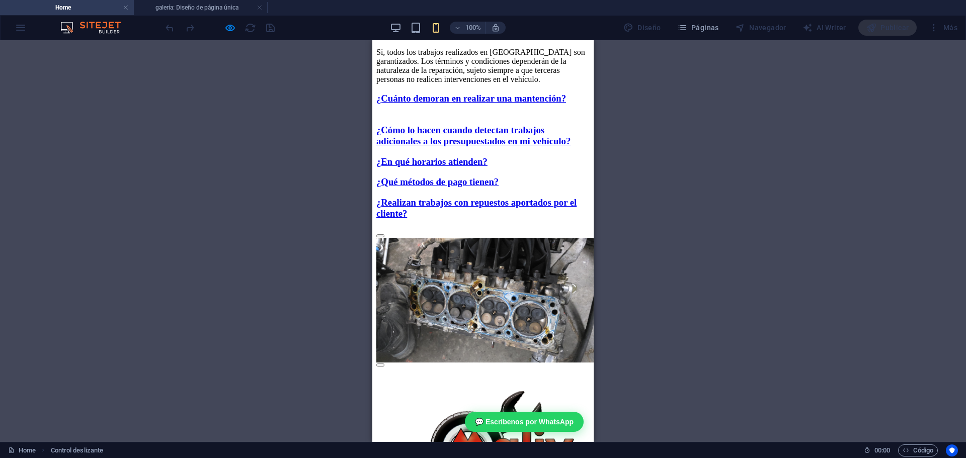
drag, startPoint x: 527, startPoint y: 211, endPoint x: 498, endPoint y: 416, distance: 207.7
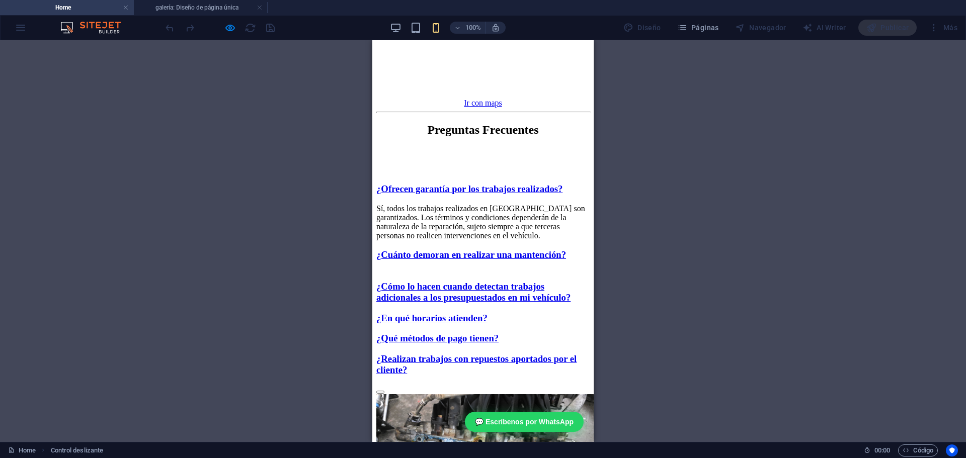
scroll to position [3302, 0]
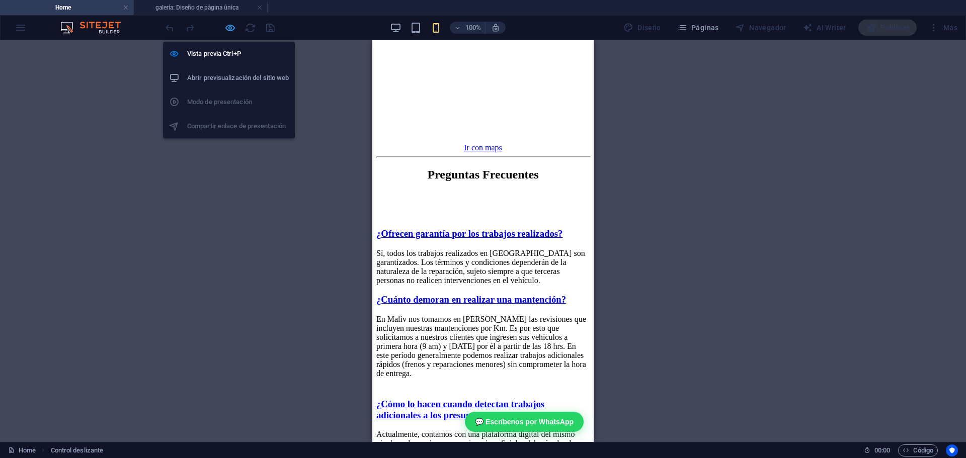
select select "fade"
select select "ms"
select select "s"
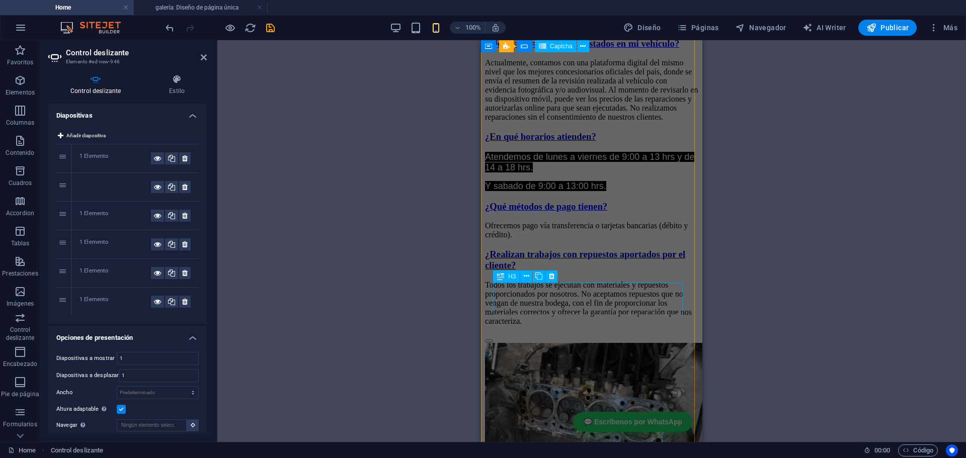
scroll to position [3805, 0]
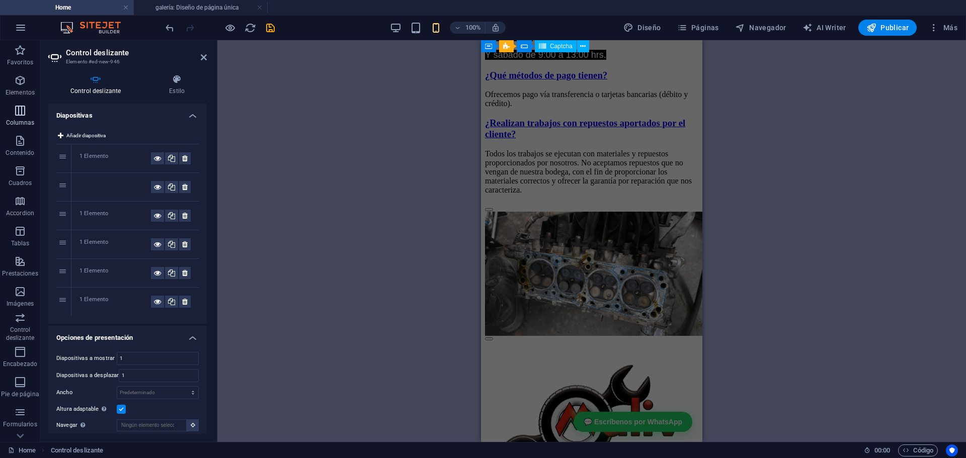
click at [21, 109] on icon "button" at bounding box center [20, 111] width 12 height 12
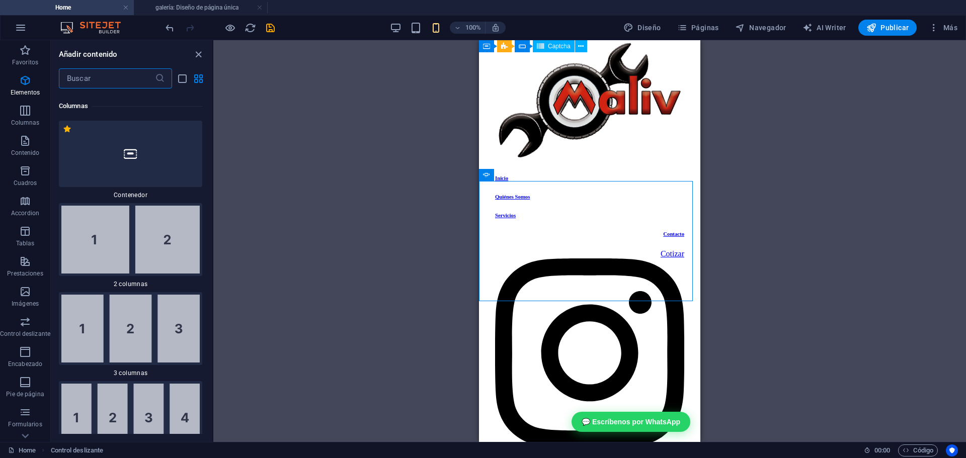
scroll to position [580, 0]
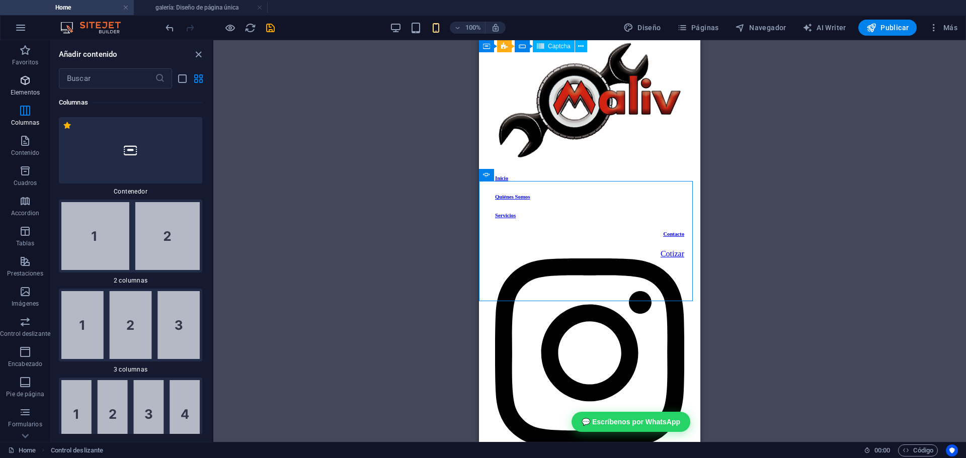
click at [21, 83] on icon "button" at bounding box center [25, 80] width 12 height 12
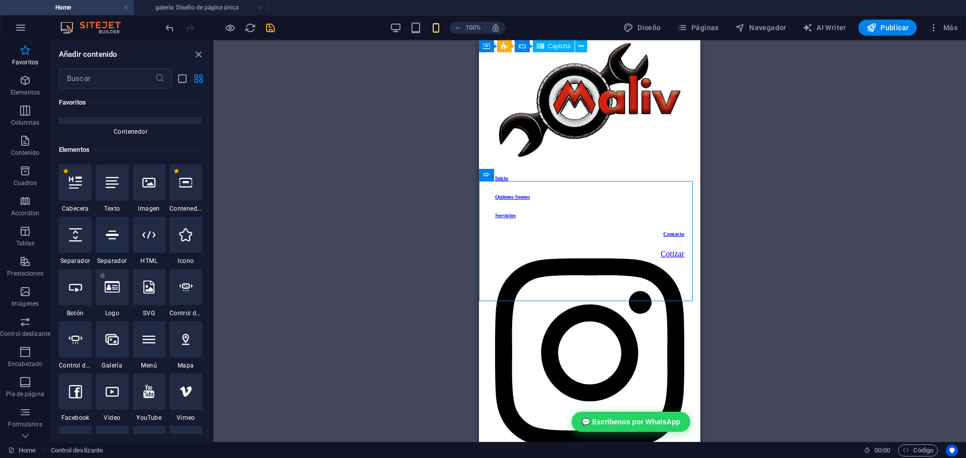
scroll to position [139, 0]
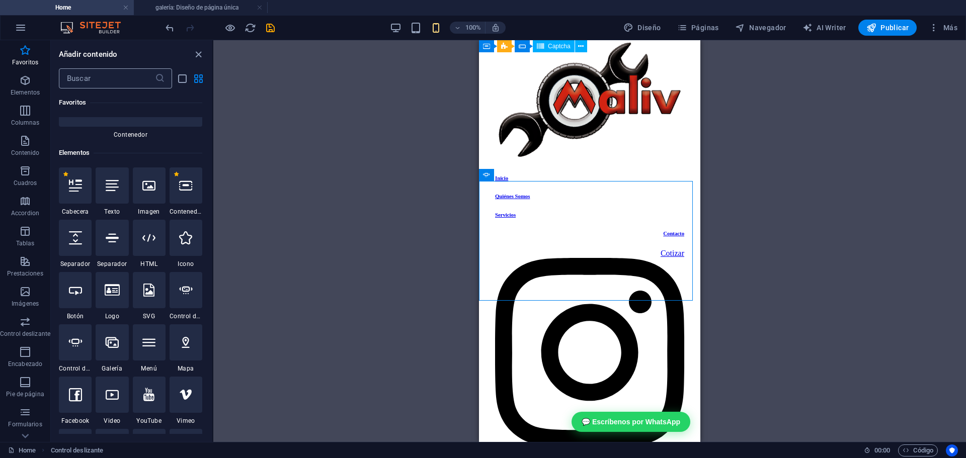
click at [122, 82] on input "text" at bounding box center [107, 78] width 96 height 20
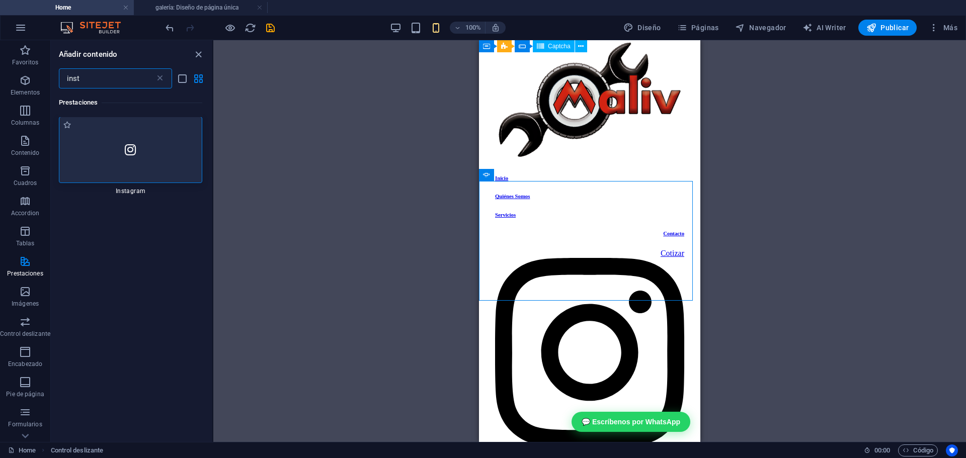
scroll to position [0, 0]
type input "inst"
click at [117, 152] on div at bounding box center [130, 150] width 143 height 66
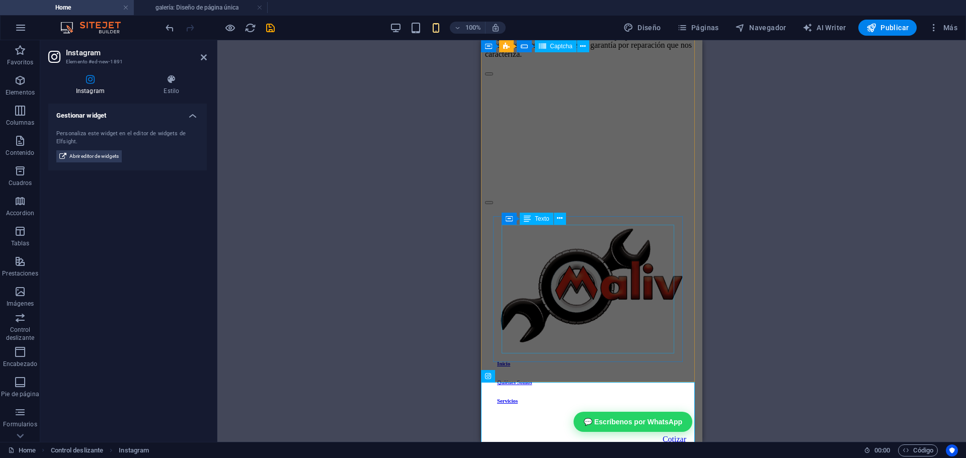
scroll to position [3926, 0]
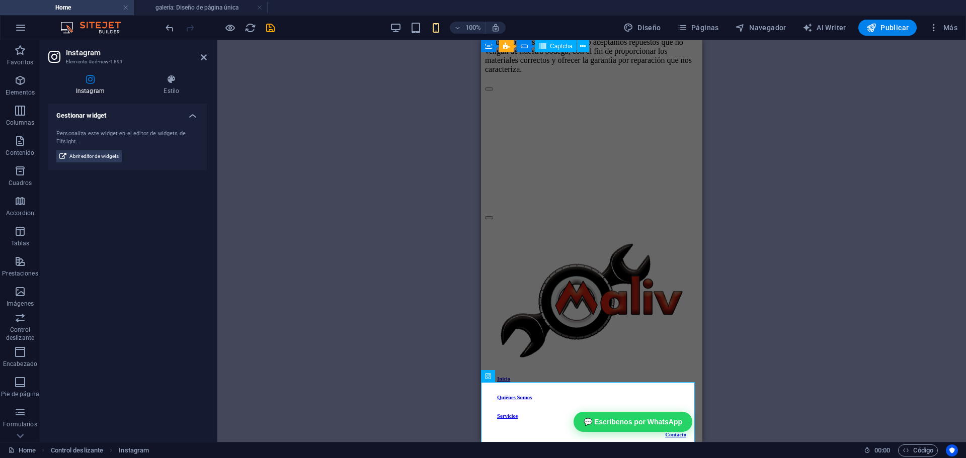
drag, startPoint x: 110, startPoint y: 138, endPoint x: 189, endPoint y: 143, distance: 79.1
click at [206, 149] on div "Personaliza este widget en el editor de widgets de Elfsight. Abrir editor de wi…" at bounding box center [127, 146] width 158 height 49
click at [100, 90] on h4 "Instagram" at bounding box center [92, 84] width 88 height 21
drag, startPoint x: 90, startPoint y: 88, endPoint x: 323, endPoint y: 169, distance: 247.0
click at [326, 168] on div "Instagram Elemento #ed-new-1891 Instagram Estilo Gestionar widget Personaliza e…" at bounding box center [502, 241] width 925 height 402
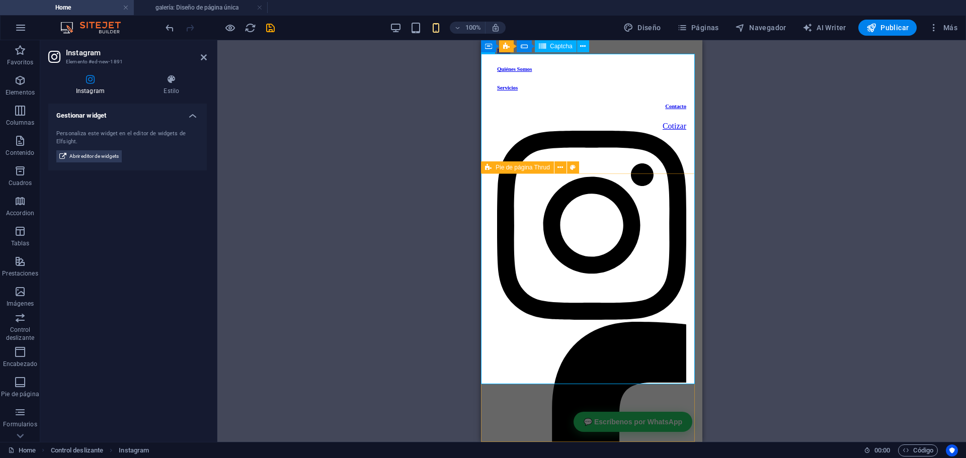
scroll to position [4154, 0]
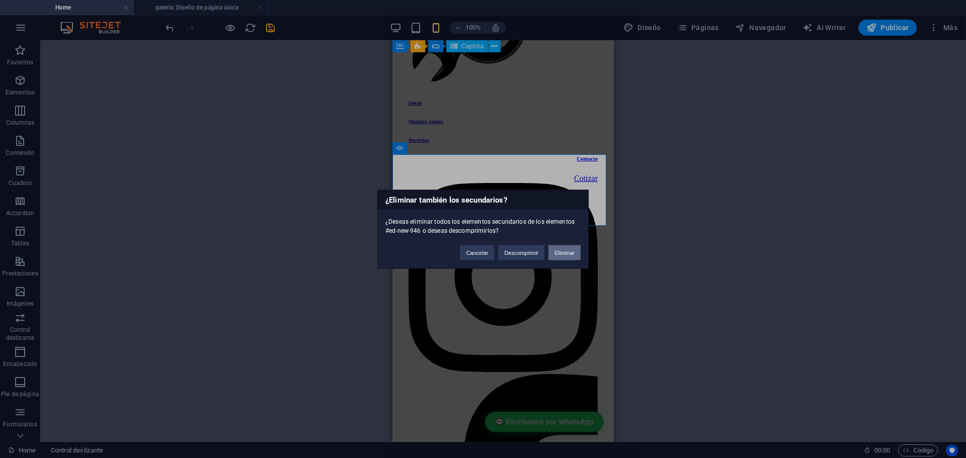
drag, startPoint x: 558, startPoint y: 249, endPoint x: 165, endPoint y: 209, distance: 395.3
click at [558, 249] on button "Eliminar" at bounding box center [564, 252] width 32 height 15
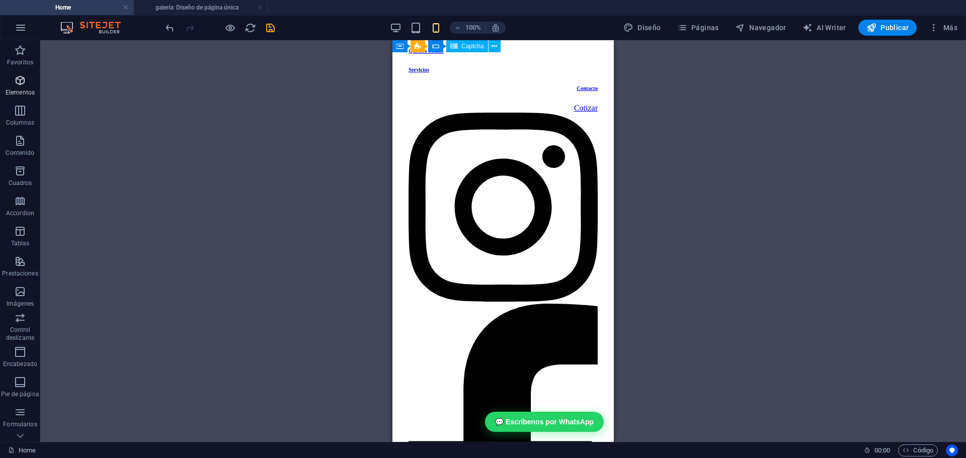
click at [17, 80] on icon "button" at bounding box center [20, 80] width 12 height 12
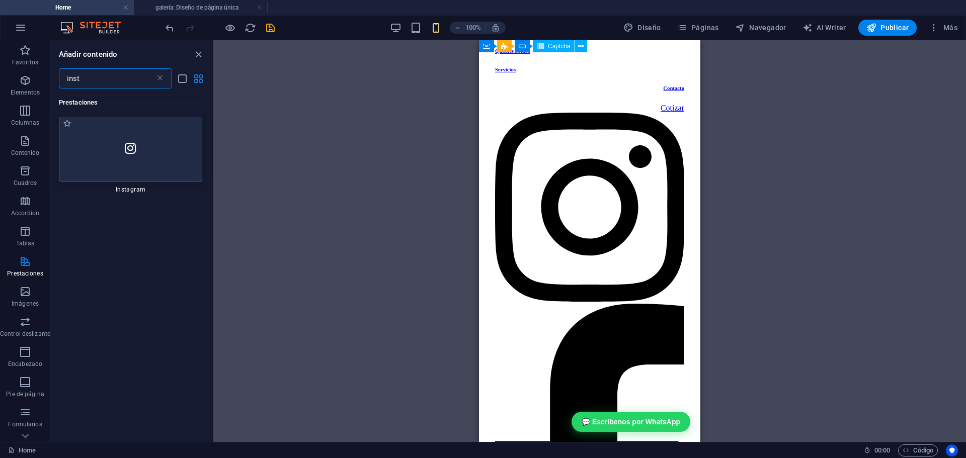
scroll to position [1, 0]
type input "inst"
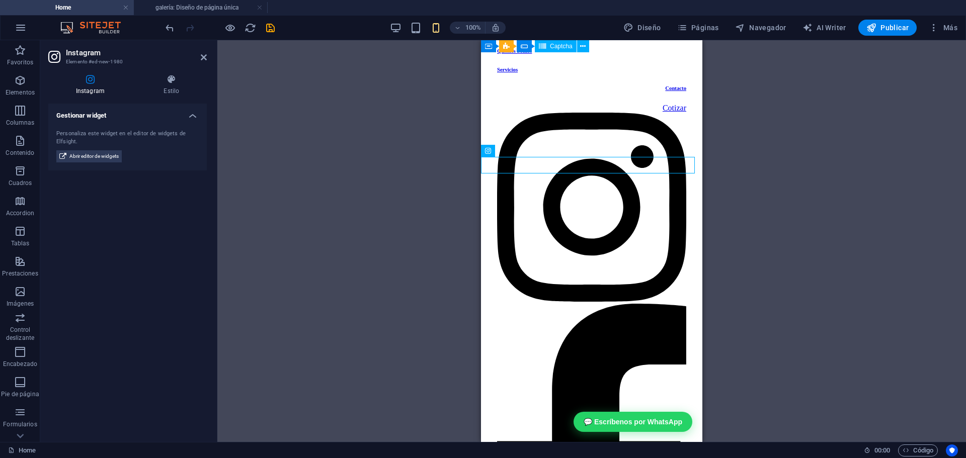
scroll to position [4151, 0]
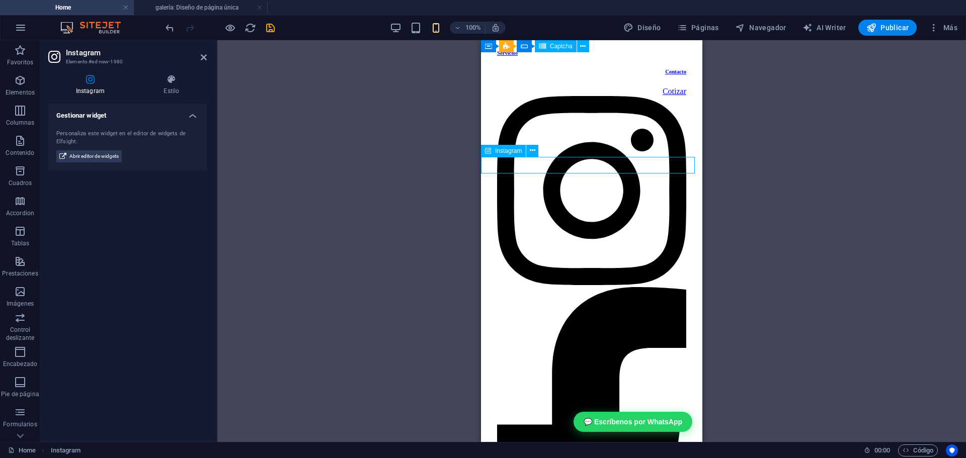
click at [515, 153] on span "Instagram" at bounding box center [508, 151] width 27 height 6
click at [515, 152] on span "Instagram" at bounding box center [508, 151] width 27 height 6
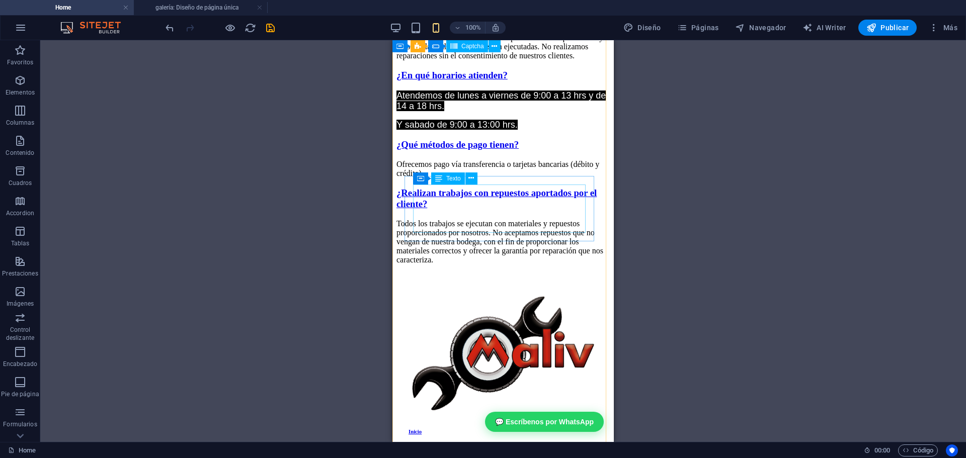
scroll to position [3783, 0]
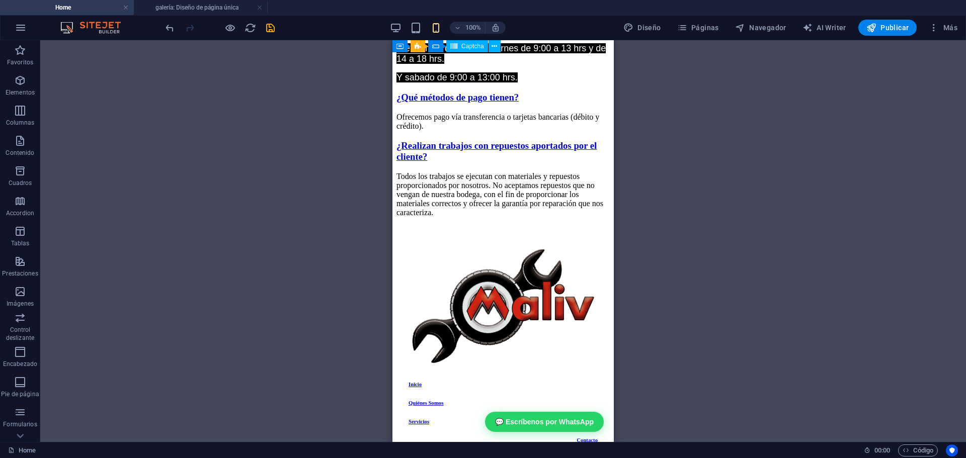
drag, startPoint x: 614, startPoint y: 382, endPoint x: 616, endPoint y: 374, distance: 7.8
click at [616, 374] on div "Contenedor H2 Columnas desiguales Contenedor Barra de menús Pie de página Thrud…" at bounding box center [502, 241] width 925 height 402
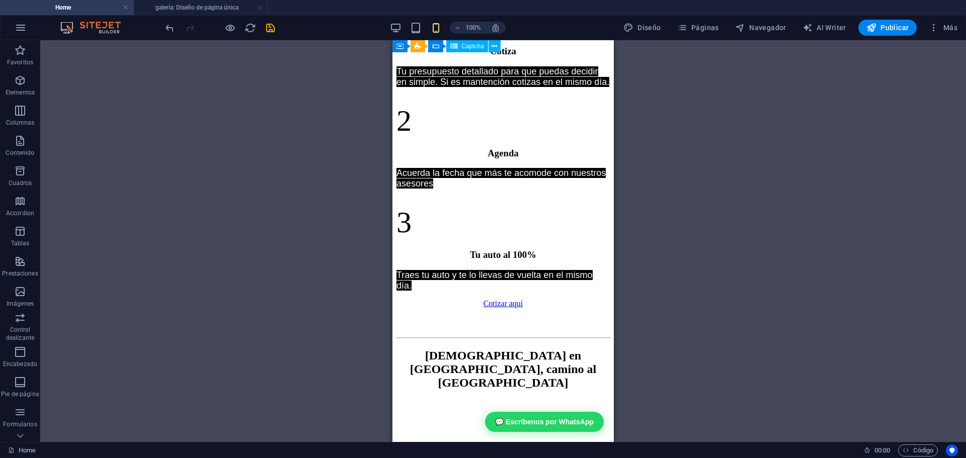
scroll to position [2844, 0]
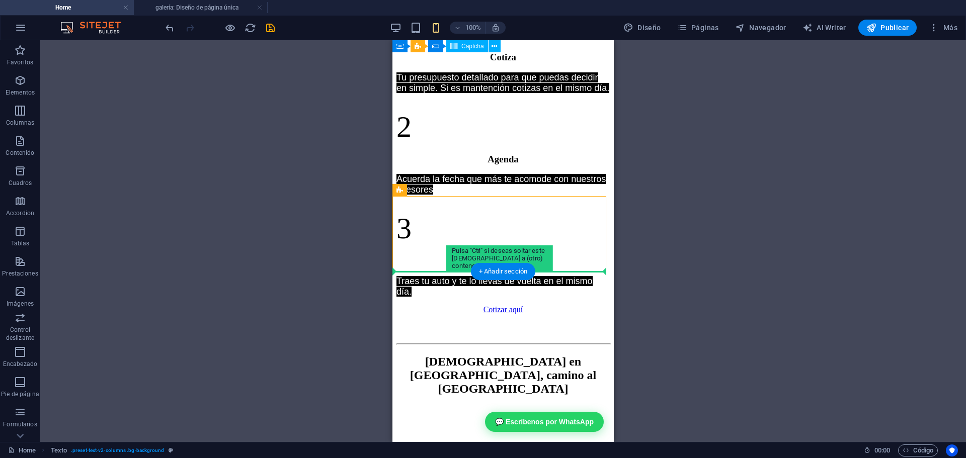
drag, startPoint x: 466, startPoint y: 257, endPoint x: 462, endPoint y: 284, distance: 26.9
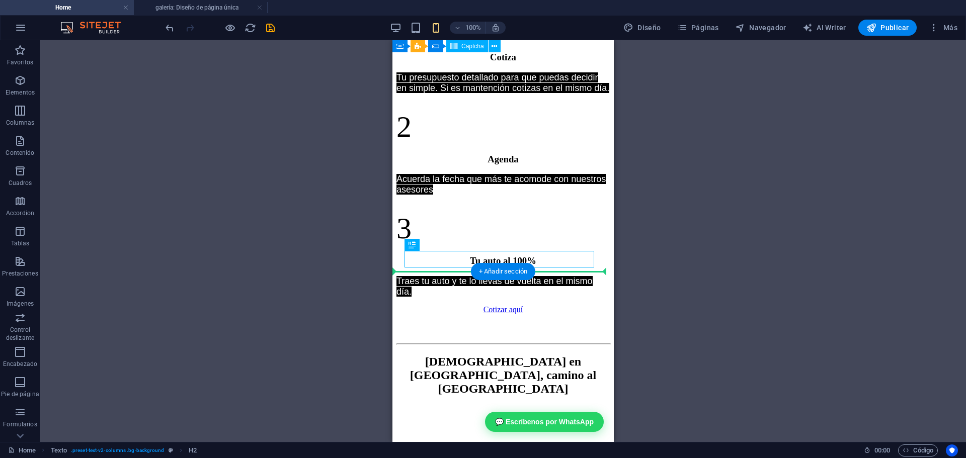
drag, startPoint x: 460, startPoint y: 258, endPoint x: 453, endPoint y: 286, distance: 27.9
drag, startPoint x: 472, startPoint y: 247, endPoint x: 469, endPoint y: 275, distance: 28.3
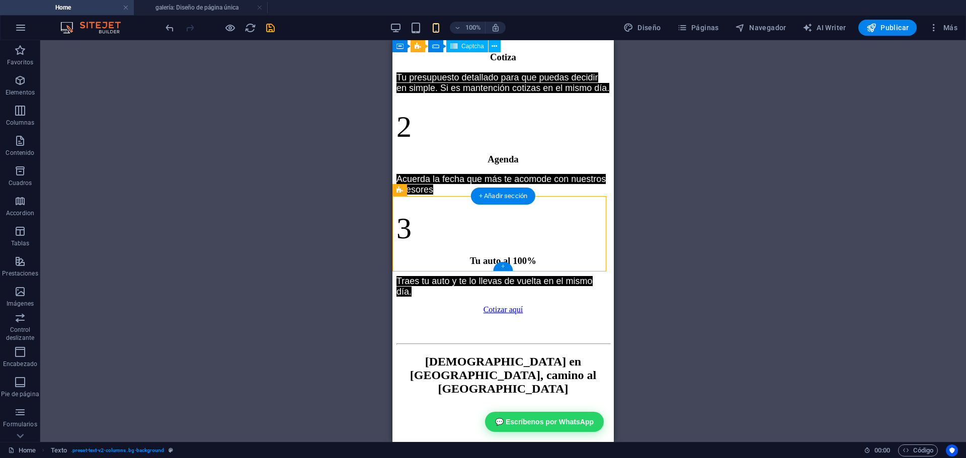
click at [507, 268] on div "+" at bounding box center [503, 266] width 20 height 9
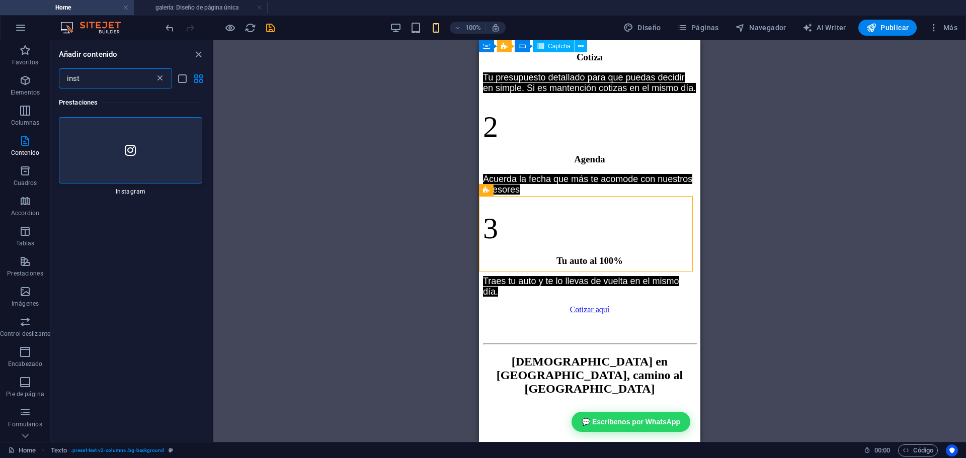
click at [159, 78] on icon at bounding box center [160, 78] width 10 height 10
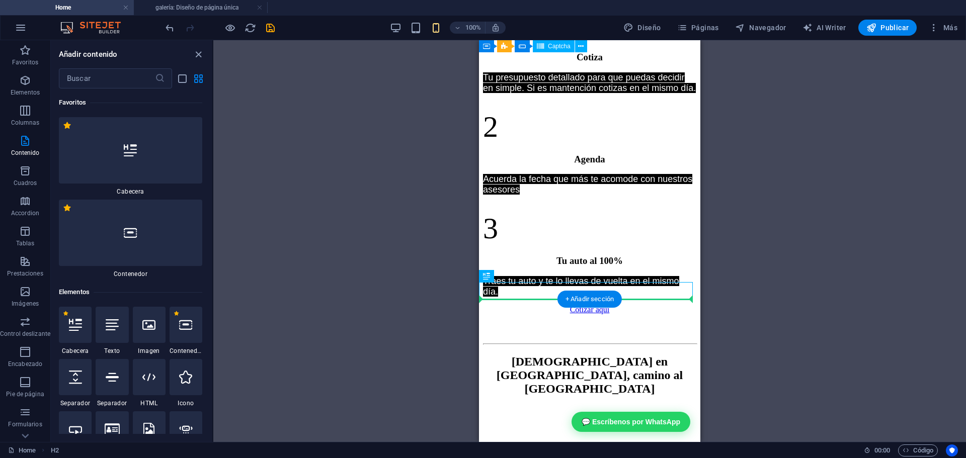
drag, startPoint x: 513, startPoint y: 291, endPoint x: 545, endPoint y: 318, distance: 41.0
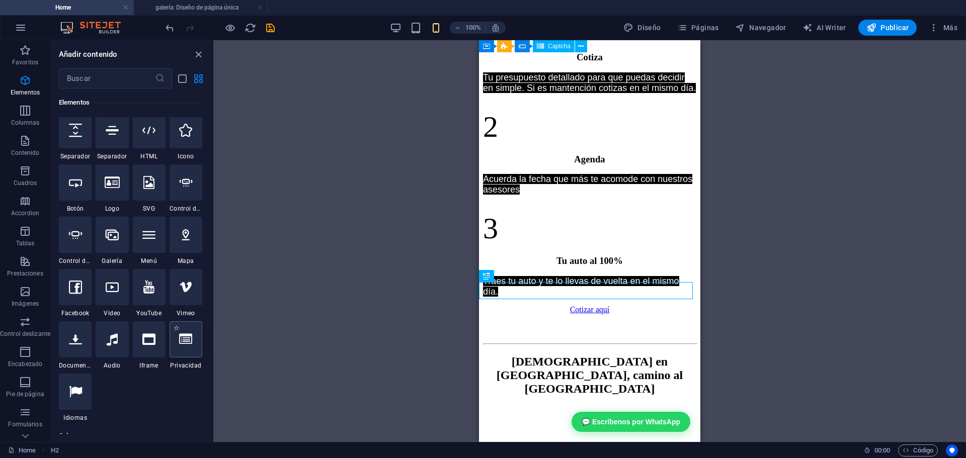
scroll to position [251, 0]
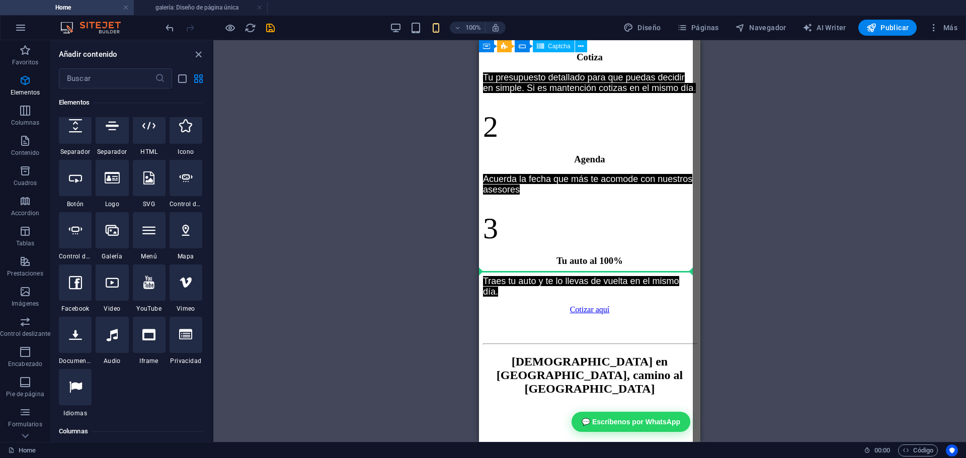
select select "%"
select select "px"
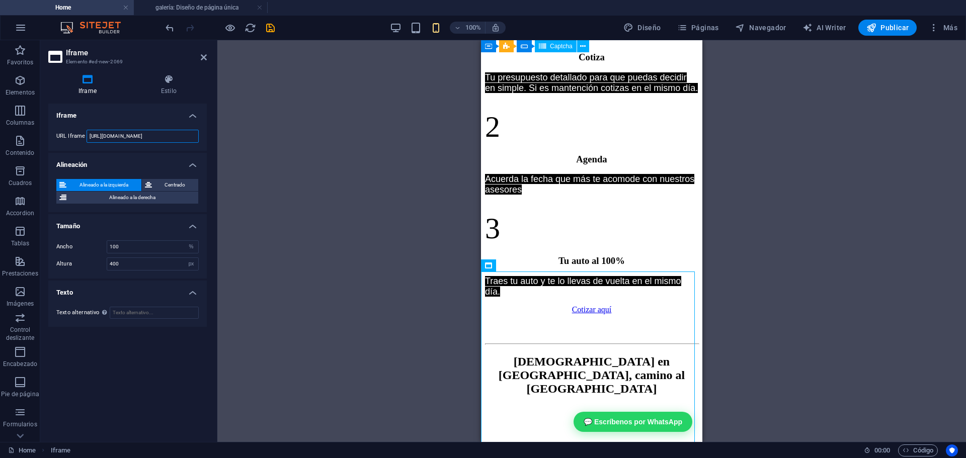
click at [136, 132] on input "https://template-wireframe.de.rs/" at bounding box center [142, 136] width 112 height 13
paste input "<iframe onload="iFrameSetup(this)" src="https://app.mirror-app.com/feed-instagr…"
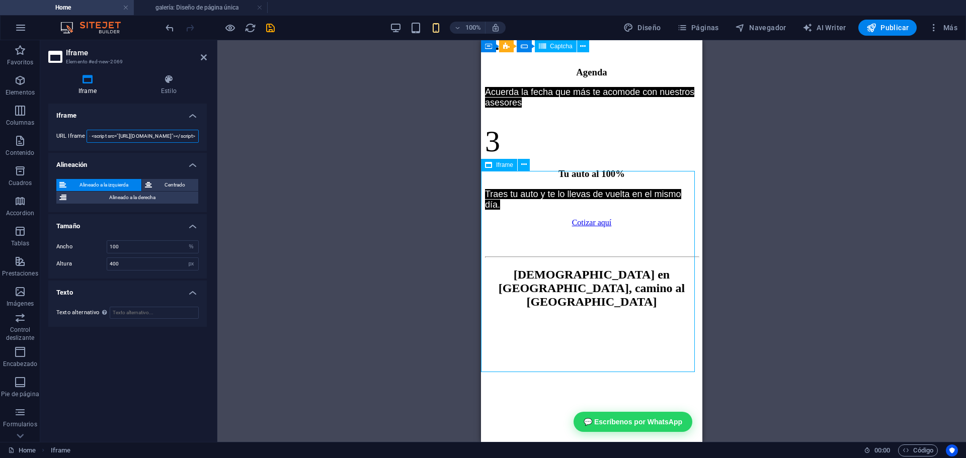
scroll to position [2944, 0]
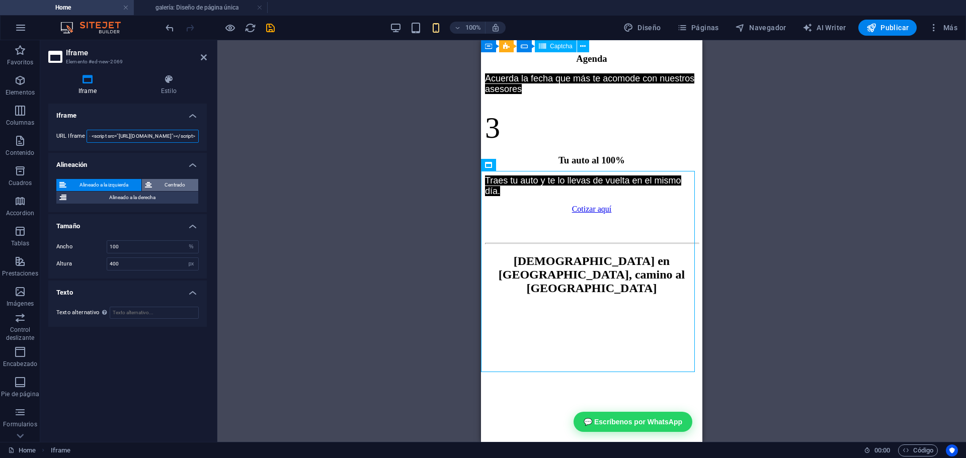
type input "<iframe onload="iFrameSetup(this)" src="https://app.mirror-app.com/feed-instagr…"
click at [162, 184] on span "Centrado" at bounding box center [175, 185] width 41 height 12
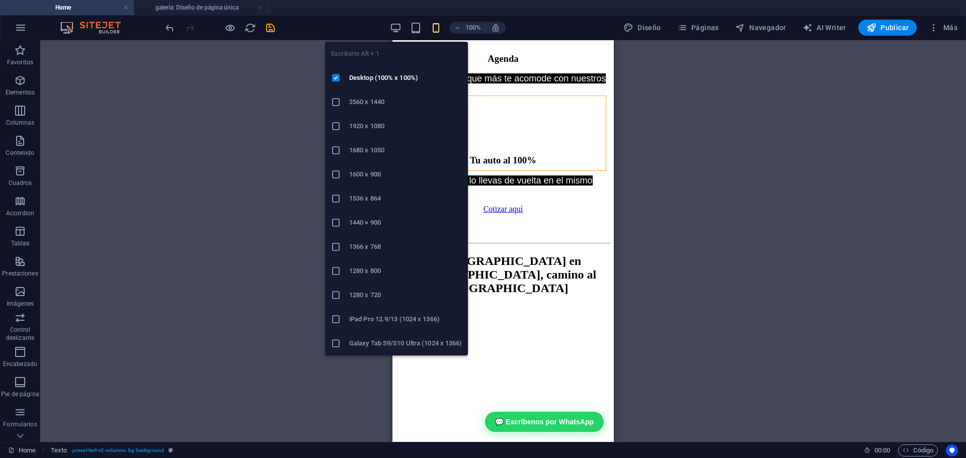
drag, startPoint x: 399, startPoint y: 30, endPoint x: 403, endPoint y: 35, distance: 6.1
click at [399, 29] on icon "button" at bounding box center [396, 28] width 12 height 12
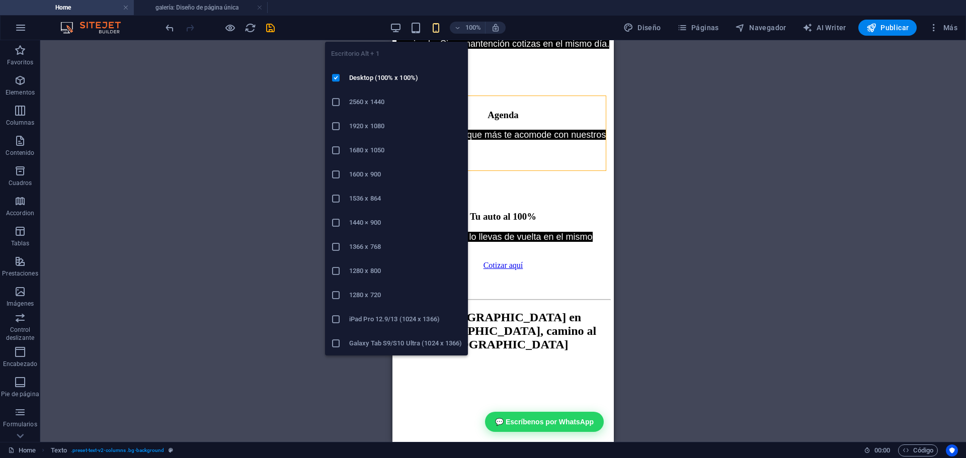
scroll to position [1999, 0]
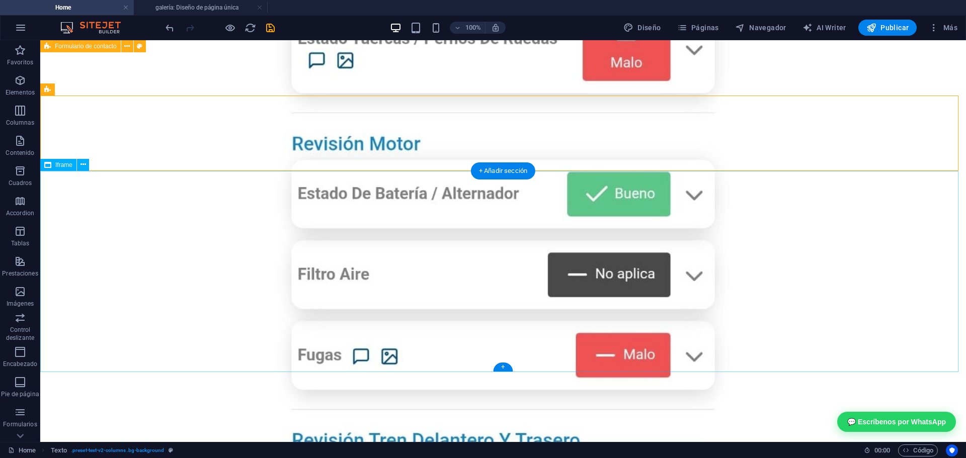
select select "%"
select select "px"
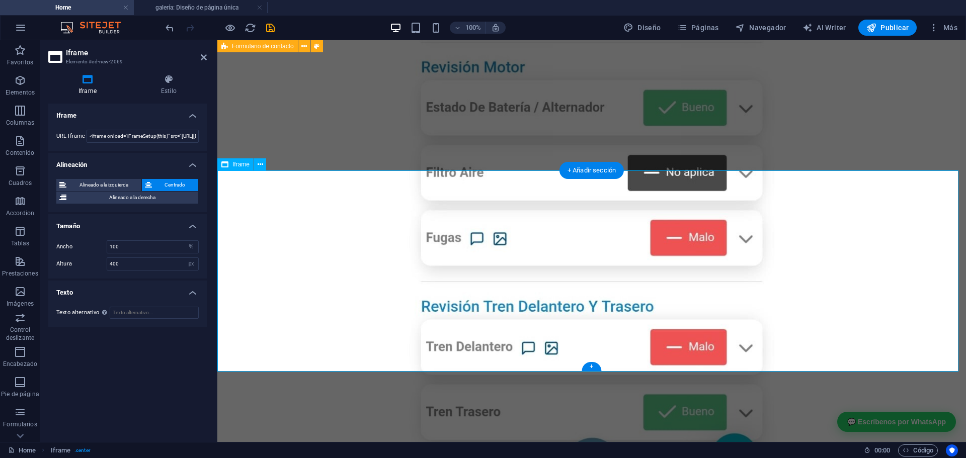
scroll to position [2000, 0]
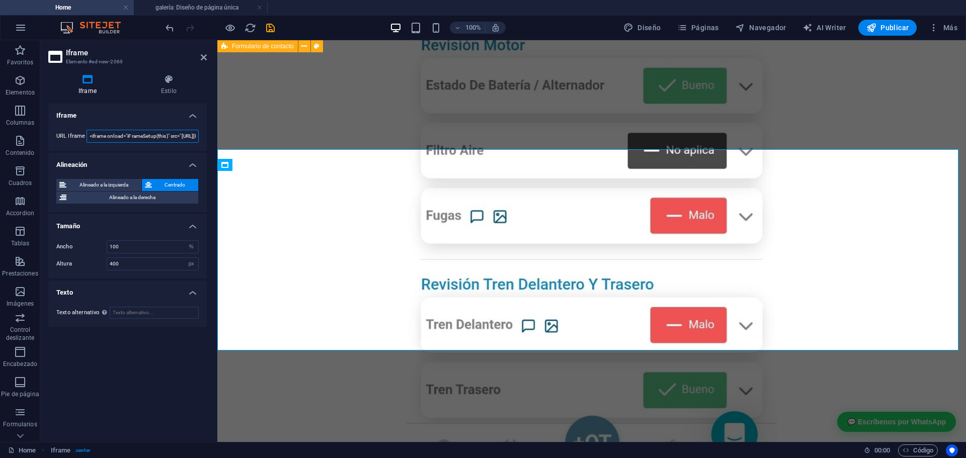
click at [142, 132] on input "<iframe onload="iFrameSetup(this)" src="https://app.mirror-app.com/feed-instagr…" at bounding box center [142, 136] width 112 height 13
click at [142, 131] on input "<iframe onload="iFrameSetup(this)" src="https://app.mirror-app.com/feed-instagr…" at bounding box center [142, 136] width 112 height 13
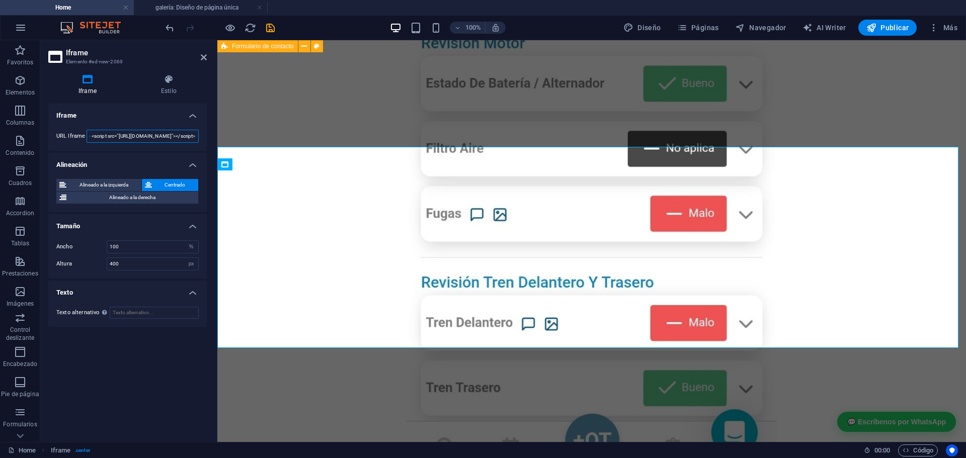
scroll to position [2024, 0]
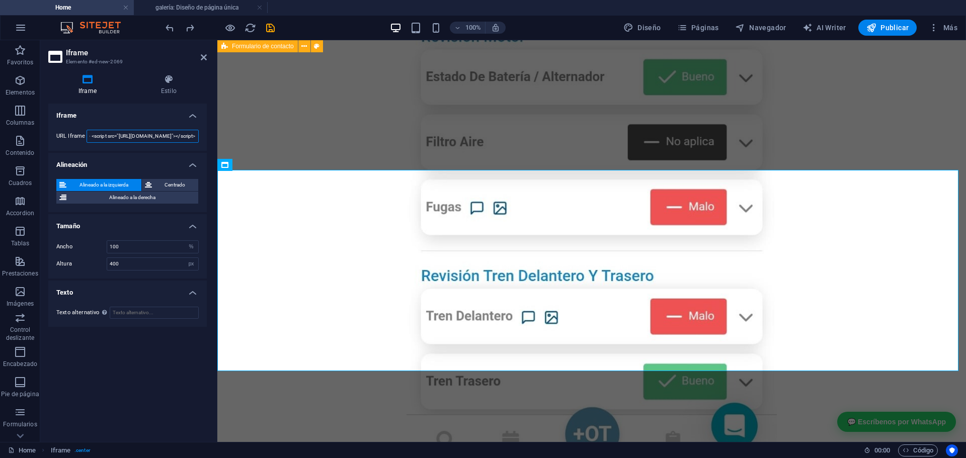
click at [152, 133] on input "<iframe onload="iFrameSetup(this)" src="https://app.mirror-app.com/feed-instagr…" at bounding box center [142, 136] width 112 height 13
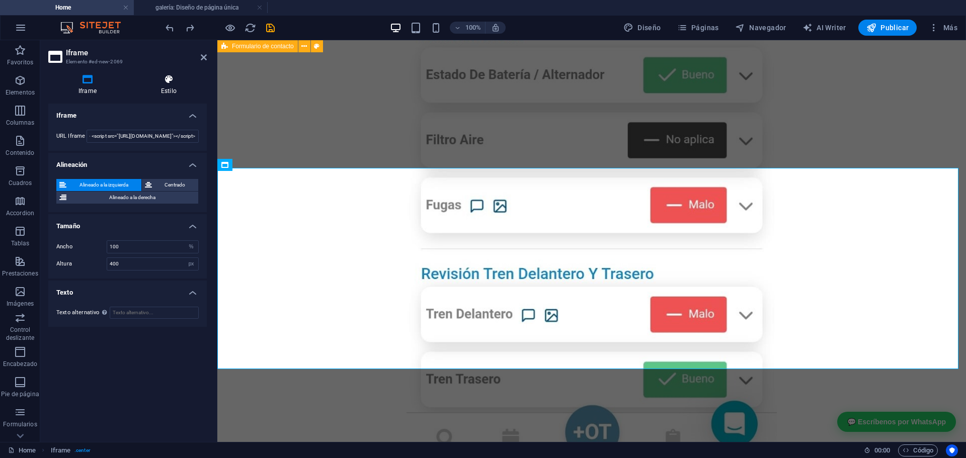
scroll to position [2033, 0]
click at [166, 80] on icon at bounding box center [169, 79] width 76 height 10
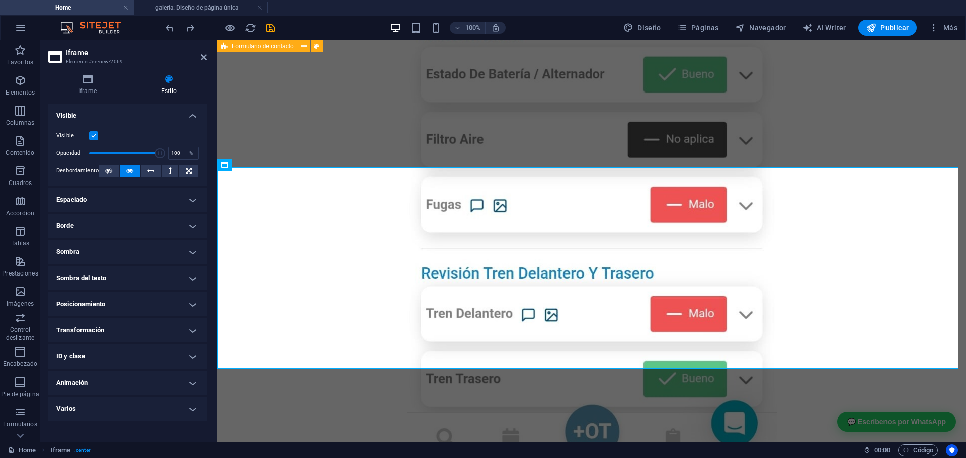
scroll to position [0, 0]
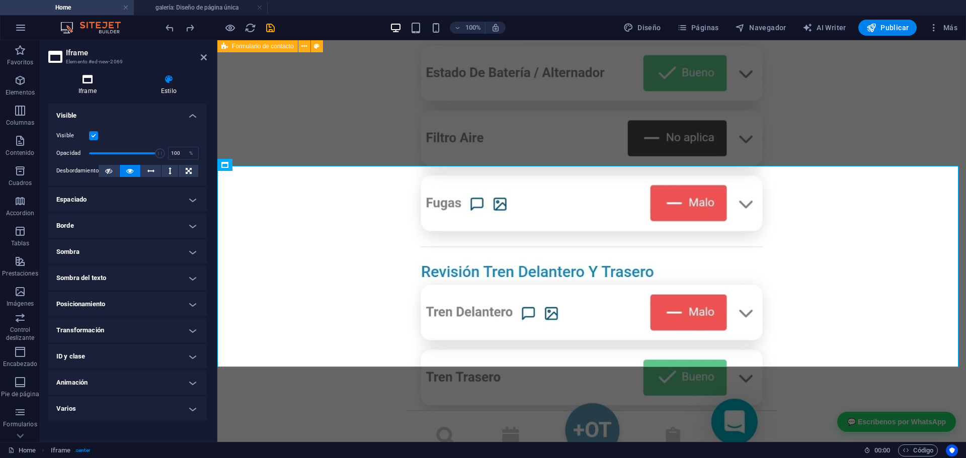
click at [107, 85] on h4 "Iframe" at bounding box center [89, 84] width 82 height 21
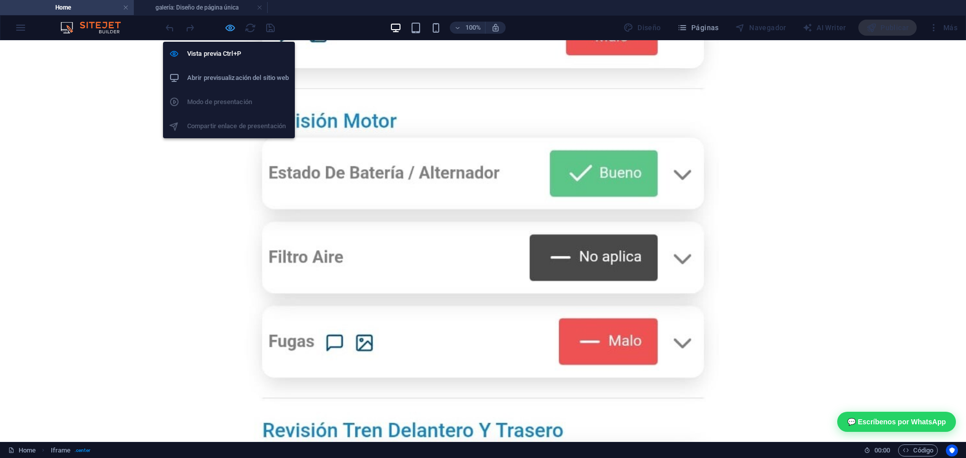
select select "%"
select select "px"
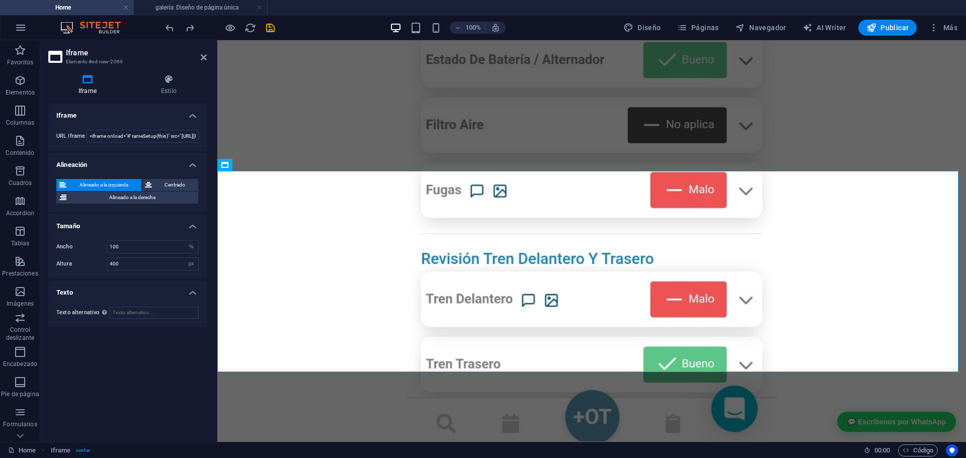
scroll to position [2048, 0]
click at [202, 58] on icon at bounding box center [204, 57] width 6 height 8
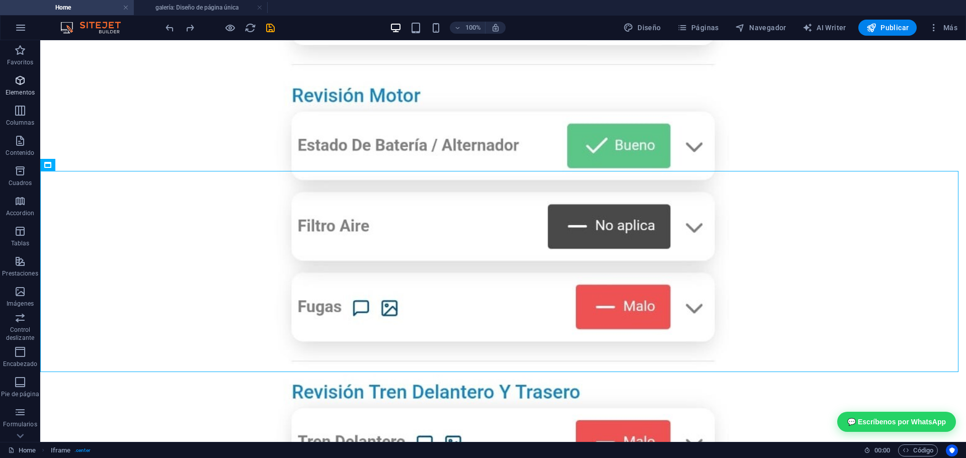
click at [13, 84] on span "Elementos" at bounding box center [20, 86] width 40 height 24
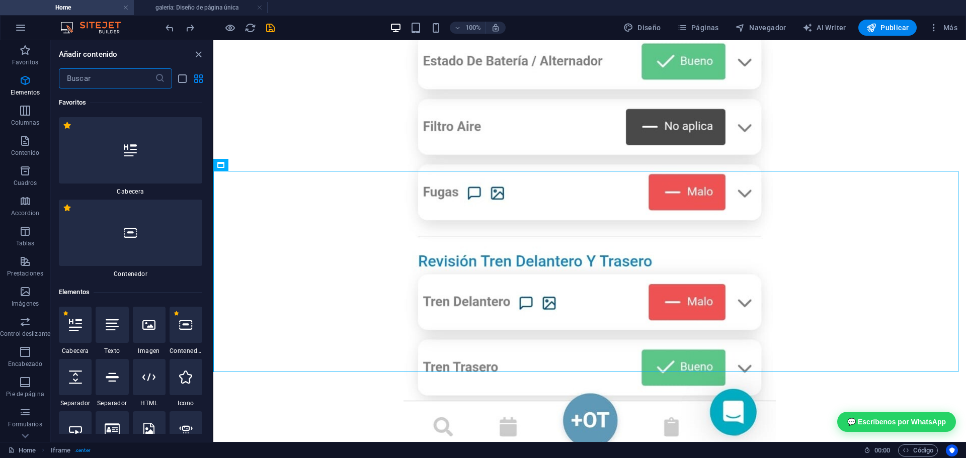
scroll to position [190, 0]
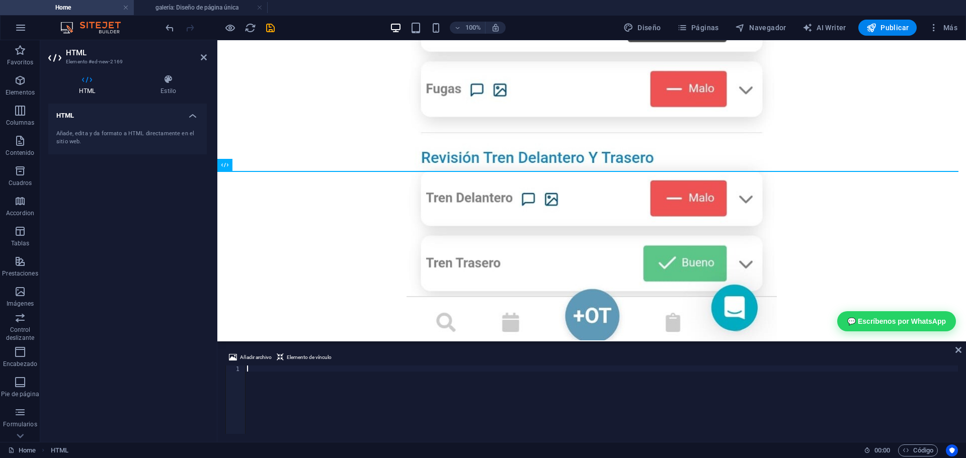
click at [110, 140] on div "Añade, edita y da formato a HTML directamente en el sitio web." at bounding box center [127, 138] width 142 height 17
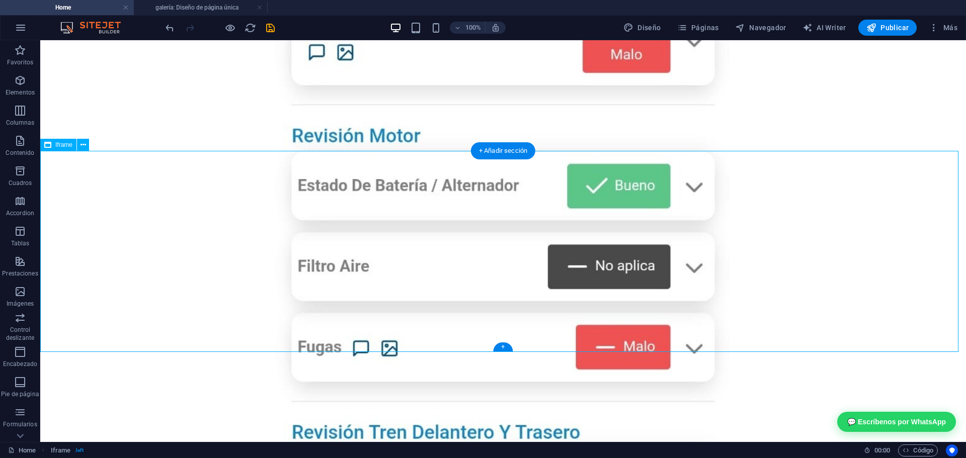
scroll to position [1997, 0]
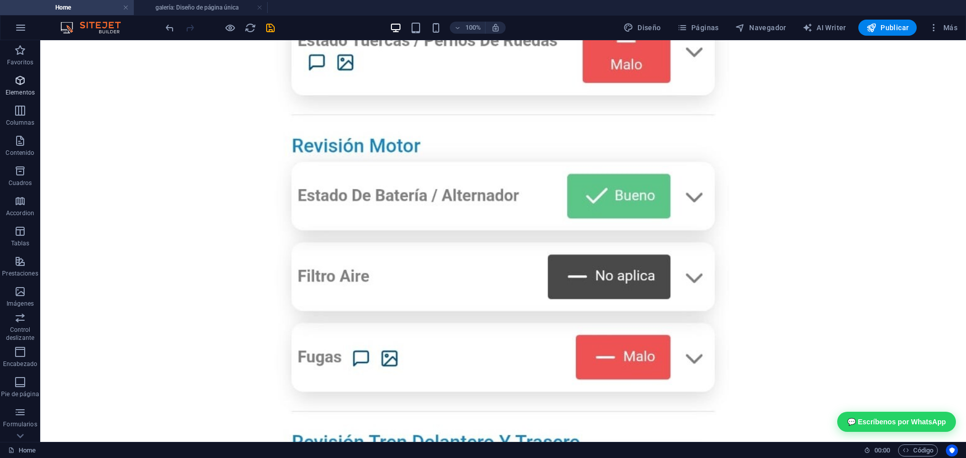
click at [15, 87] on span "Elementos" at bounding box center [20, 86] width 40 height 24
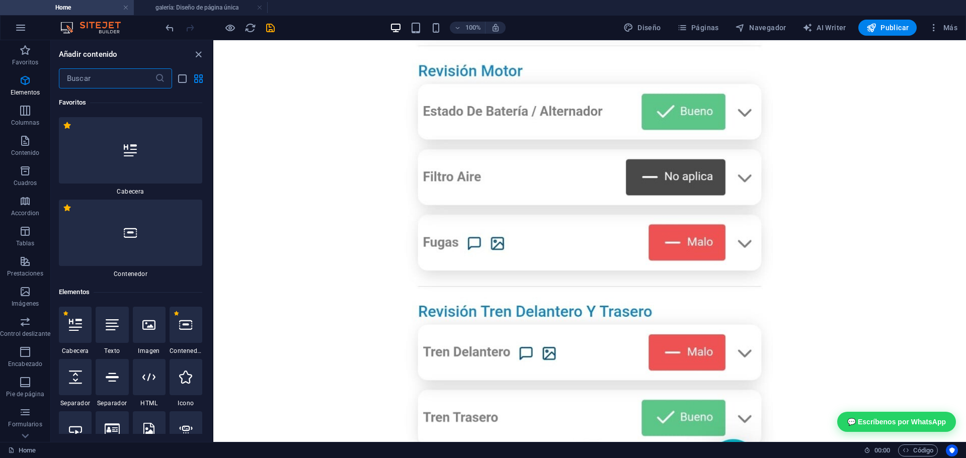
scroll to position [190, 0]
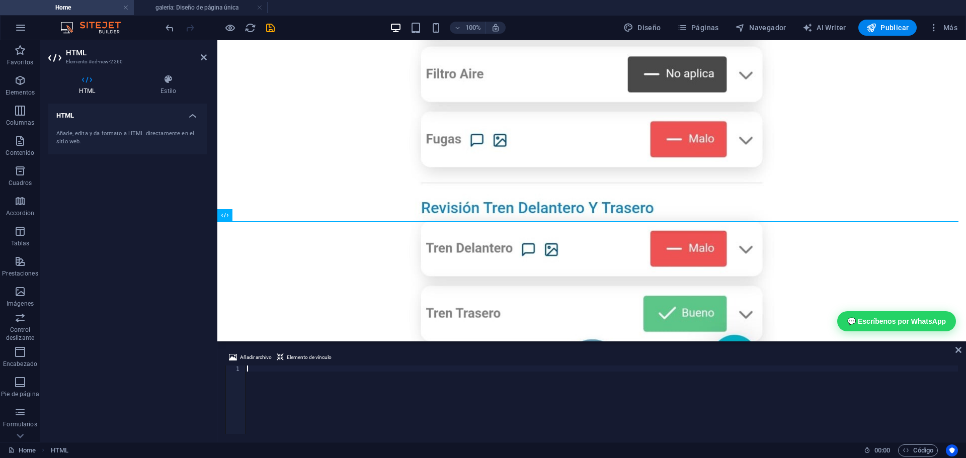
type textarea "<script src="https://cdn.jsdelivr.net/npm/@mirrorapp/iframe-bridge@latest/dist/…"
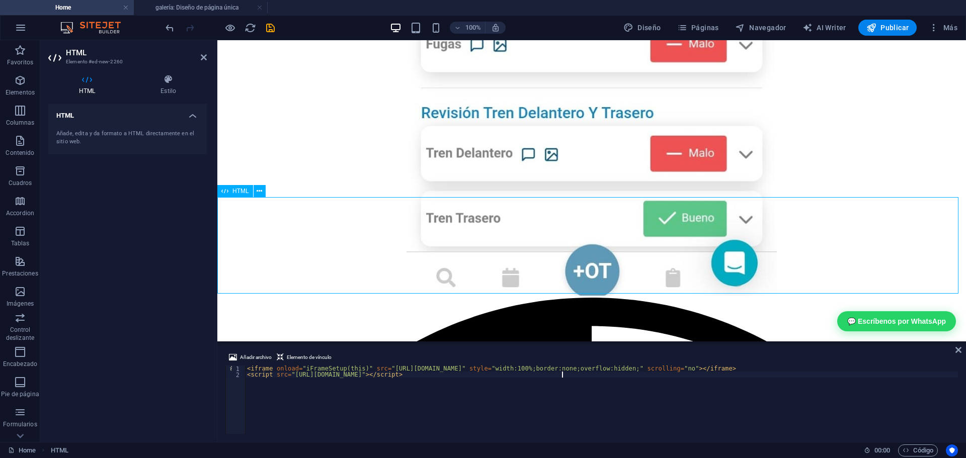
scroll to position [2148, 0]
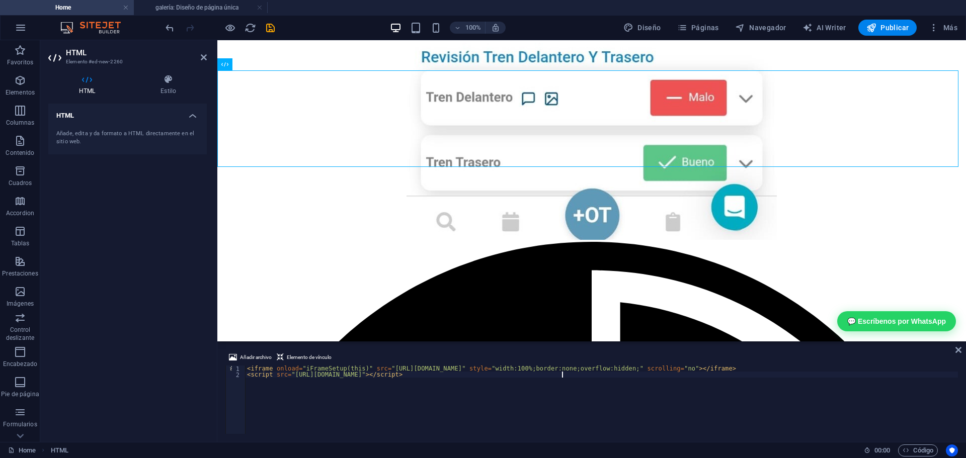
click at [177, 333] on div "HTML Añade, edita y da formato a HTML directamente en el sitio web." at bounding box center [127, 269] width 158 height 330
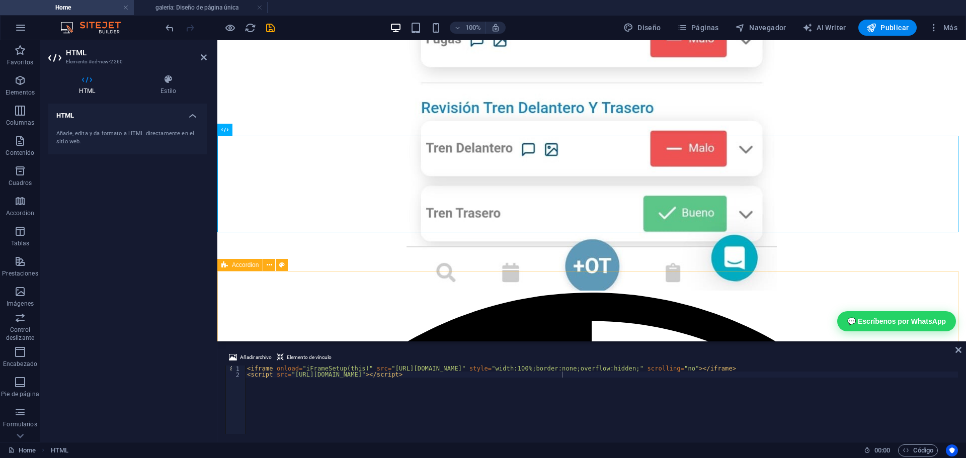
scroll to position [2098, 0]
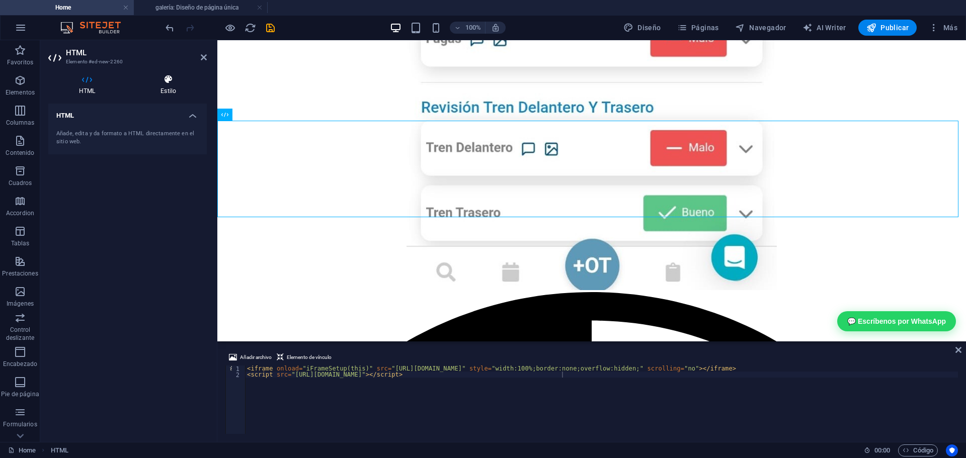
click at [171, 78] on icon at bounding box center [168, 79] width 77 height 10
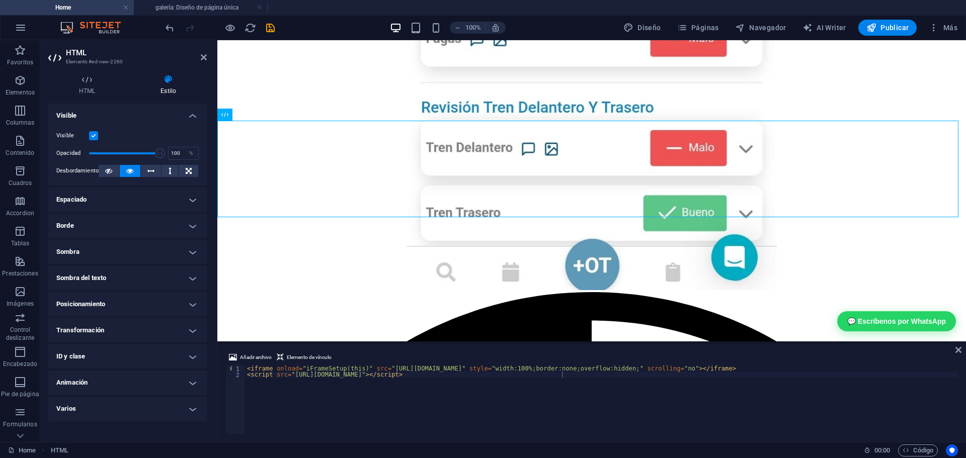
drag, startPoint x: 192, startPoint y: 171, endPoint x: 199, endPoint y: 175, distance: 7.7
click at [192, 170] on button at bounding box center [189, 171] width 20 height 12
click at [117, 201] on h4 "Espaciado" at bounding box center [127, 200] width 158 height 24
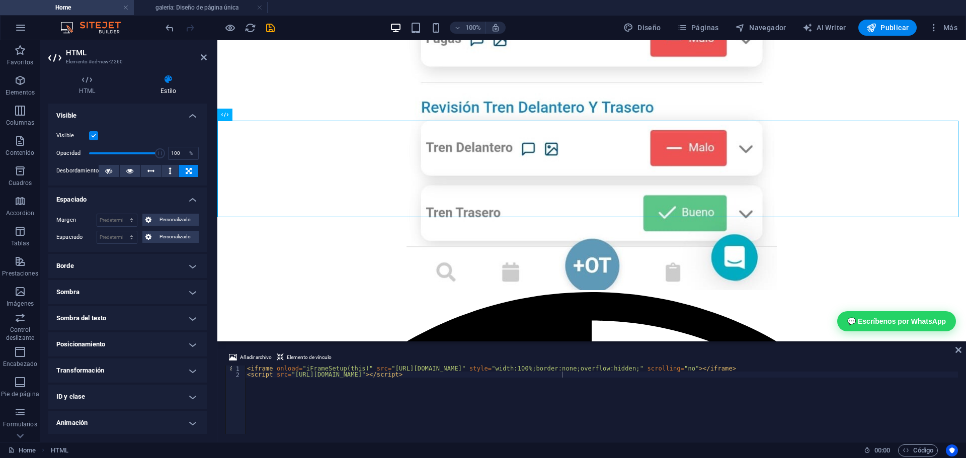
click at [173, 196] on h4 "Espaciado" at bounding box center [127, 197] width 158 height 18
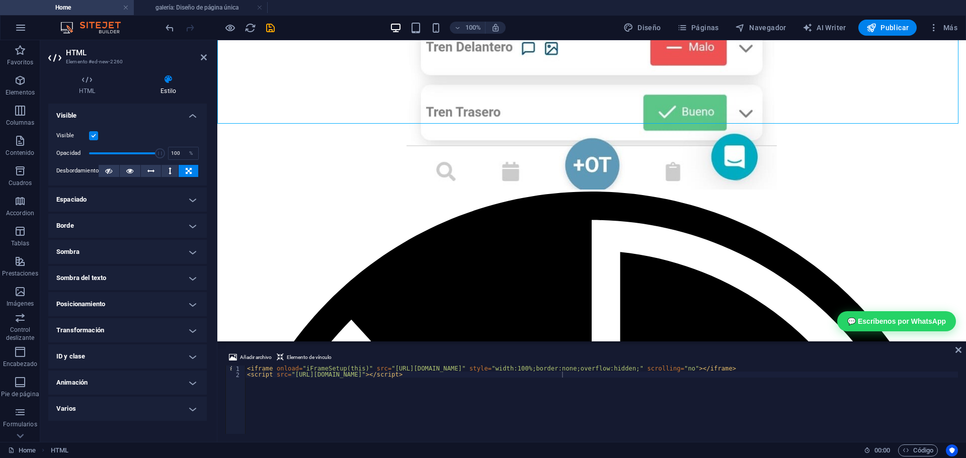
scroll to position [2148, 0]
